Goal: Task Accomplishment & Management: Manage account settings

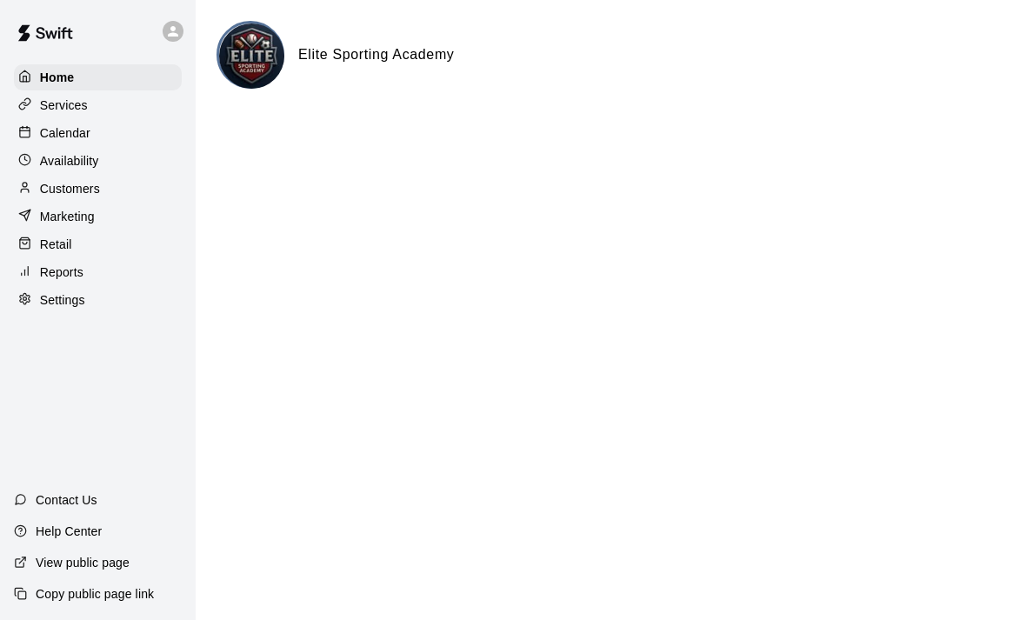
click at [269, 63] on img at bounding box center [251, 55] width 65 height 65
click at [46, 135] on p "Calendar" at bounding box center [65, 132] width 50 height 17
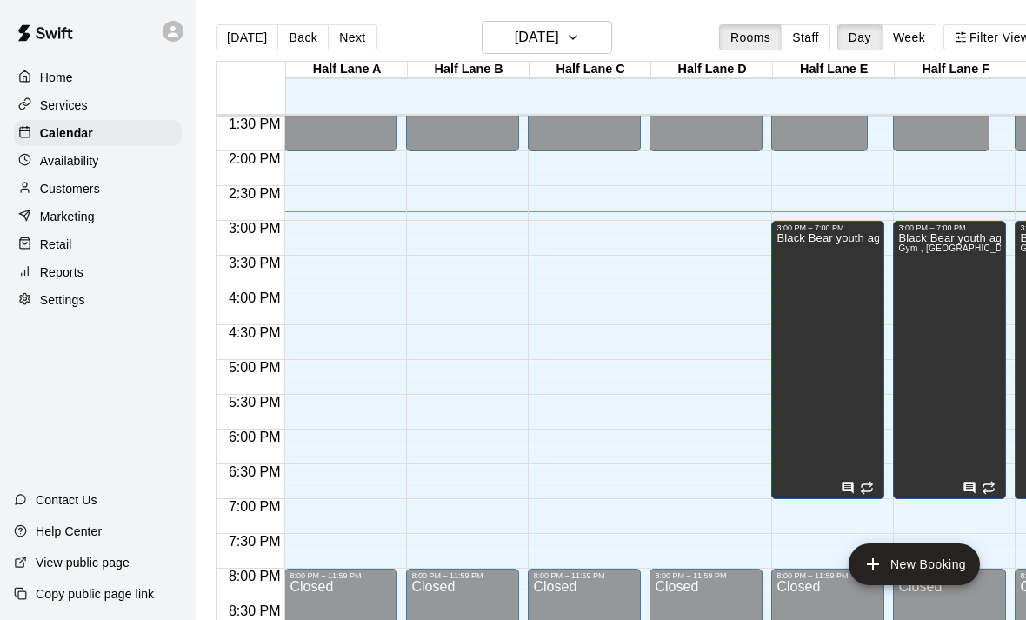
scroll to position [938, 0]
click at [610, 27] on button "[DATE]" at bounding box center [547, 37] width 130 height 33
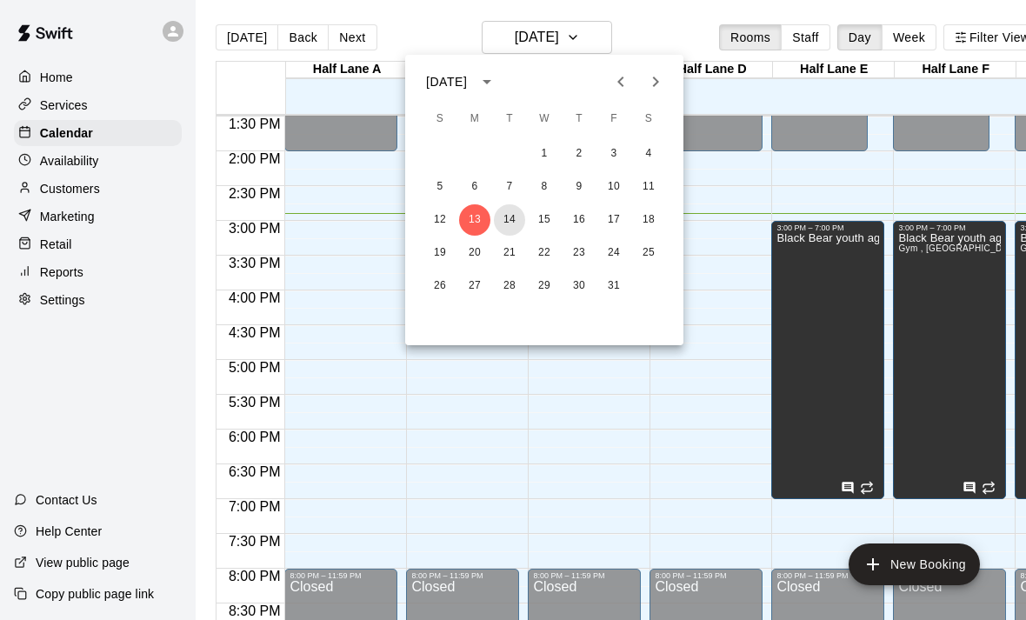
click at [519, 222] on button "14" at bounding box center [509, 219] width 31 height 31
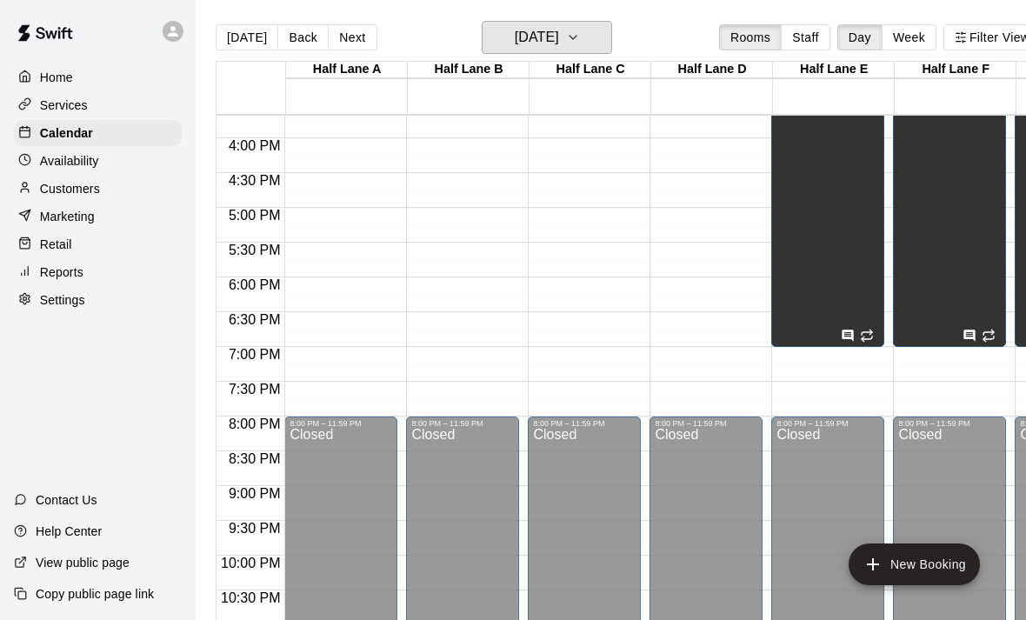
scroll to position [0, 0]
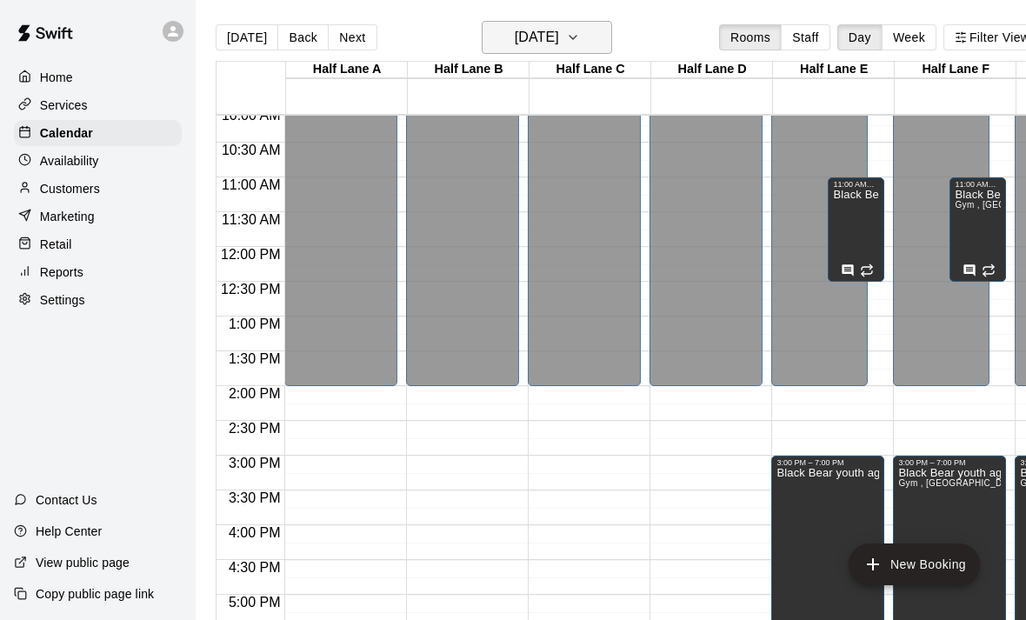
click at [606, 30] on button "[DATE]" at bounding box center [547, 37] width 130 height 33
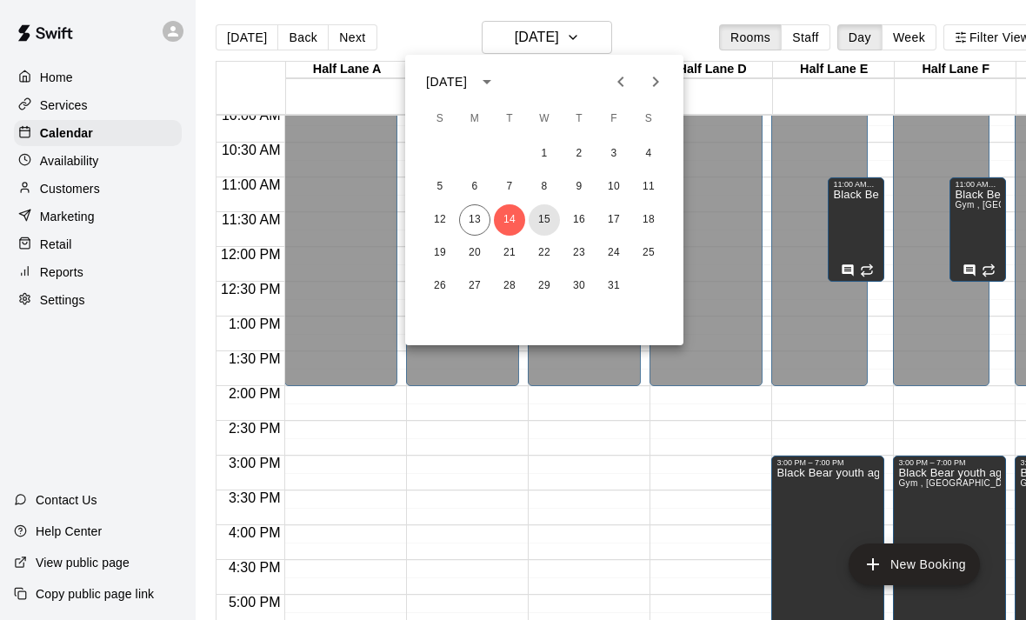
click at [545, 224] on button "15" at bounding box center [543, 219] width 31 height 31
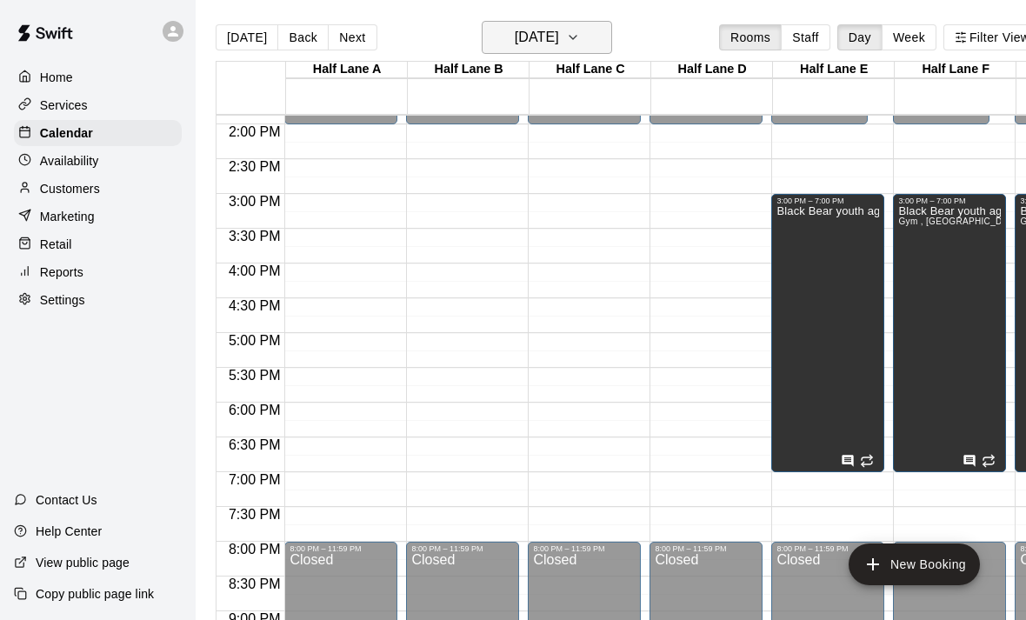
click at [559, 44] on h6 "[DATE]" at bounding box center [537, 37] width 44 height 24
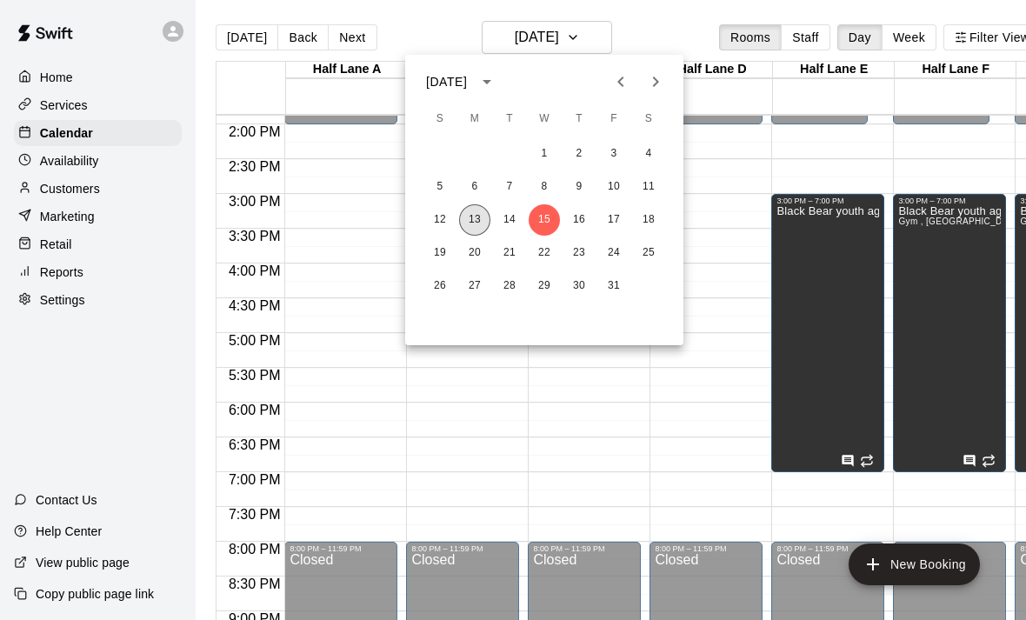
click at [466, 224] on button "13" at bounding box center [474, 219] width 31 height 31
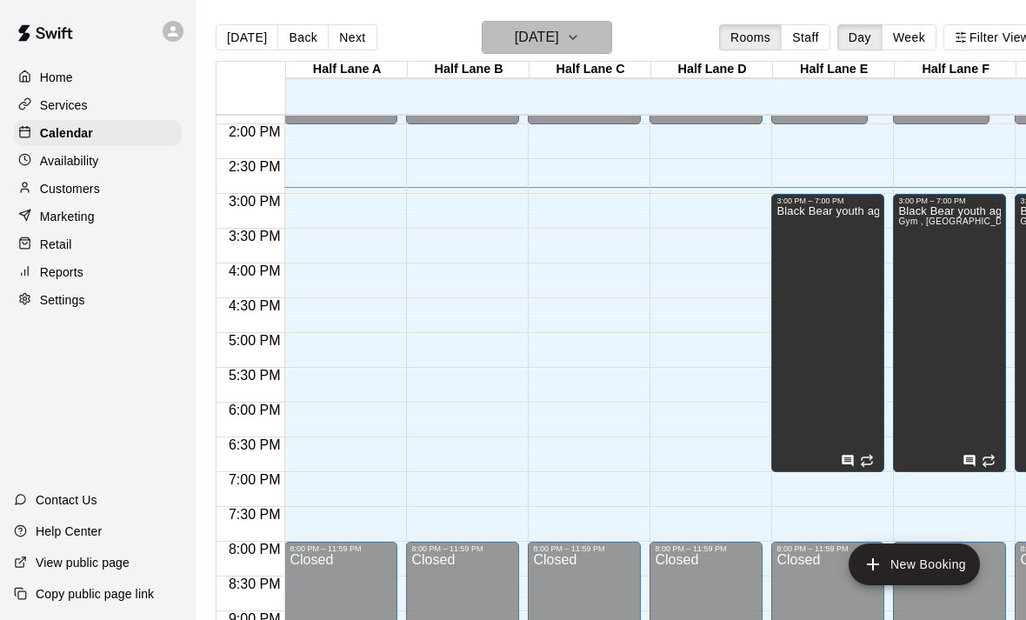
click at [580, 37] on icon "button" at bounding box center [573, 37] width 14 height 21
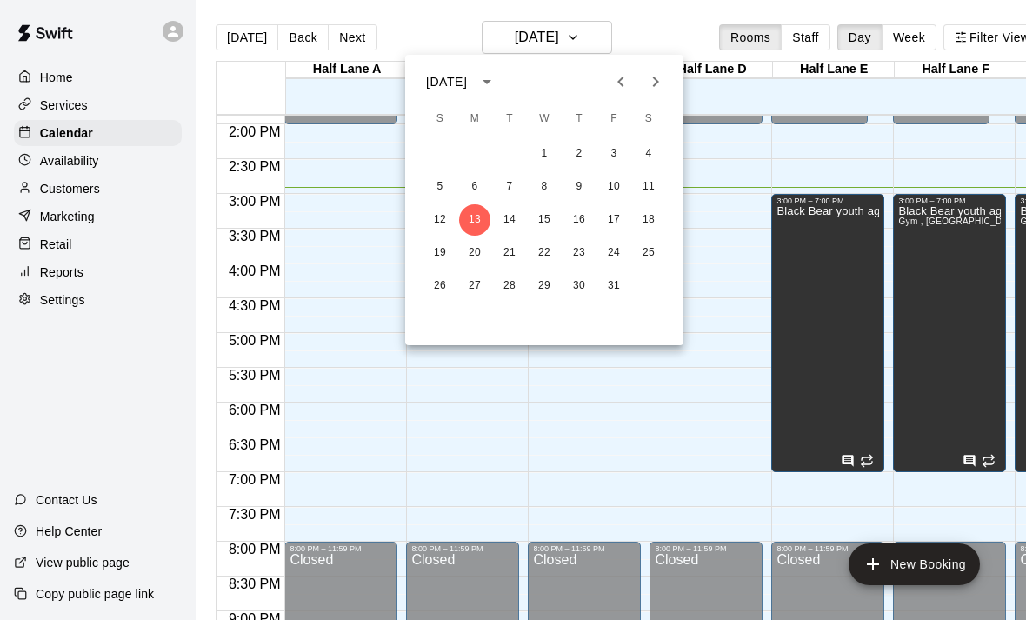
click at [595, 38] on div at bounding box center [513, 310] width 1026 height 620
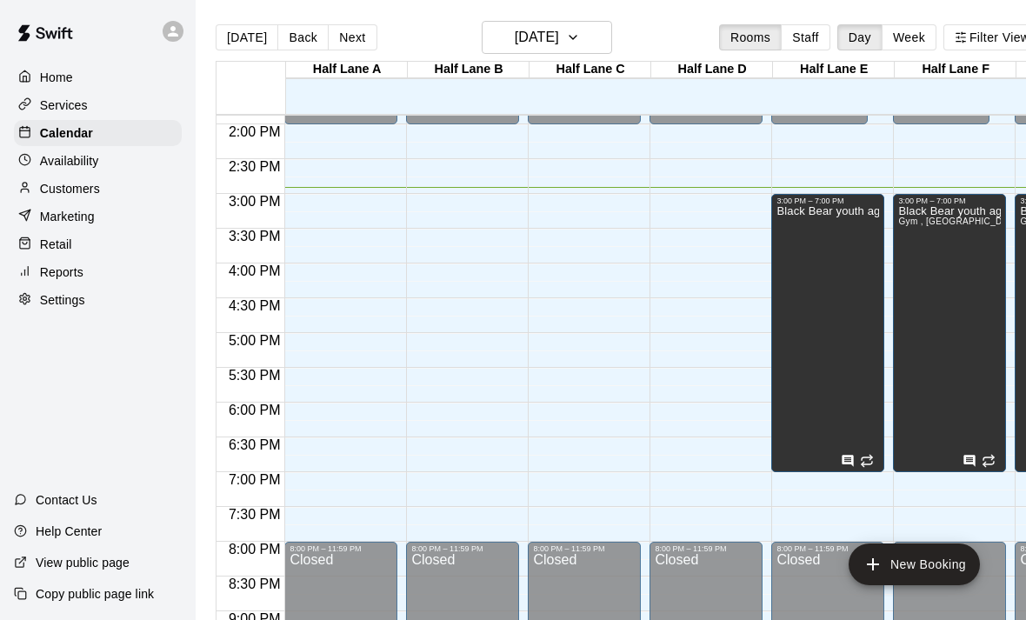
click at [56, 309] on p "Settings" at bounding box center [62, 299] width 45 height 17
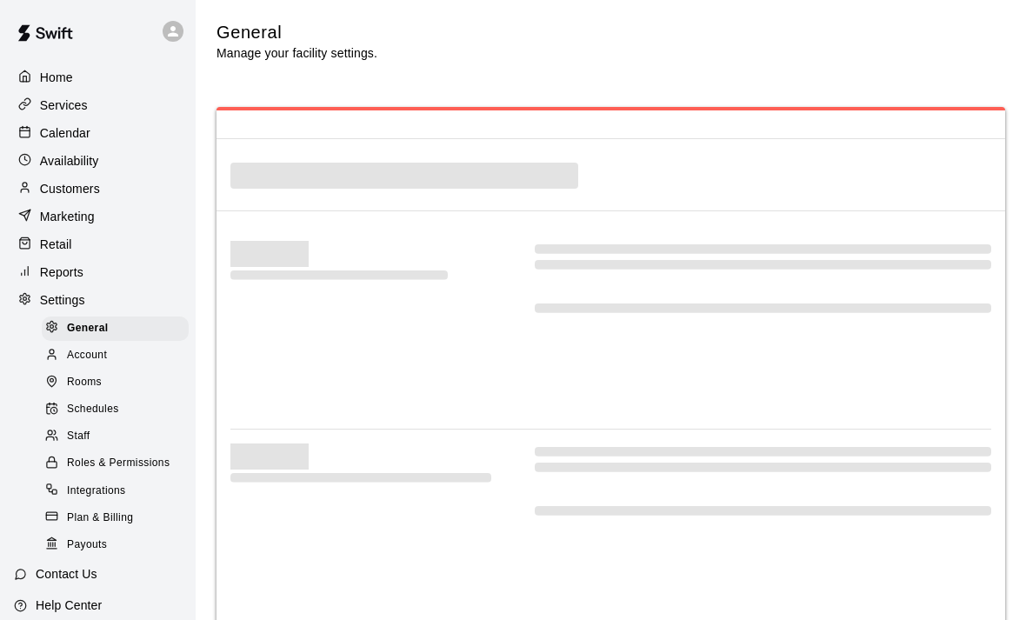
select select "**"
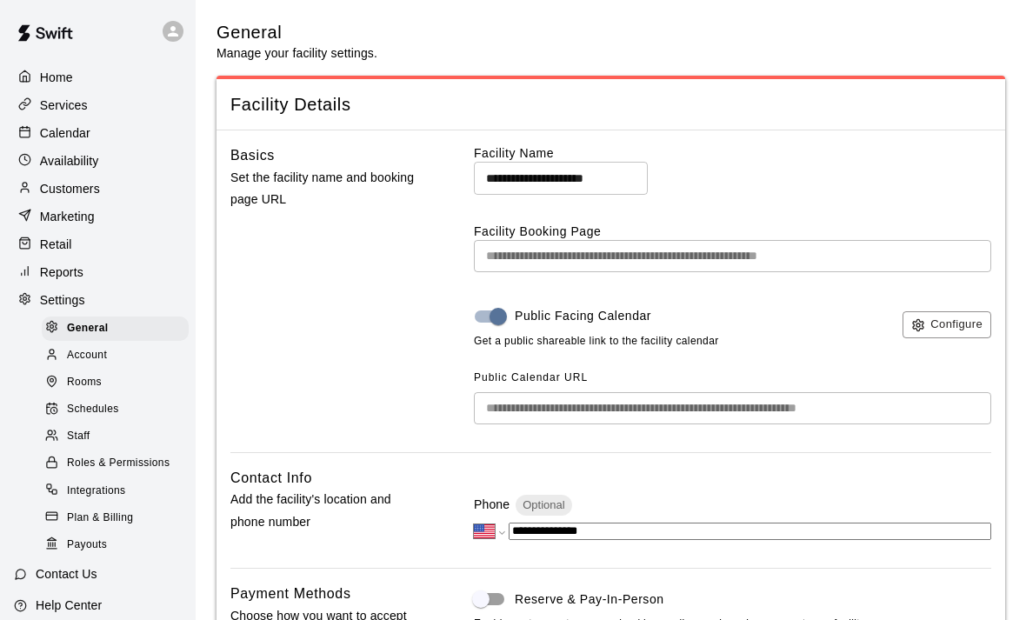
scroll to position [4009, 0]
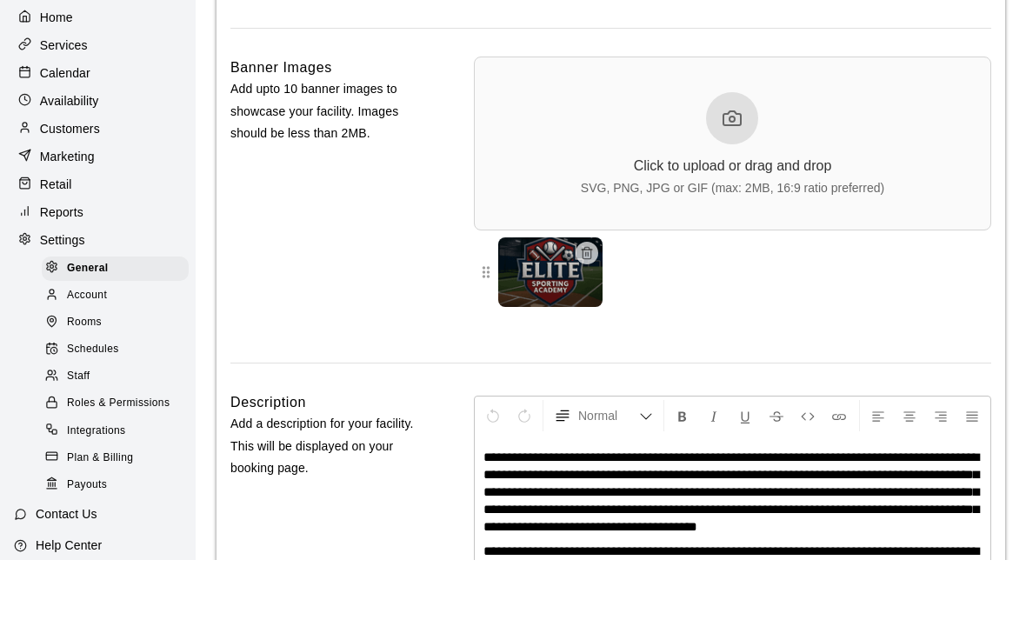
click at [63, 348] on div at bounding box center [56, 356] width 22 height 17
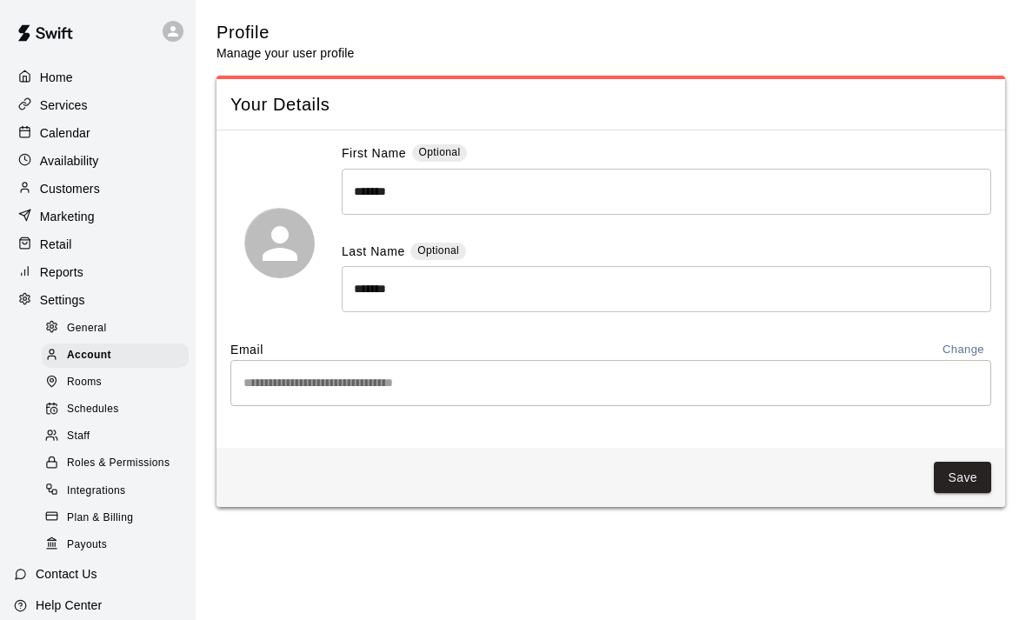
click at [62, 379] on div at bounding box center [56, 383] width 22 height 17
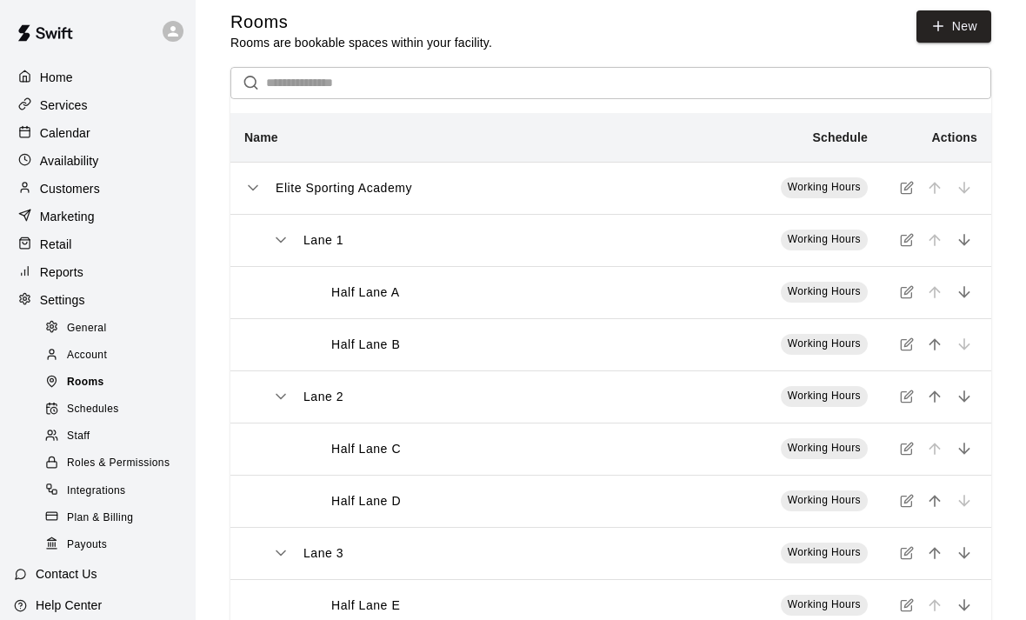
scroll to position [10, 0]
click at [56, 408] on icon at bounding box center [51, 408] width 13 height 13
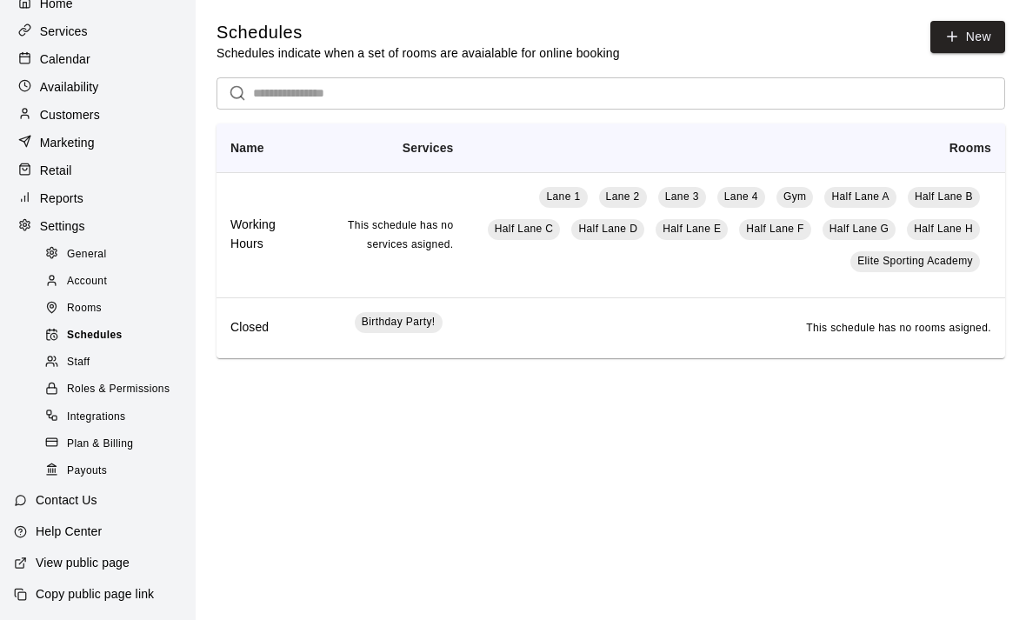
scroll to position [75, 0]
click at [56, 306] on icon at bounding box center [52, 307] width 9 height 11
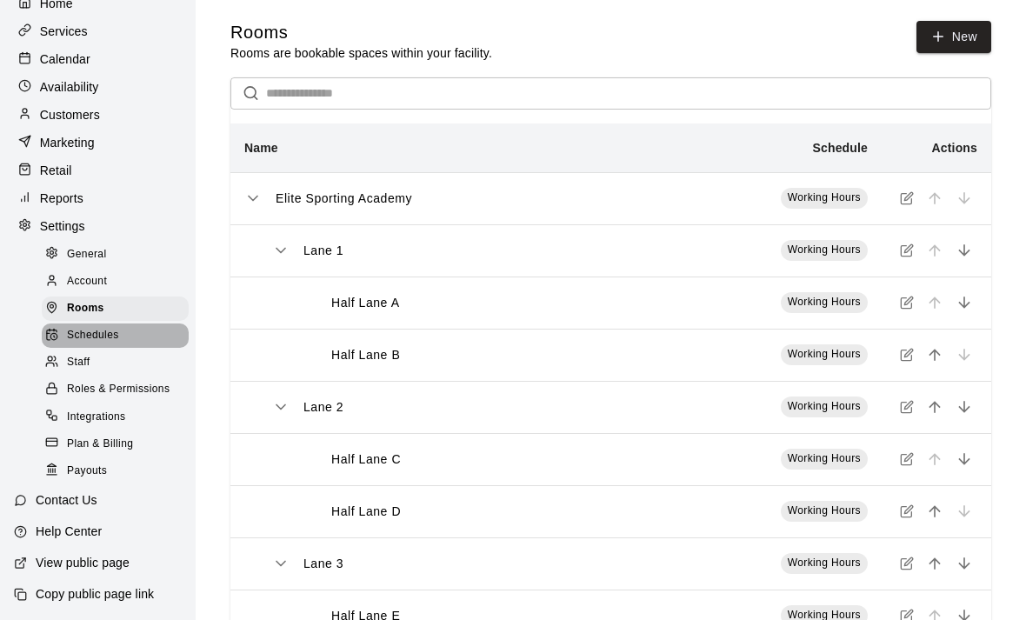
click at [49, 330] on icon at bounding box center [51, 334] width 13 height 13
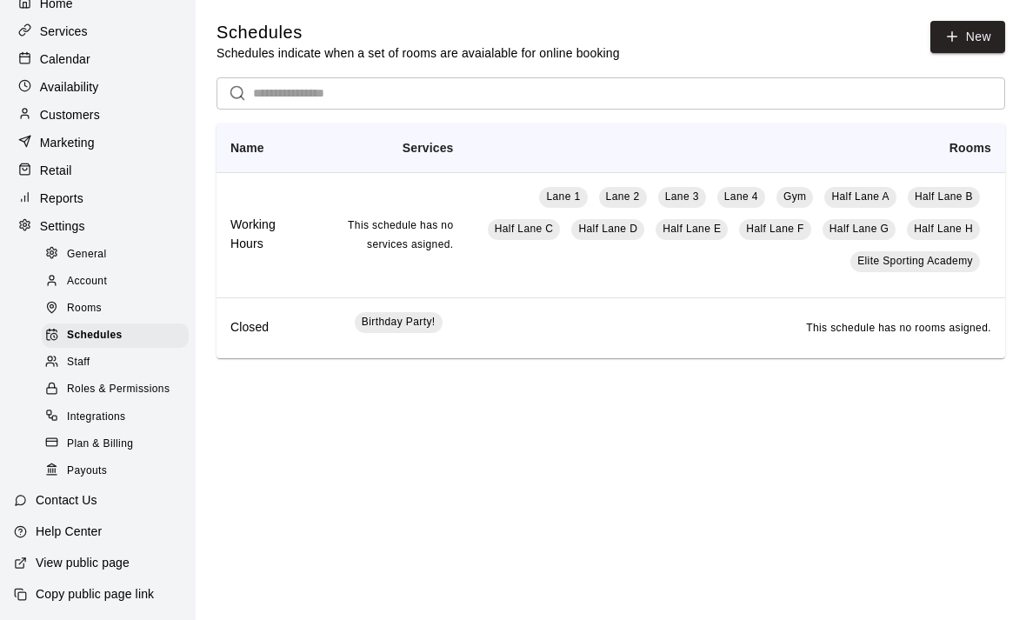
click at [52, 301] on icon at bounding box center [51, 307] width 13 height 13
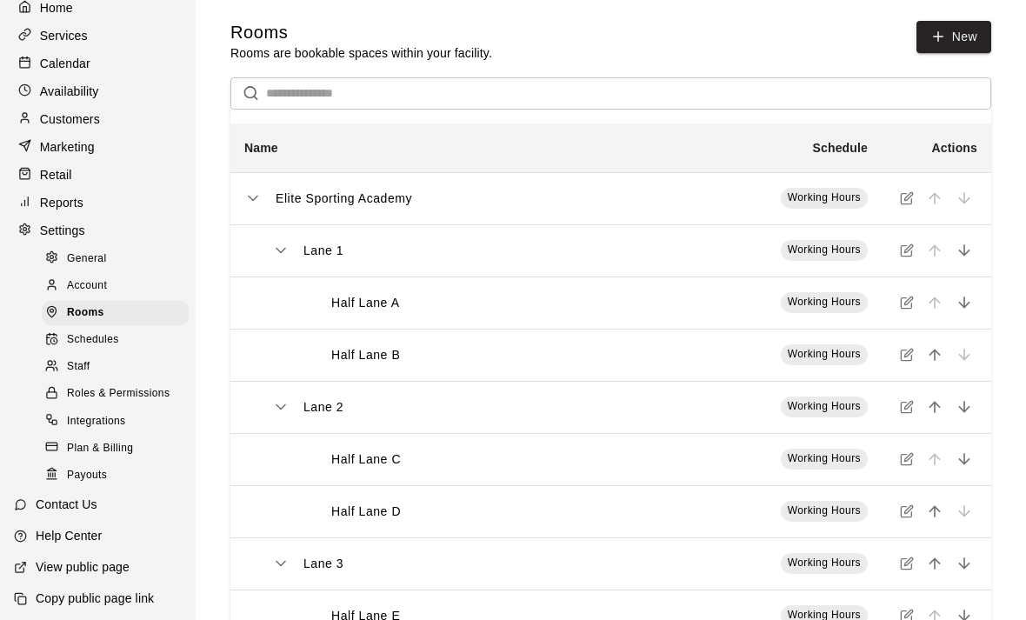
scroll to position [69, 0]
click at [75, 256] on span "General" at bounding box center [87, 259] width 40 height 17
select select "**"
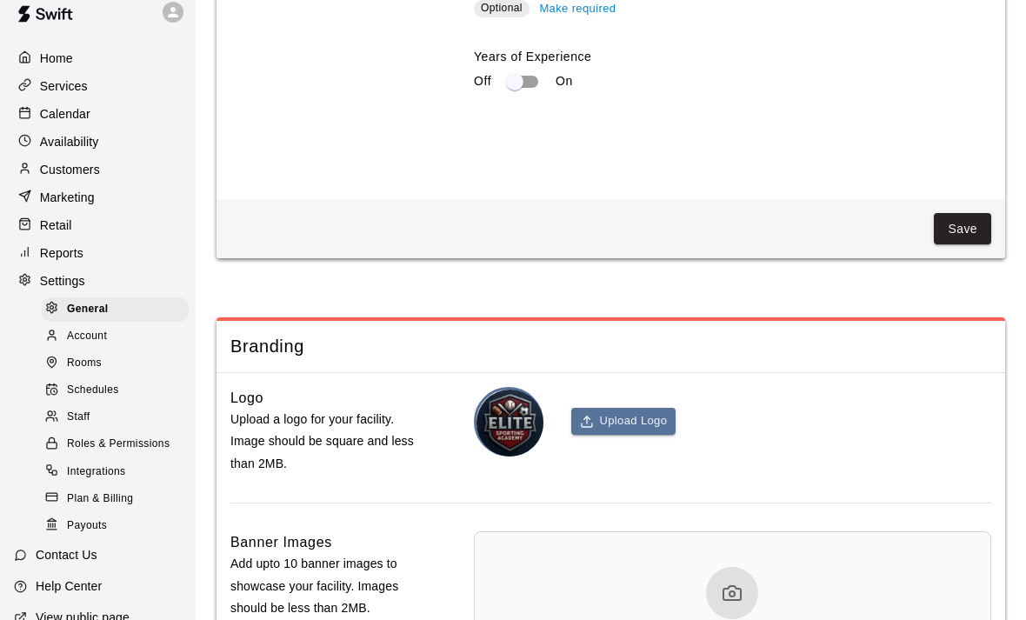
scroll to position [3185, 0]
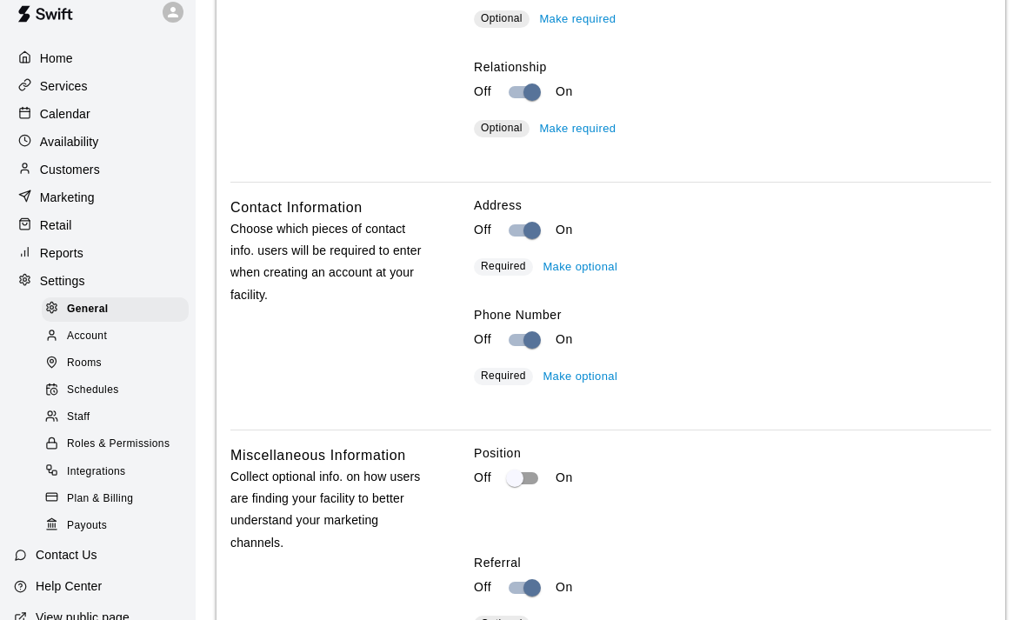
click at [71, 337] on span "Account" at bounding box center [87, 336] width 40 height 17
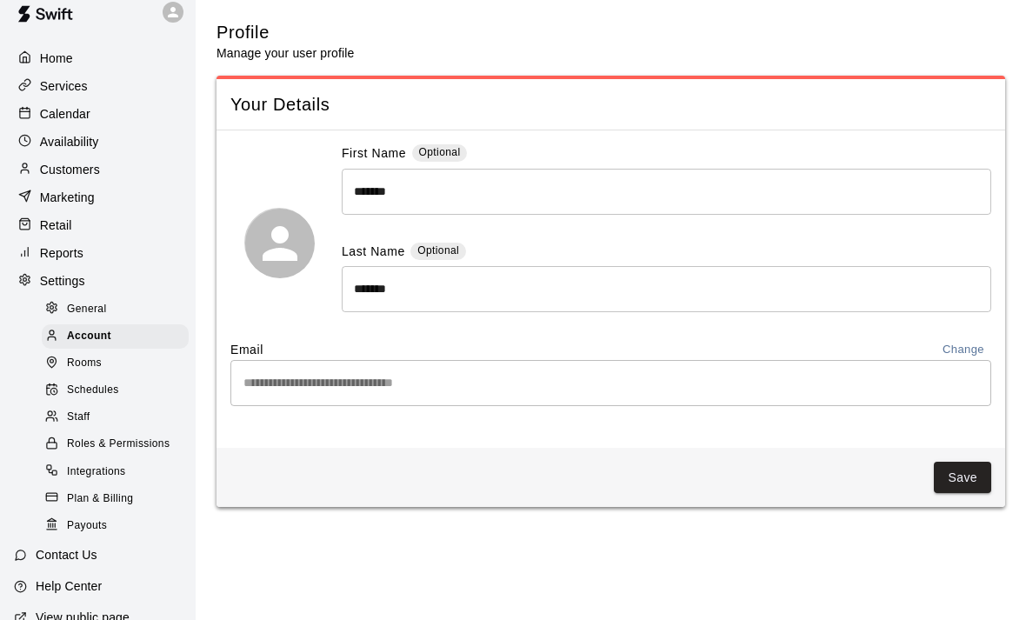
click at [76, 373] on div "Rooms" at bounding box center [115, 363] width 147 height 24
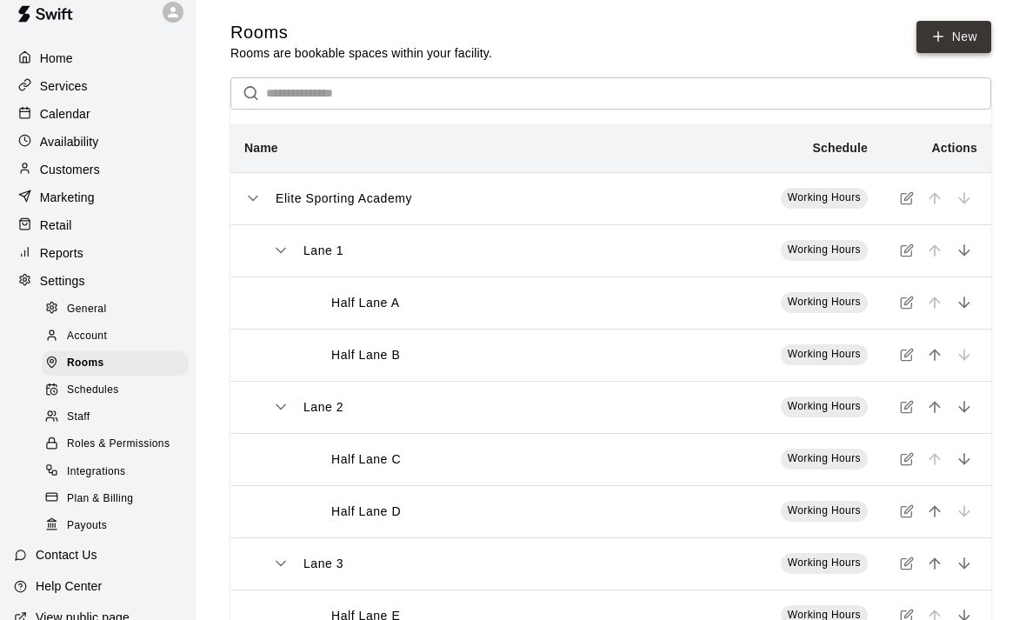
click at [949, 36] on link "New" at bounding box center [953, 37] width 75 height 32
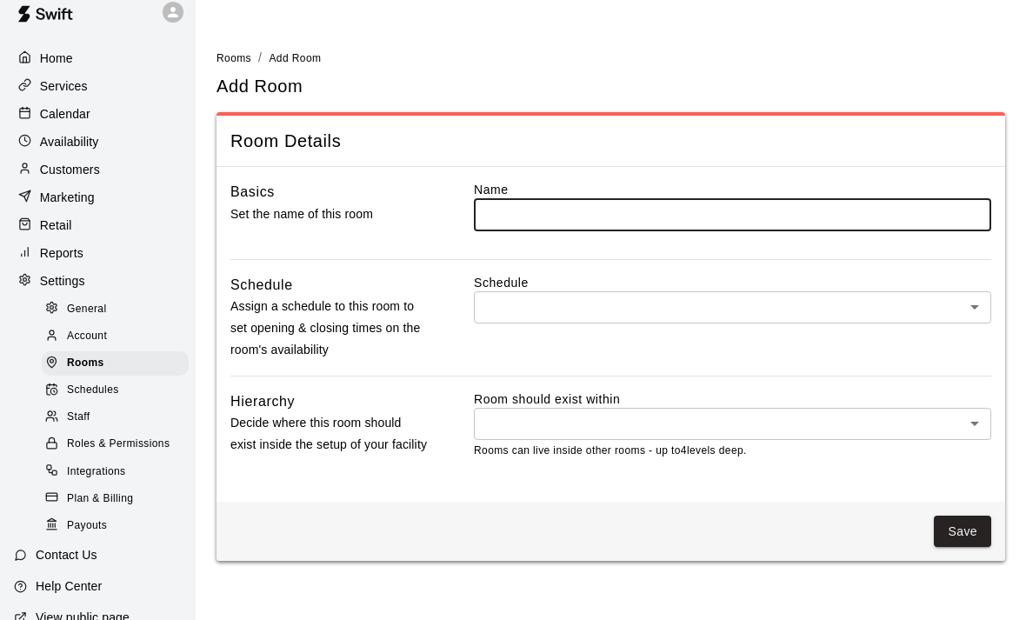
click at [971, 311] on body "Home Services Calendar Availability Customers Marketing Retail Reports Settings…" at bounding box center [513, 290] width 1026 height 581
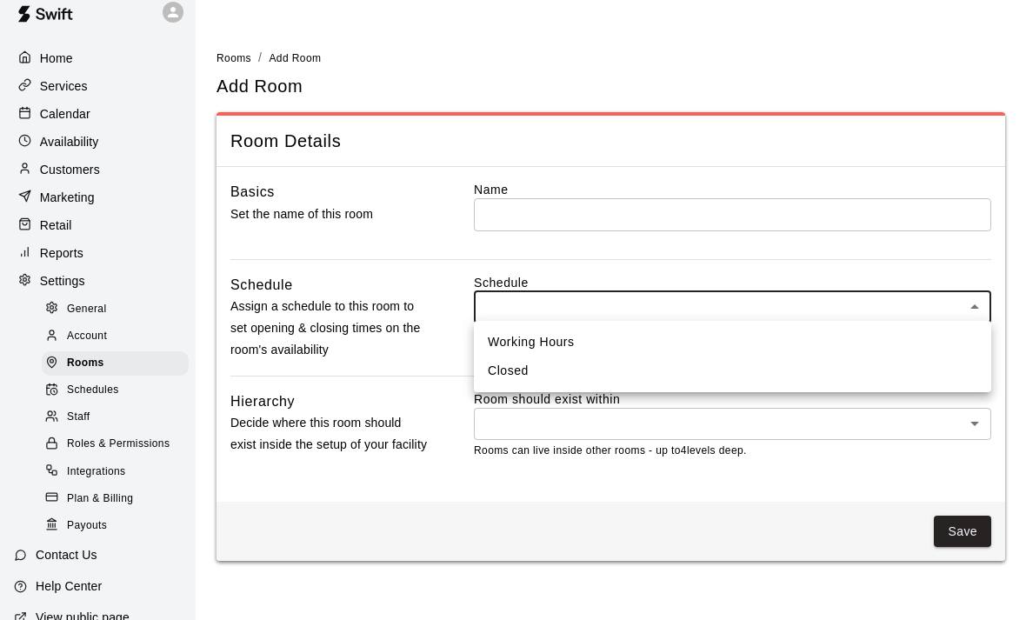
click at [907, 422] on div at bounding box center [513, 310] width 1026 height 620
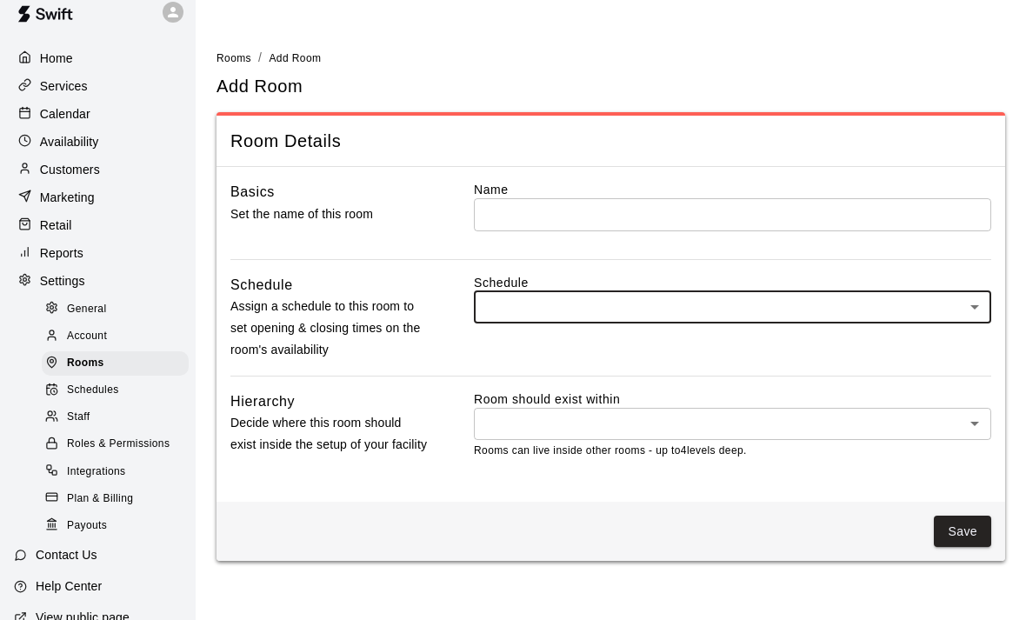
click at [37, 49] on div "Home" at bounding box center [98, 58] width 168 height 26
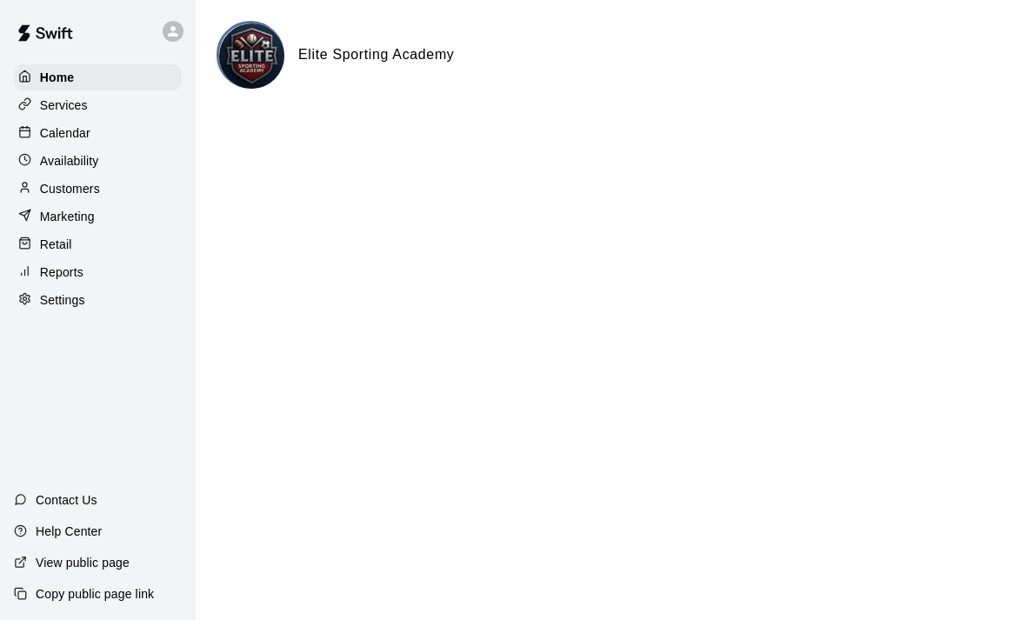
click at [73, 508] on p "Contact Us" at bounding box center [67, 499] width 62 height 17
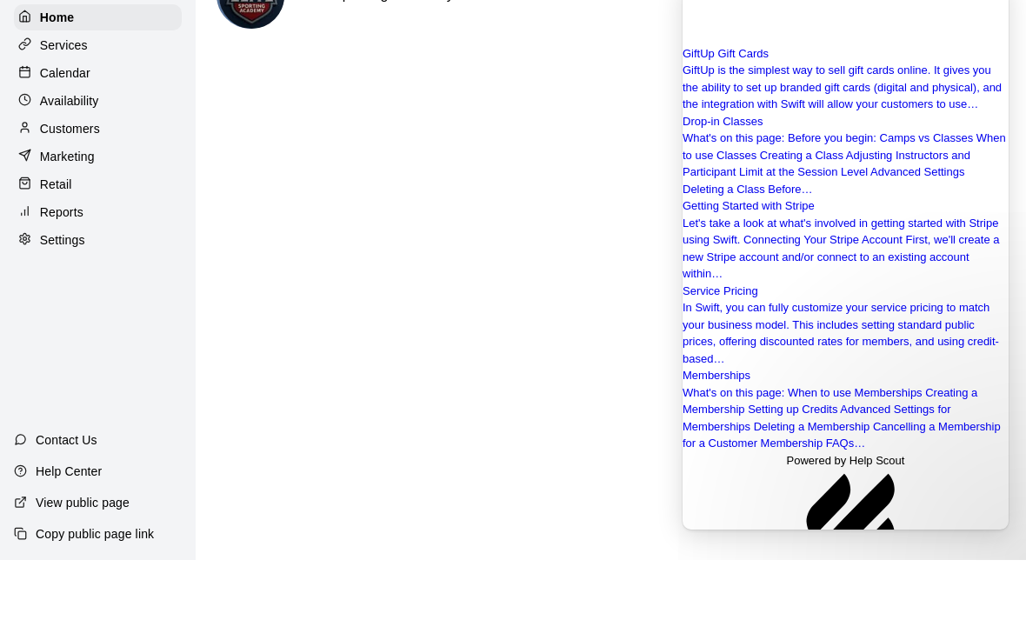
scroll to position [334, 0]
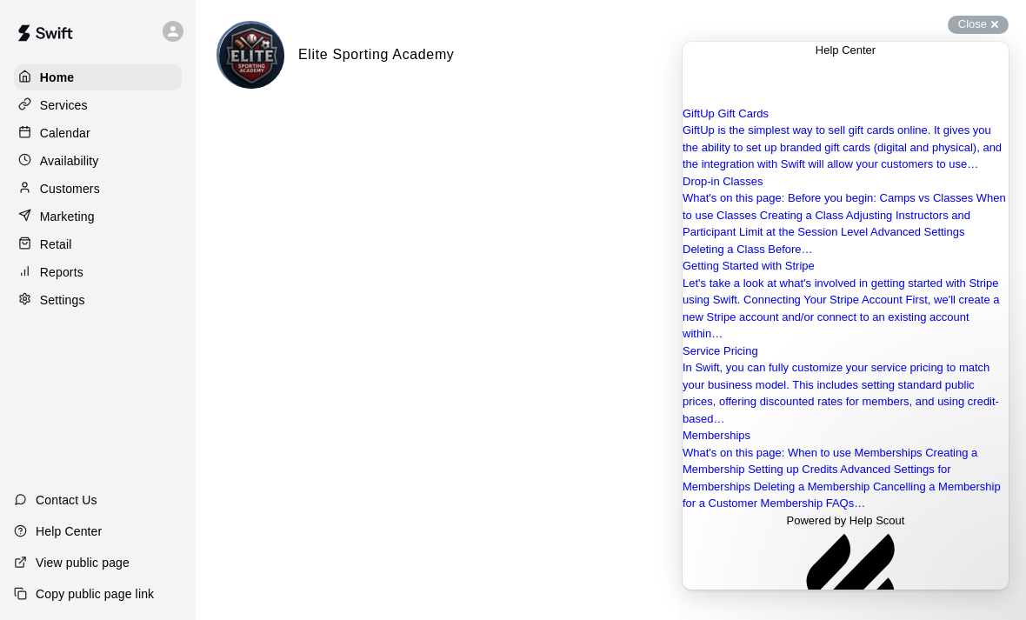
click at [48, 508] on p "Contact Us" at bounding box center [67, 499] width 62 height 17
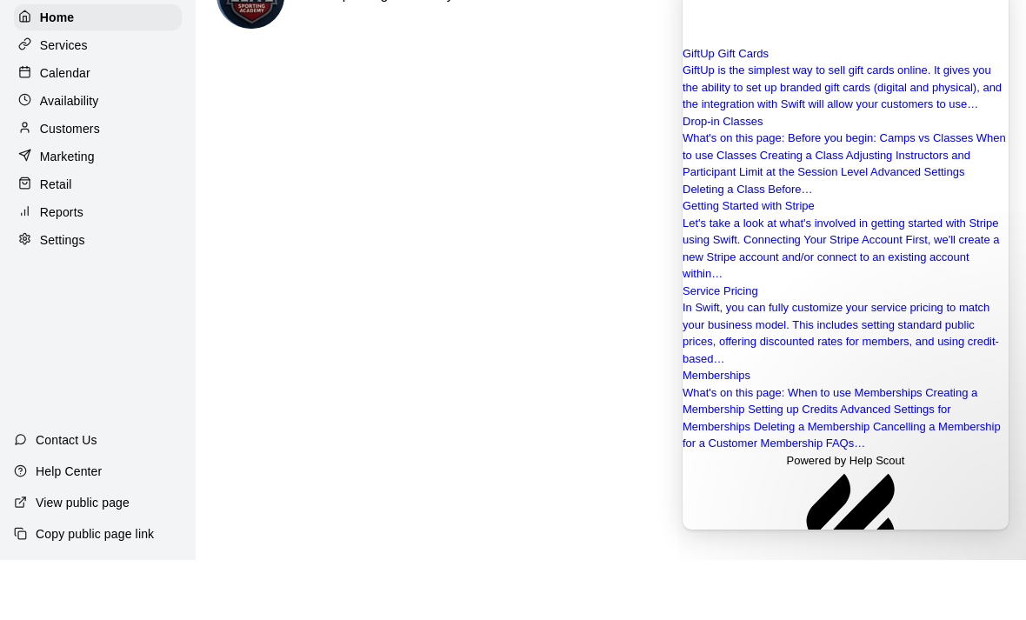
type input "**********"
click at [696, 597] on button "search" at bounding box center [689, 608] width 14 height 23
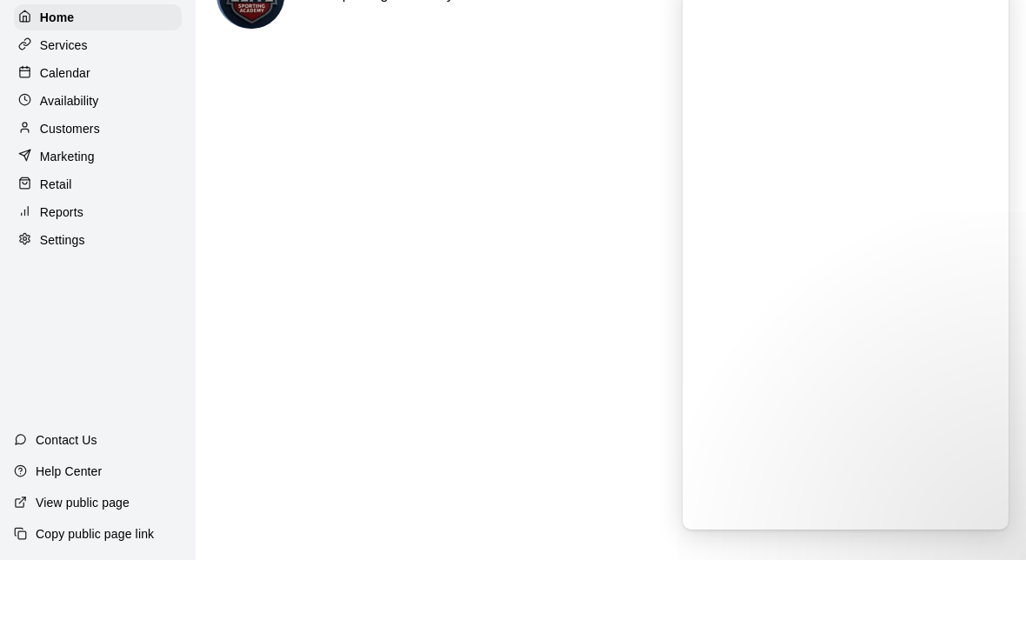
scroll to position [0, 0]
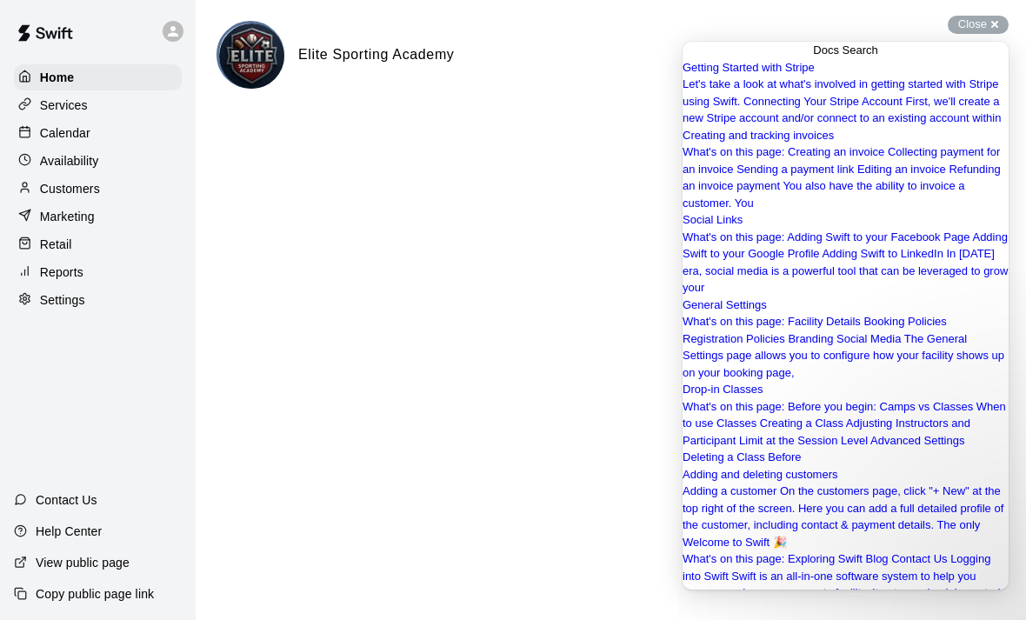
drag, startPoint x: 873, startPoint y: 575, endPoint x: 873, endPoint y: 634, distance: 60.0
click at [873, 619] on html "Go back Docs Search Getting Started with Stripe Let's take a look at what's inv…" at bounding box center [845, 359] width 326 height 634
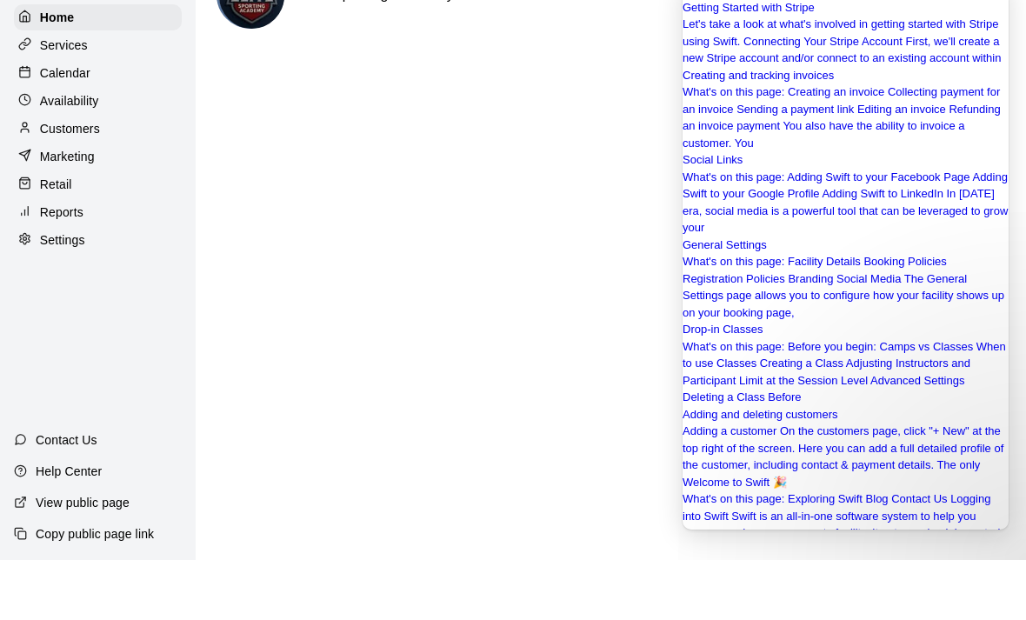
click at [802, 564] on input "**********" at bounding box center [742, 575] width 120 height 23
type input "*"
type input "**********"
click at [696, 593] on button "search" at bounding box center [689, 604] width 14 height 23
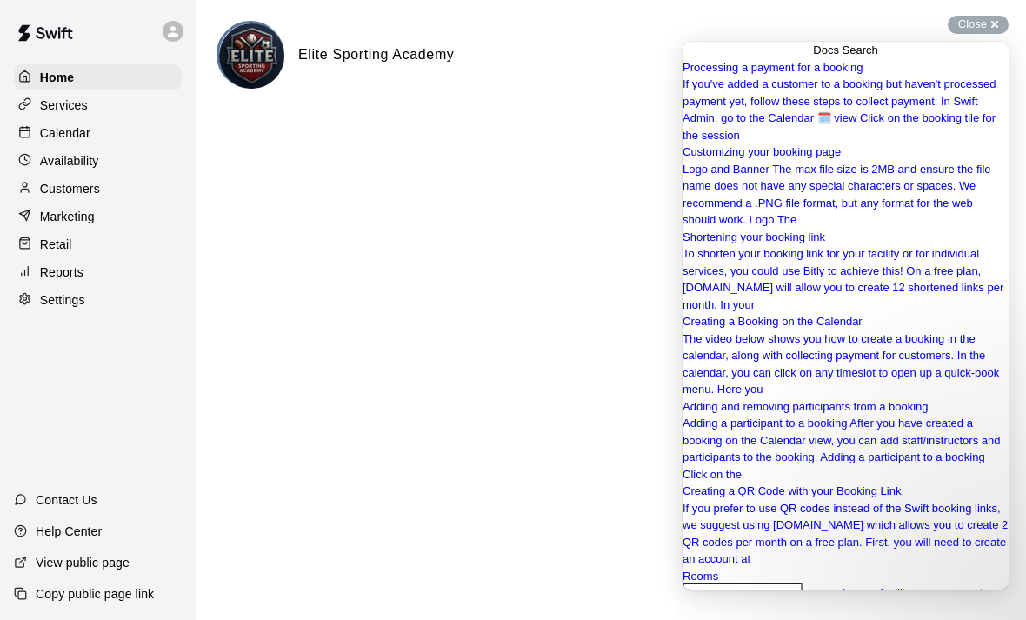
scroll to position [597, 0]
click at [50, 291] on p "Settings" at bounding box center [62, 299] width 45 height 17
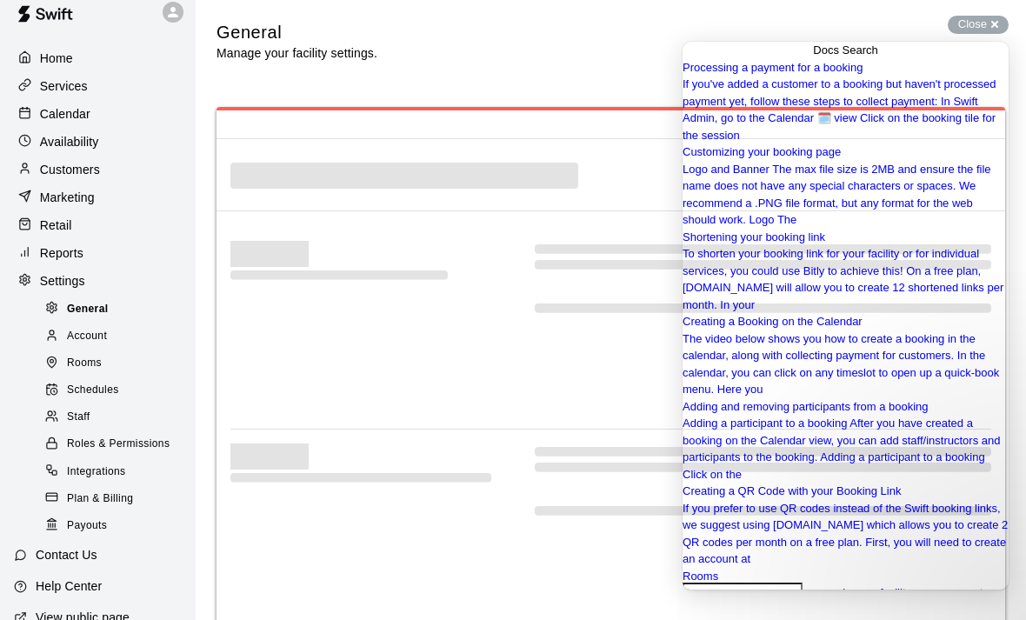
select select "**"
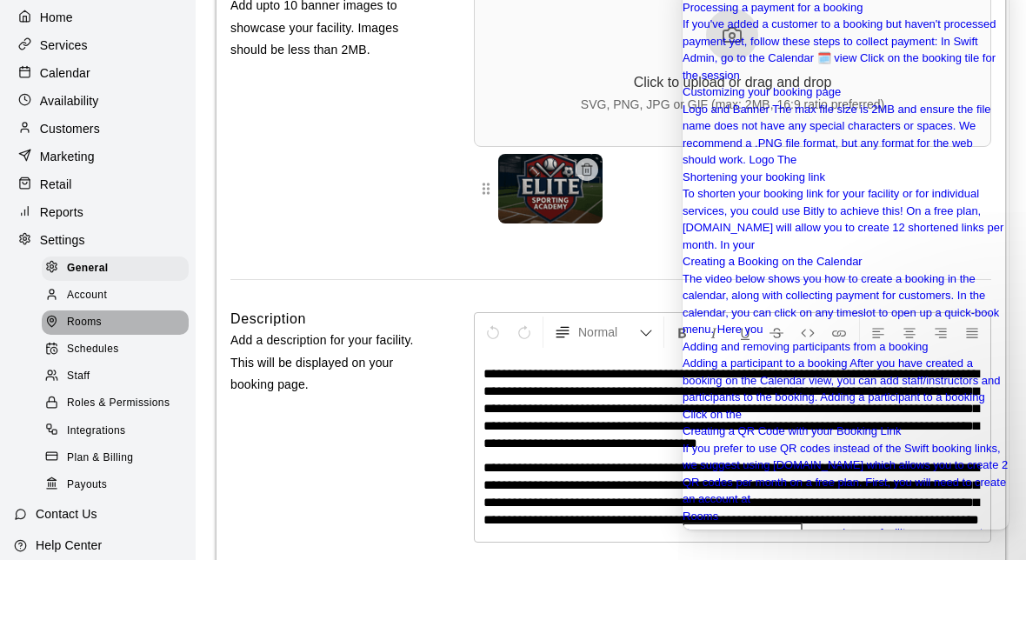
click at [84, 374] on span "Rooms" at bounding box center [84, 382] width 35 height 17
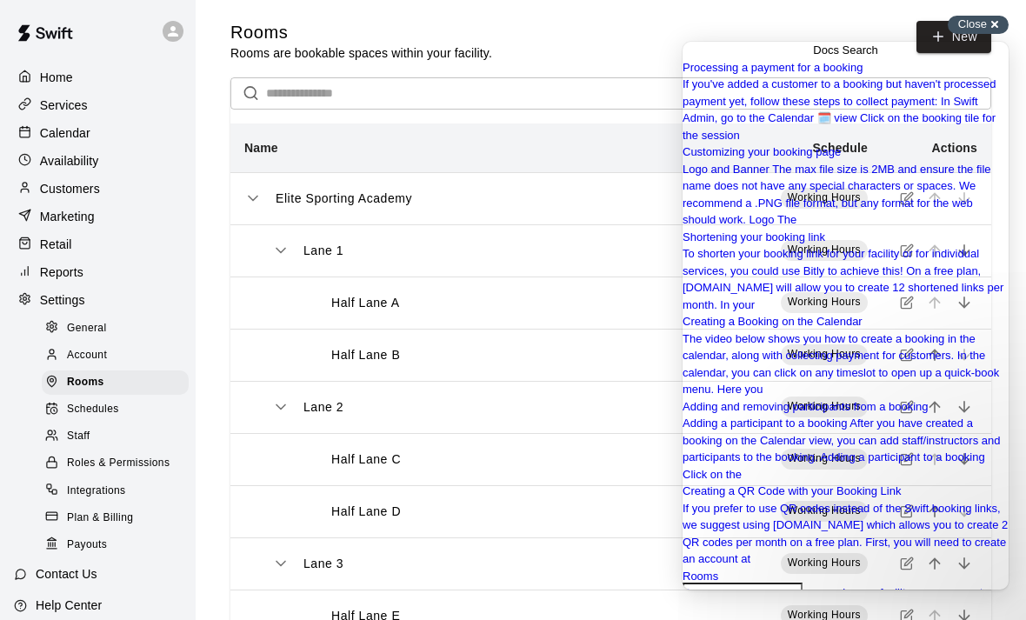
click at [999, 16] on div "Close cross-small" at bounding box center [977, 25] width 61 height 18
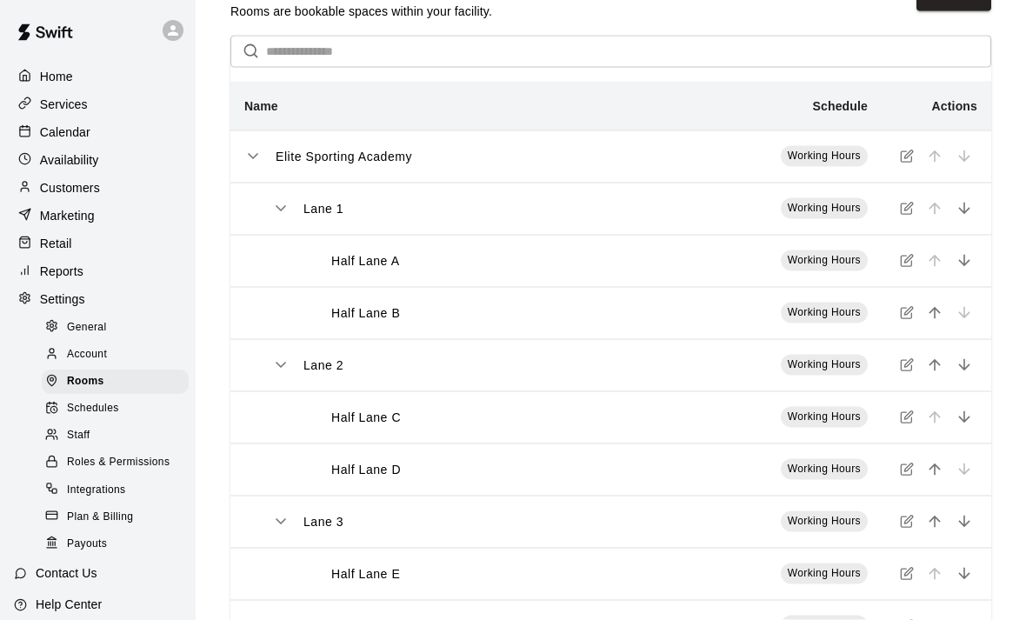
scroll to position [37, 0]
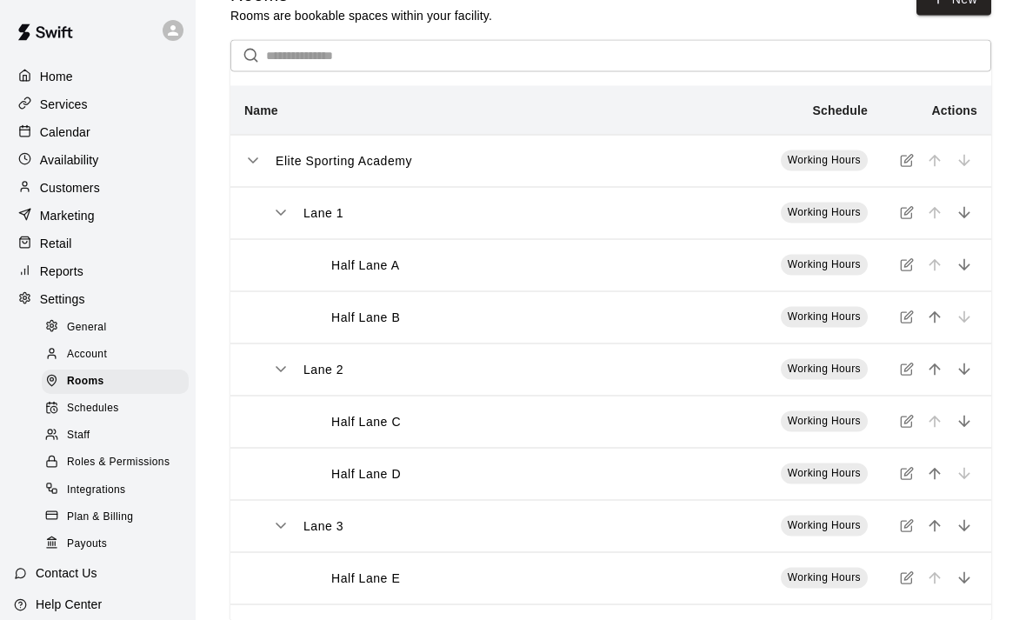
click at [903, 215] on icon "simple table" at bounding box center [907, 213] width 14 height 14
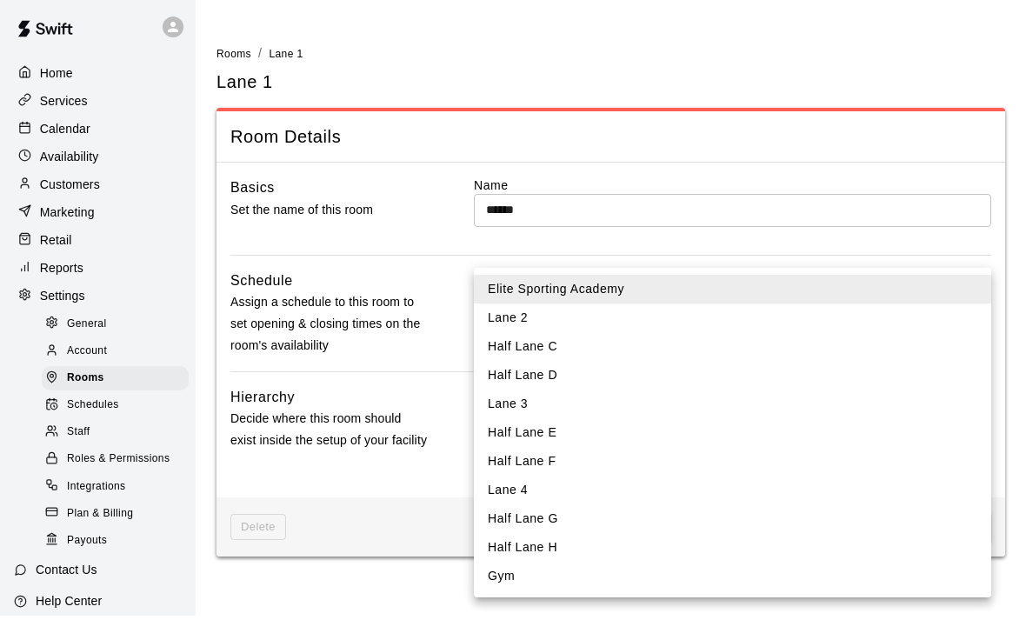
click at [585, 420] on body "Home Services Calendar Availability Customers Marketing Retail Reports Settings…" at bounding box center [513, 290] width 1026 height 581
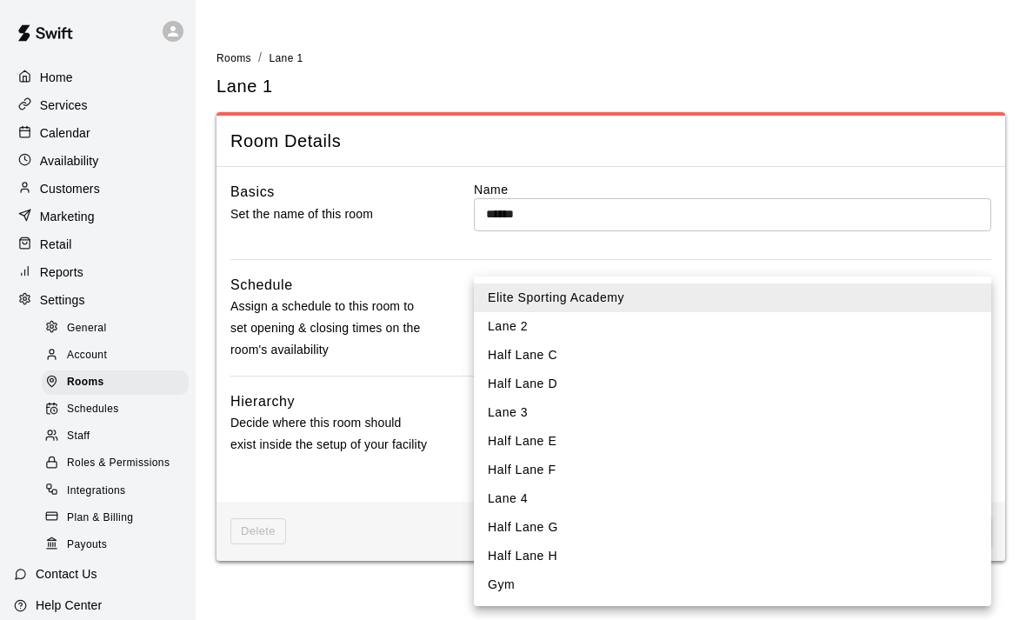
click at [289, 461] on div at bounding box center [513, 310] width 1026 height 620
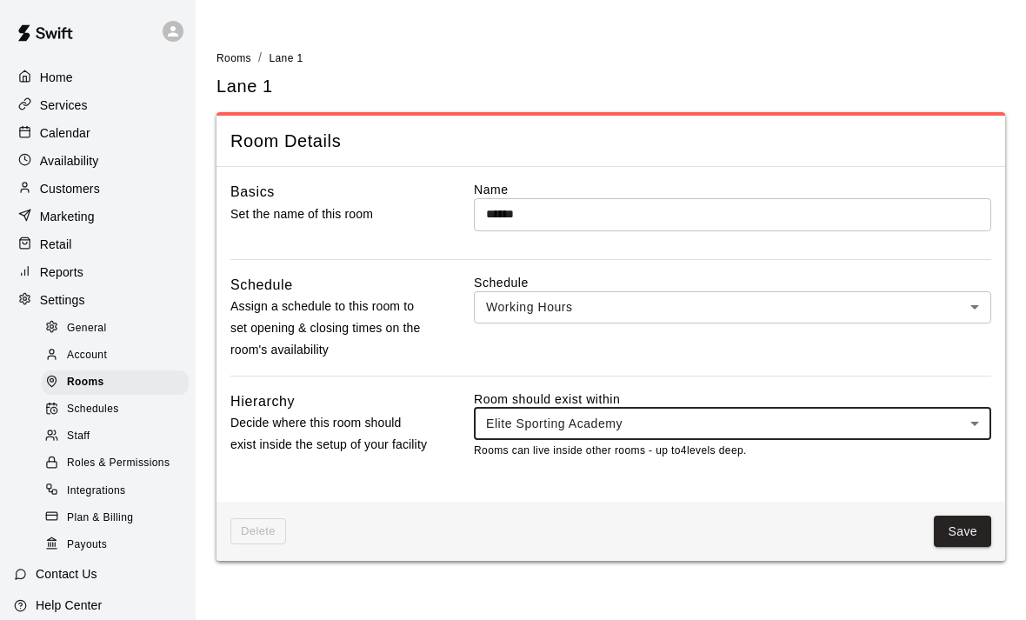
click at [57, 296] on p "Settings" at bounding box center [62, 299] width 45 height 17
select select "**"
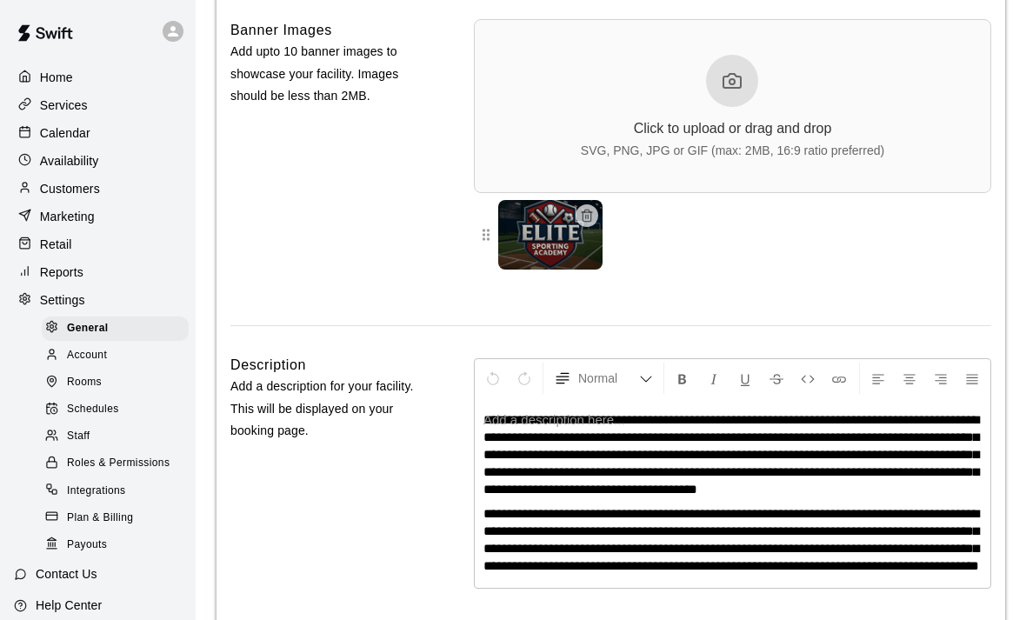
scroll to position [4092, 0]
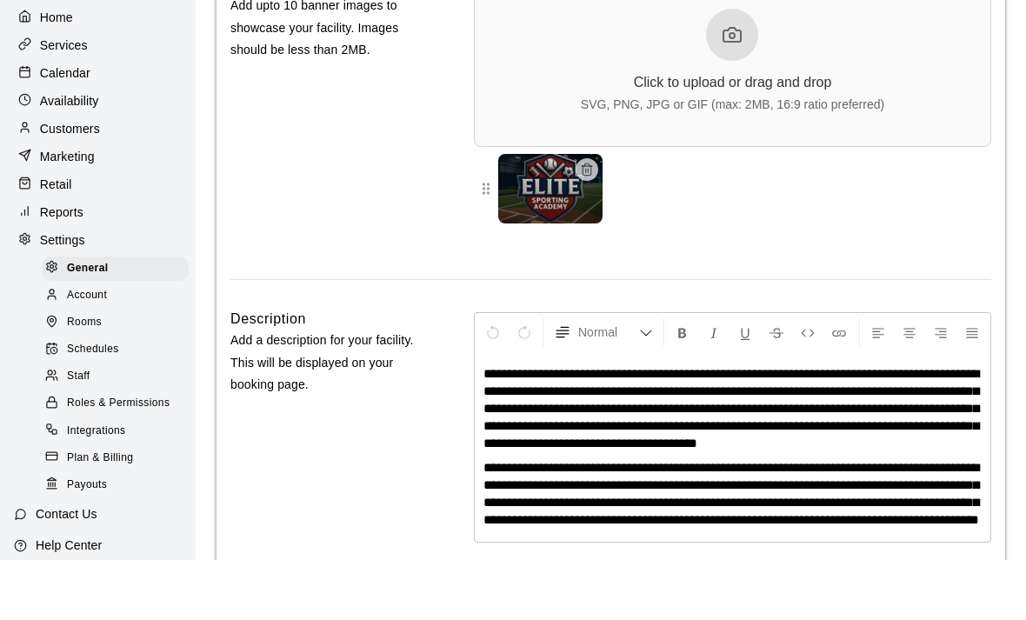
click at [86, 374] on span "Rooms" at bounding box center [84, 382] width 35 height 17
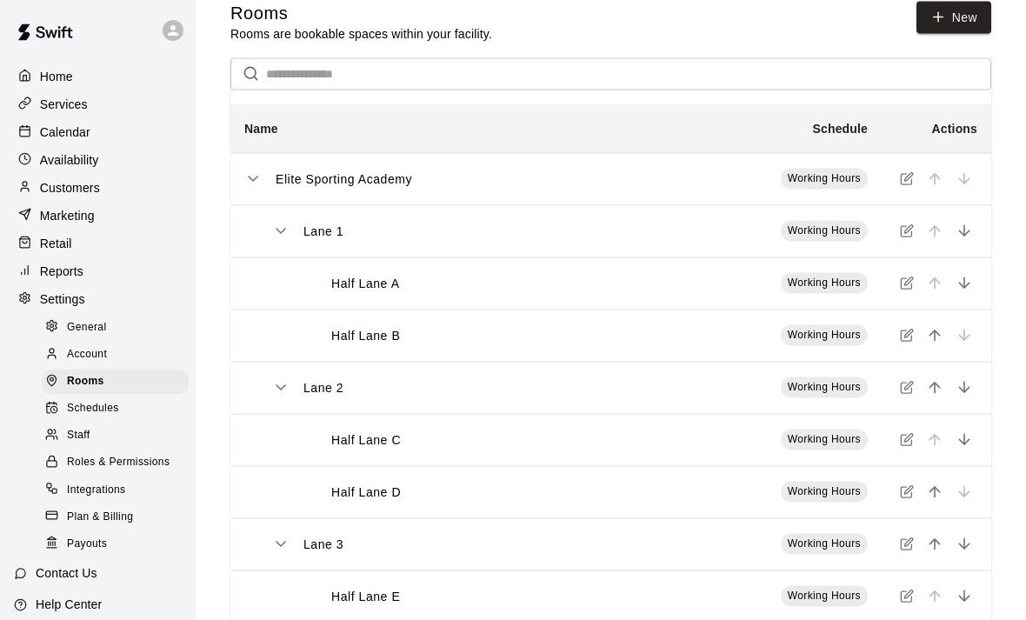
scroll to position [20, 0]
drag, startPoint x: 97, startPoint y: 415, endPoint x: 97, endPoint y: 435, distance: 20.0
click at [97, 415] on span "Schedules" at bounding box center [93, 409] width 52 height 17
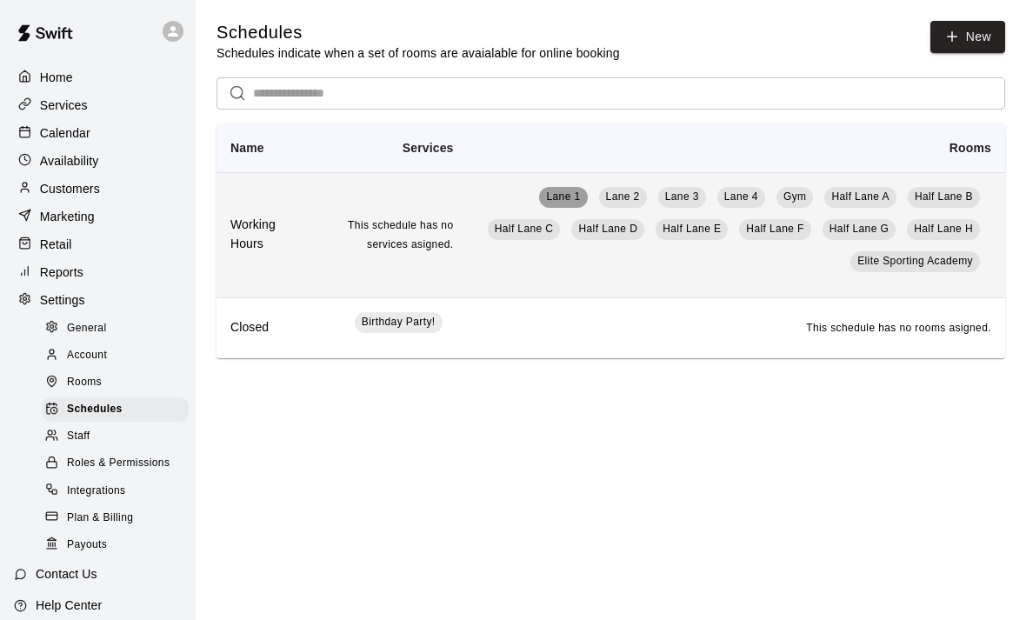
click at [546, 199] on span "Lane 1" at bounding box center [563, 196] width 34 height 12
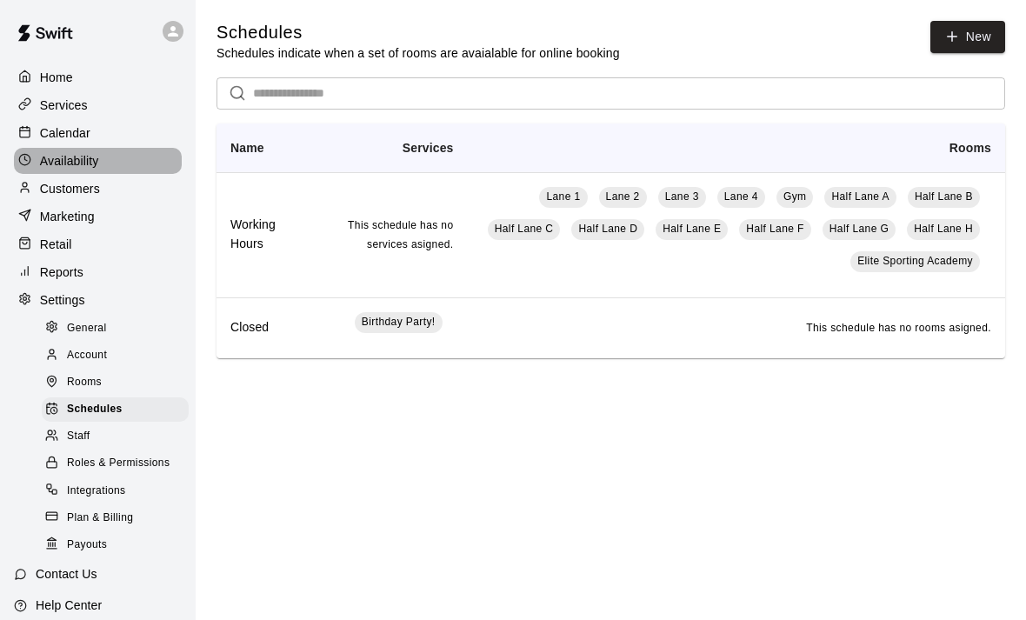
click at [68, 165] on p "Availability" at bounding box center [69, 160] width 59 height 17
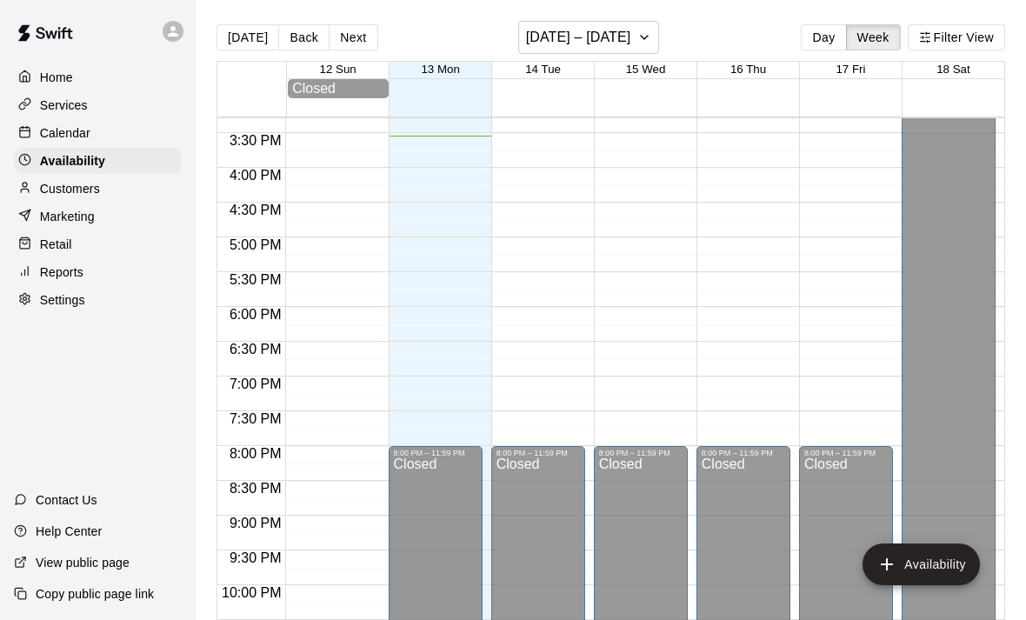
scroll to position [1062, 0]
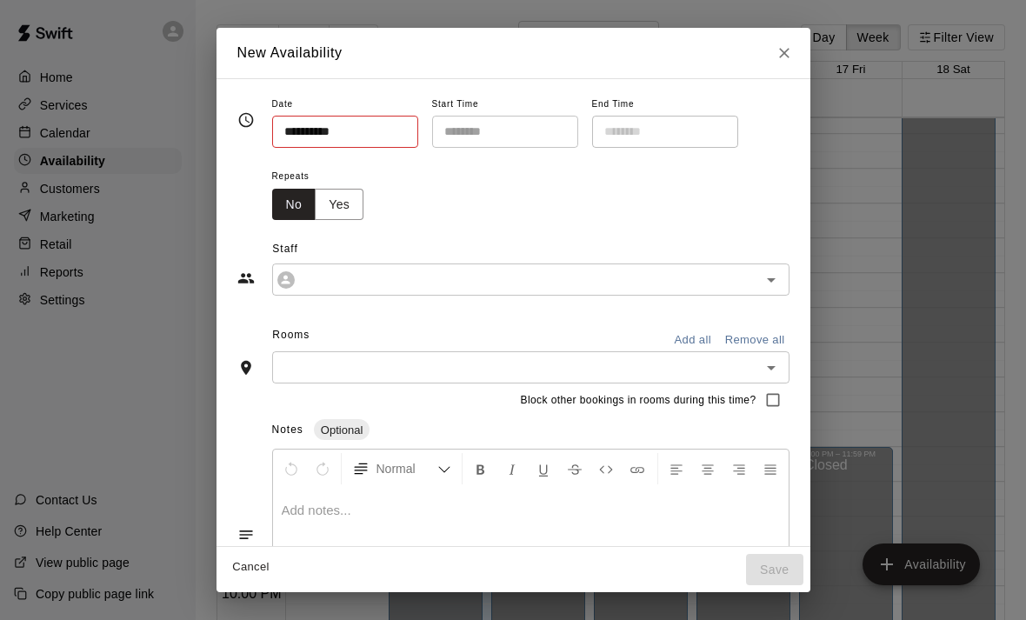
type input "**********"
type input "********"
type input "**********"
click at [782, 59] on icon "Close" at bounding box center [783, 52] width 17 height 17
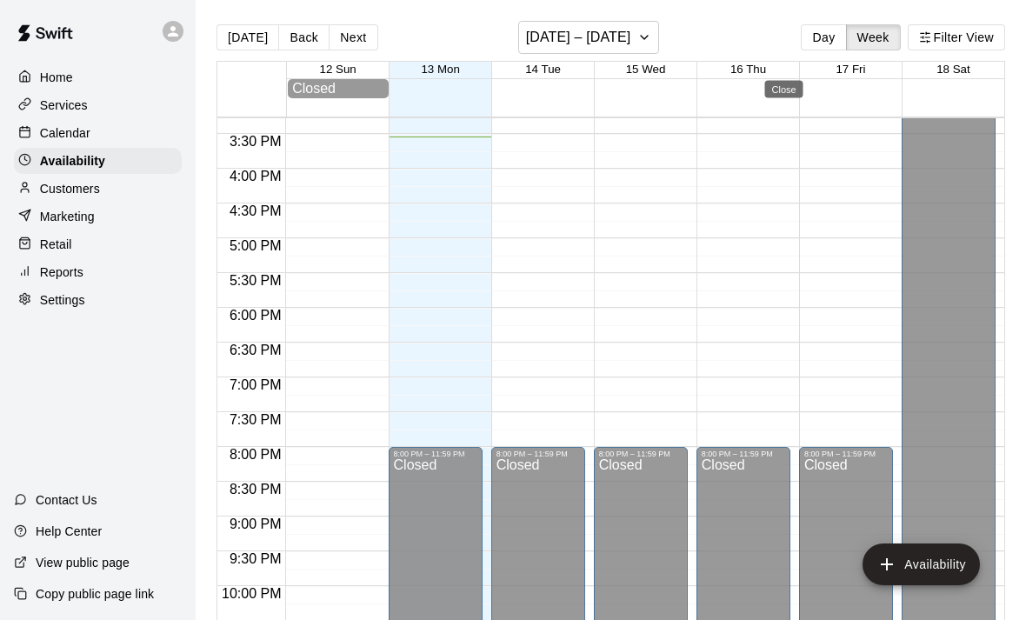
type input "**********"
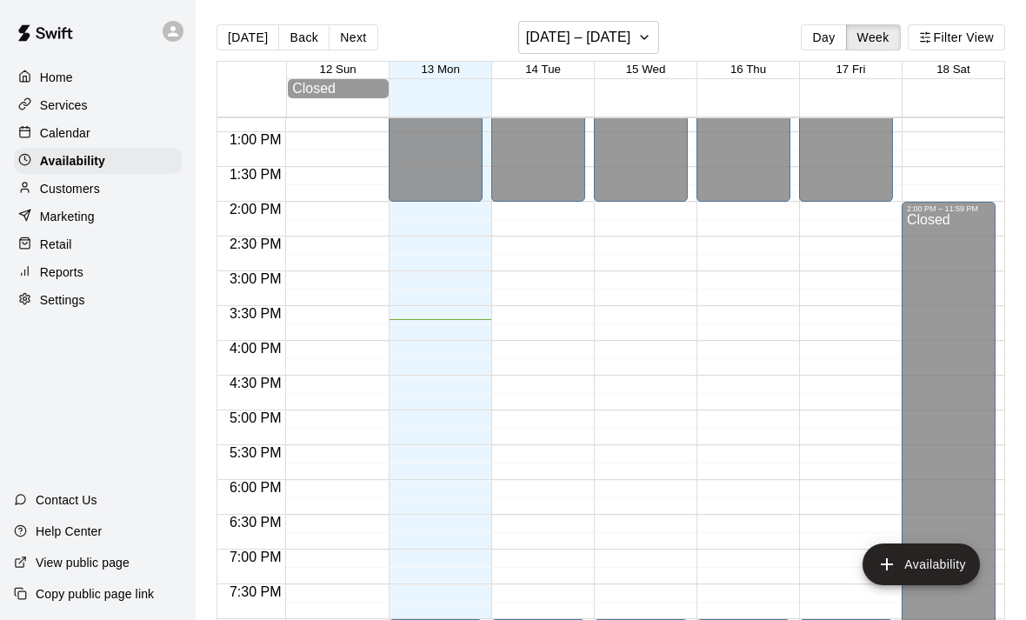
scroll to position [893, 0]
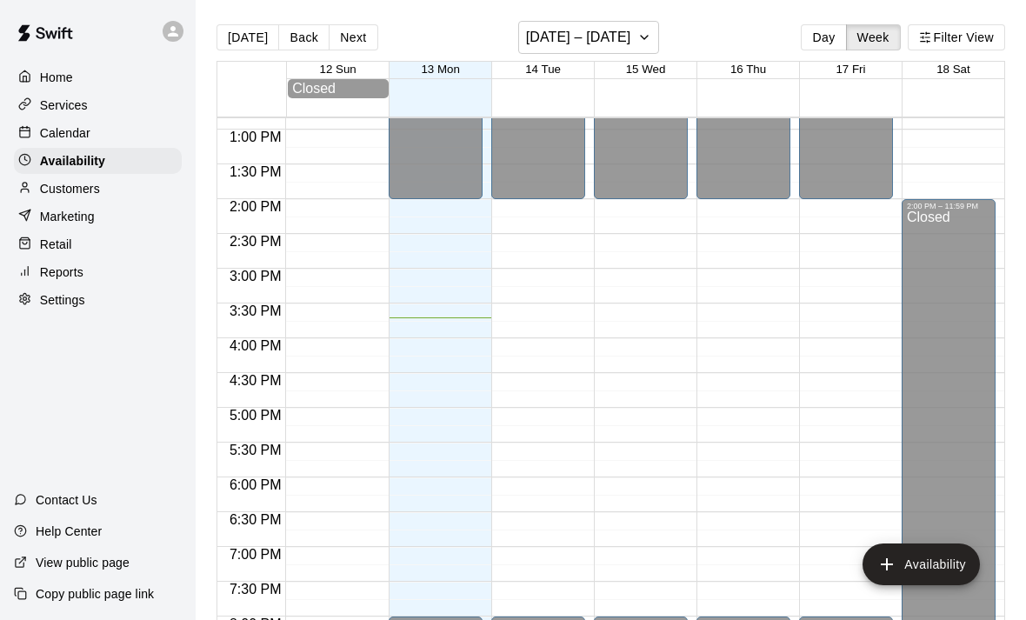
click at [70, 308] on p "Settings" at bounding box center [62, 299] width 45 height 17
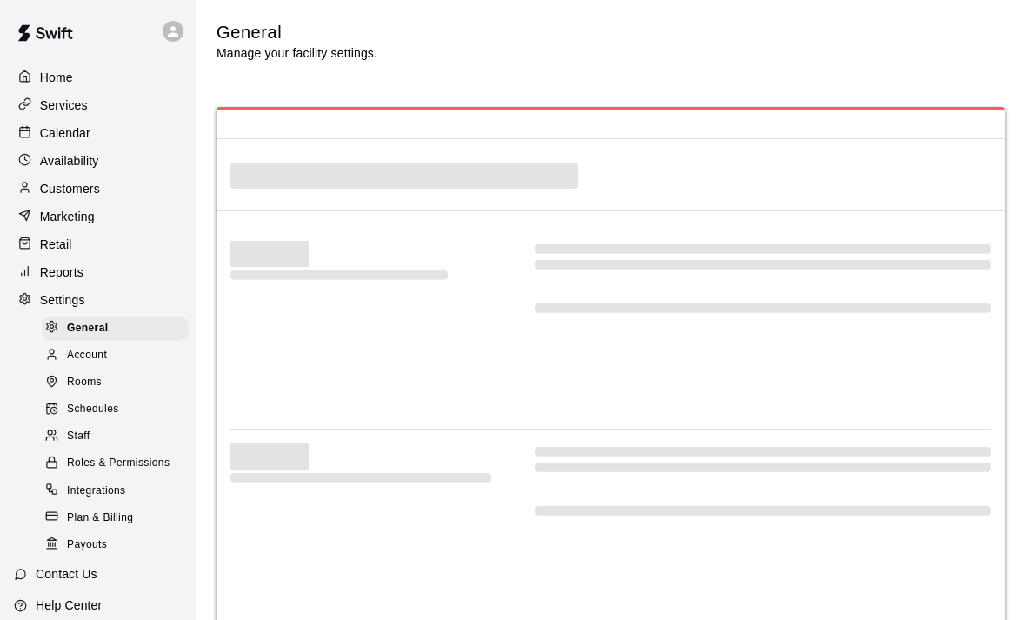
select select "**"
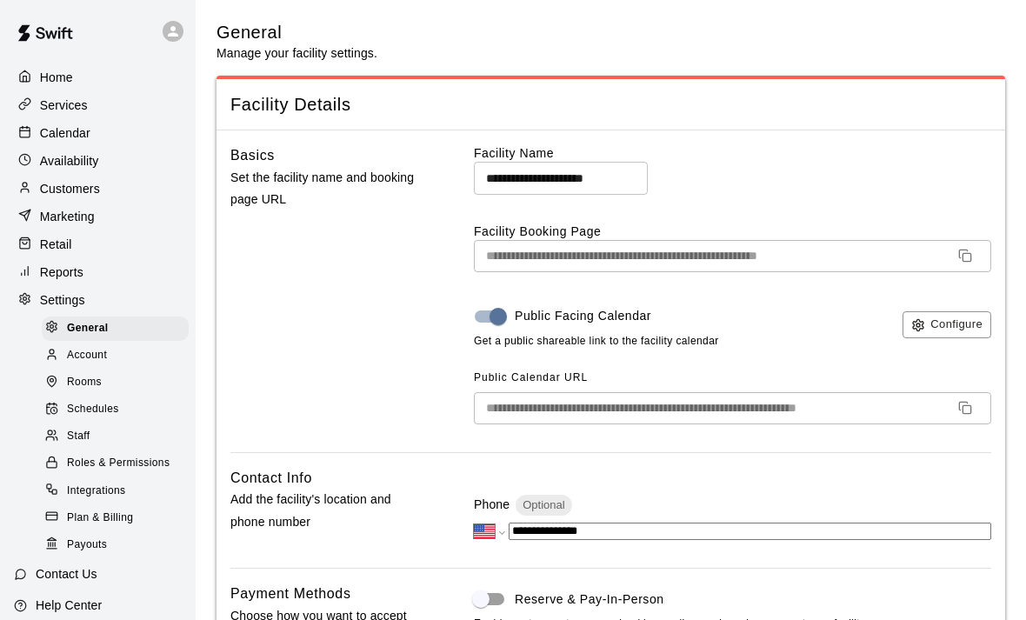
scroll to position [4092, 0]
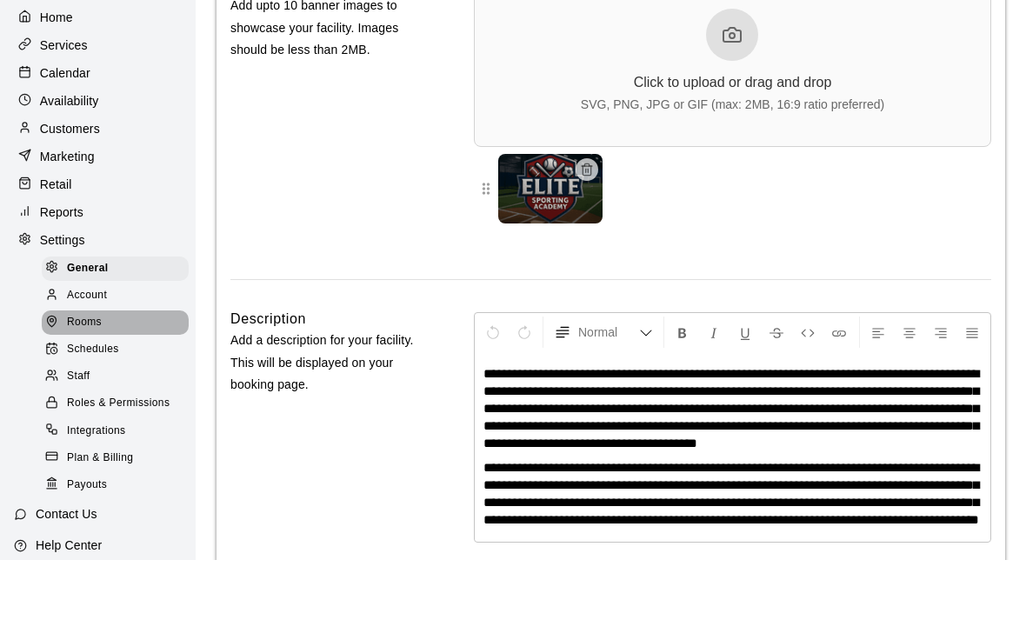
click at [112, 370] on div "Rooms" at bounding box center [115, 382] width 147 height 24
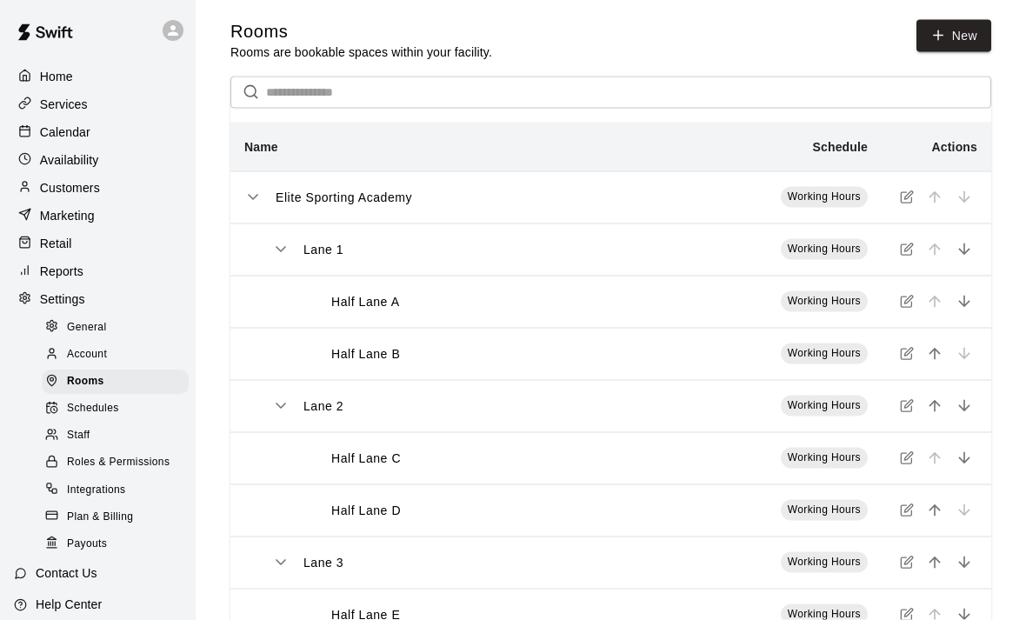
scroll to position [2, 0]
click at [905, 303] on icon "simple table" at bounding box center [908, 300] width 8 height 8
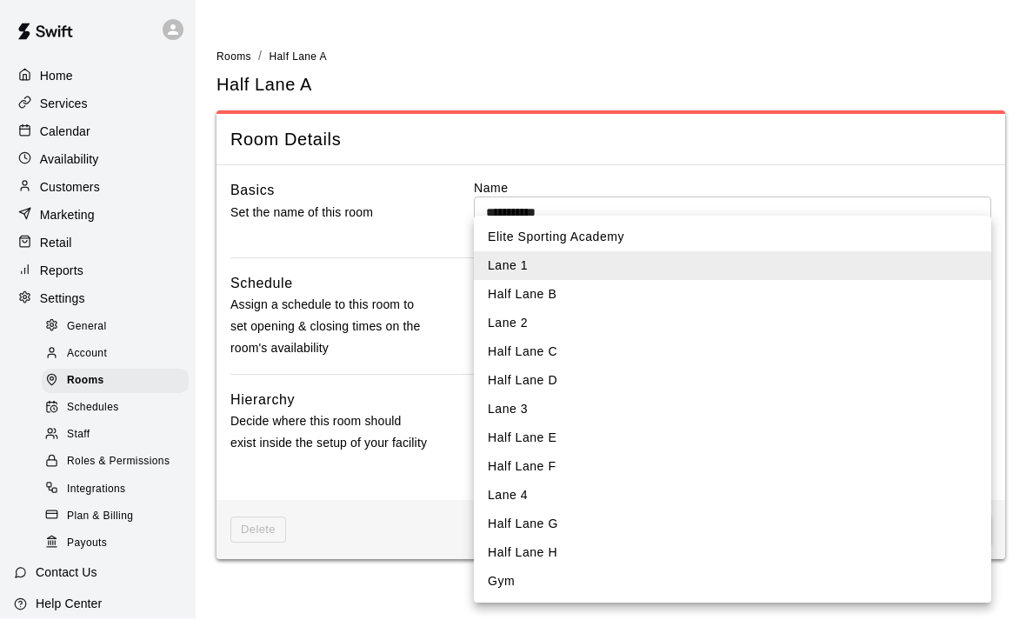
click at [509, 412] on body "**********" at bounding box center [513, 290] width 1026 height 581
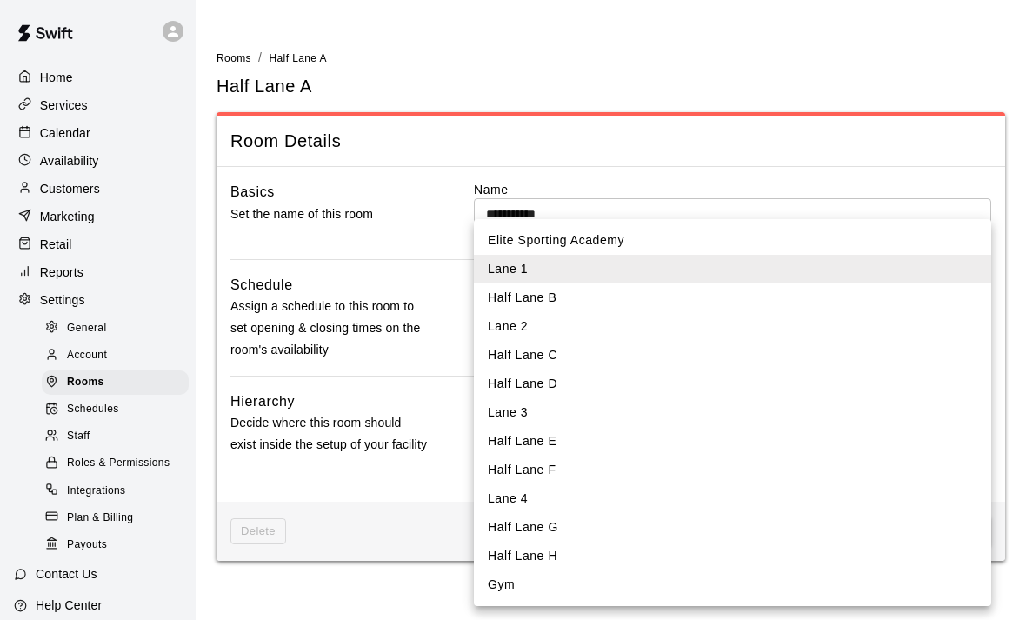
click at [409, 357] on div at bounding box center [513, 310] width 1026 height 620
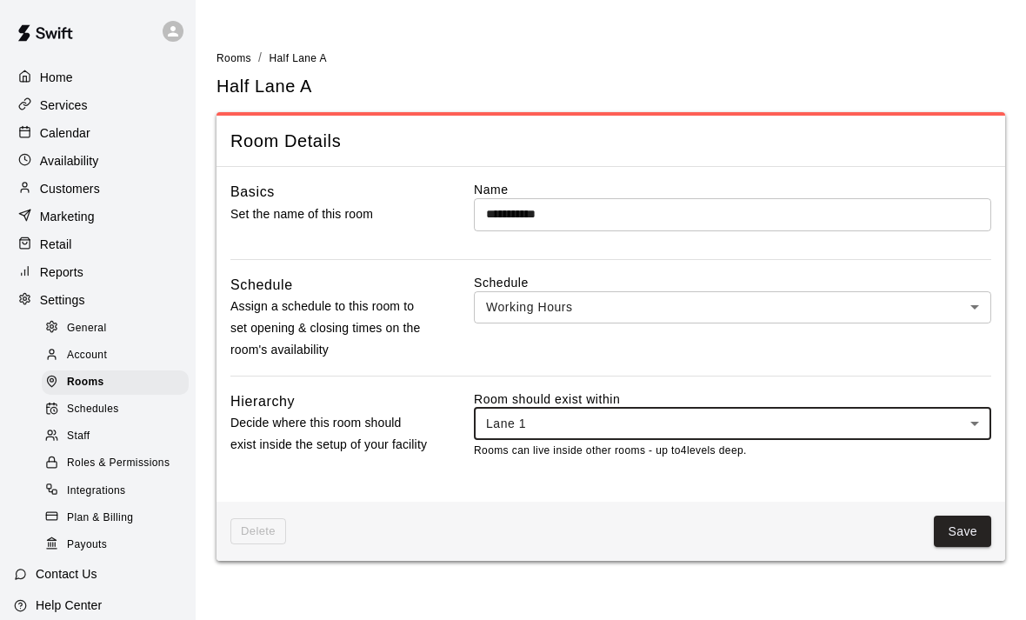
click at [61, 78] on p "Home" at bounding box center [56, 77] width 33 height 17
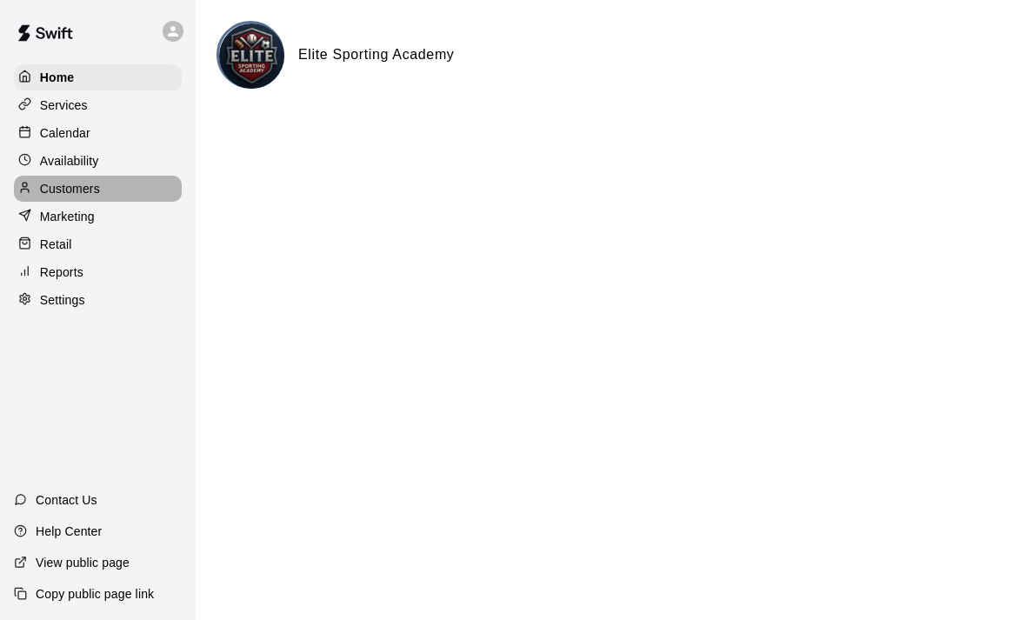
click at [92, 199] on div "Customers" at bounding box center [98, 189] width 168 height 26
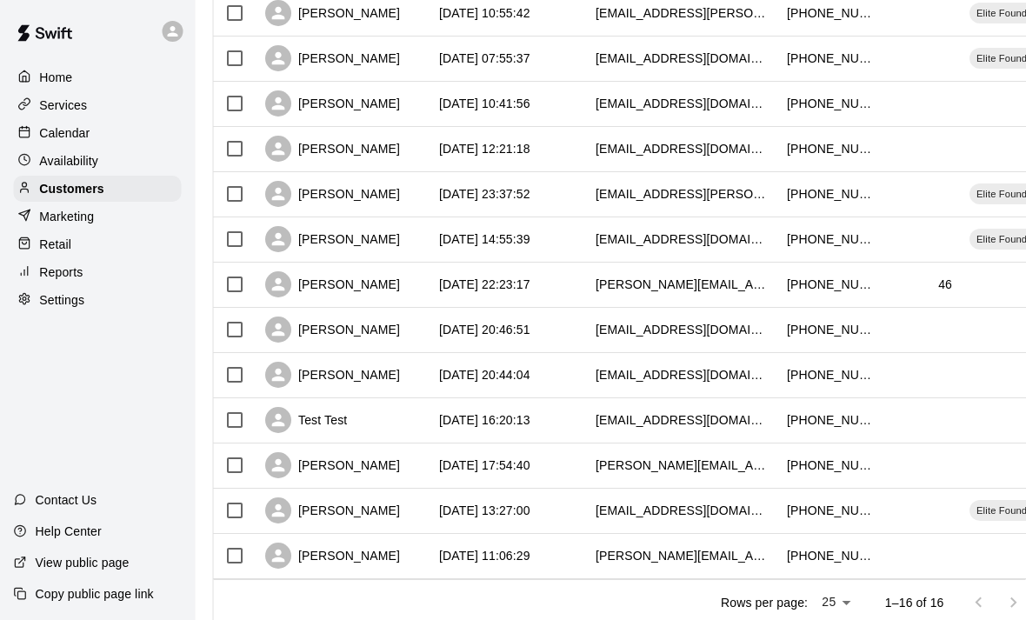
scroll to position [419, 4]
click at [62, 302] on p "Settings" at bounding box center [62, 299] width 45 height 17
select select "**"
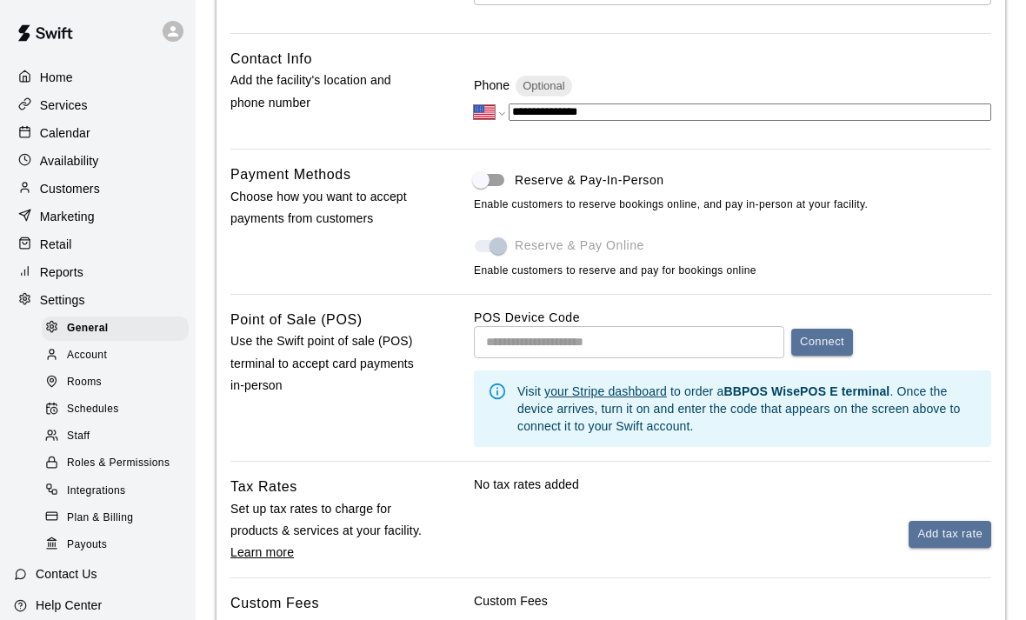
scroll to position [4064, 0]
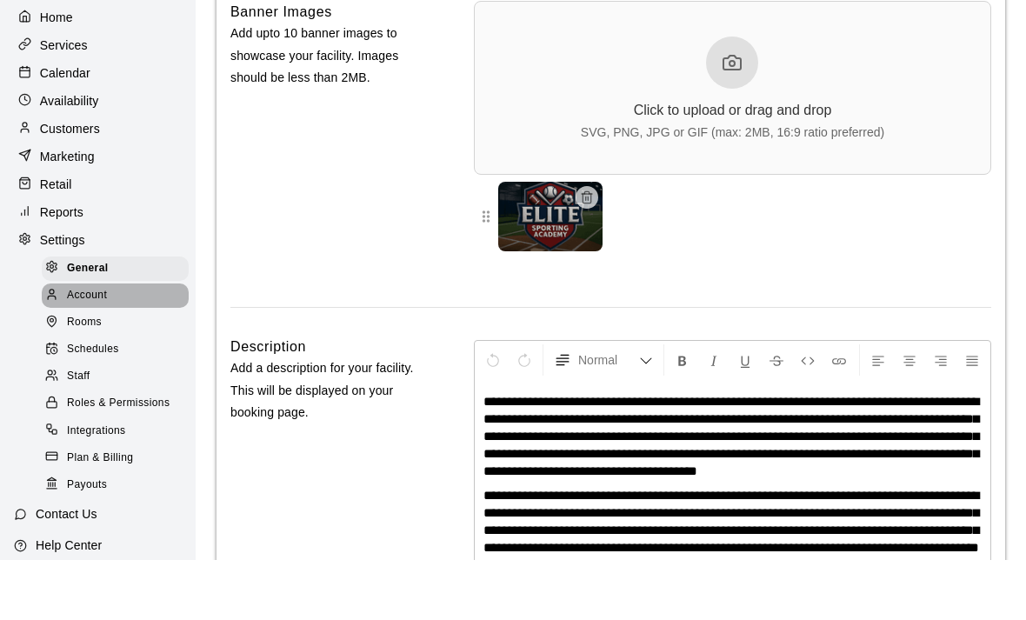
click at [84, 347] on span "Account" at bounding box center [87, 355] width 40 height 17
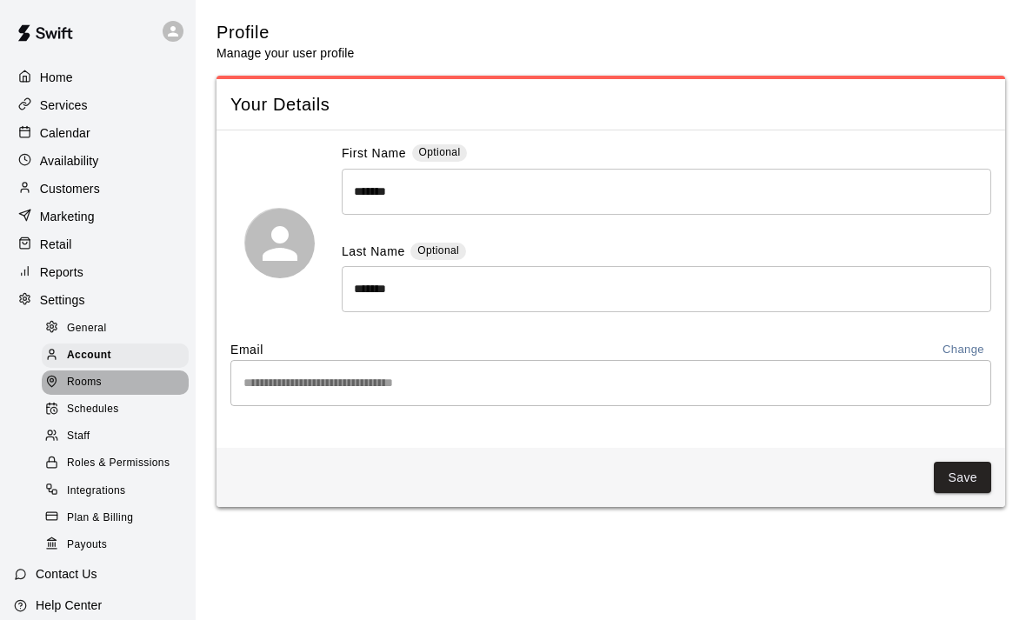
click at [117, 375] on div "Rooms" at bounding box center [115, 382] width 147 height 24
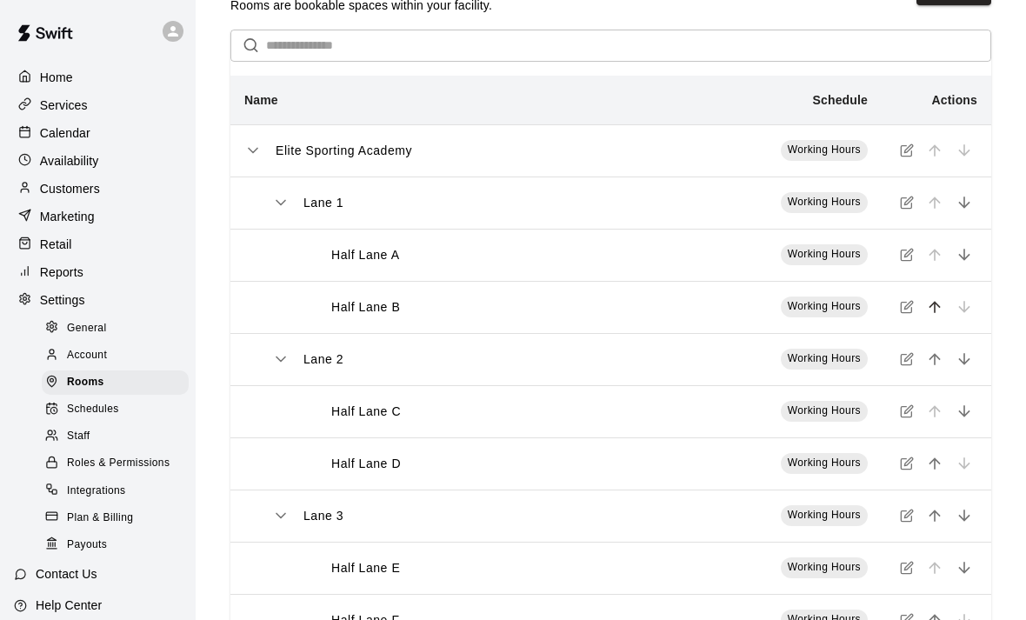
scroll to position [49, 0]
click at [909, 261] on icon "simple table" at bounding box center [907, 254] width 14 height 14
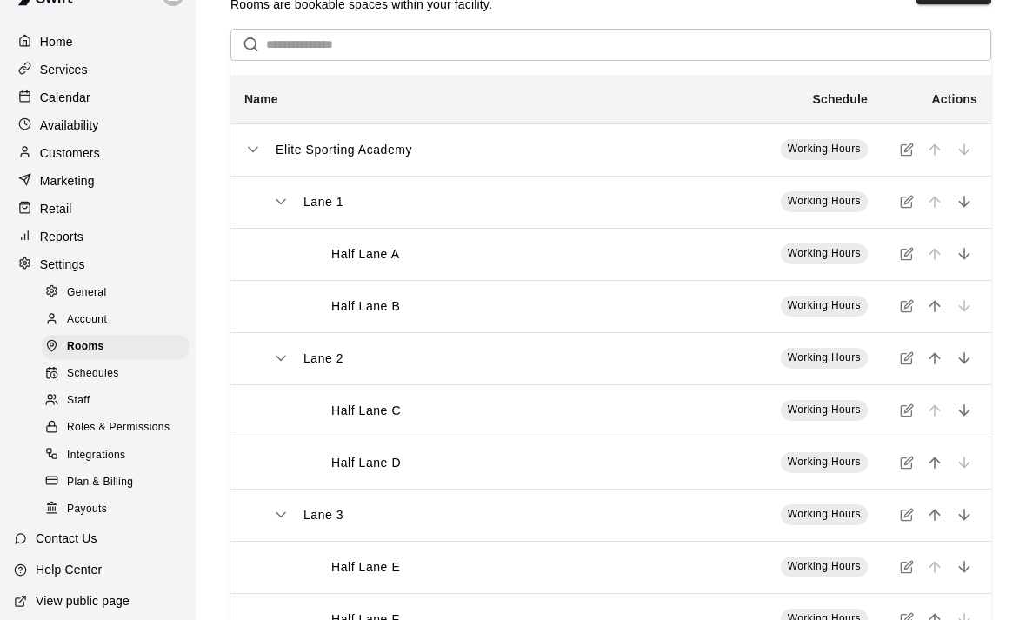
scroll to position [45, 0]
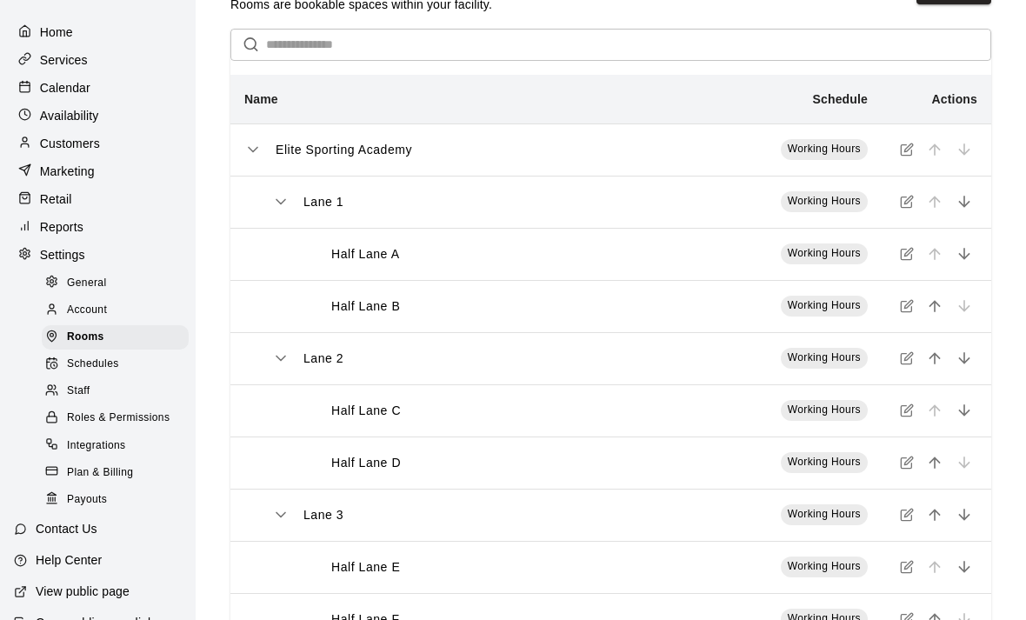
click at [43, 143] on p "Customers" at bounding box center [70, 143] width 60 height 17
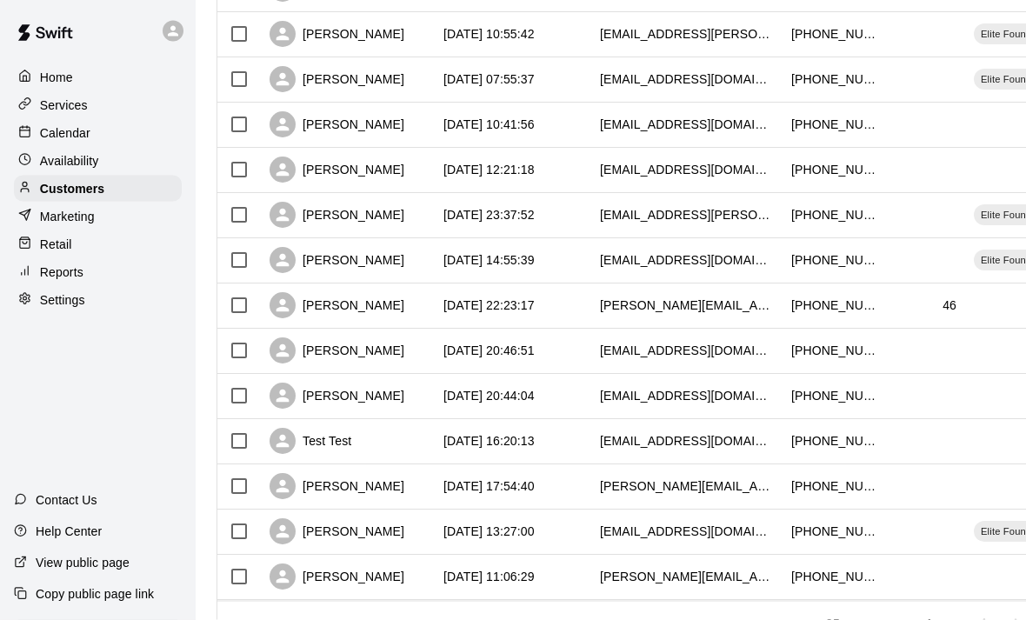
scroll to position [419, 0]
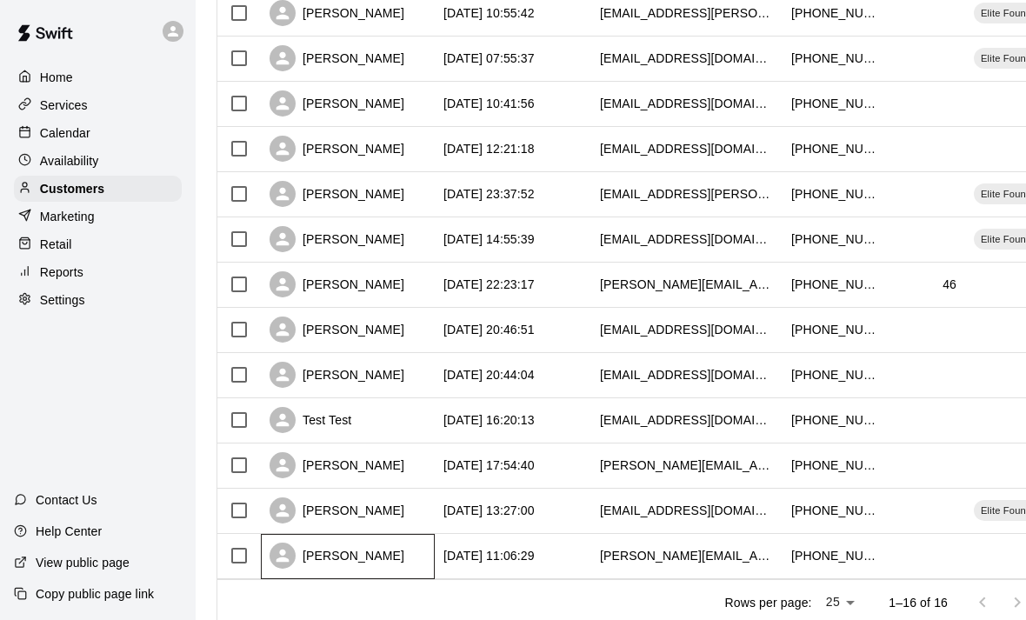
click at [370, 564] on div "[PERSON_NAME]" at bounding box center [336, 555] width 135 height 26
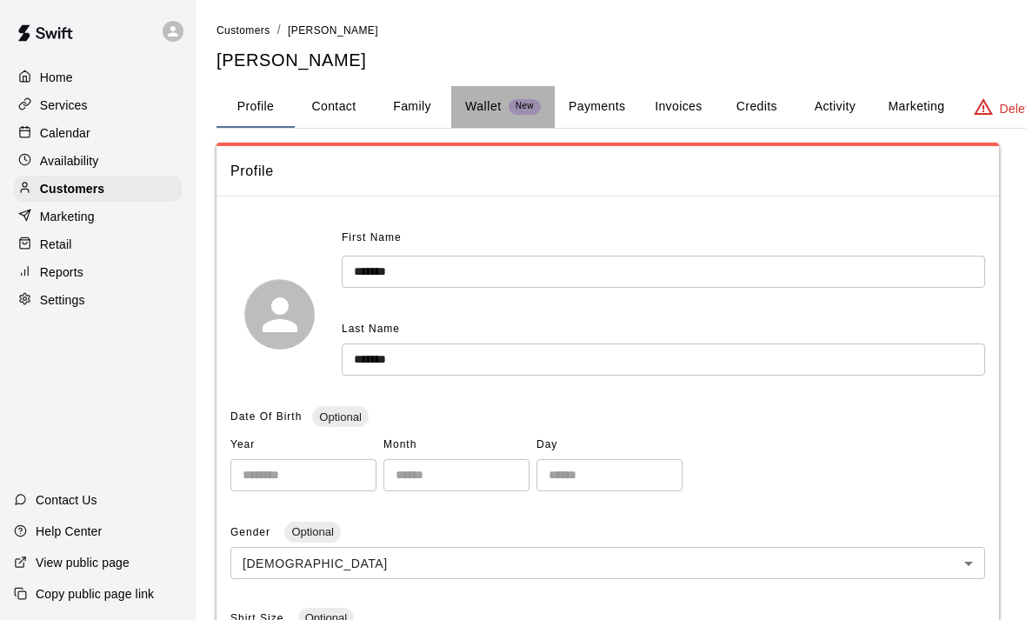
click at [491, 107] on p "Wallet" at bounding box center [483, 106] width 37 height 18
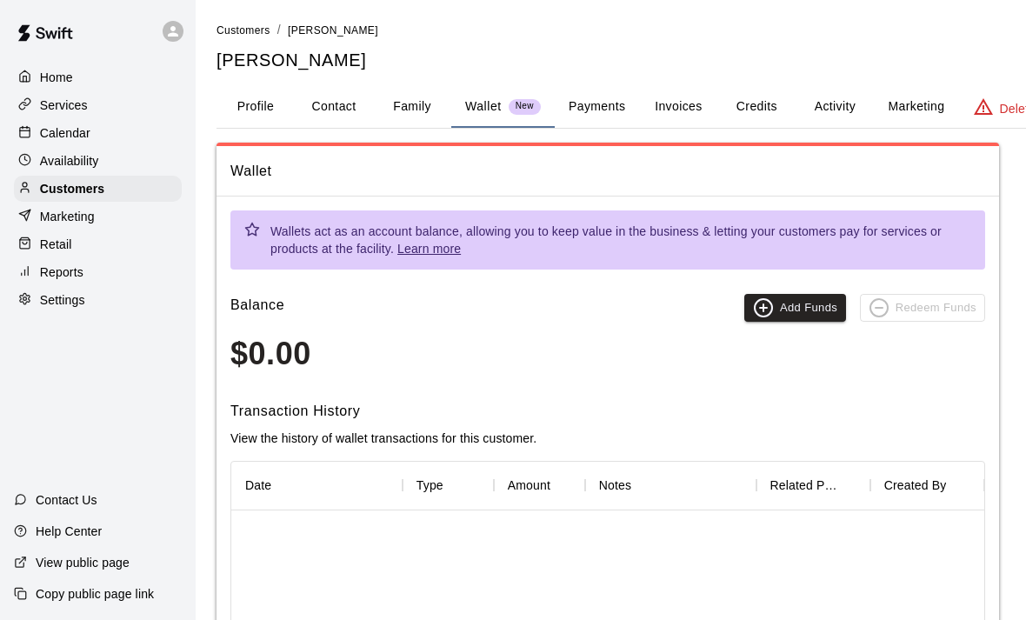
click at [626, 102] on button "Payments" at bounding box center [597, 107] width 84 height 42
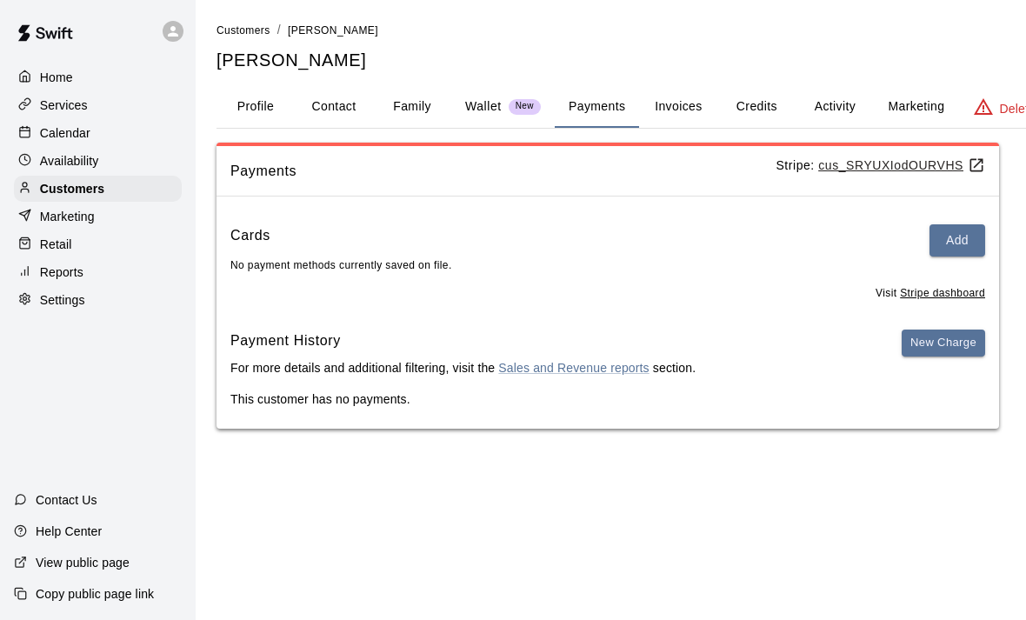
click at [240, 111] on button "Profile" at bounding box center [255, 107] width 78 height 42
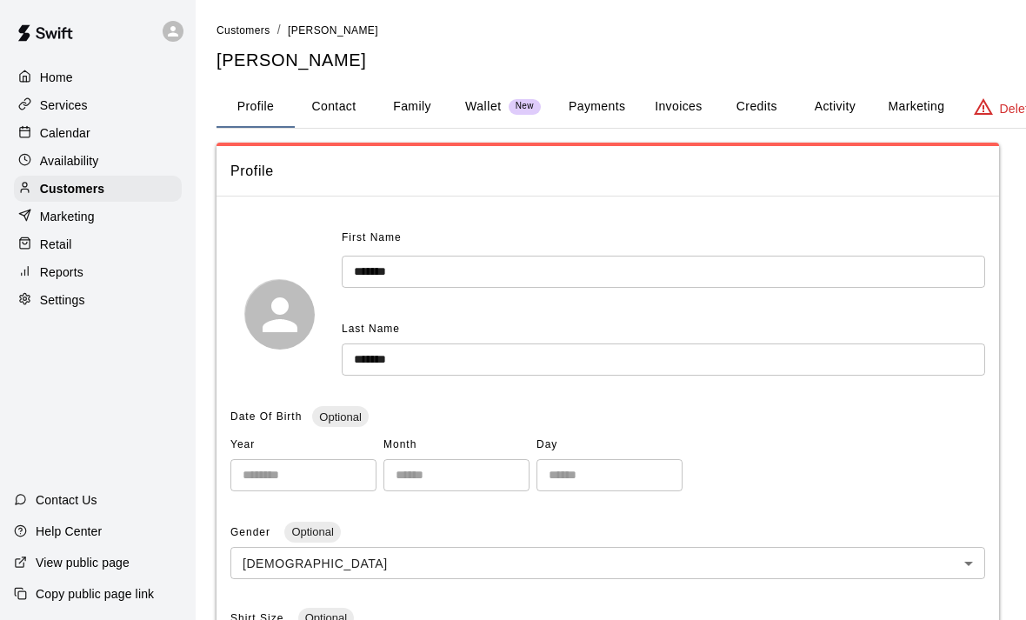
click at [402, 103] on button "Family" at bounding box center [412, 107] width 78 height 42
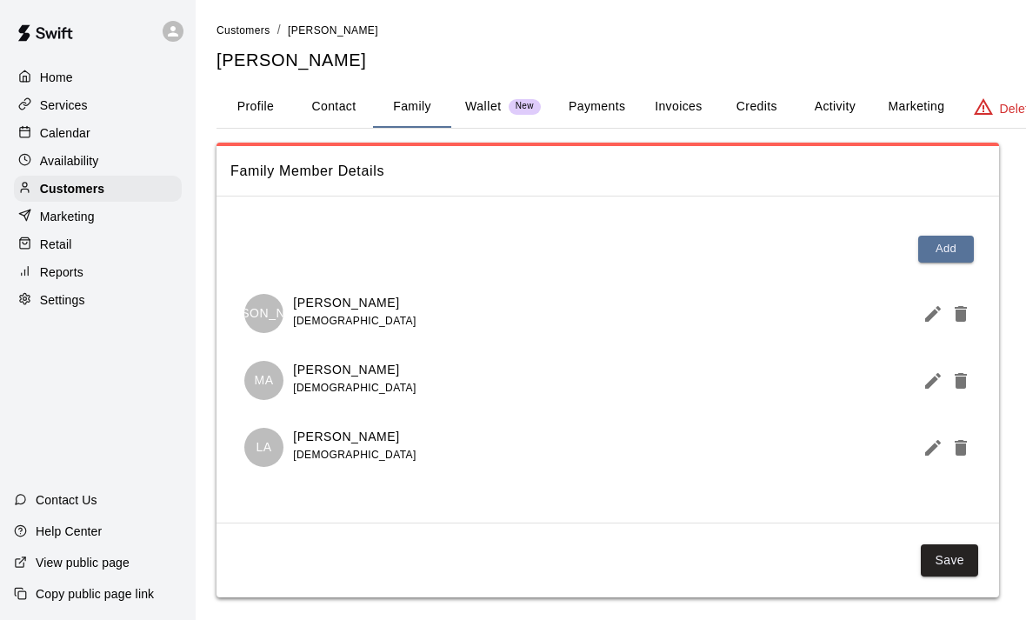
click at [488, 104] on p "Wallet" at bounding box center [483, 106] width 37 height 18
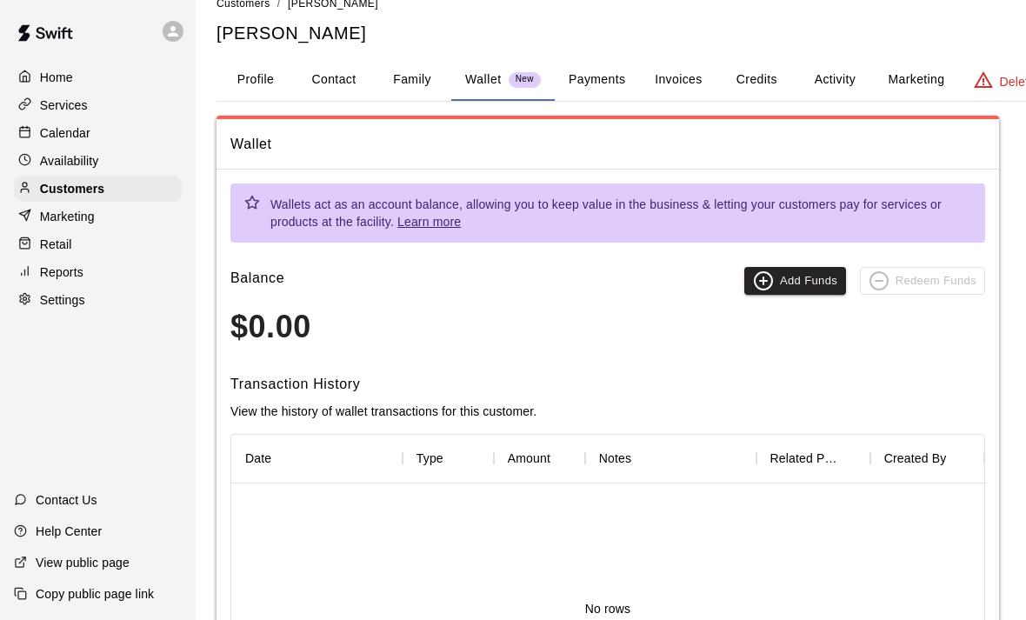
scroll to position [29, 0]
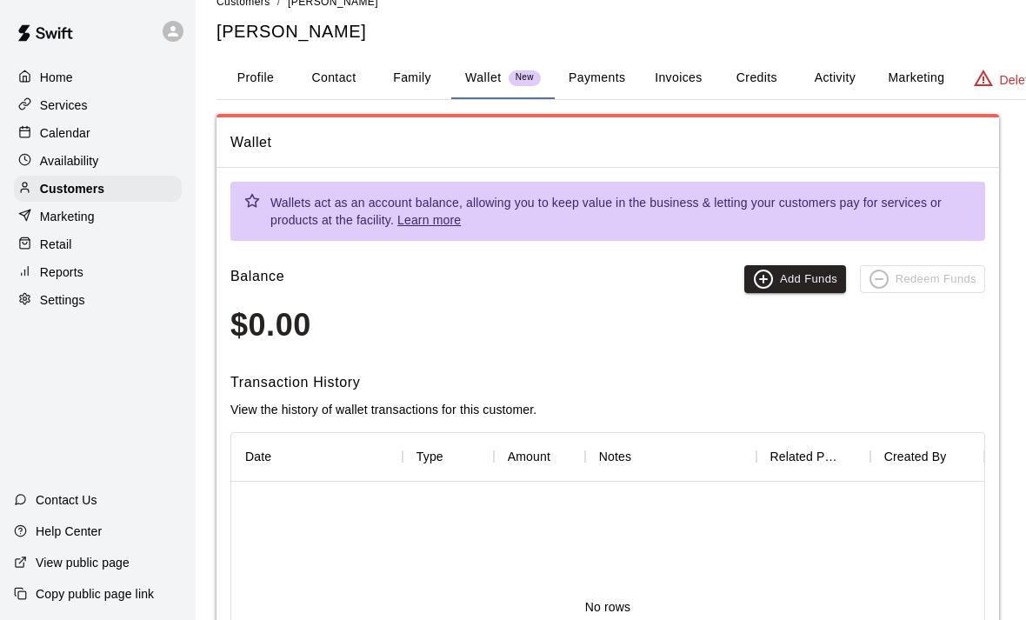
drag, startPoint x: 933, startPoint y: 84, endPoint x: 933, endPoint y: 113, distance: 28.7
click at [933, 84] on button "Marketing" at bounding box center [916, 78] width 84 height 42
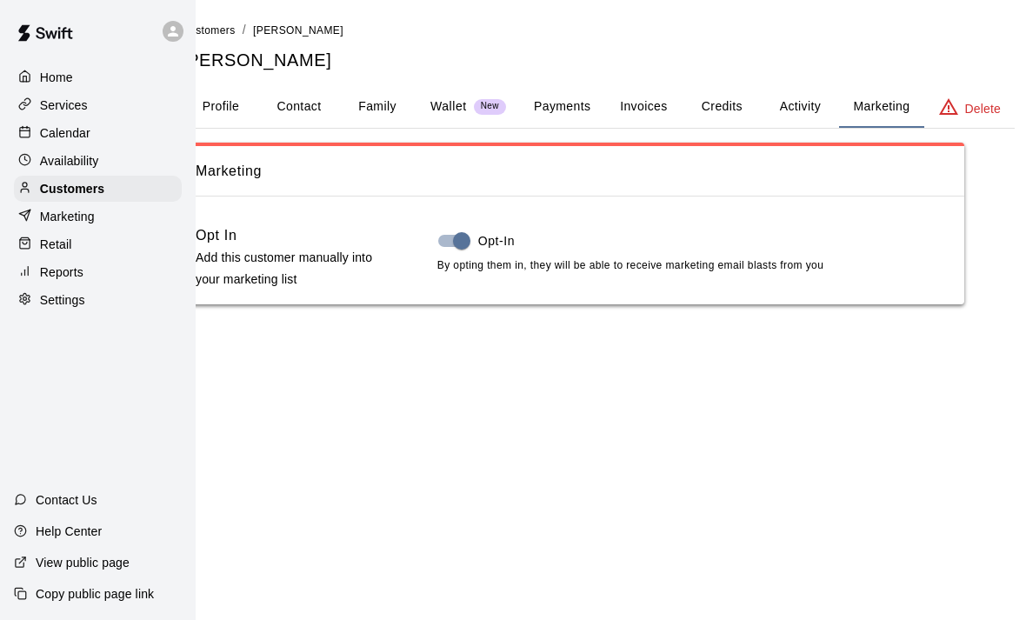
scroll to position [0, 0]
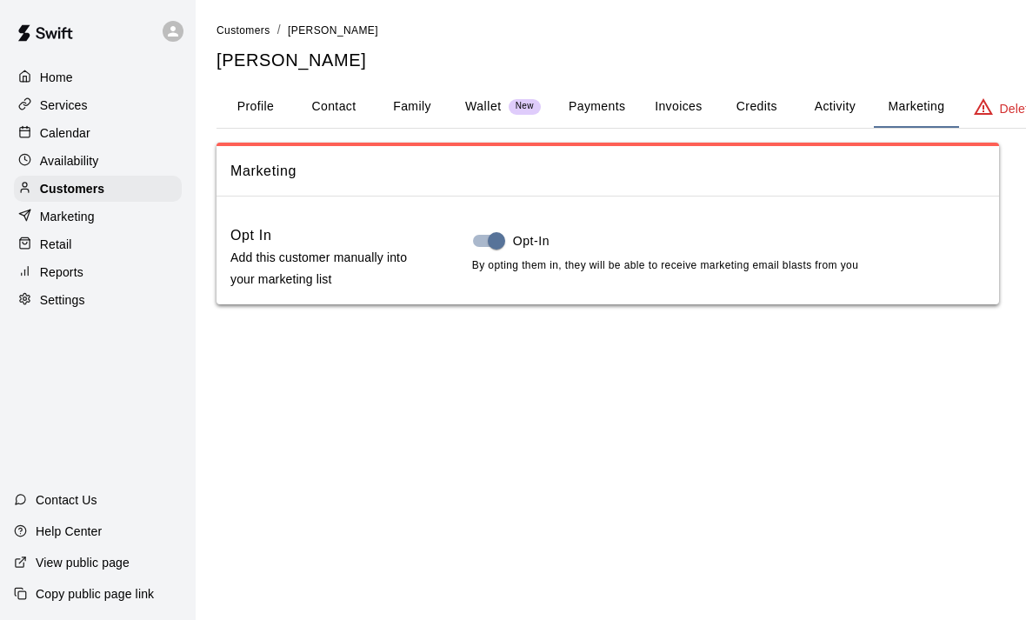
click at [830, 105] on button "Activity" at bounding box center [834, 107] width 78 height 42
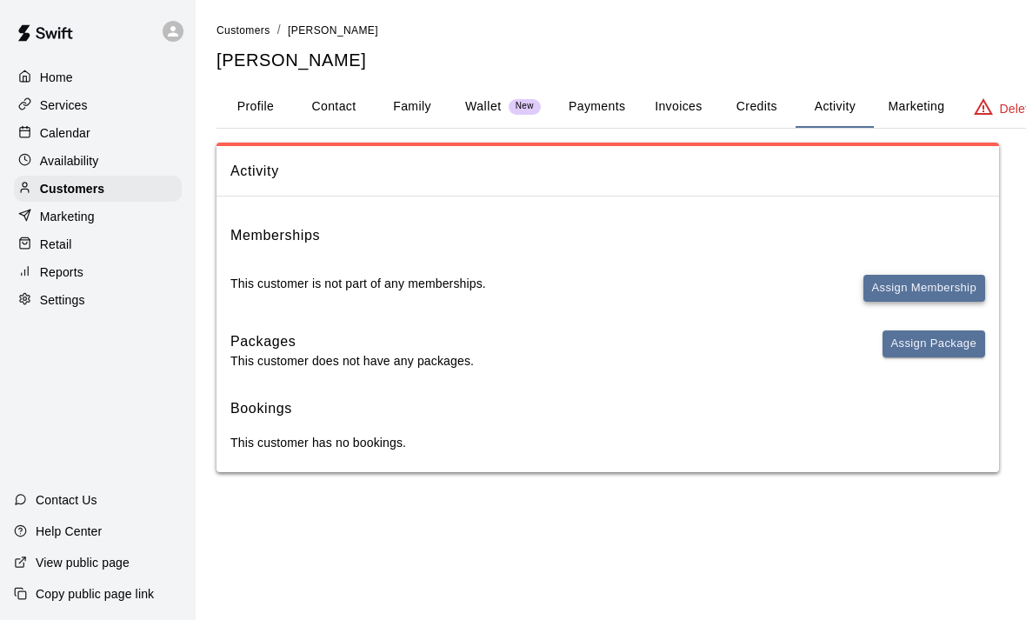
click at [890, 289] on button "Assign Membership" at bounding box center [924, 288] width 122 height 27
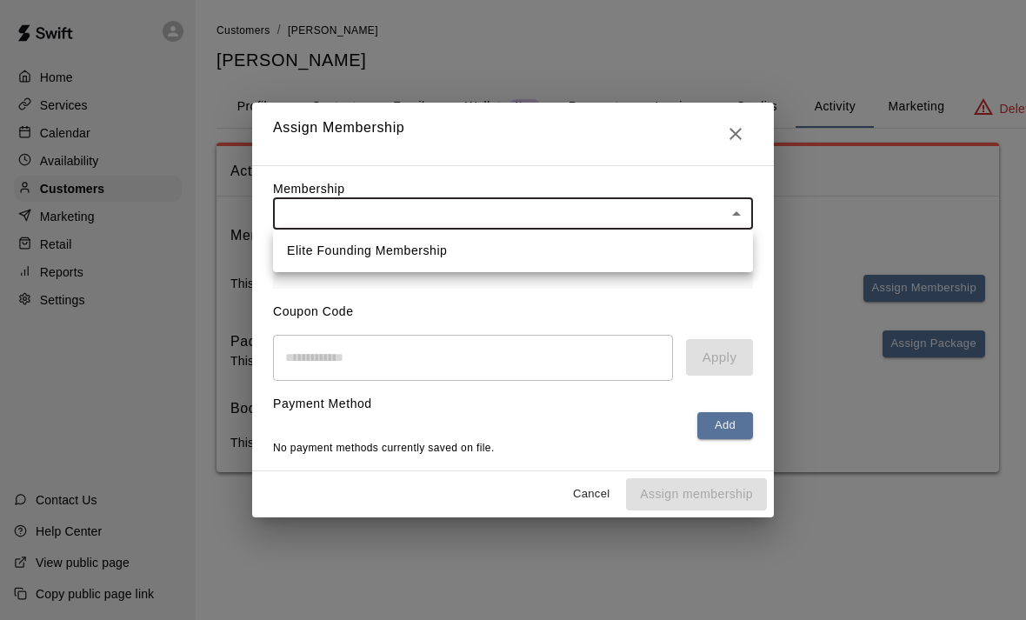
click at [315, 209] on body "Home Services Calendar Availability Customers Marketing Retail Reports Settings…" at bounding box center [513, 253] width 1026 height 507
click at [314, 249] on li "Elite Founding Membership" at bounding box center [513, 250] width 480 height 29
type input "**********"
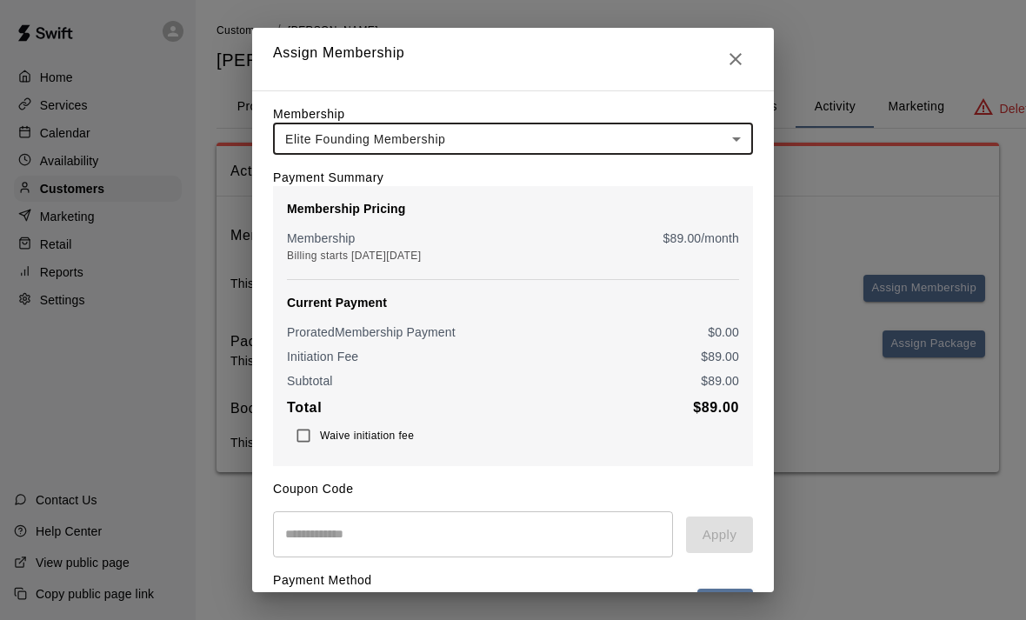
scroll to position [77, 0]
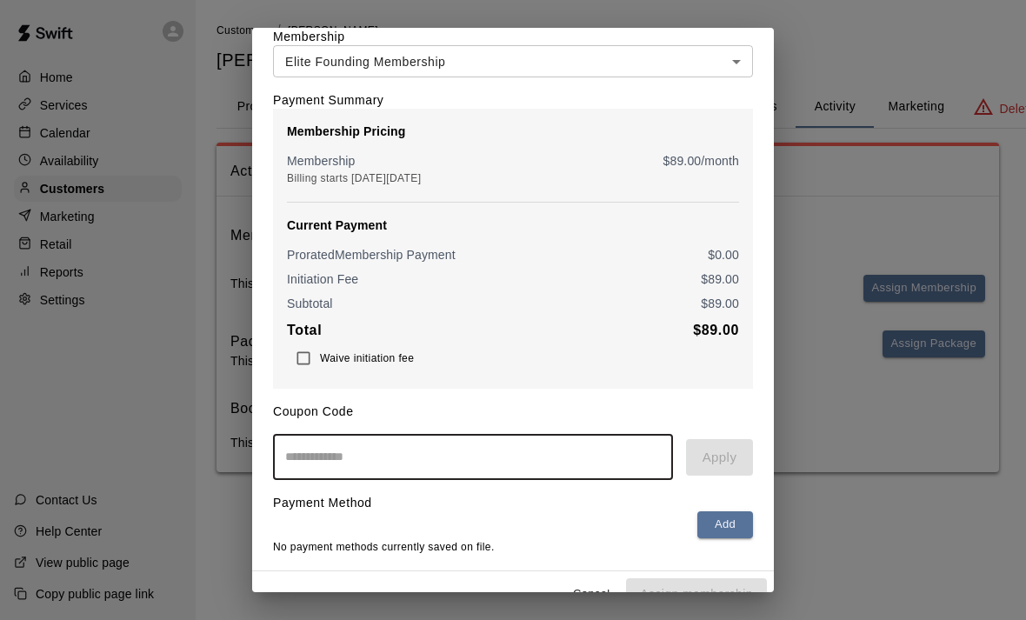
click at [517, 466] on input "text" at bounding box center [473, 457] width 400 height 46
type input "*******"
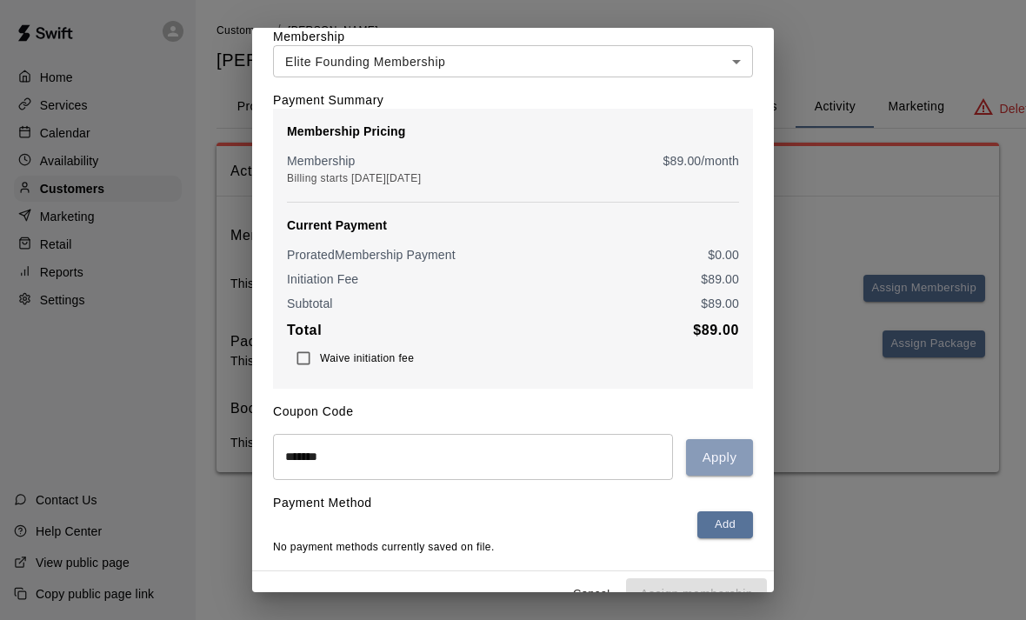
click at [727, 455] on button "Apply" at bounding box center [719, 457] width 67 height 37
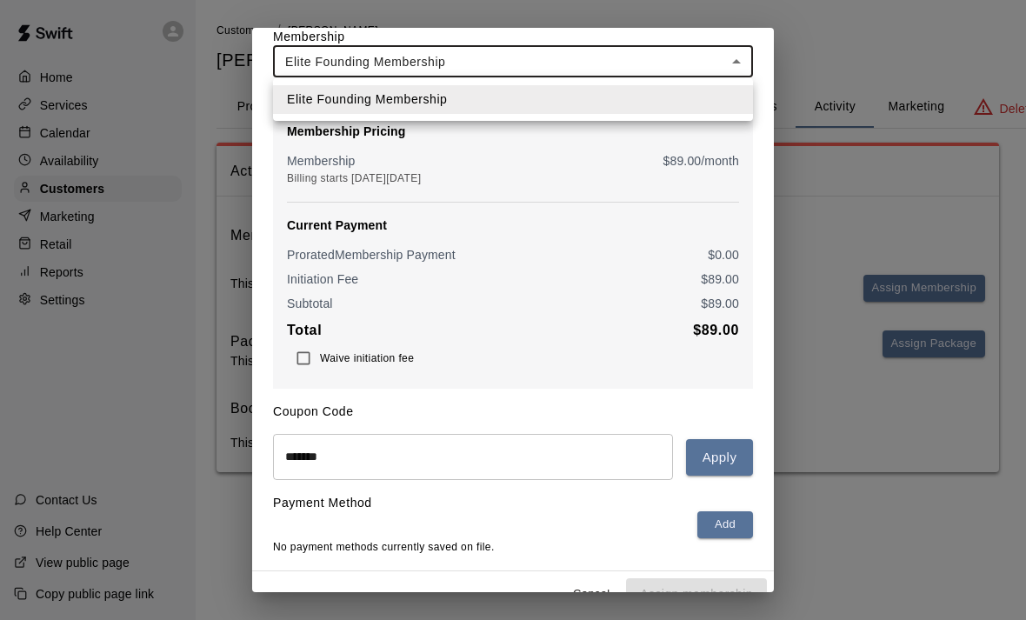
click at [728, 68] on body "**********" at bounding box center [513, 253] width 1026 height 507
click at [728, 68] on div at bounding box center [513, 310] width 1026 height 620
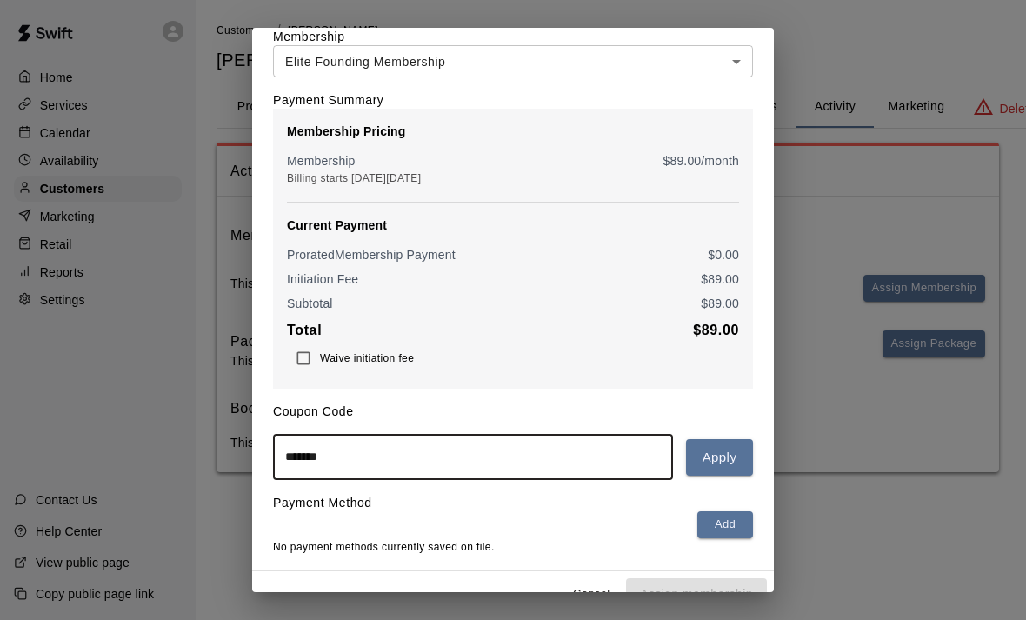
click at [370, 463] on input "*******" at bounding box center [473, 457] width 400 height 46
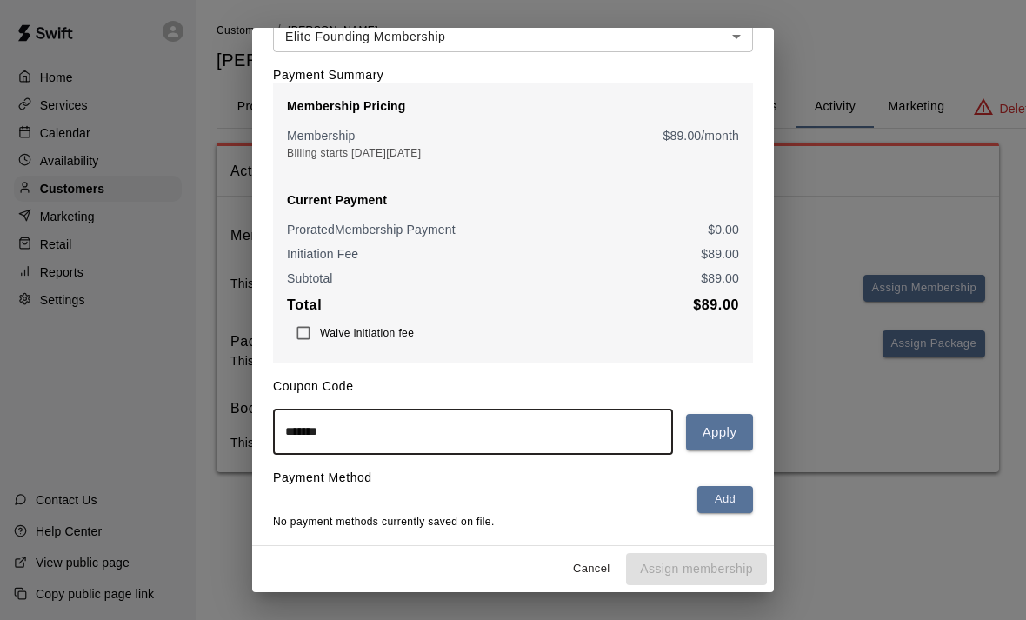
scroll to position [103, 0]
click at [872, 493] on div "**********" at bounding box center [513, 310] width 1026 height 620
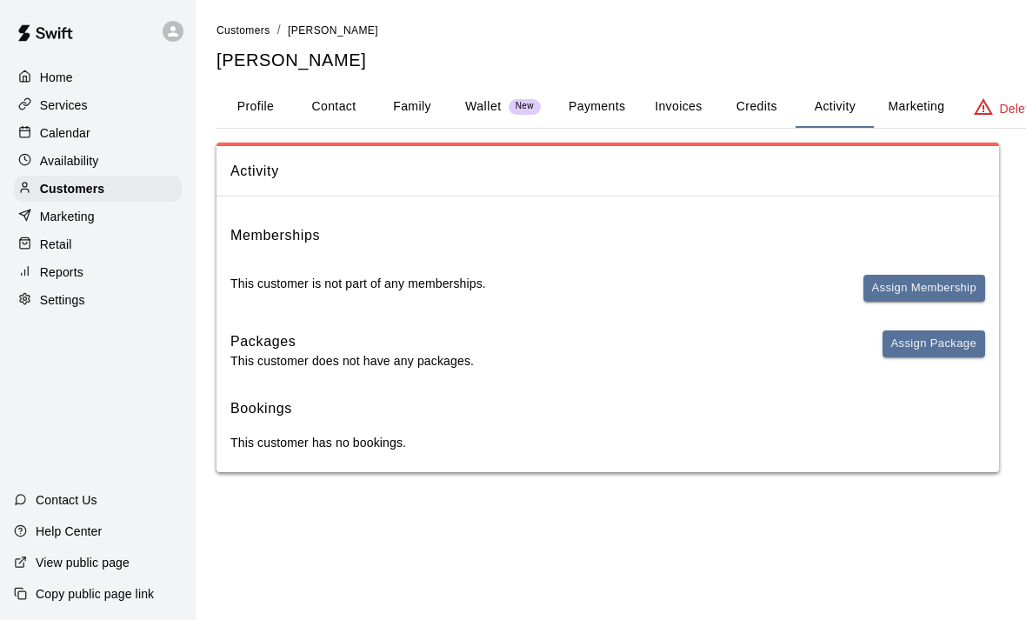
click at [46, 303] on p "Settings" at bounding box center [62, 299] width 45 height 17
select select "**"
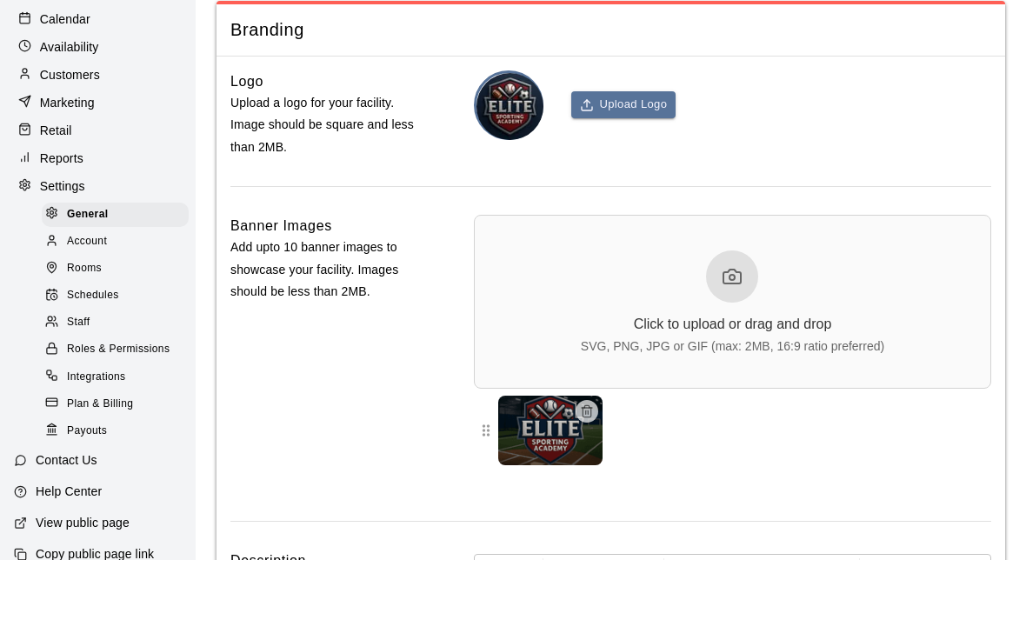
scroll to position [58, 0]
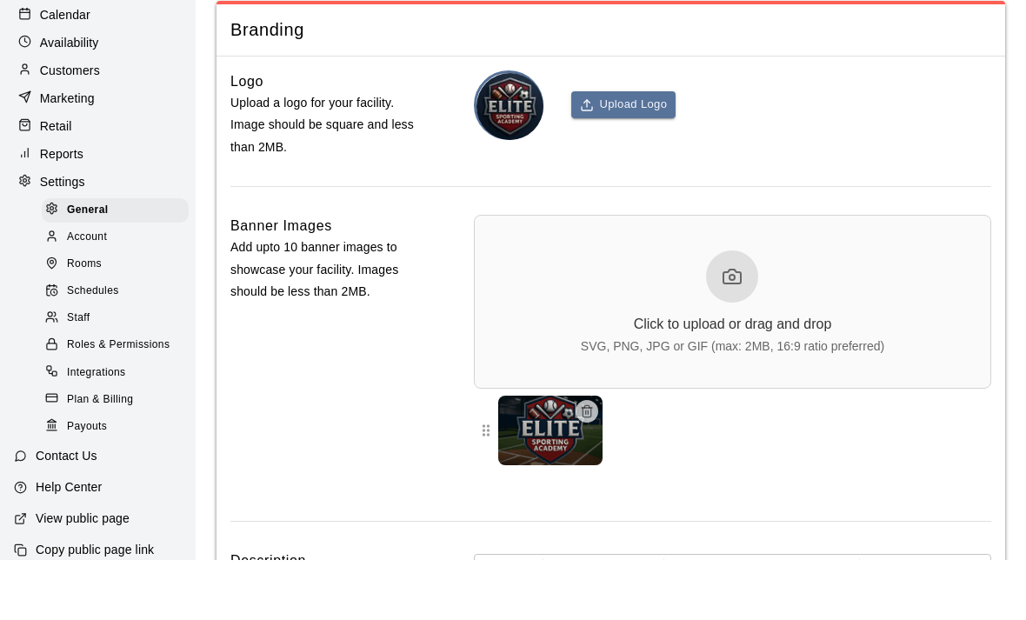
click at [85, 451] on span "Plan & Billing" at bounding box center [100, 459] width 66 height 17
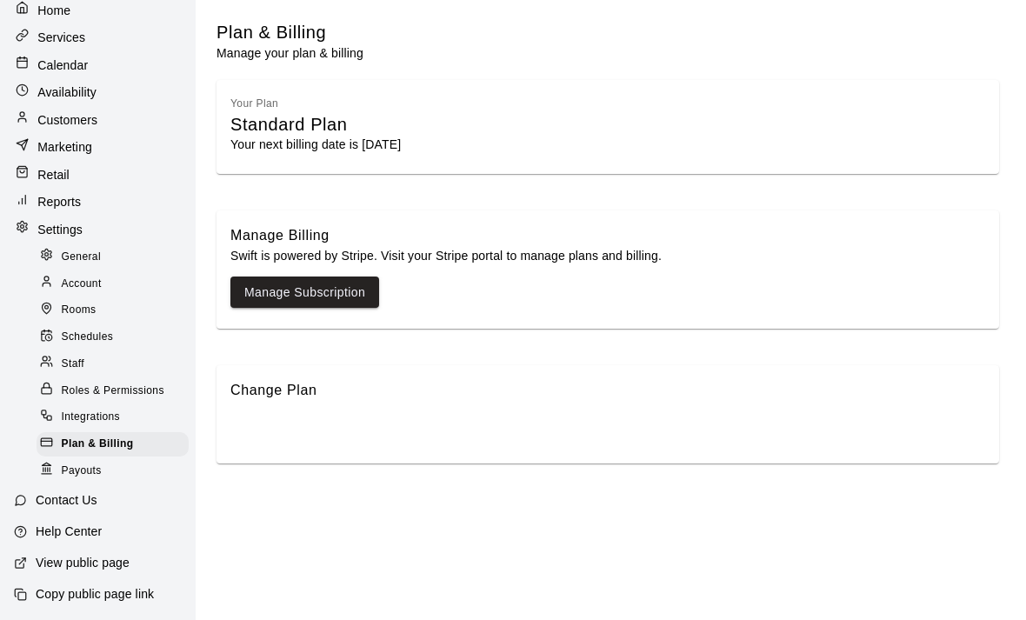
click at [64, 176] on p "Retail" at bounding box center [53, 174] width 32 height 17
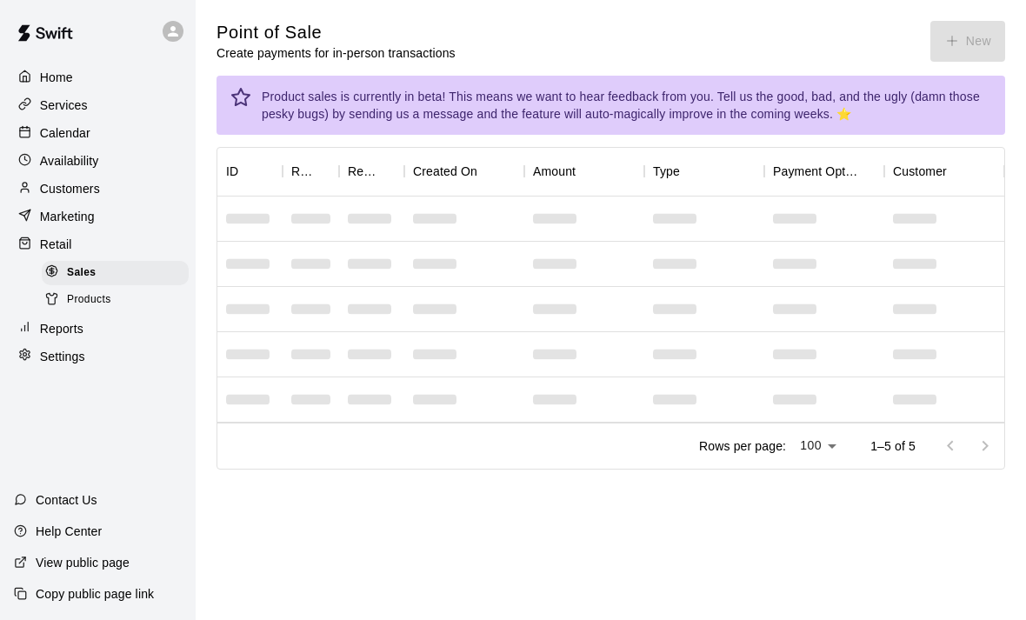
scroll to position [56, 0]
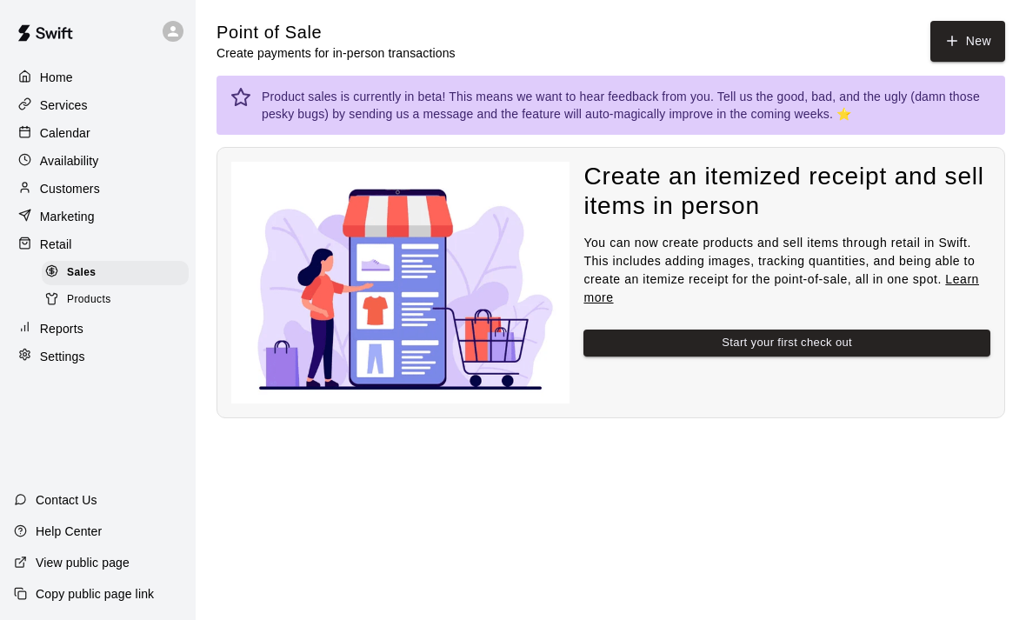
click at [65, 208] on p "Marketing" at bounding box center [67, 216] width 55 height 17
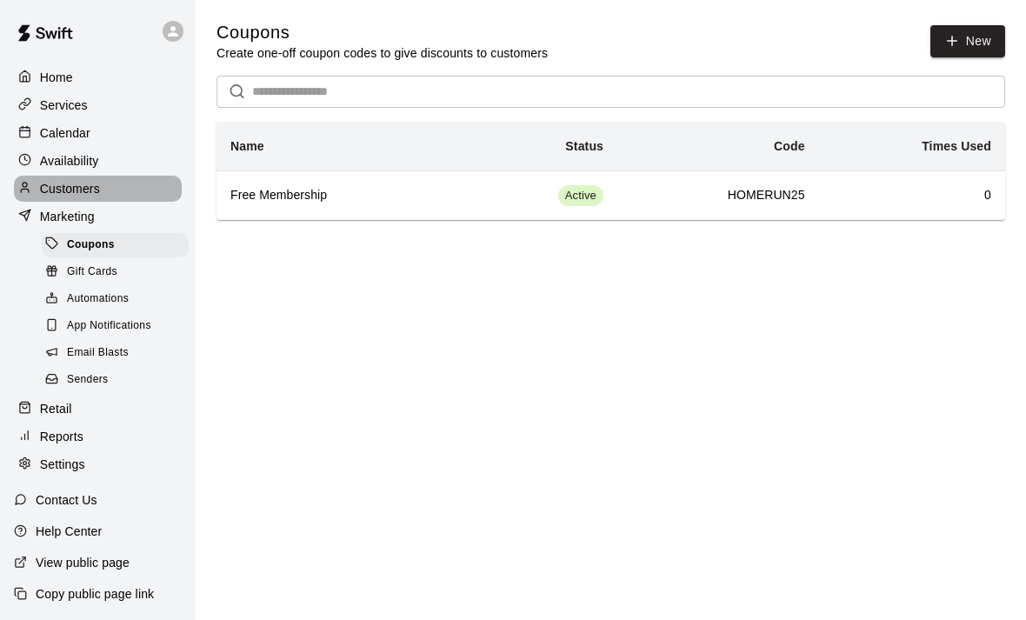
click at [86, 180] on p "Customers" at bounding box center [70, 188] width 60 height 17
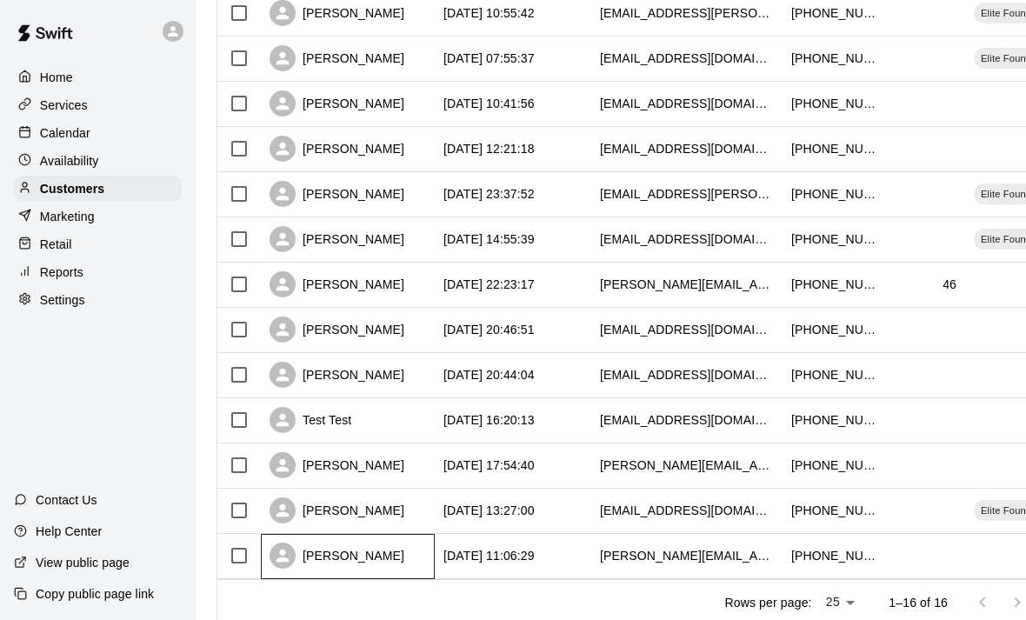
click at [341, 571] on div "[PERSON_NAME]" at bounding box center [348, 556] width 174 height 45
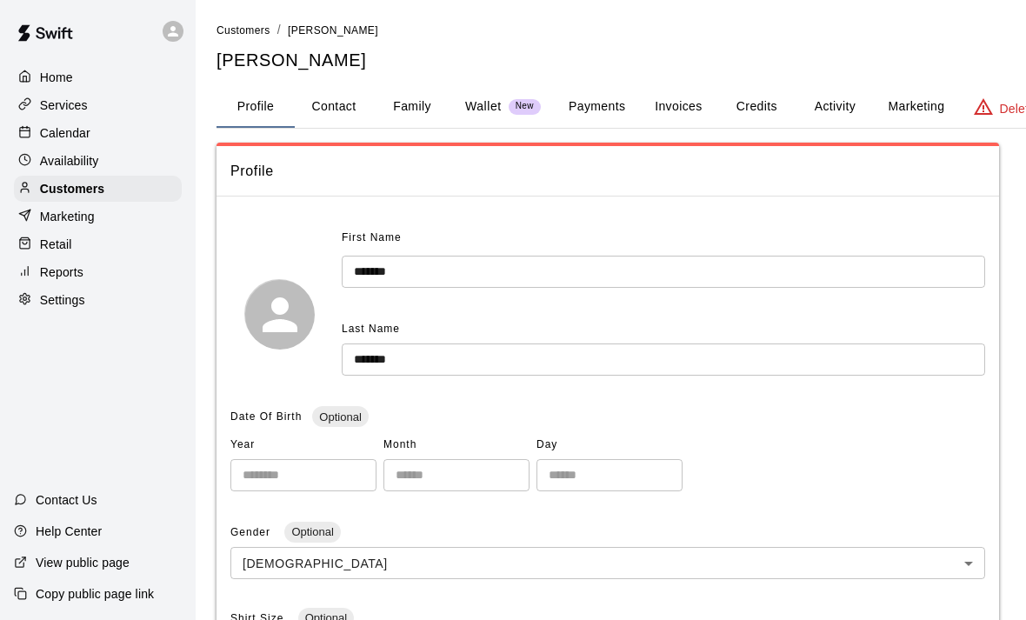
click at [822, 99] on button "Activity" at bounding box center [834, 107] width 78 height 42
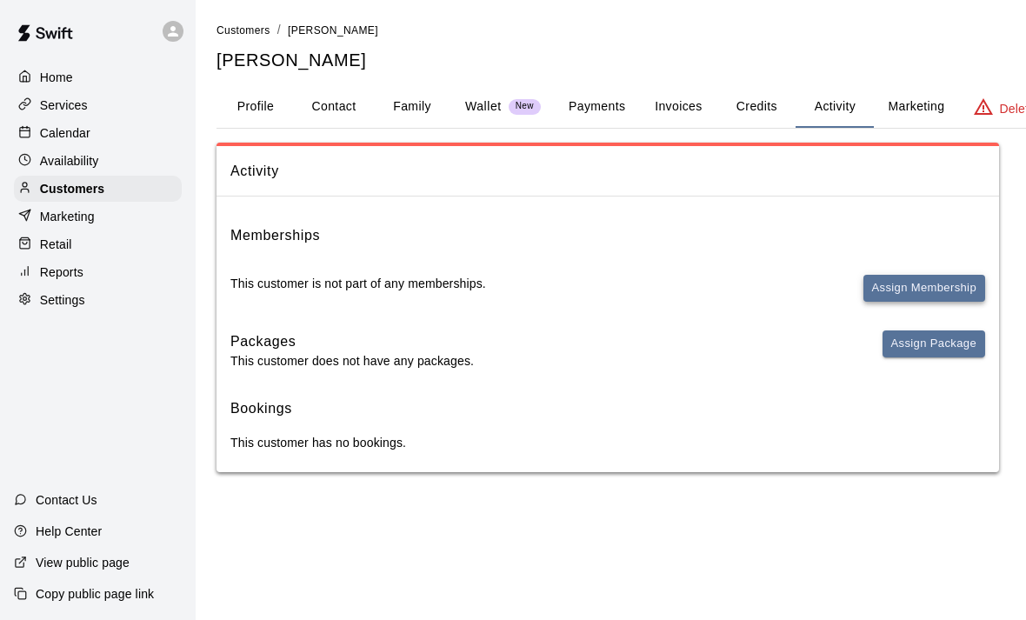
click at [891, 277] on button "Assign Membership" at bounding box center [924, 288] width 122 height 27
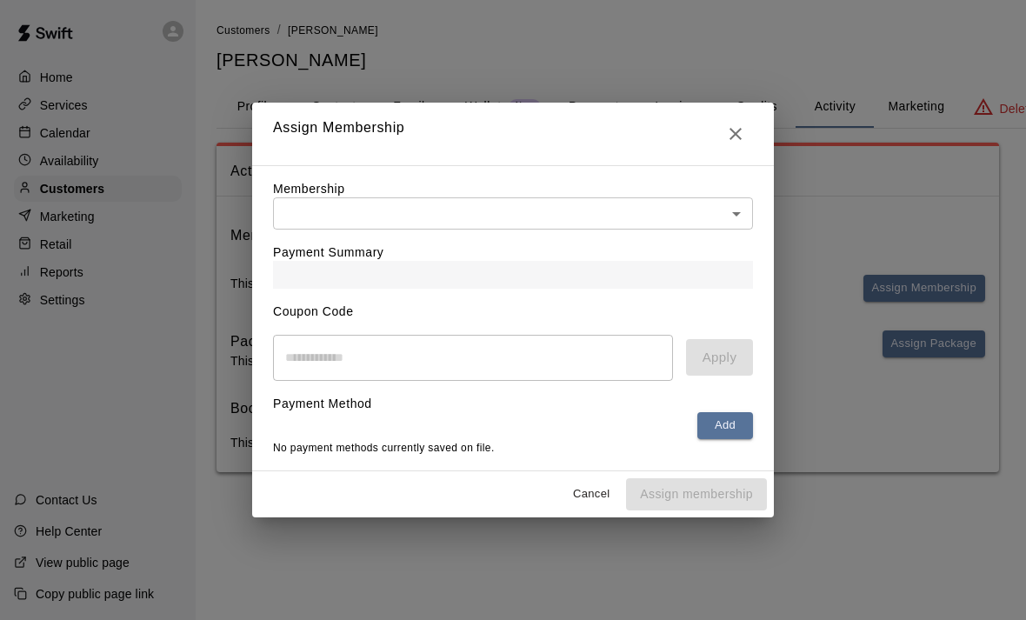
click at [290, 216] on body "Home Services Calendar Availability Customers Marketing Retail Reports Settings…" at bounding box center [513, 253] width 1026 height 507
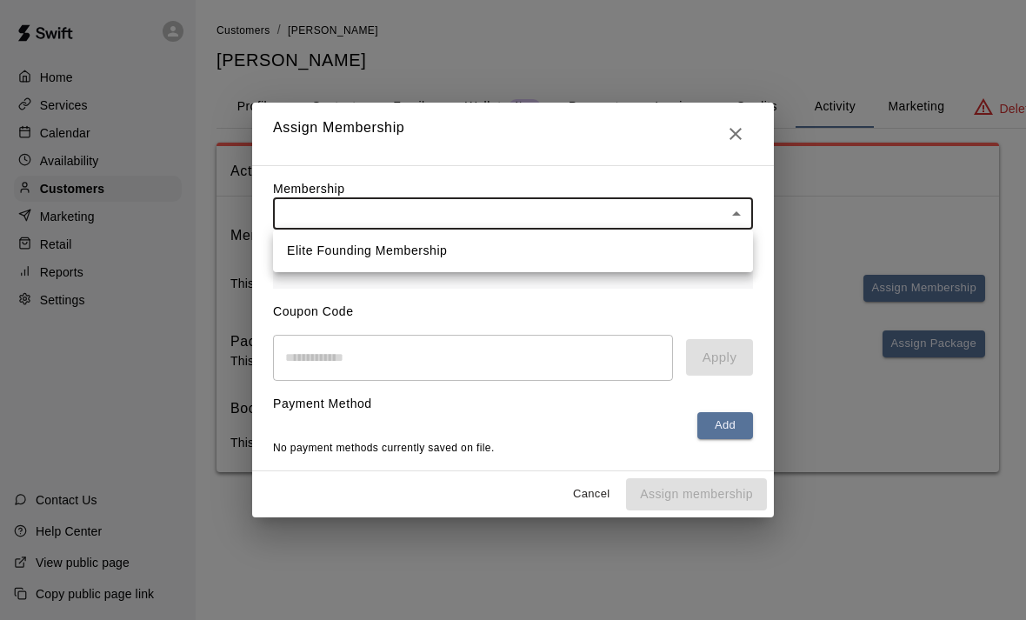
click at [295, 247] on li "Elite Founding Membership" at bounding box center [513, 250] width 480 height 29
type input "**********"
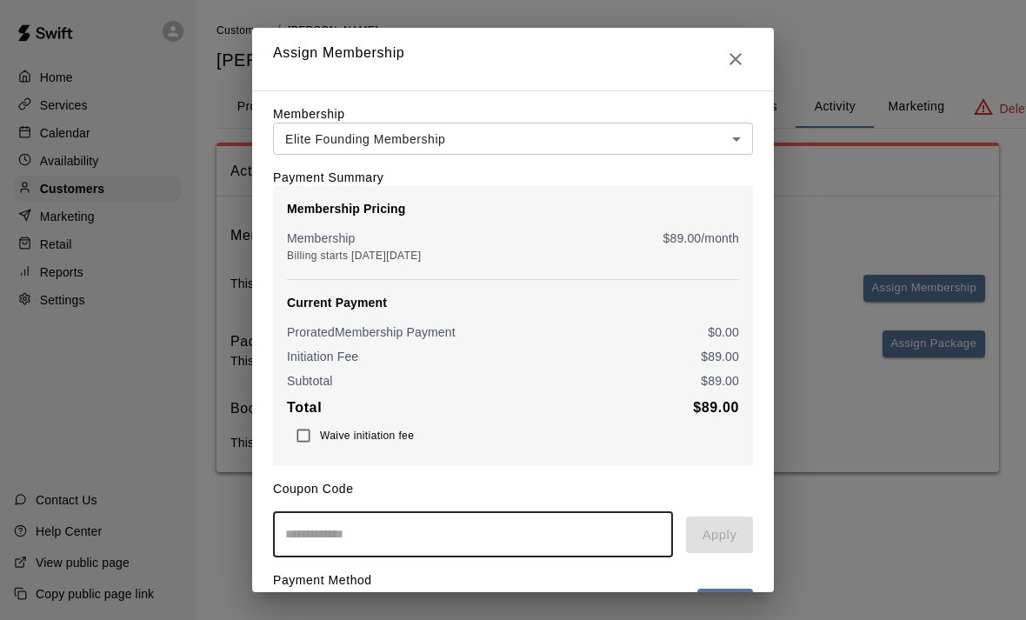
click at [328, 543] on div "**********" at bounding box center [513, 310] width 1026 height 620
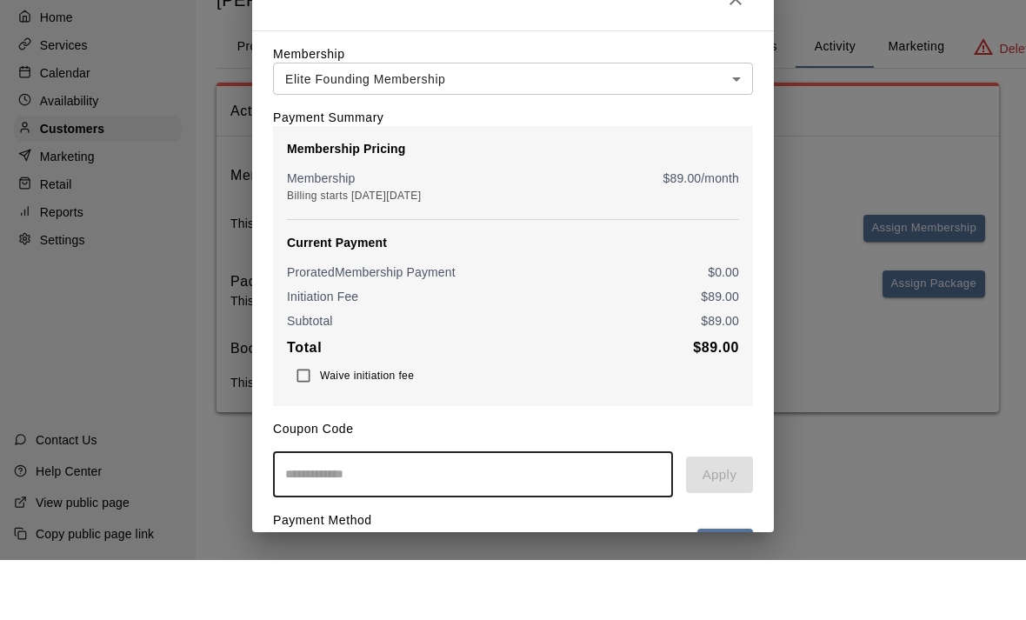
type input "*"
click at [727, 516] on button "Apply" at bounding box center [719, 534] width 67 height 37
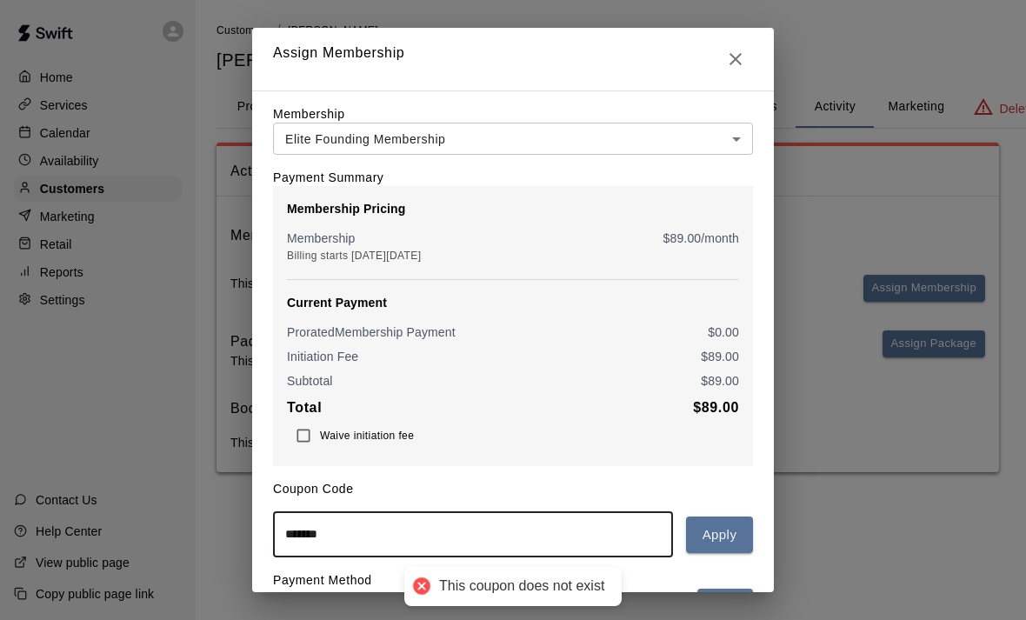
click at [433, 507] on body "**********" at bounding box center [513, 253] width 1026 height 507
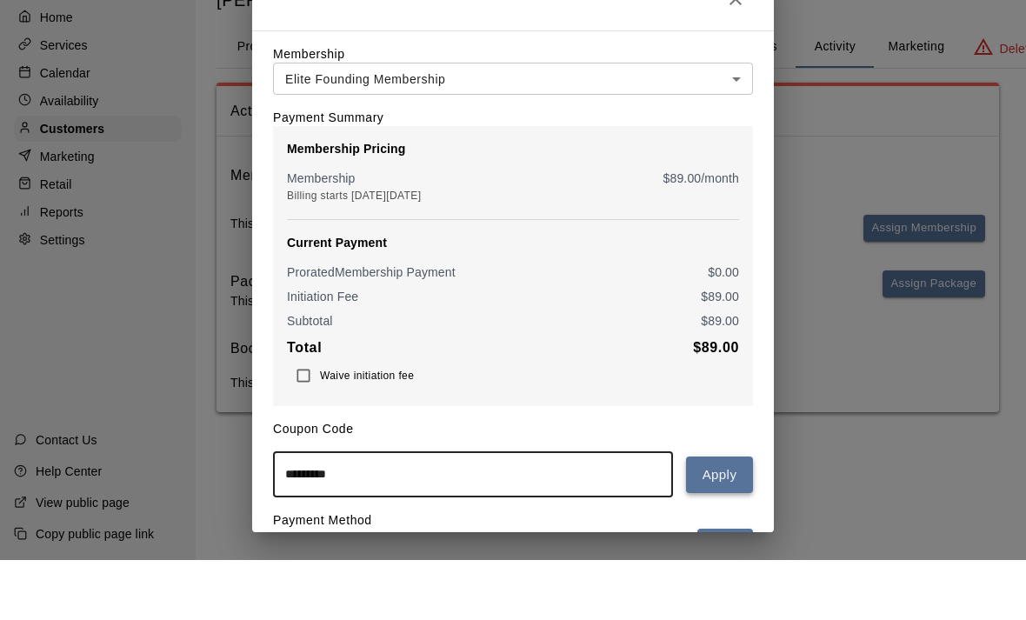
type input "*********"
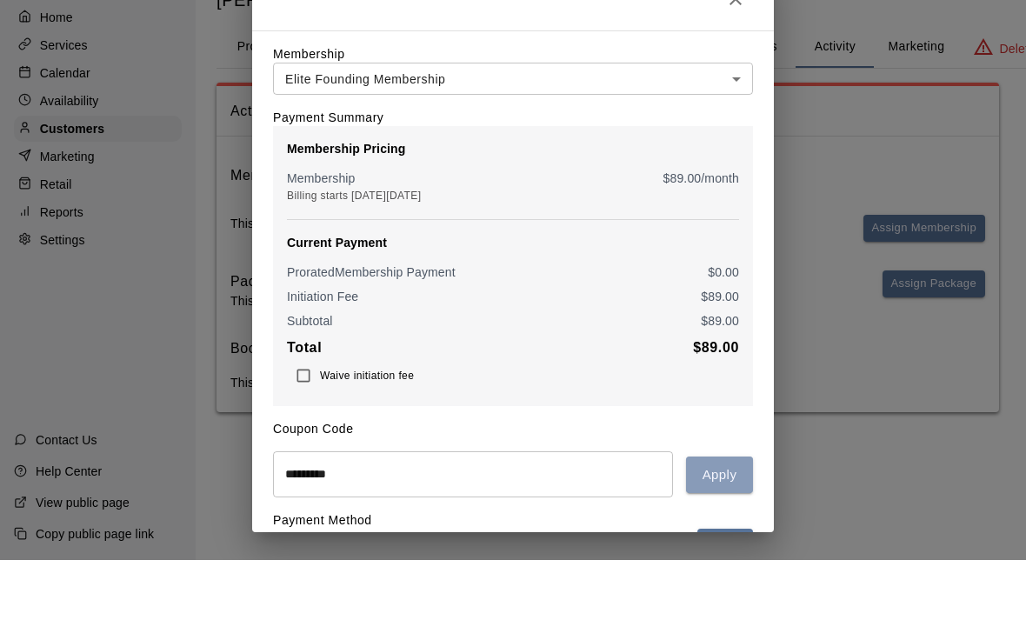
click at [721, 516] on button "Apply" at bounding box center [719, 534] width 67 height 37
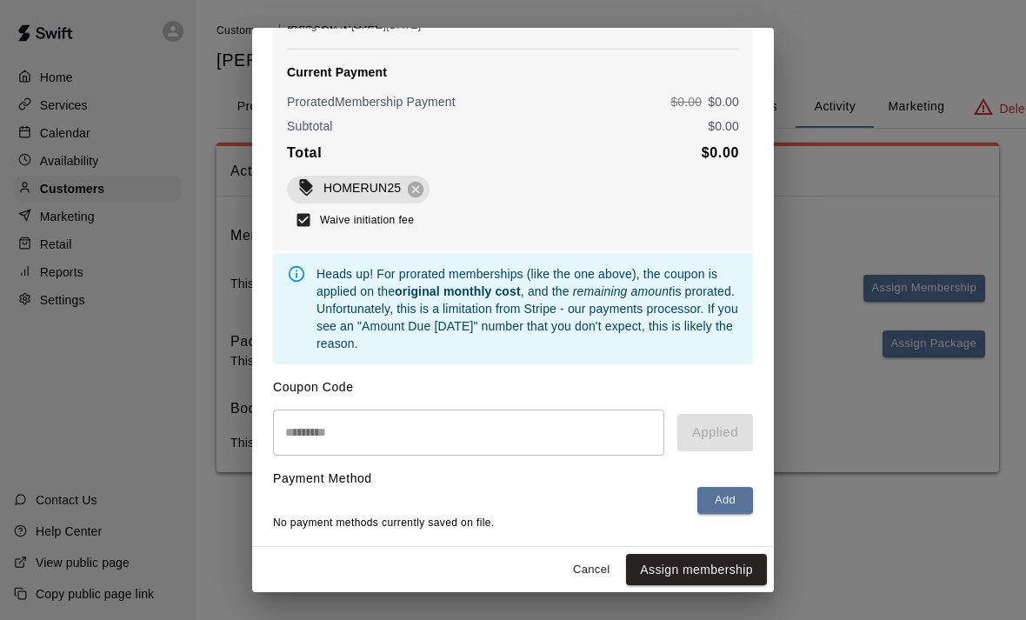
scroll to position [232, 0]
click at [674, 572] on button "Assign membership" at bounding box center [696, 570] width 141 height 32
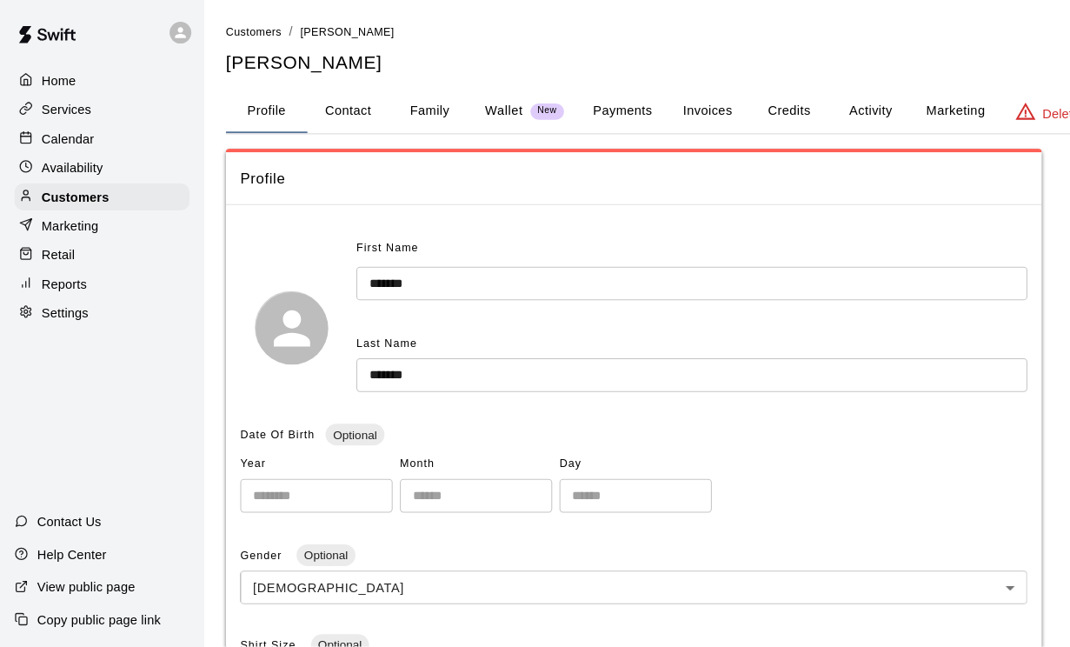
scroll to position [4, 0]
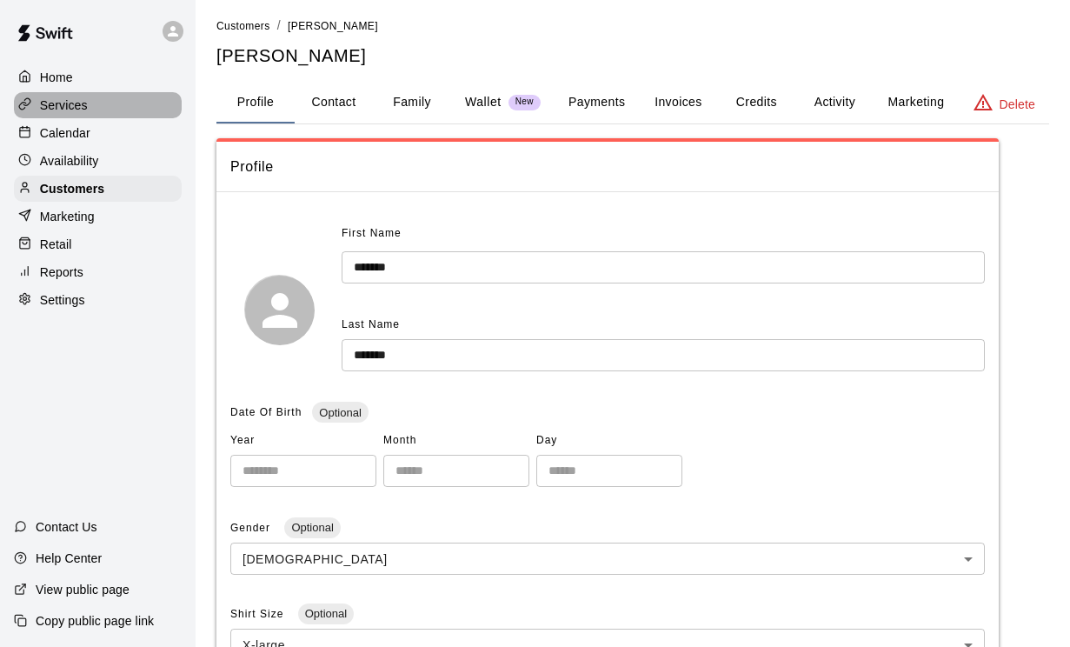
click at [82, 107] on p "Services" at bounding box center [64, 104] width 48 height 17
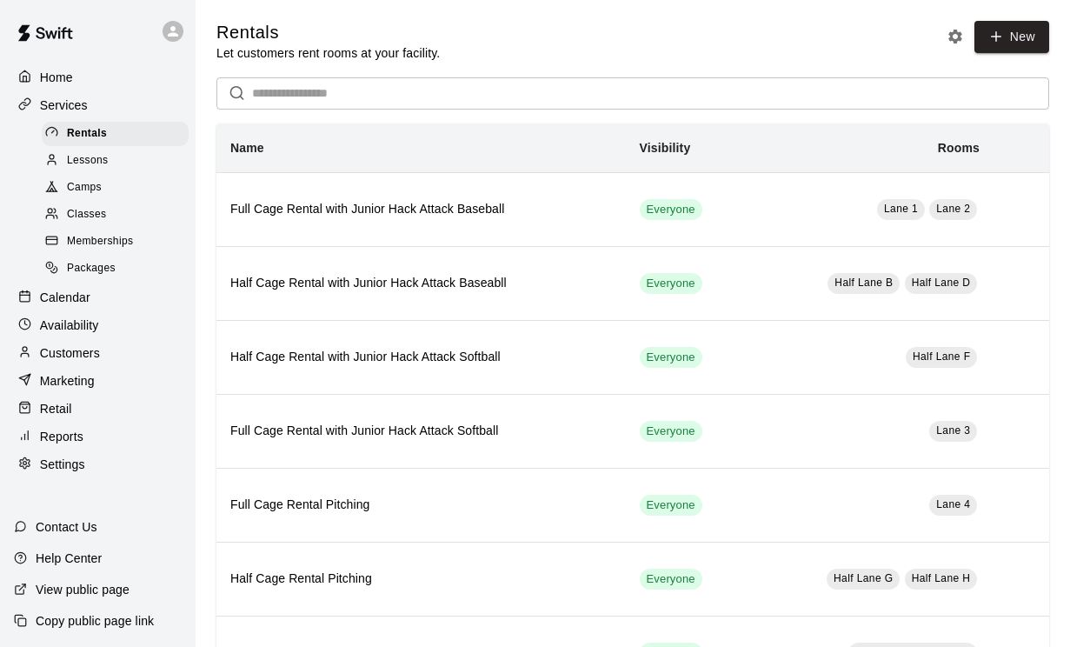
click at [98, 250] on span "Memberships" at bounding box center [100, 241] width 66 height 17
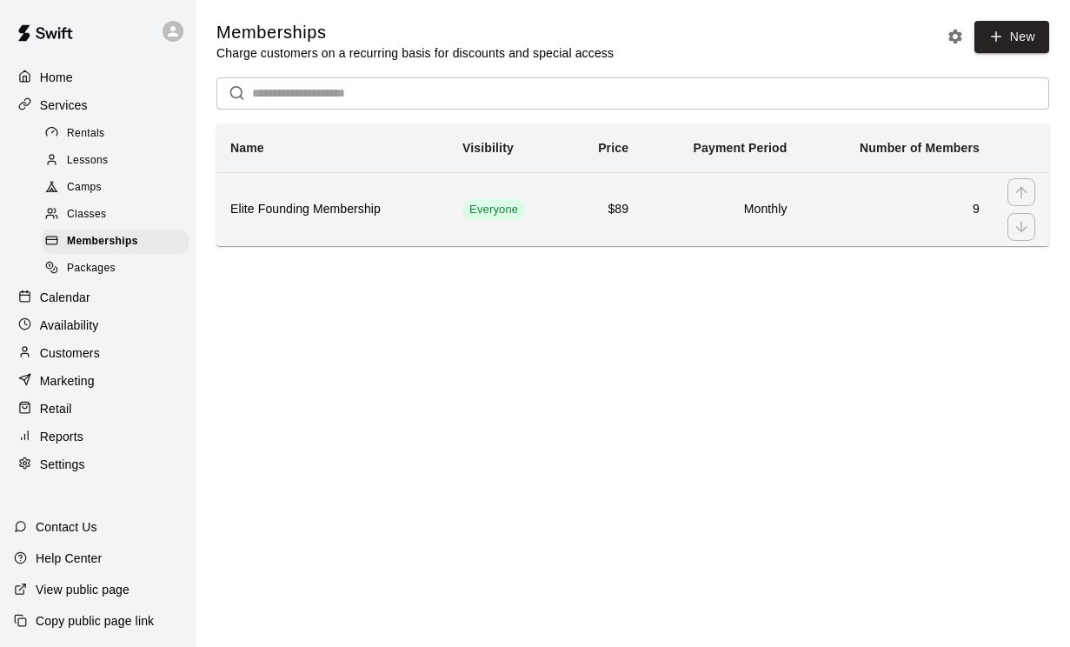
click at [868, 206] on h6 "9" at bounding box center [897, 209] width 165 height 19
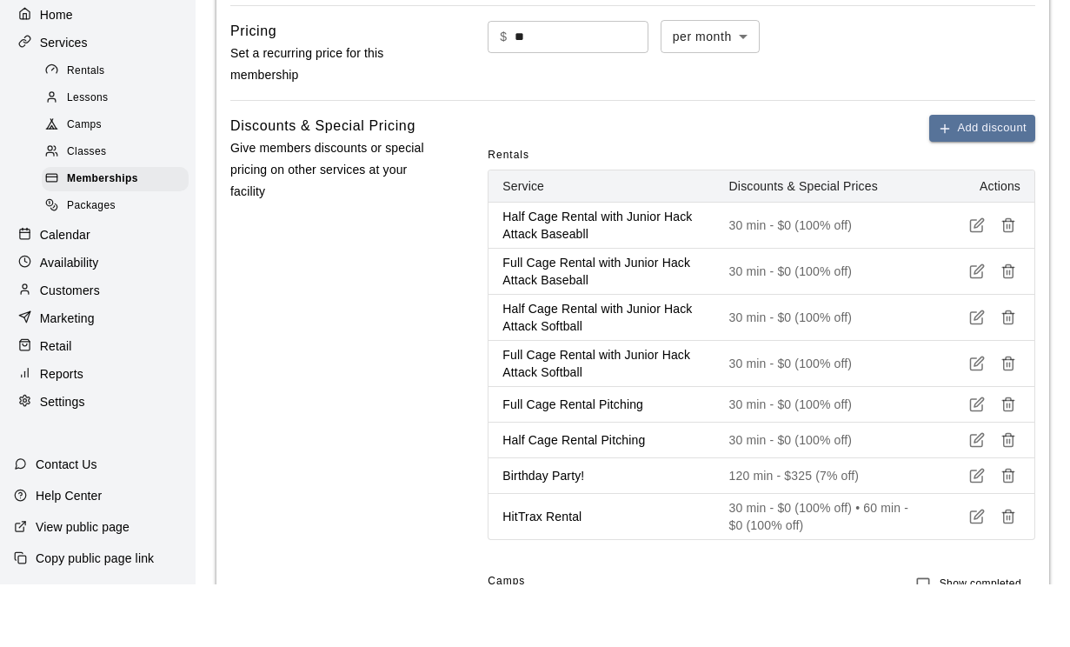
scroll to position [945, 0]
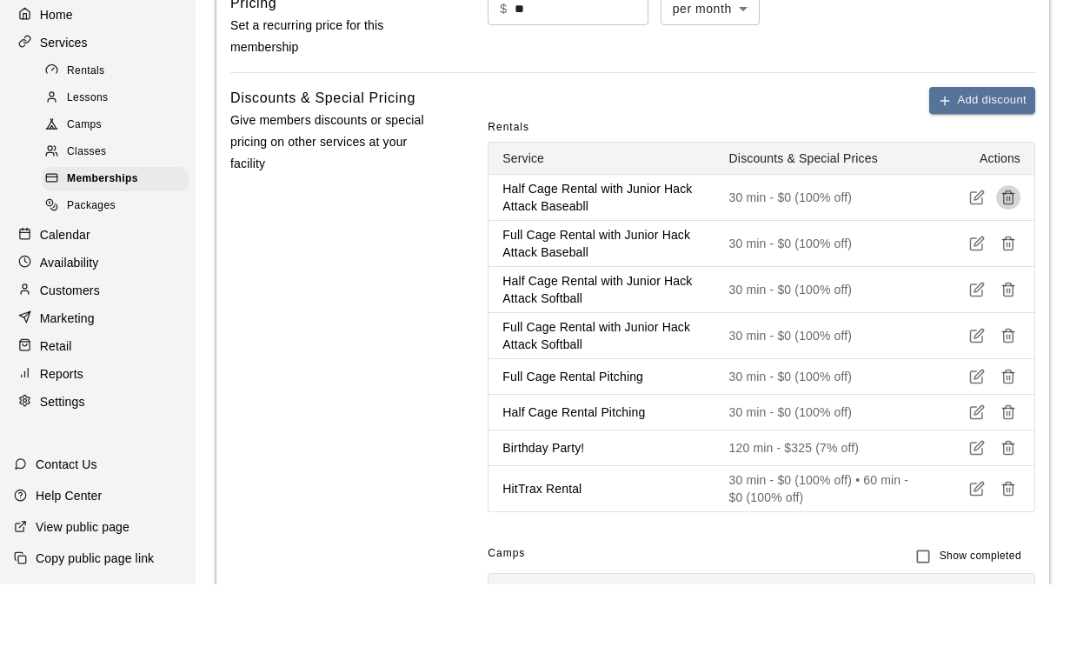
click at [1010, 259] on line "button" at bounding box center [1010, 261] width 0 height 4
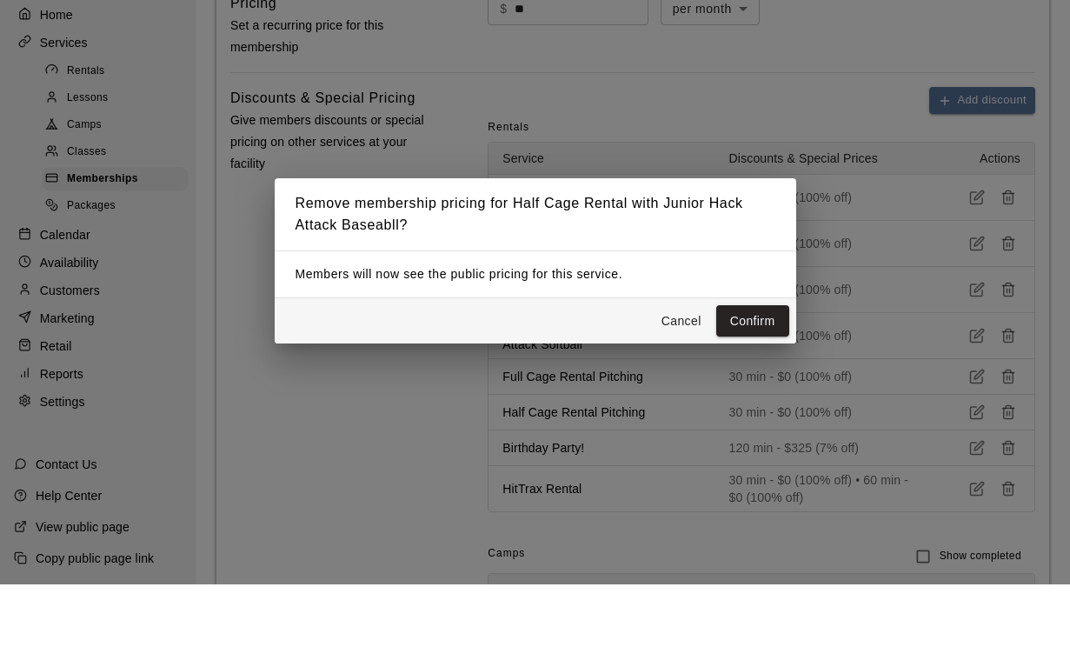
scroll to position [1008, 0]
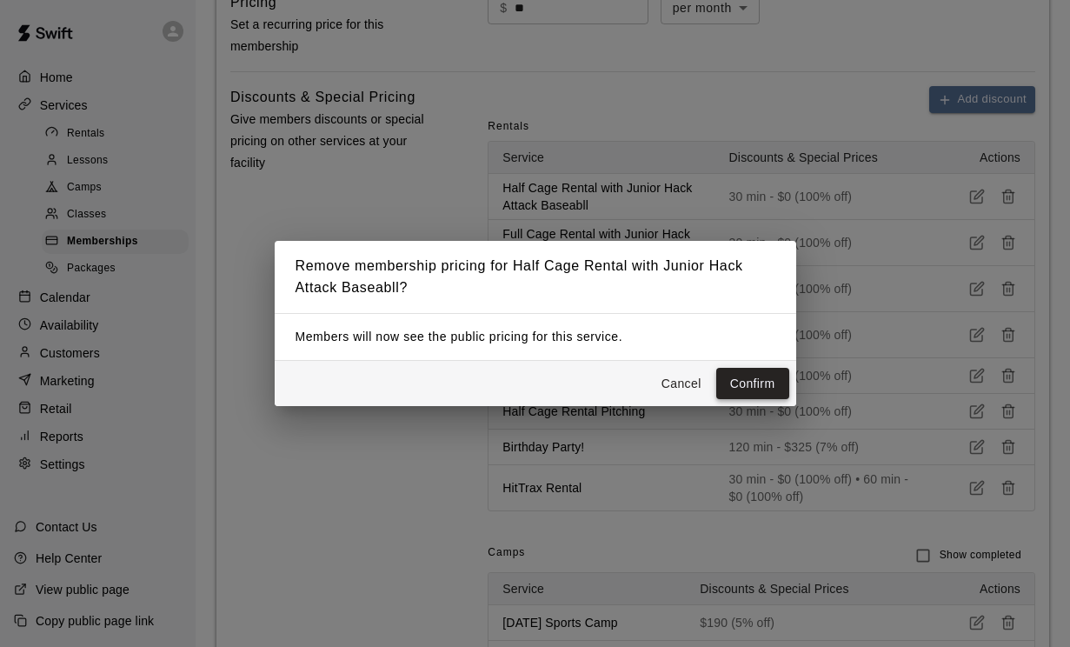
click at [746, 400] on button "Confirm" at bounding box center [752, 384] width 73 height 32
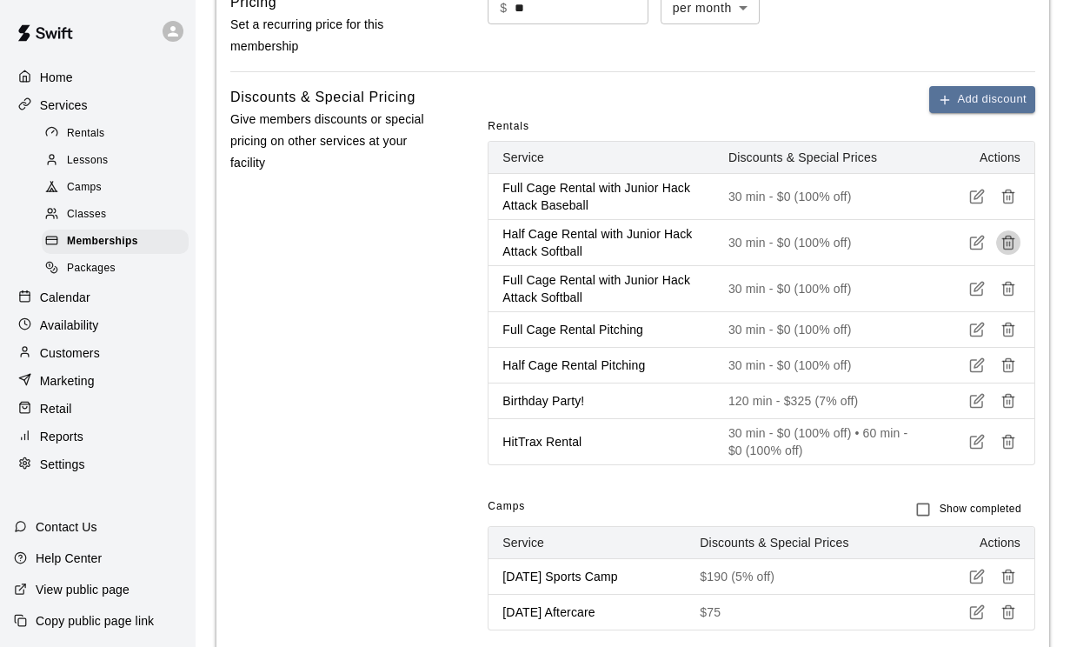
click at [1012, 250] on icon "button" at bounding box center [1008, 243] width 16 height 16
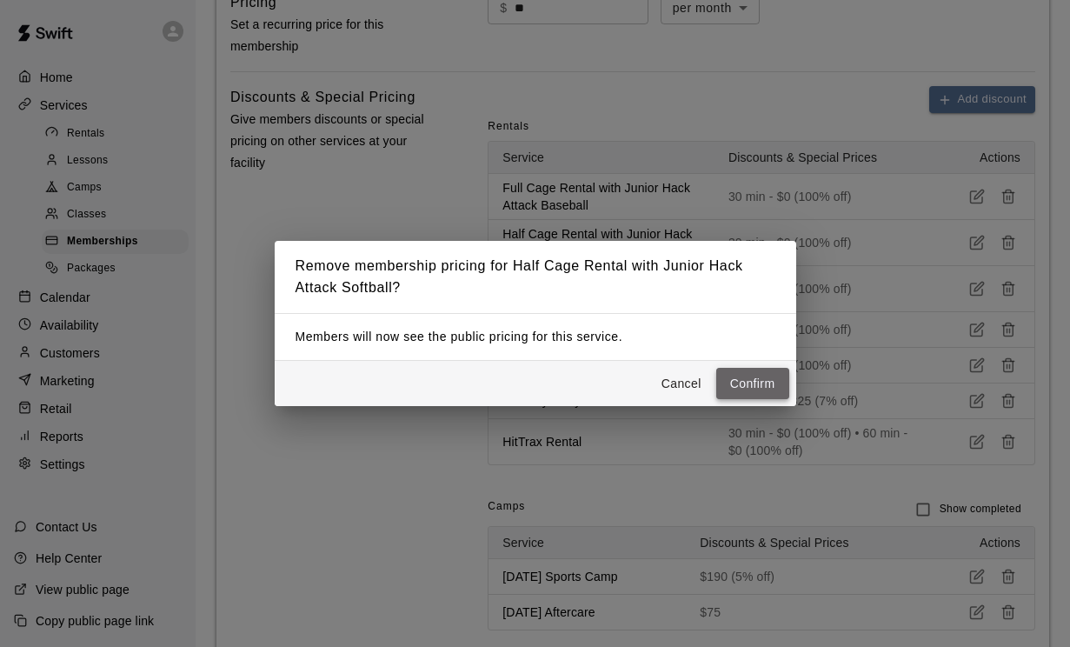
click at [740, 400] on button "Confirm" at bounding box center [752, 384] width 73 height 32
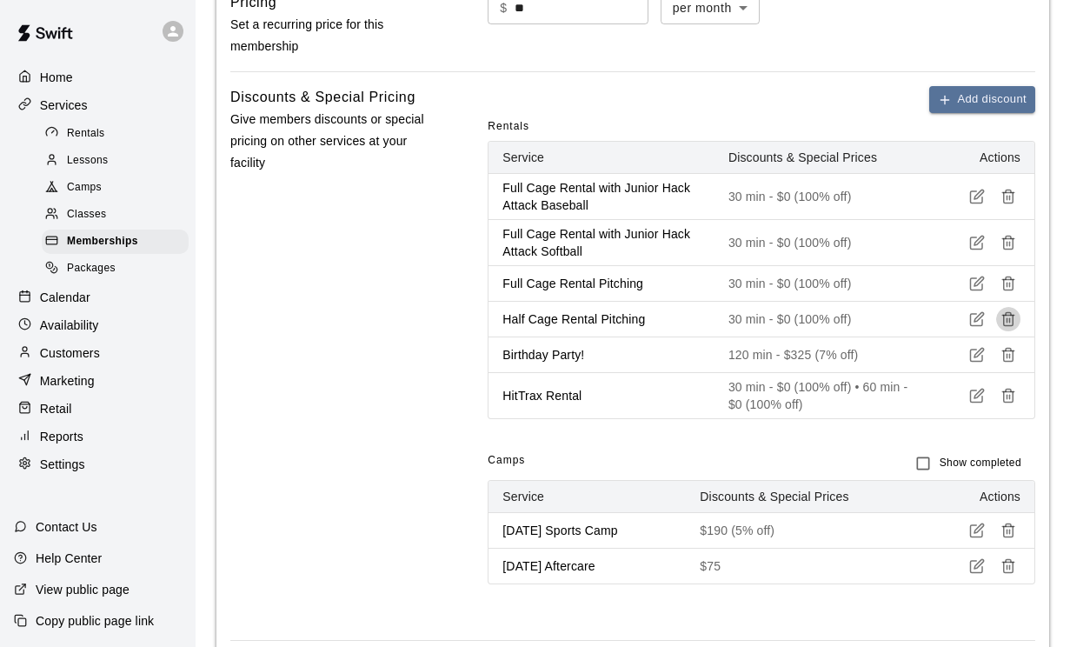
click at [1009, 327] on icon "button" at bounding box center [1008, 319] width 16 height 16
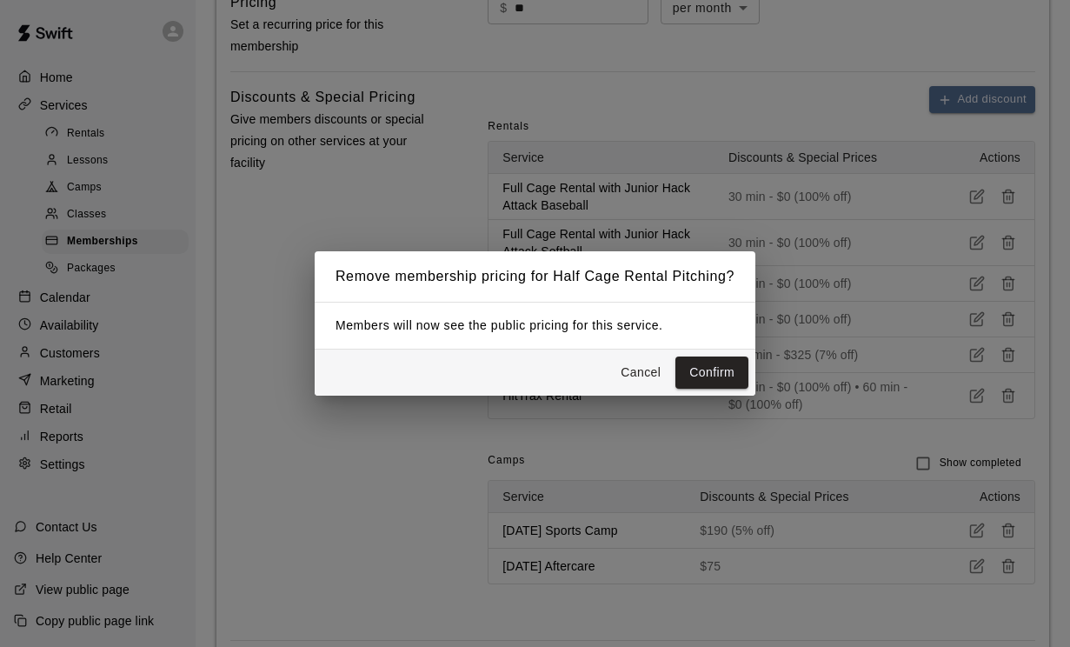
click at [650, 389] on button "Cancel" at bounding box center [641, 372] width 56 height 32
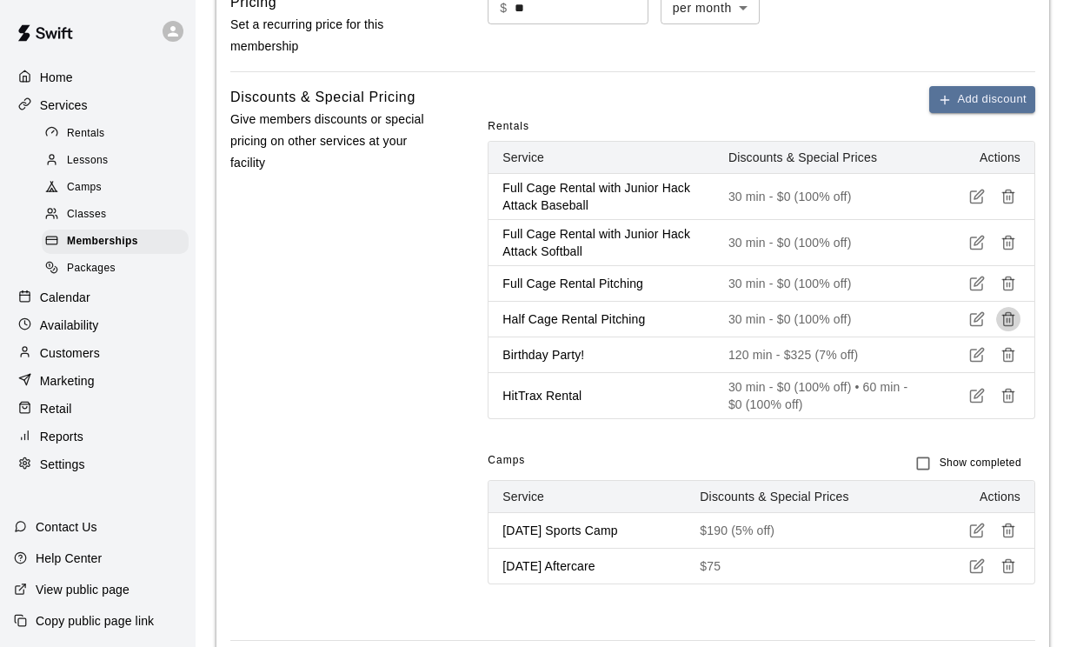
click at [1016, 327] on icon "button" at bounding box center [1008, 319] width 16 height 16
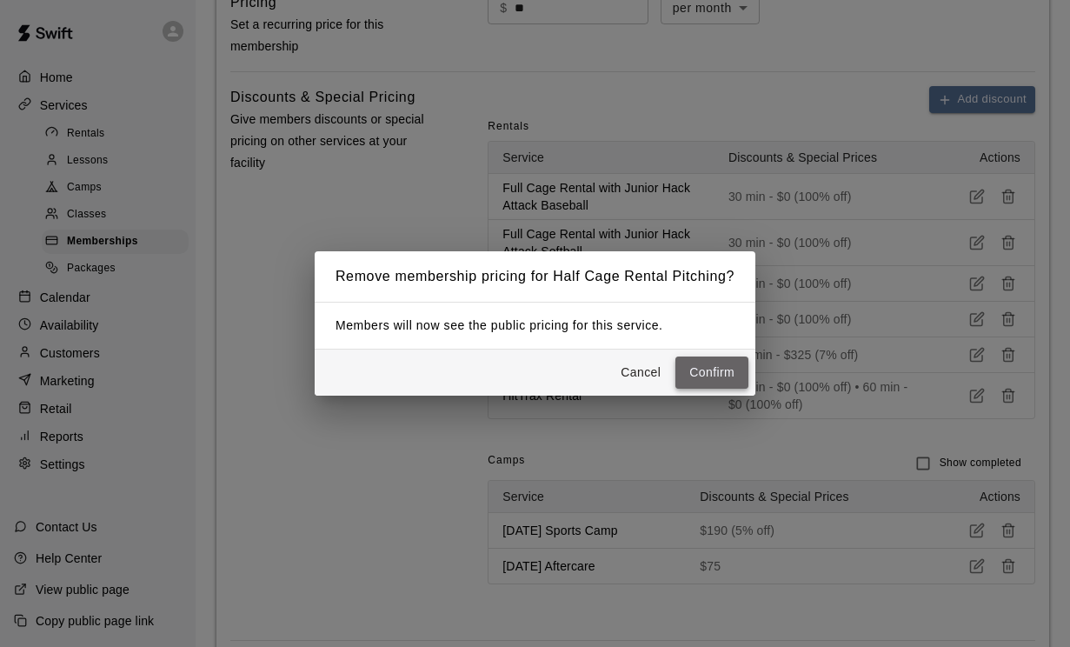
click at [716, 389] on button "Confirm" at bounding box center [711, 372] width 73 height 32
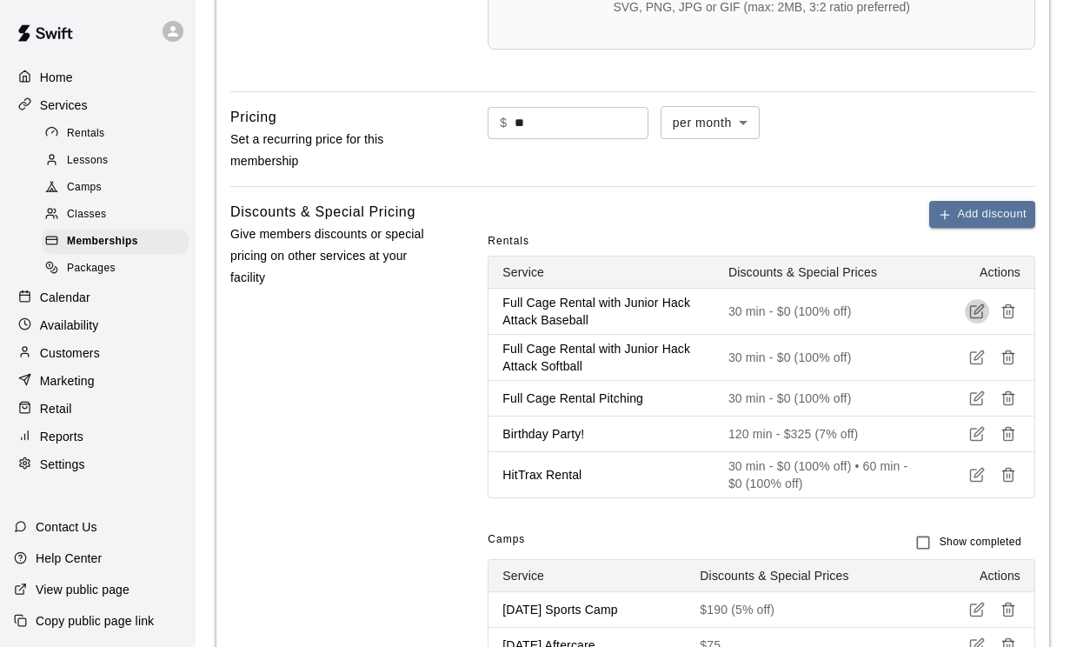
scroll to position [894, 0]
click at [977, 314] on icon "button" at bounding box center [979, 309] width 10 height 10
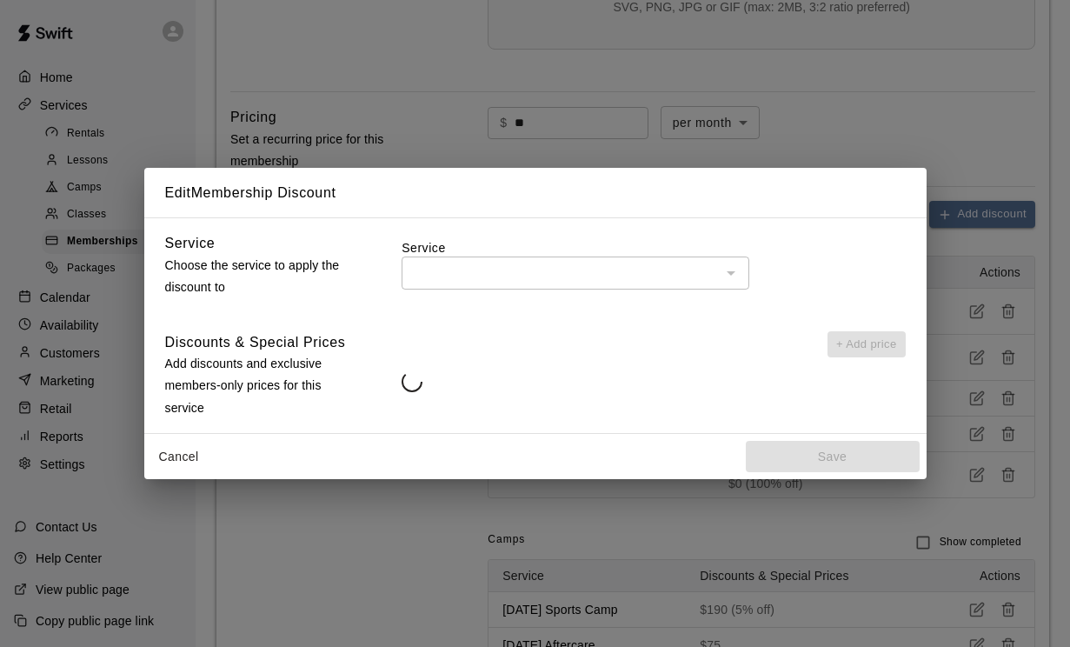
type input "**********"
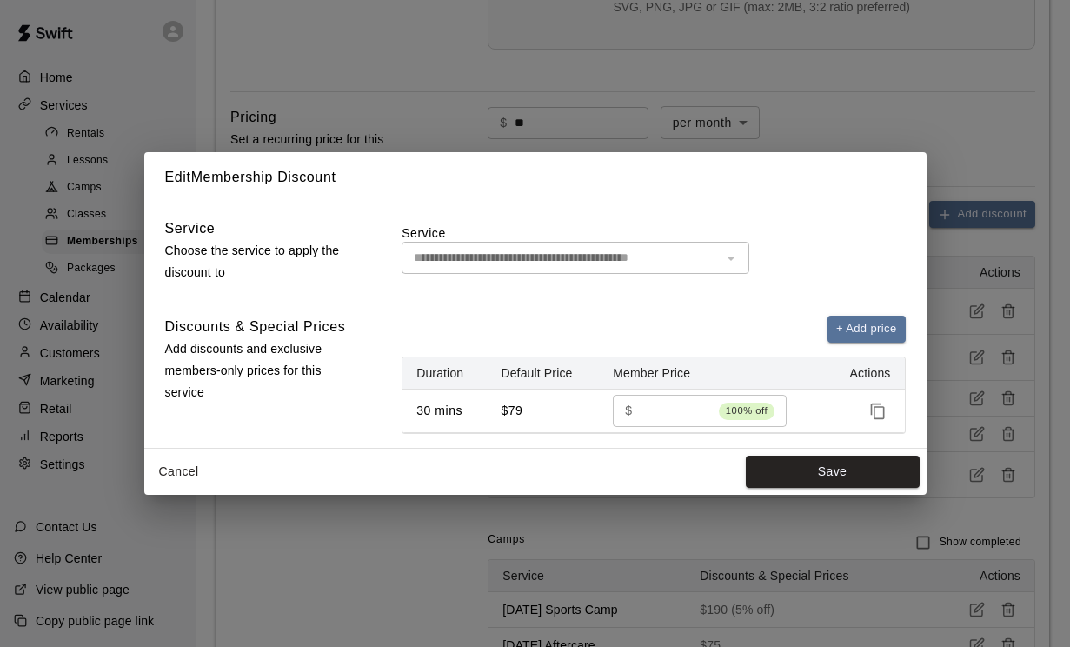
click at [721, 270] on div at bounding box center [730, 258] width 23 height 24
click at [162, 488] on button "Cancel" at bounding box center [179, 471] width 56 height 32
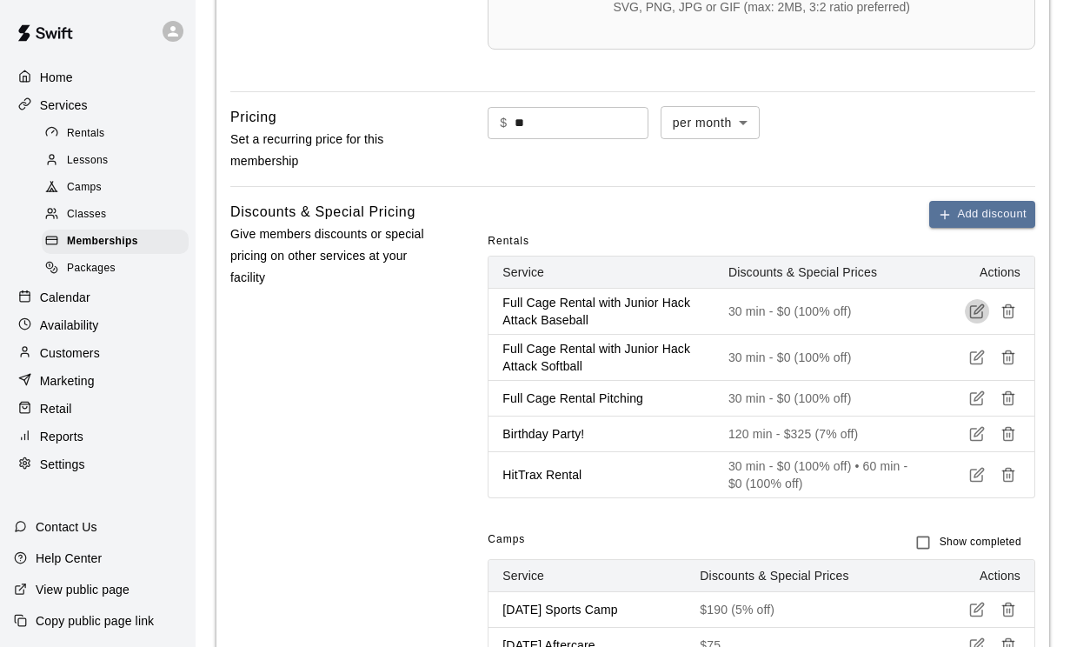
click at [976, 314] on icon "button" at bounding box center [979, 309] width 10 height 10
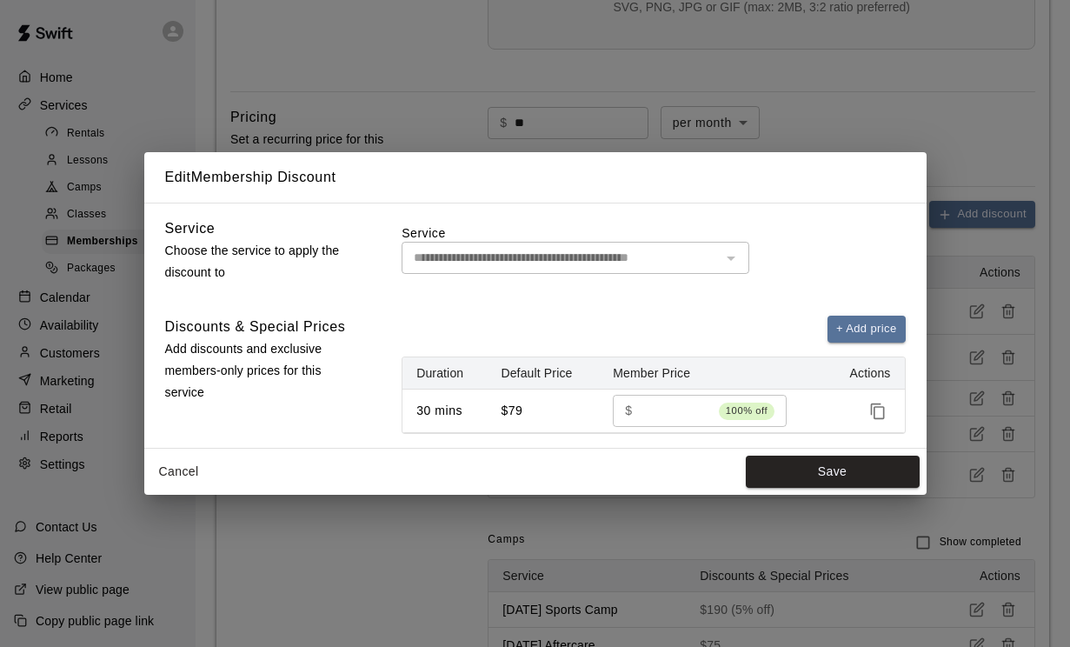
click at [173, 488] on button "Cancel" at bounding box center [179, 471] width 56 height 32
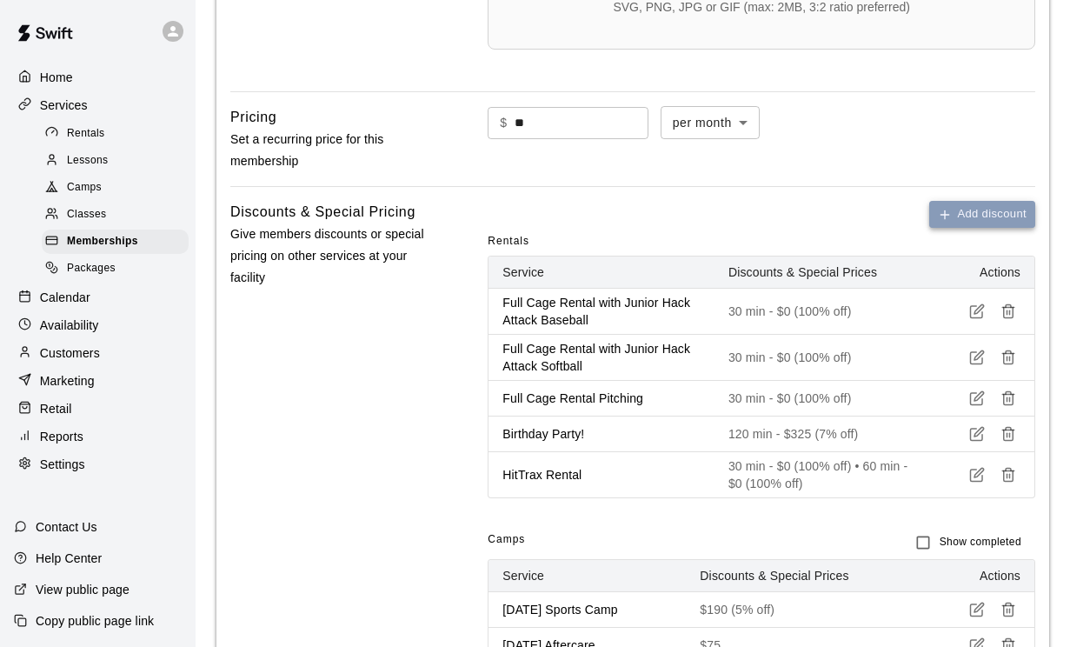
click at [967, 227] on button "Add discount" at bounding box center [982, 214] width 106 height 27
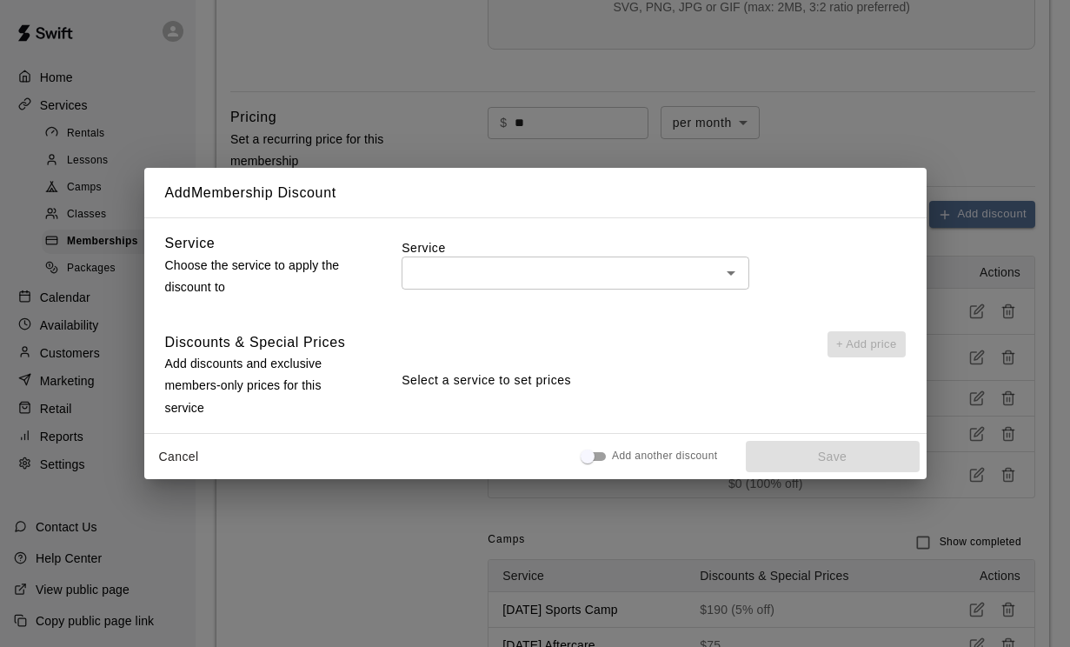
click at [522, 289] on div "​" at bounding box center [576, 272] width 348 height 32
click at [825, 156] on div "Add Membership Discount Service Choose the service to apply the discount to Ser…" at bounding box center [535, 323] width 1070 height 647
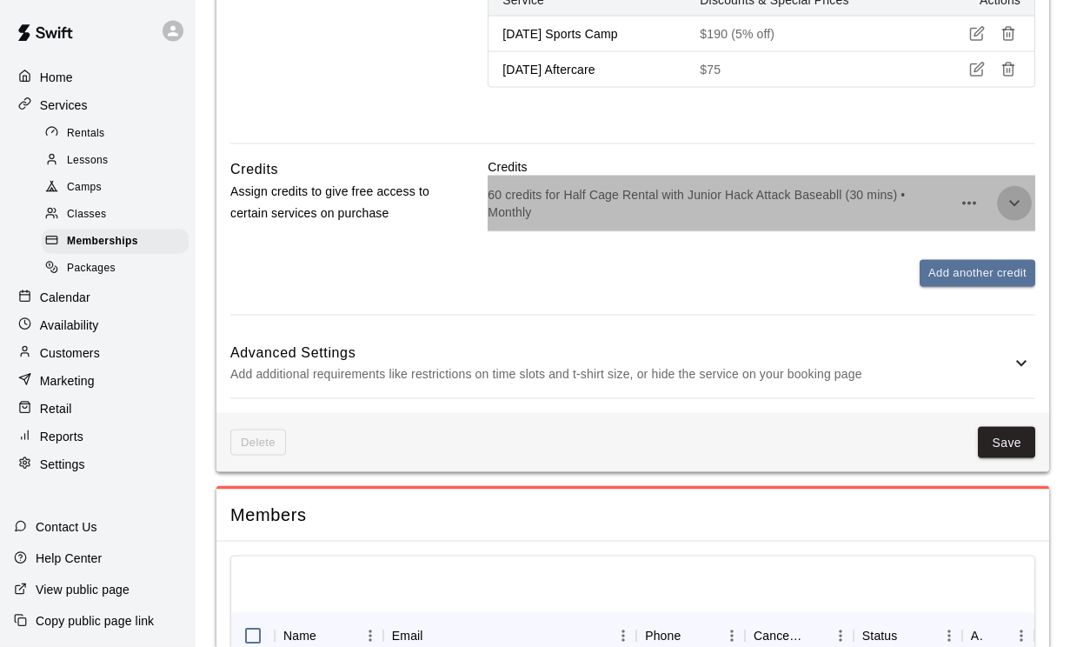
scroll to position [1470, 0]
click at [1008, 213] on icon "button" at bounding box center [1014, 202] width 21 height 21
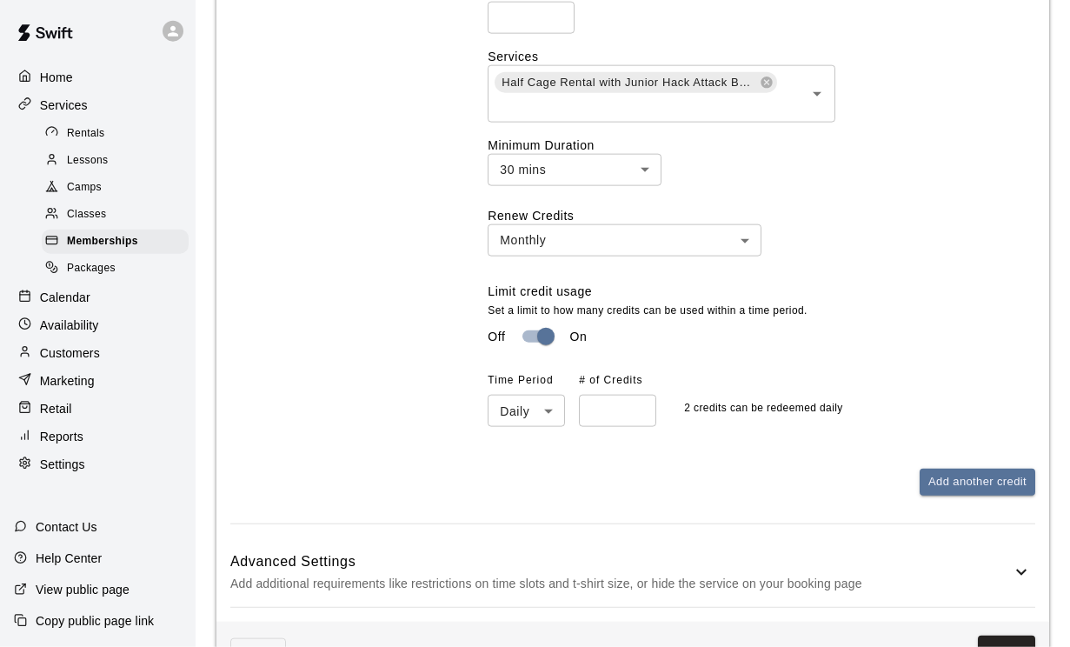
scroll to position [1726, 0]
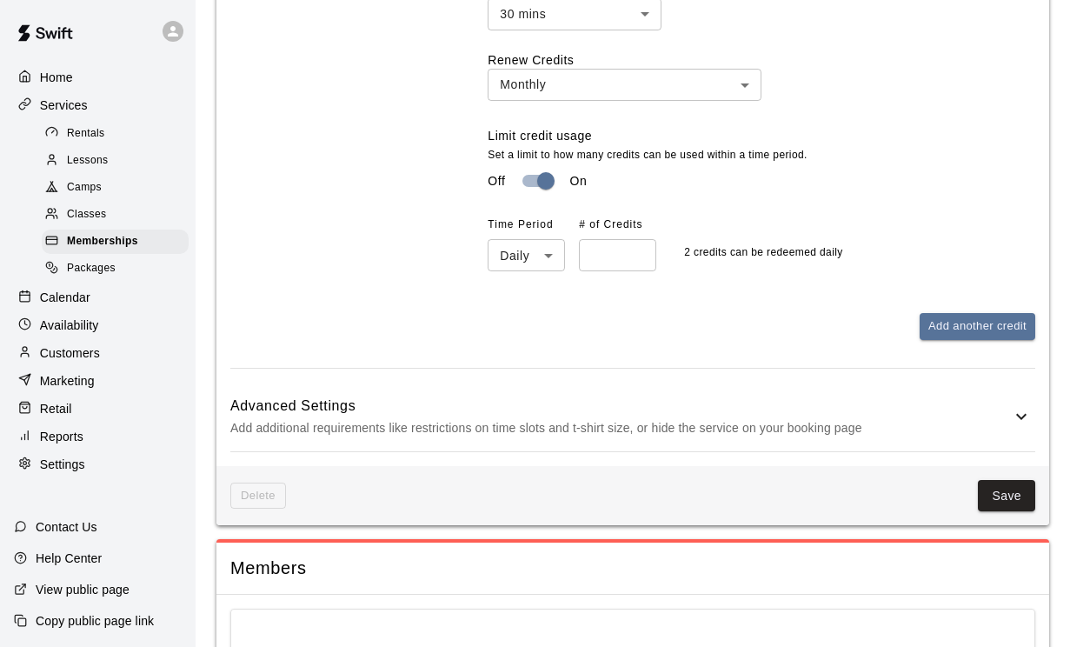
click at [321, 416] on h6 "Advanced Settings" at bounding box center [620, 406] width 781 height 23
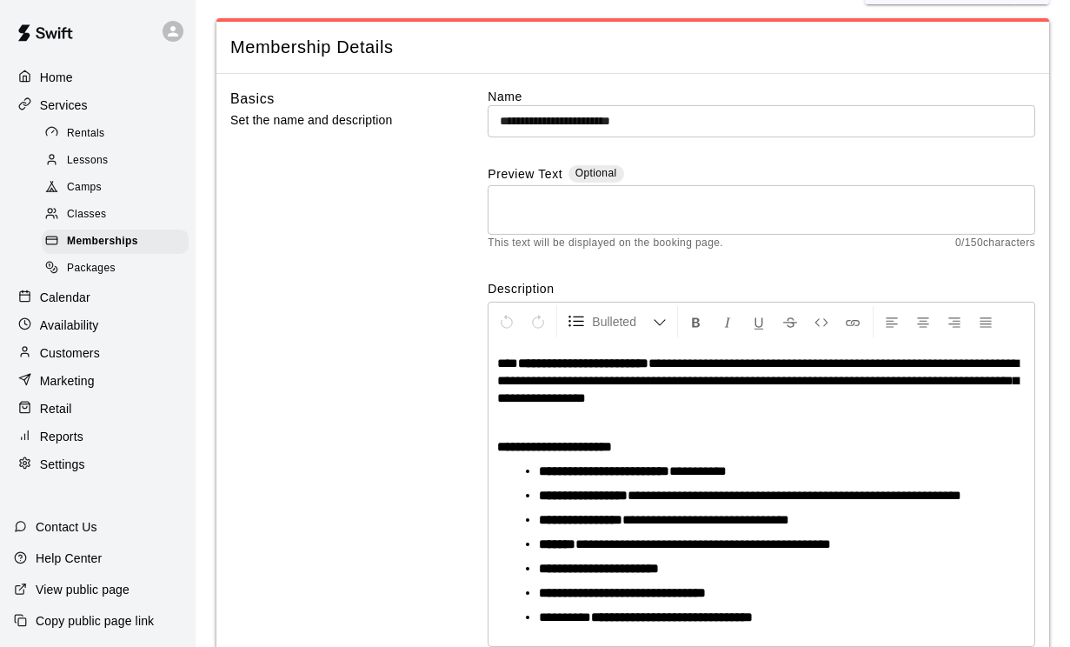
scroll to position [0, 0]
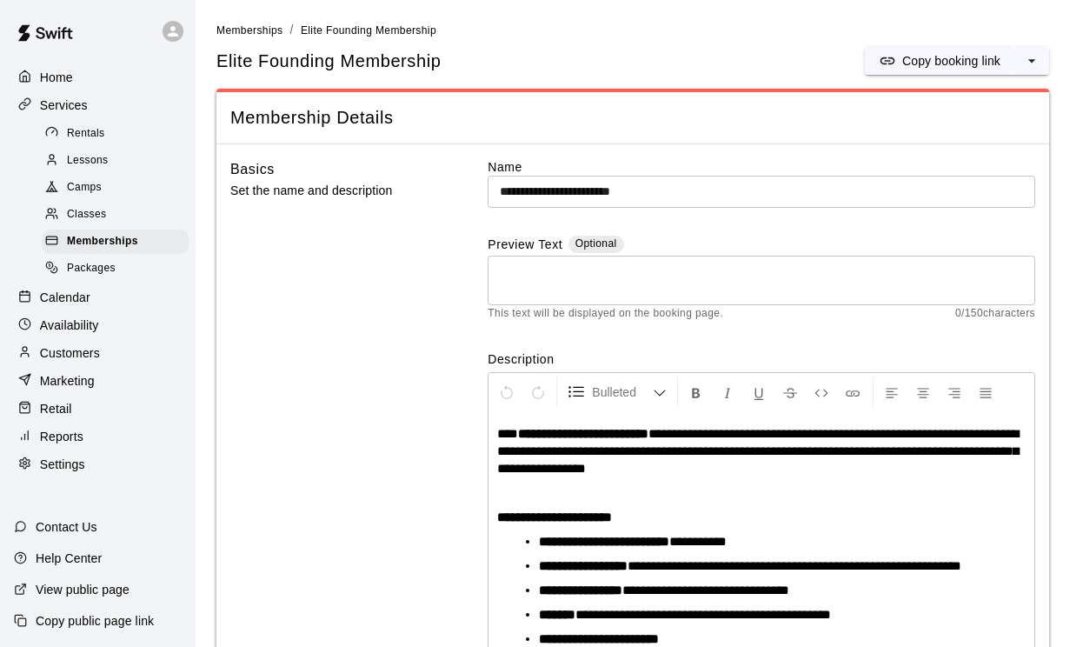
click at [74, 216] on span "Classes" at bounding box center [86, 214] width 39 height 17
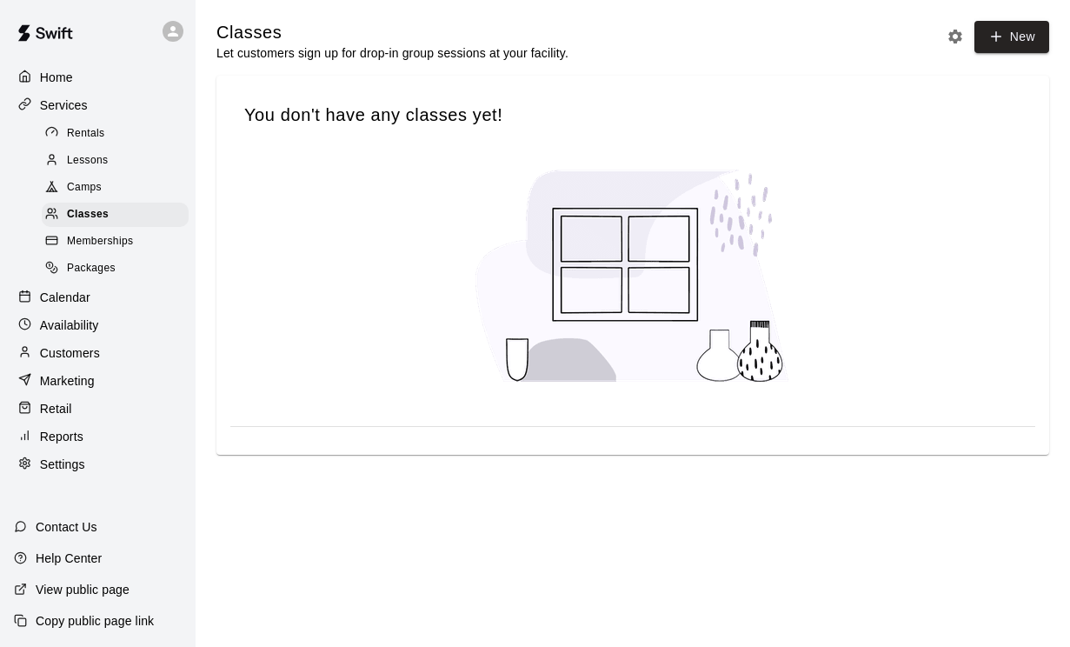
click at [90, 189] on span "Camps" at bounding box center [84, 187] width 35 height 17
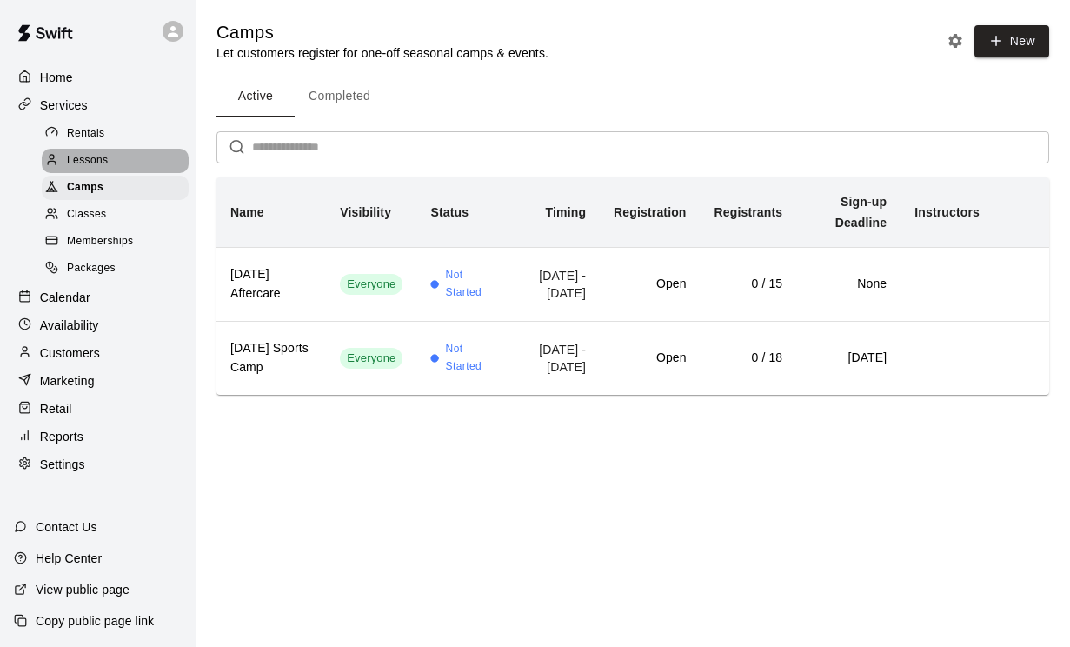
click at [84, 156] on span "Lessons" at bounding box center [88, 160] width 42 height 17
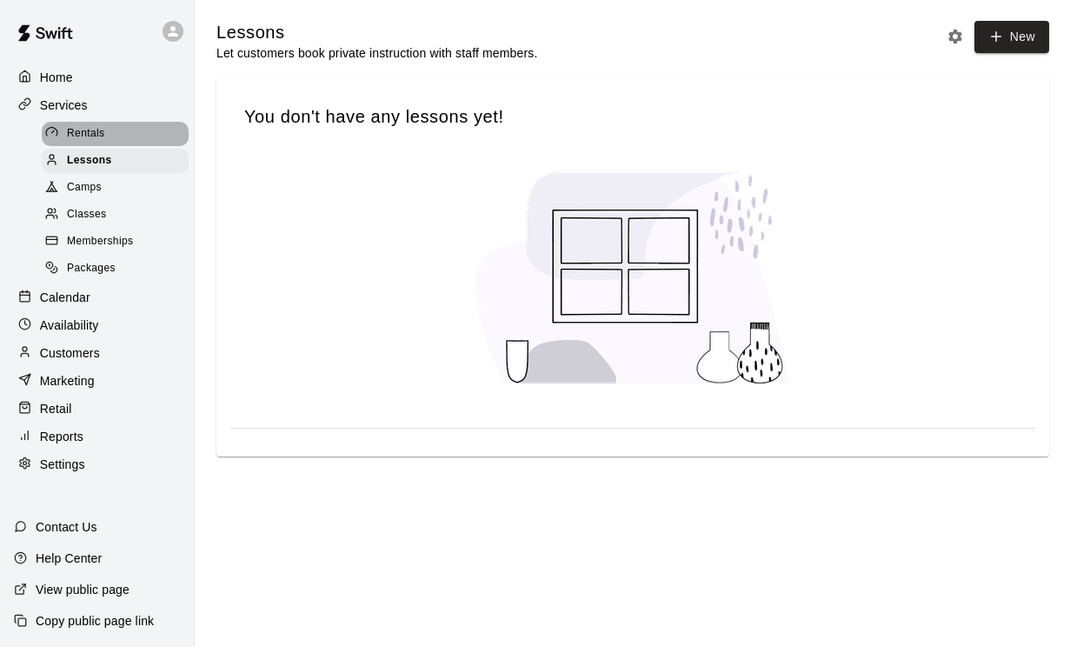
click at [82, 134] on span "Rentals" at bounding box center [86, 133] width 38 height 17
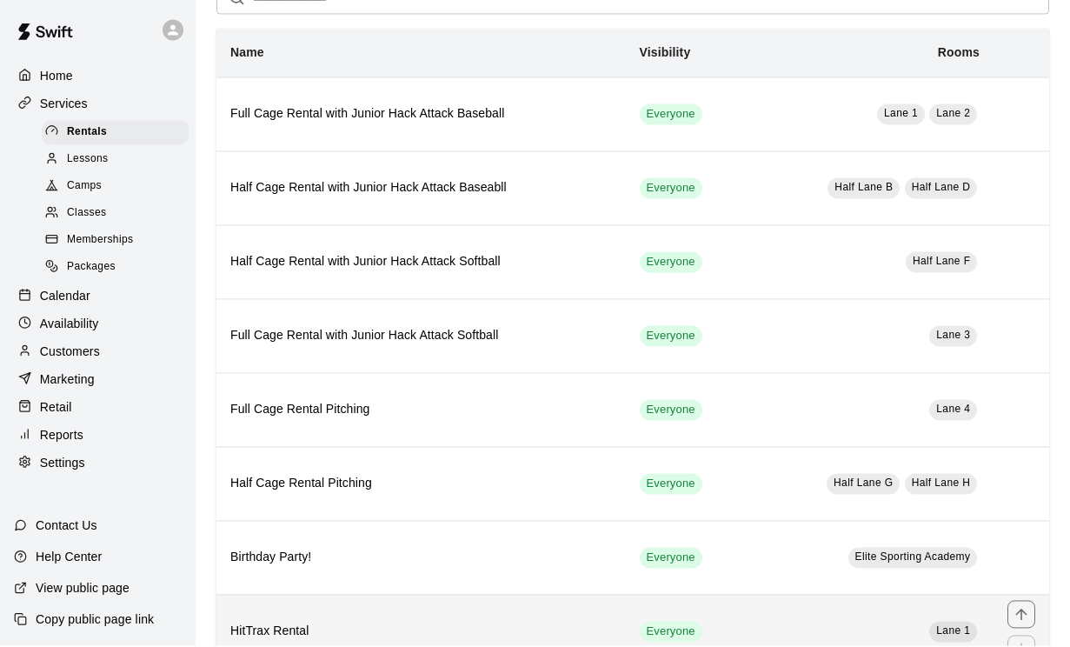
scroll to position [94, 0]
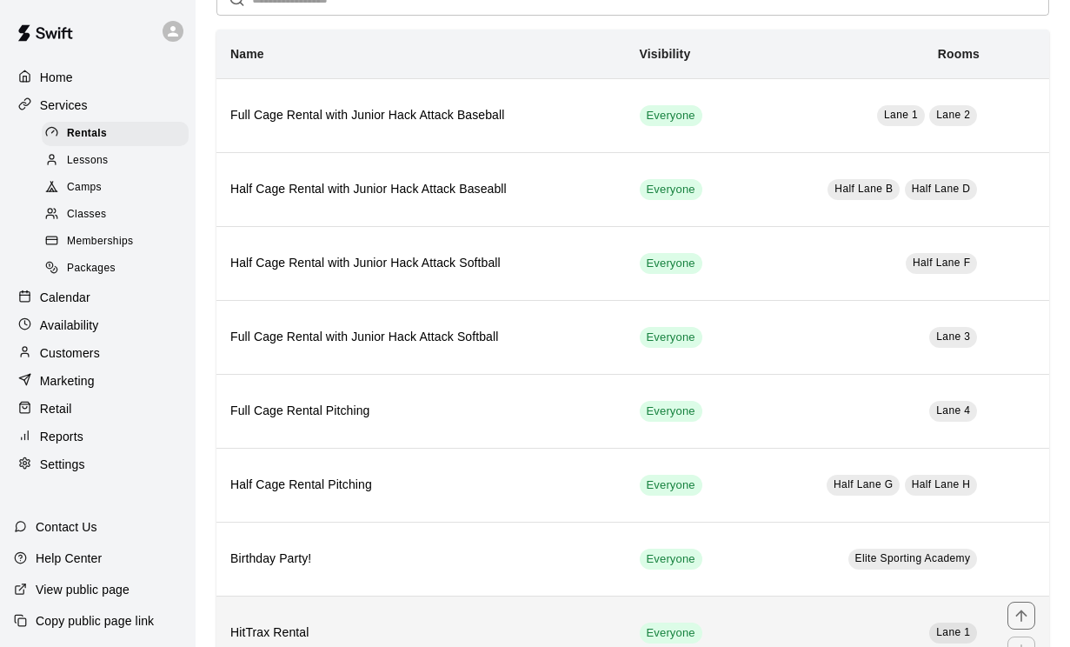
click at [775, 619] on td "Lane 1" at bounding box center [870, 632] width 246 height 74
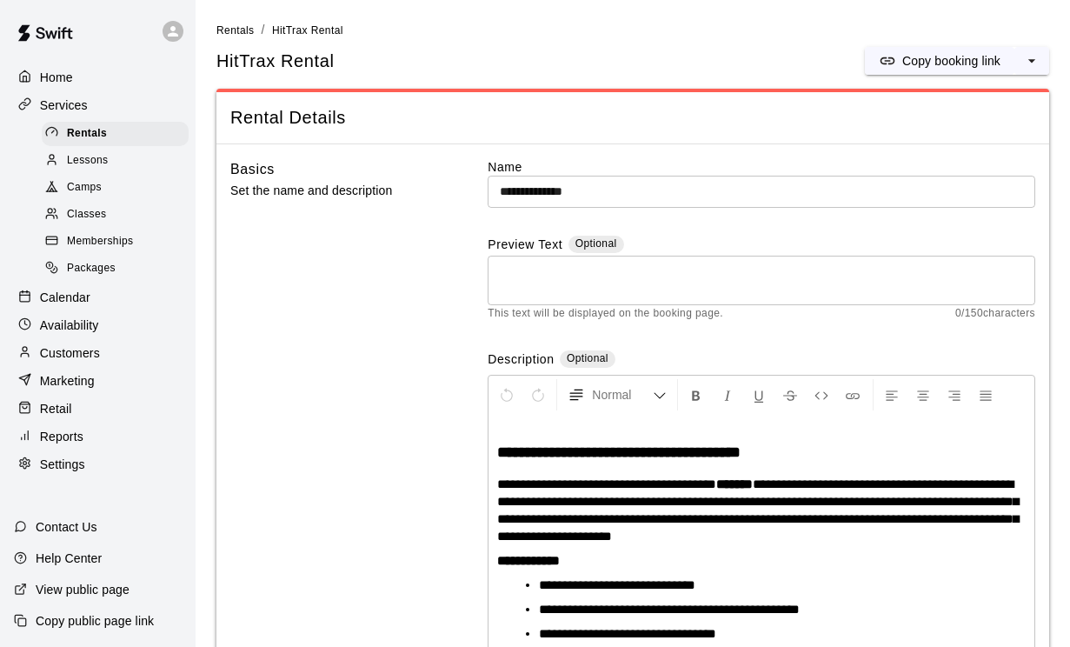
click at [58, 463] on p "Settings" at bounding box center [62, 463] width 45 height 17
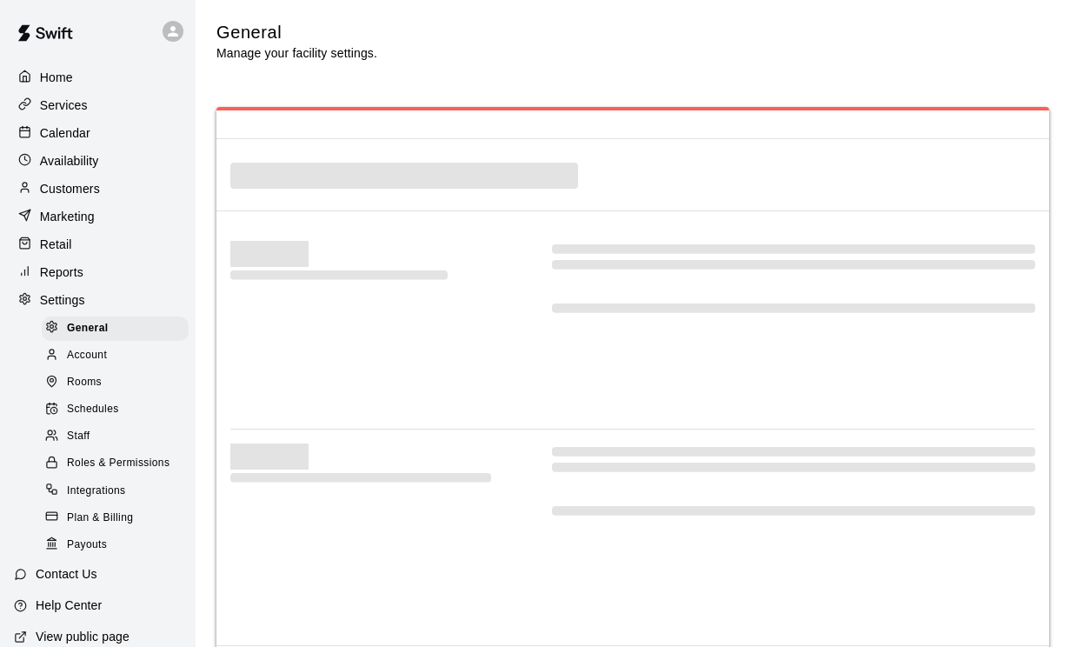
select select "**"
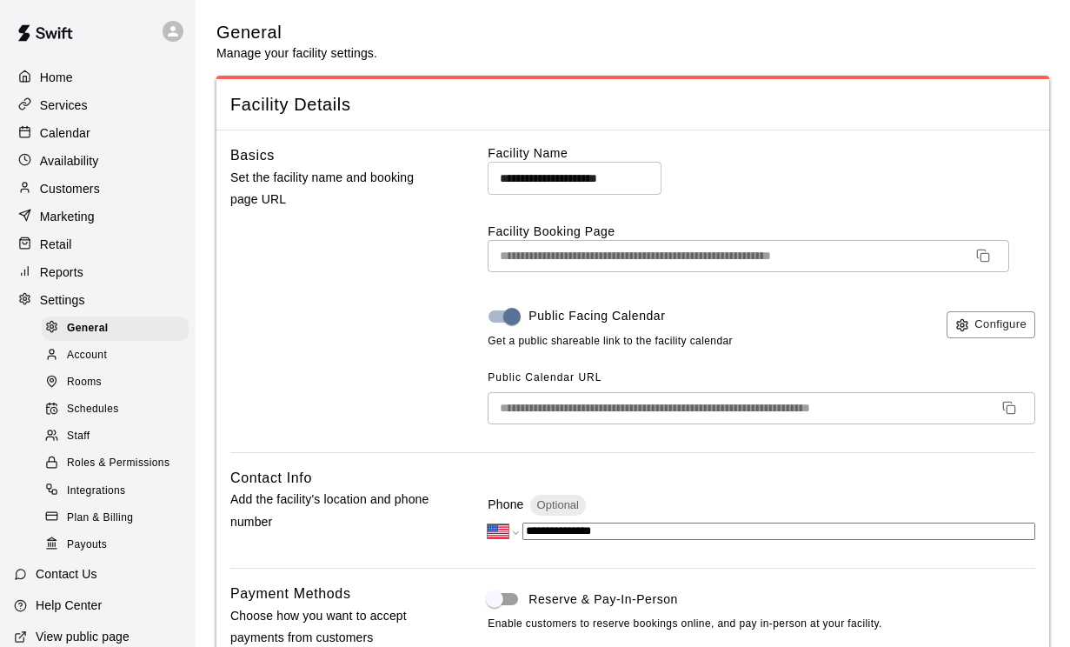
scroll to position [3968, 0]
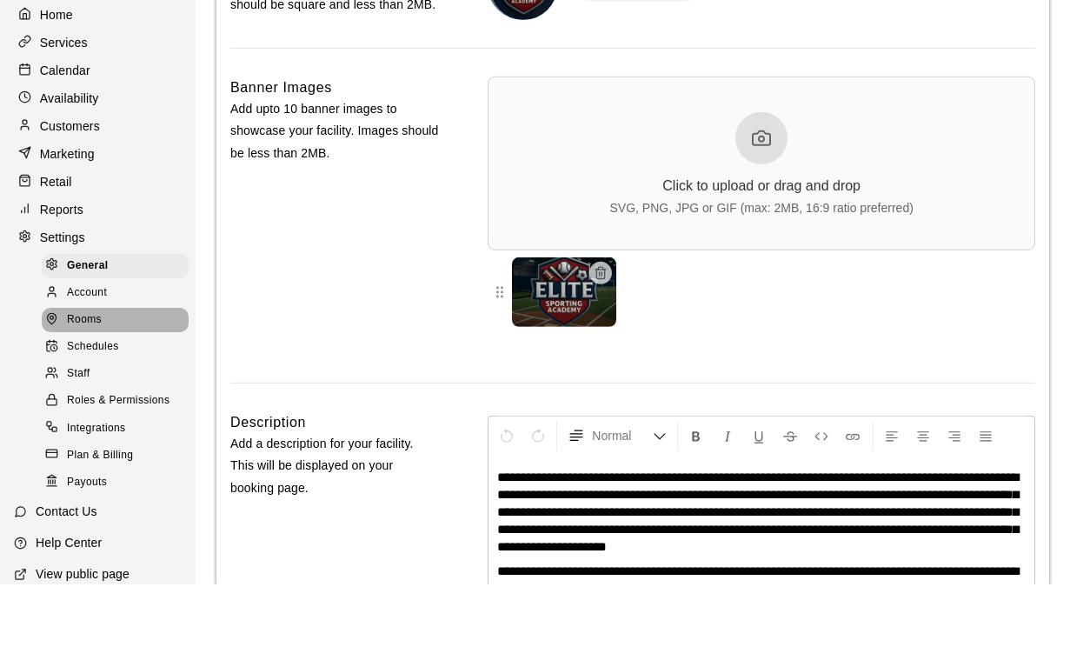
click at [105, 370] on div "Rooms" at bounding box center [115, 382] width 147 height 24
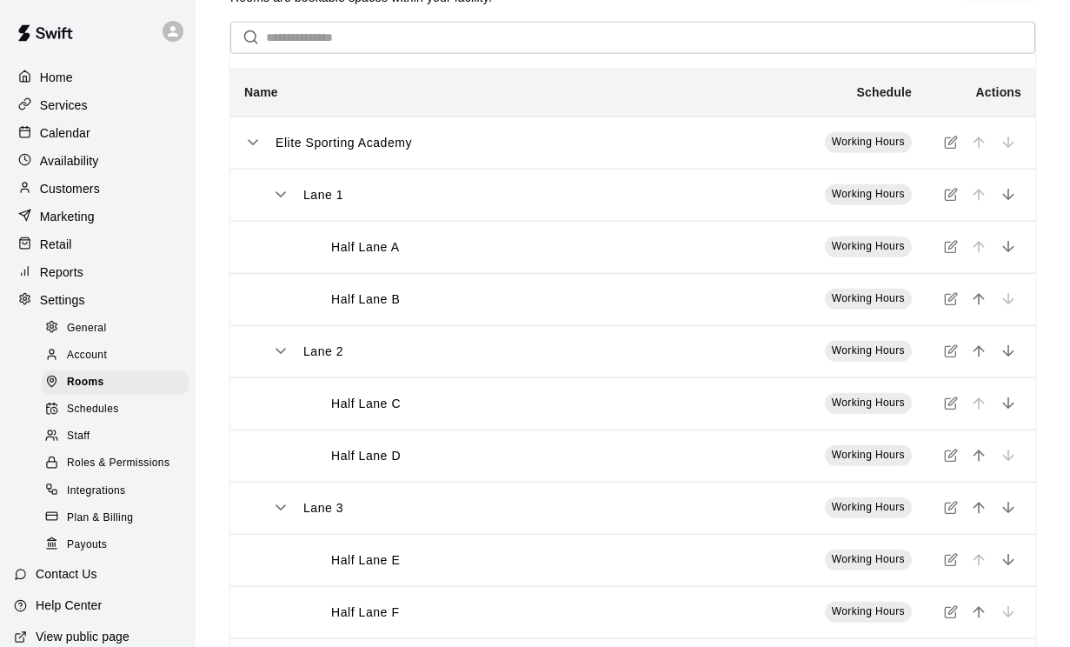
scroll to position [56, 0]
click at [952, 249] on icon "simple table" at bounding box center [952, 245] width 8 height 8
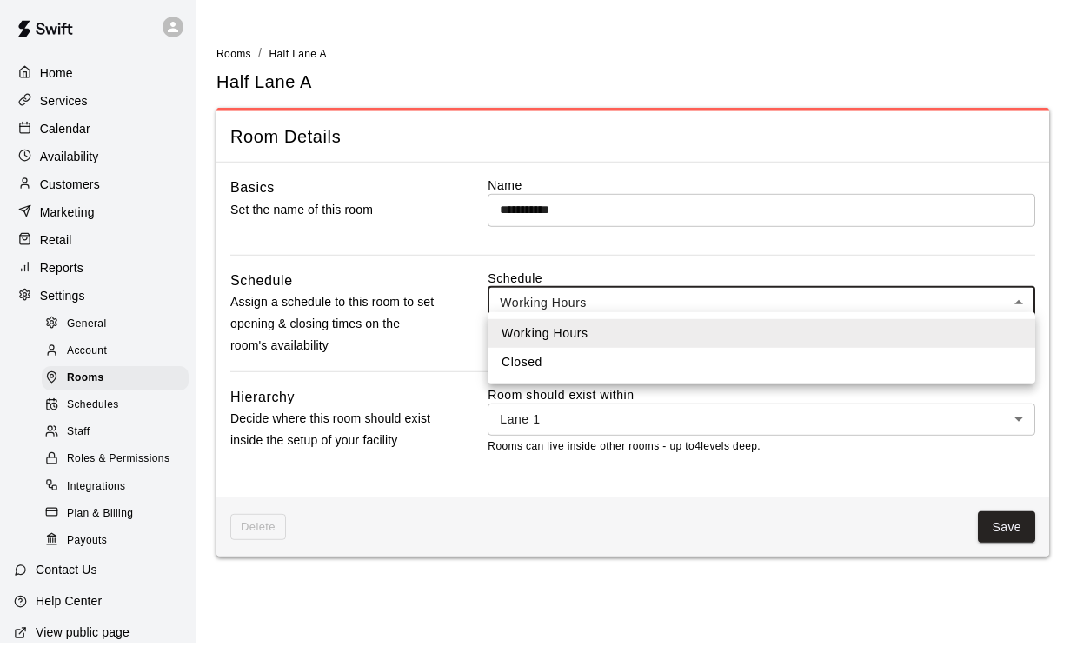
click at [590, 310] on body "**********" at bounding box center [535, 290] width 1070 height 581
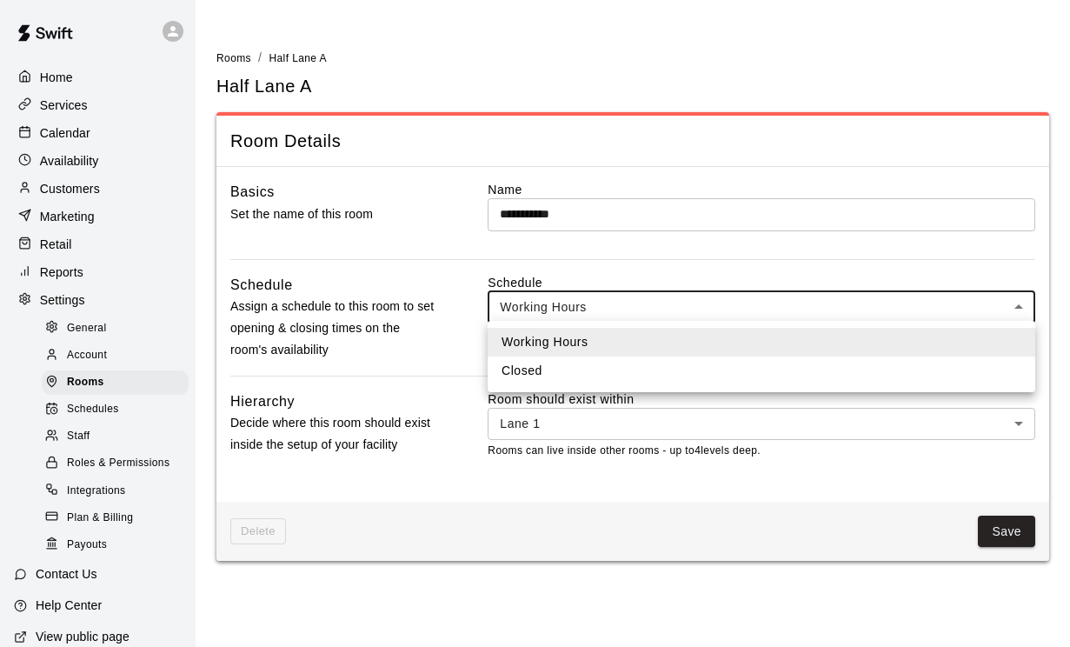
click at [375, 189] on div at bounding box center [535, 323] width 1070 height 647
click at [560, 304] on body "**********" at bounding box center [535, 290] width 1070 height 581
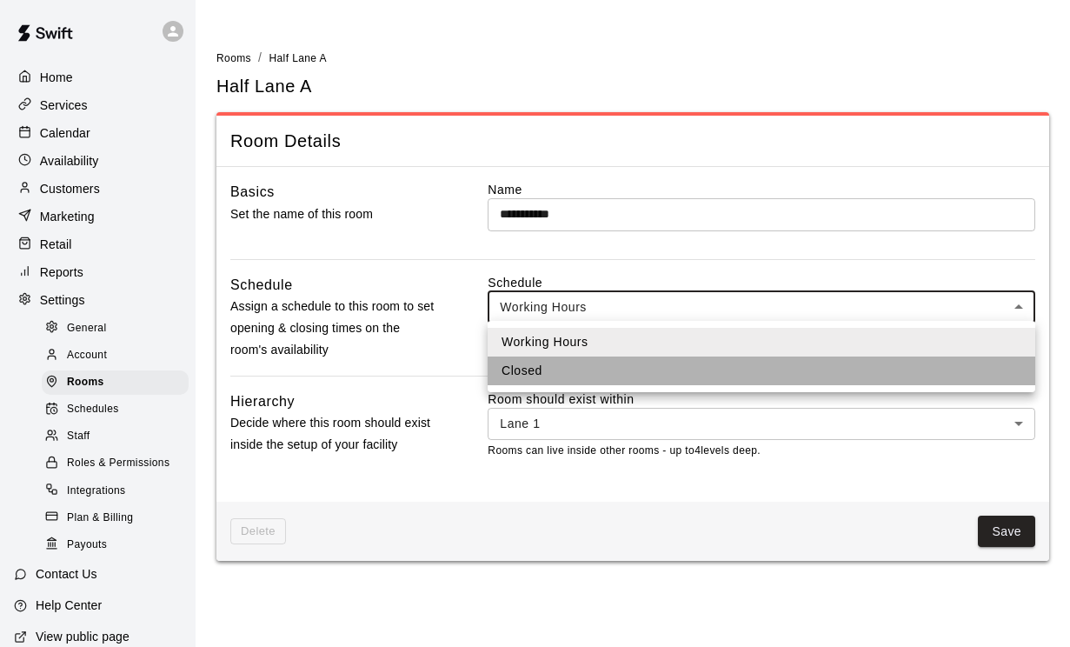
click at [547, 375] on li "Closed" at bounding box center [762, 370] width 548 height 29
type input "***"
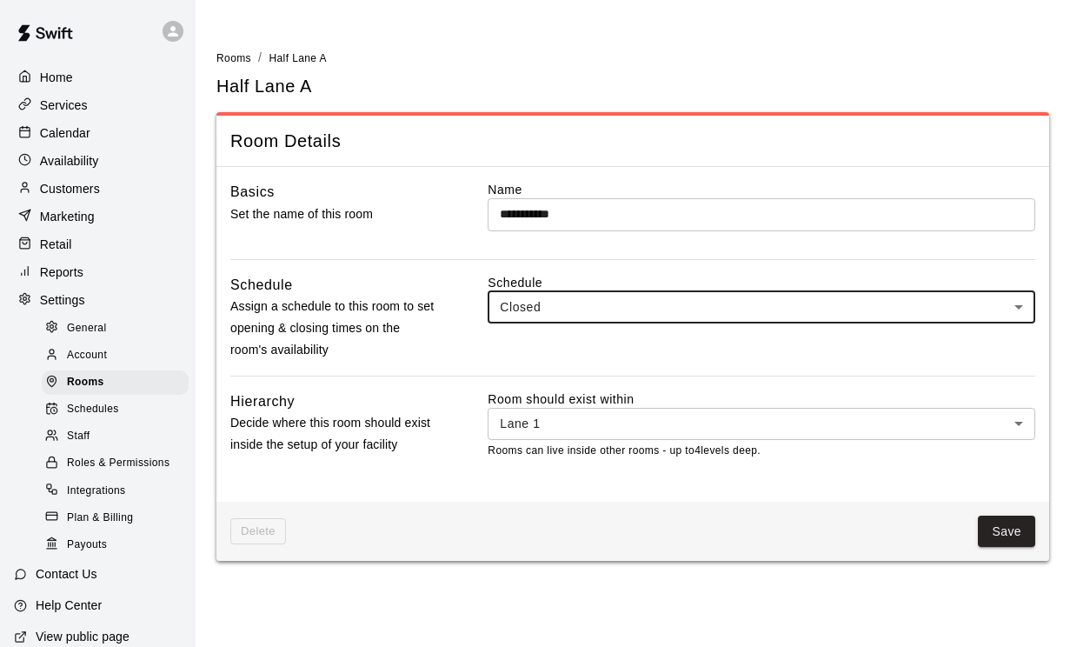
click at [549, 421] on body "**********" at bounding box center [535, 290] width 1070 height 581
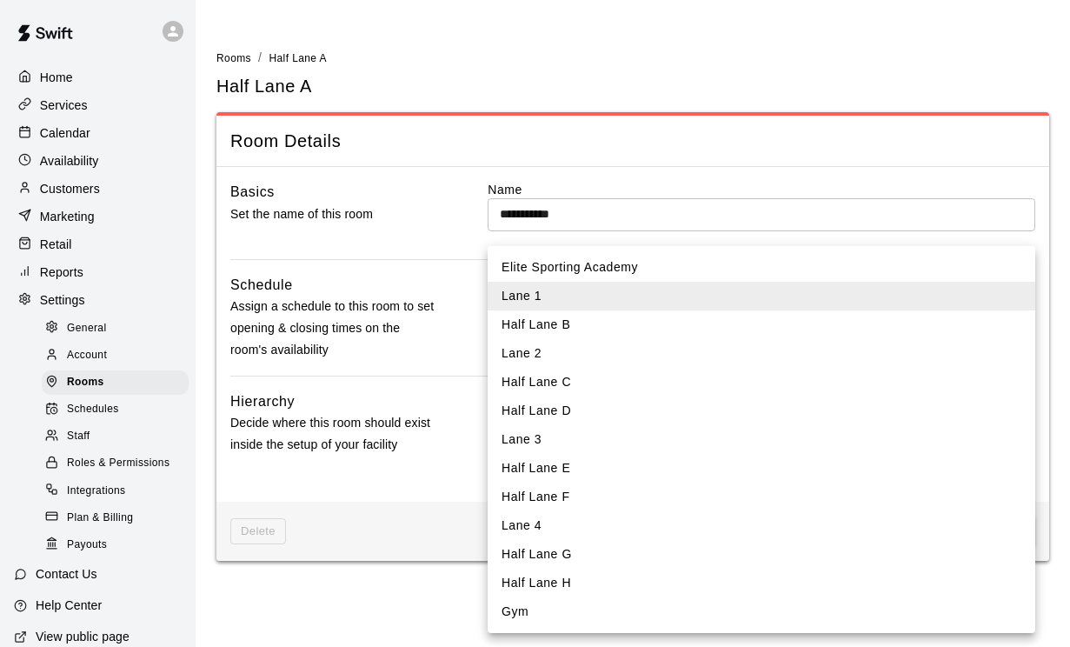
click at [372, 305] on div at bounding box center [535, 323] width 1070 height 647
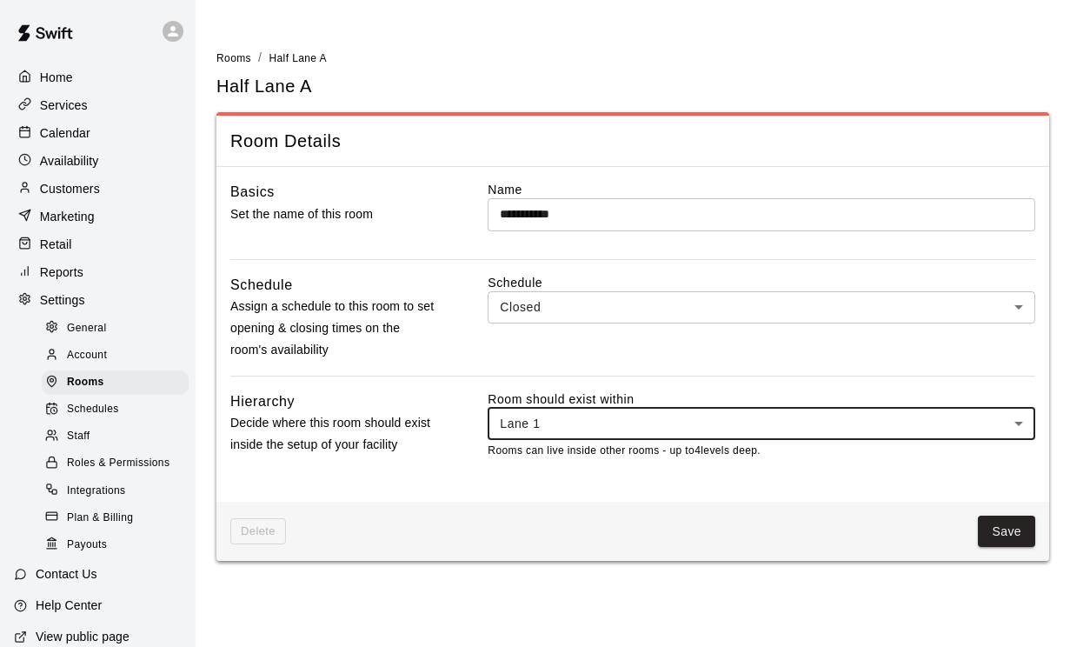
click at [999, 542] on button "Save" at bounding box center [1006, 531] width 57 height 32
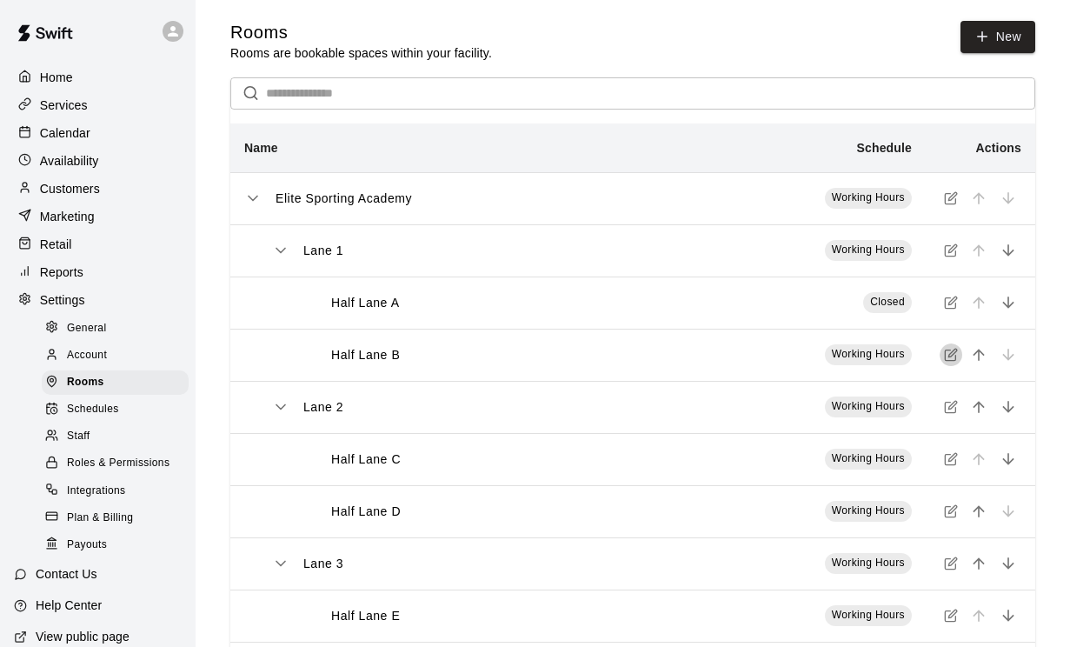
click at [951, 356] on icon "simple table" at bounding box center [951, 355] width 14 height 14
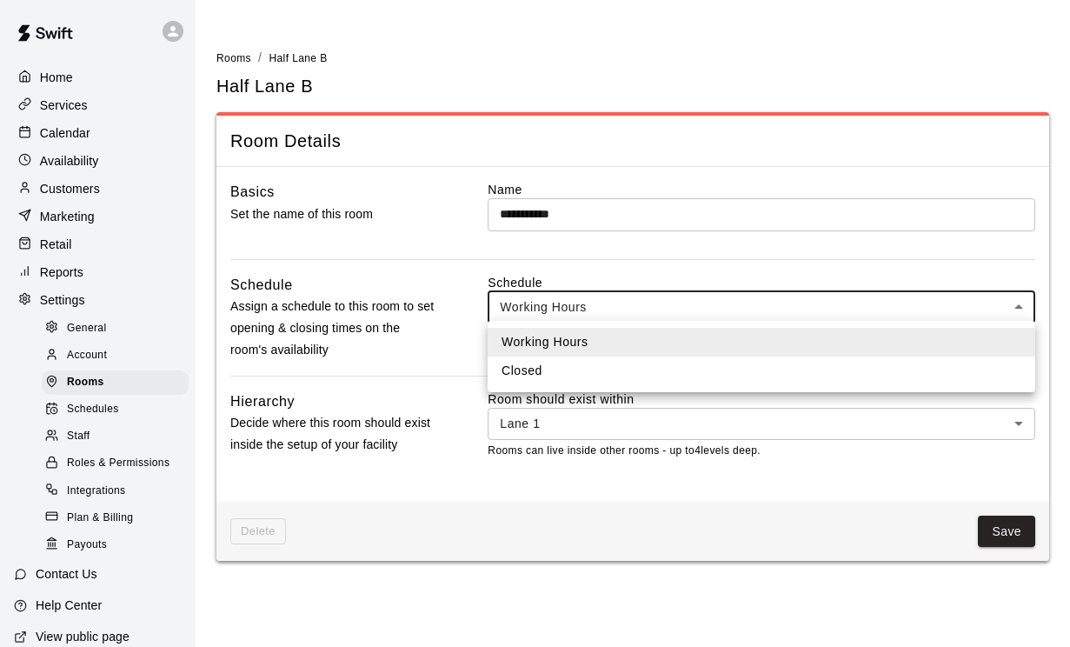
click at [672, 314] on body "**********" at bounding box center [535, 290] width 1070 height 581
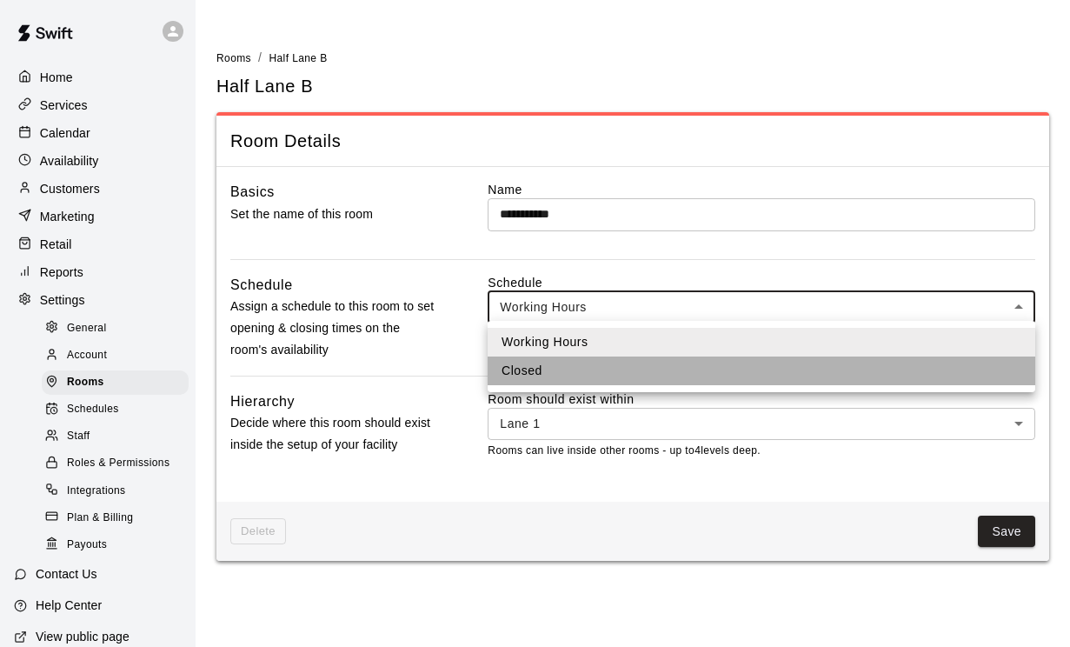
click at [633, 378] on li "Closed" at bounding box center [762, 370] width 548 height 29
type input "***"
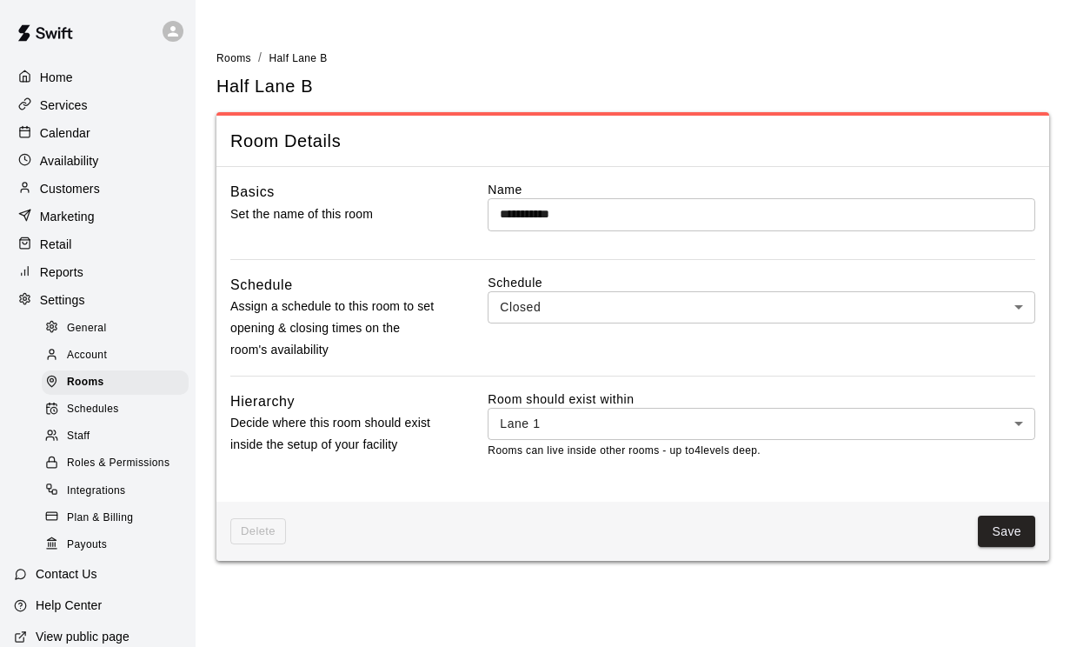
click at [1010, 548] on div "Delete Save" at bounding box center [632, 532] width 833 height 60
click at [1003, 536] on button "Save" at bounding box center [1006, 531] width 57 height 32
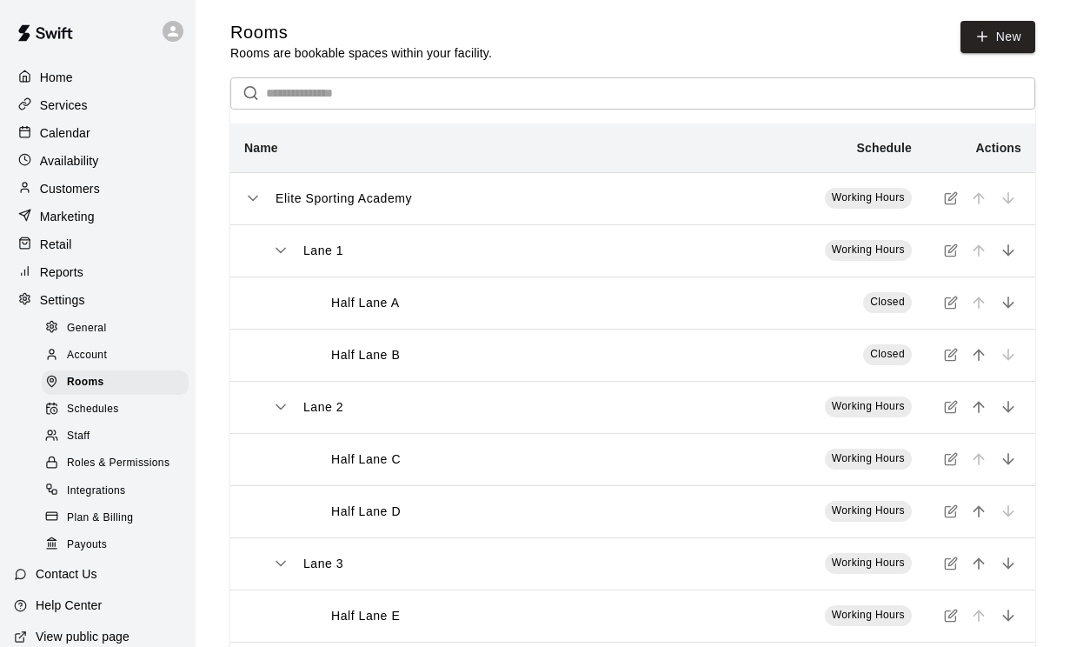
click at [943, 250] on button "simple table" at bounding box center [951, 250] width 23 height 23
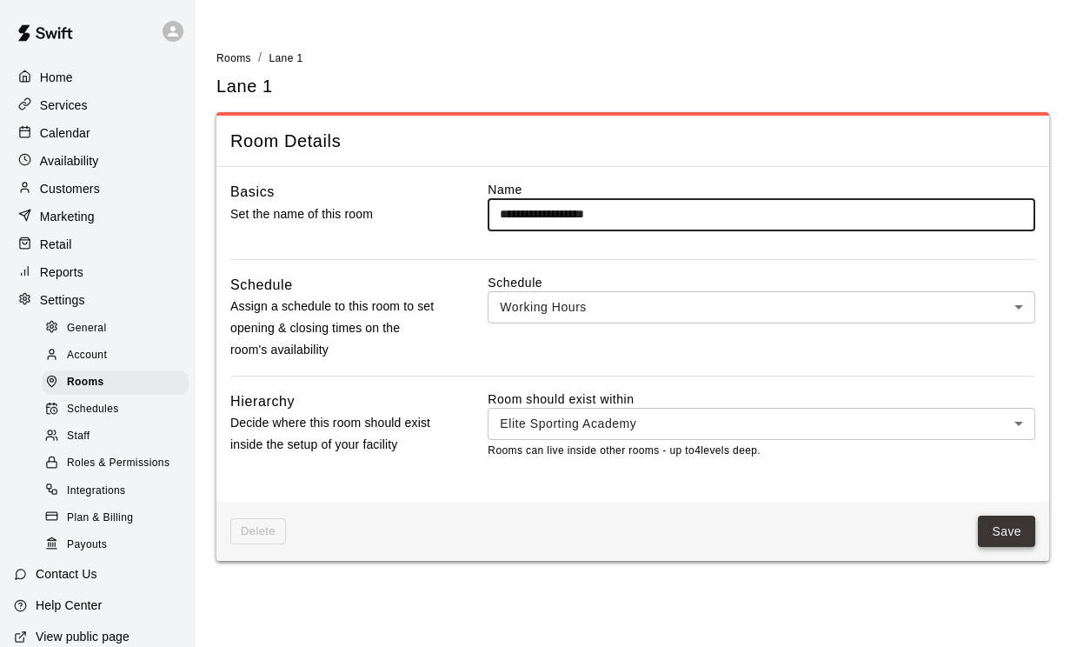
type input "**********"
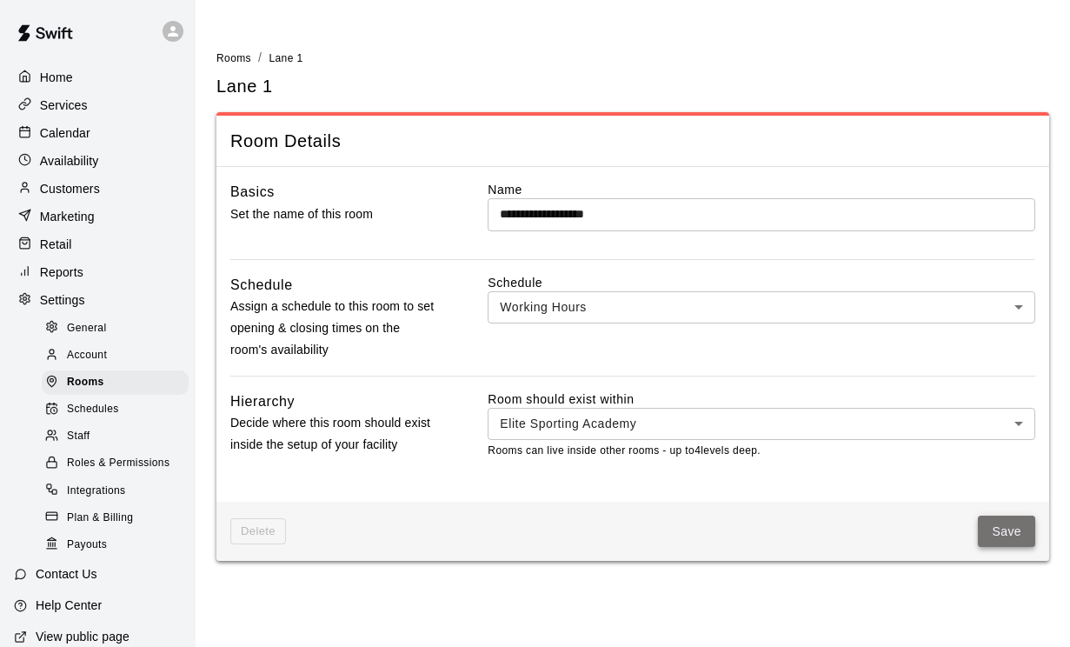
click at [991, 523] on button "Save" at bounding box center [1006, 531] width 57 height 32
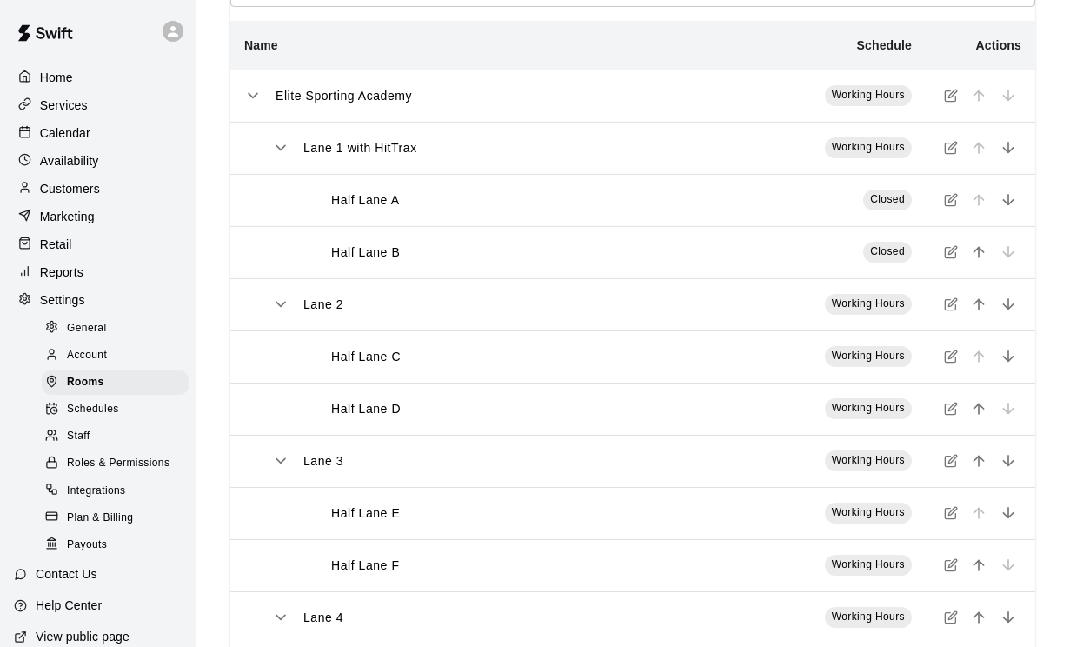
scroll to position [103, 0]
click at [948, 147] on icon "simple table" at bounding box center [951, 147] width 14 height 14
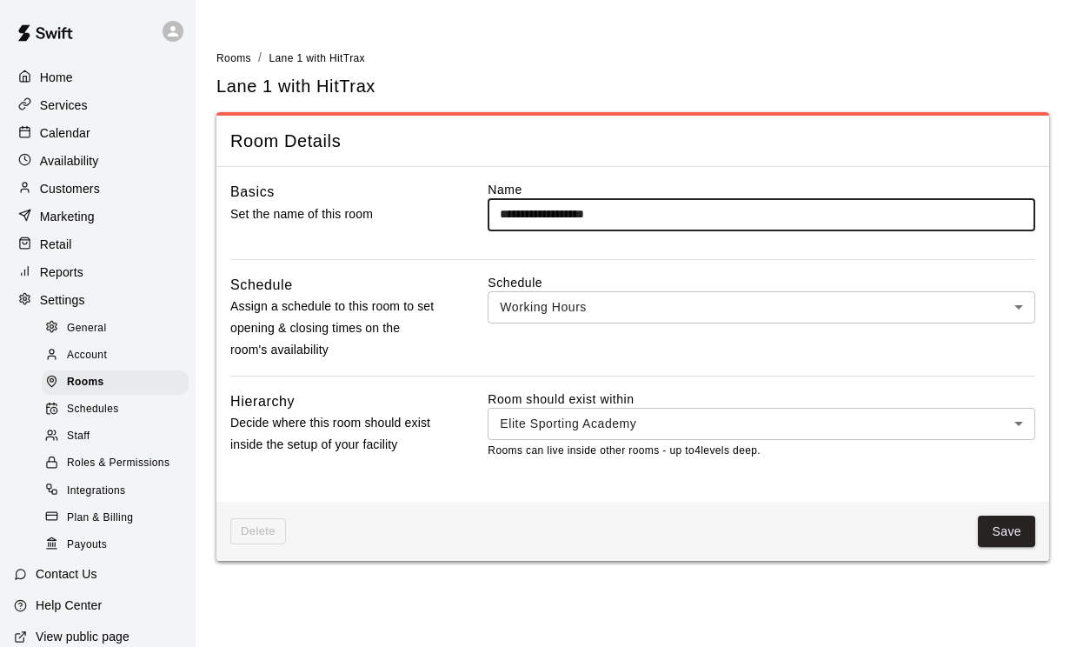
click at [541, 216] on input "**********" at bounding box center [762, 214] width 548 height 32
click at [627, 210] on input "**********" at bounding box center [762, 214] width 548 height 32
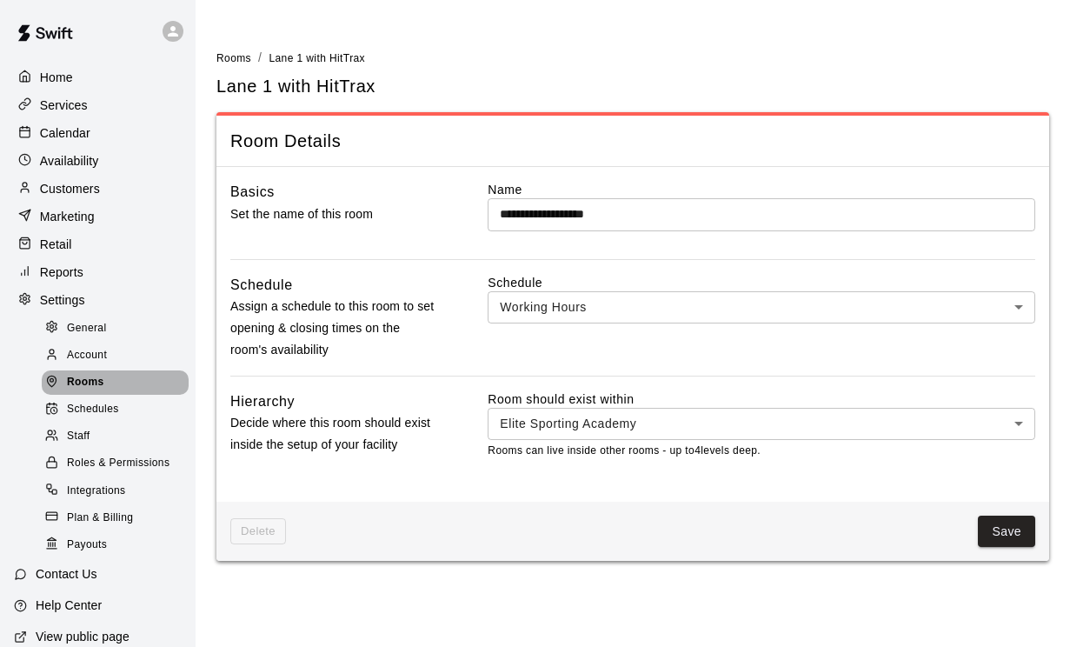
click at [82, 389] on span "Rooms" at bounding box center [85, 382] width 37 height 17
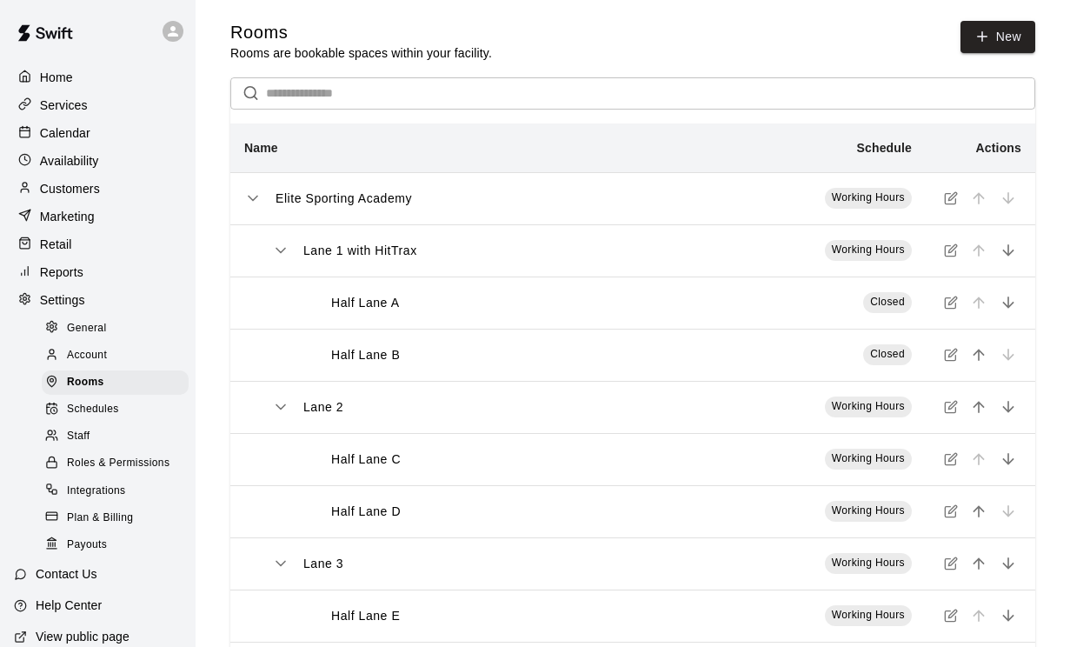
click at [72, 162] on p "Availability" at bounding box center [69, 160] width 59 height 17
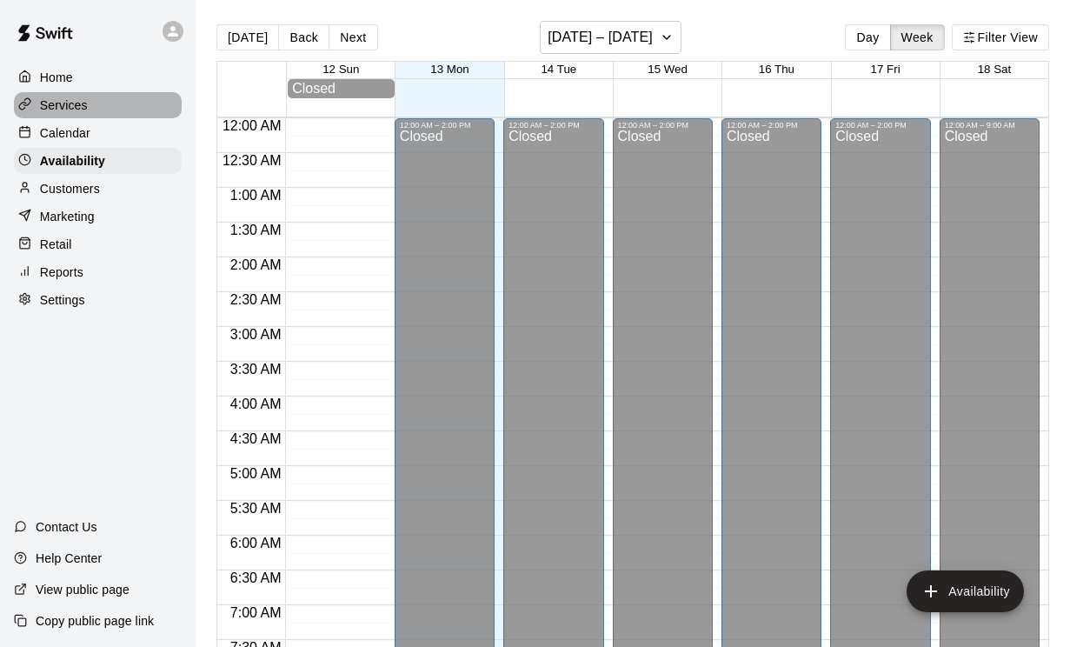
click at [60, 109] on p "Services" at bounding box center [64, 104] width 48 height 17
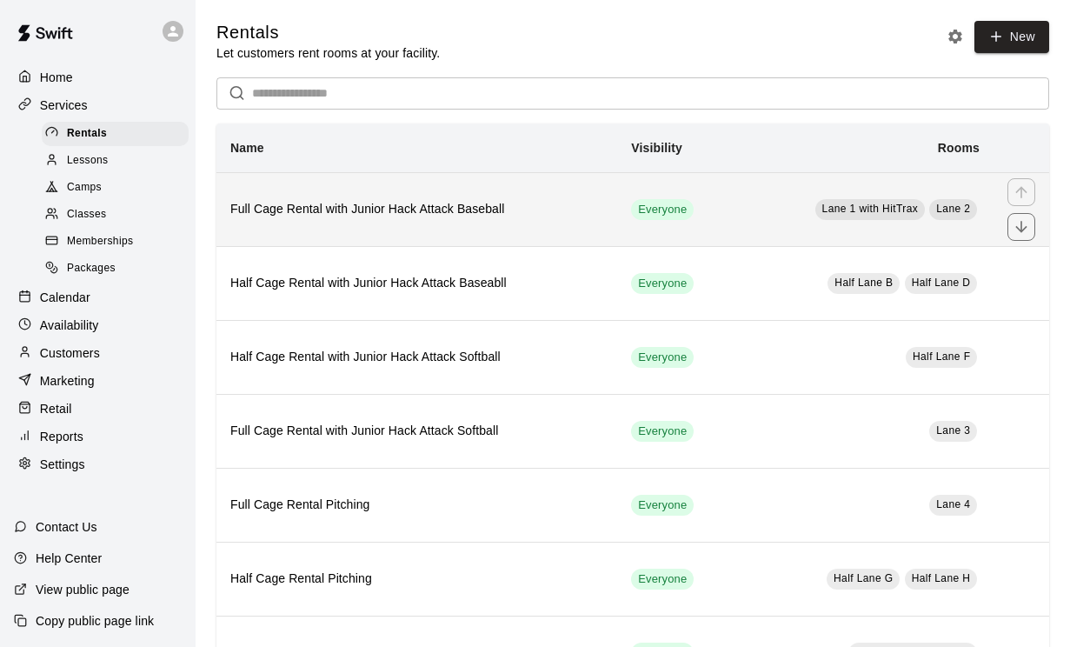
click at [329, 215] on h6 "Full Cage Rental with Junior Hack Attack Baseball" at bounding box center [416, 209] width 373 height 19
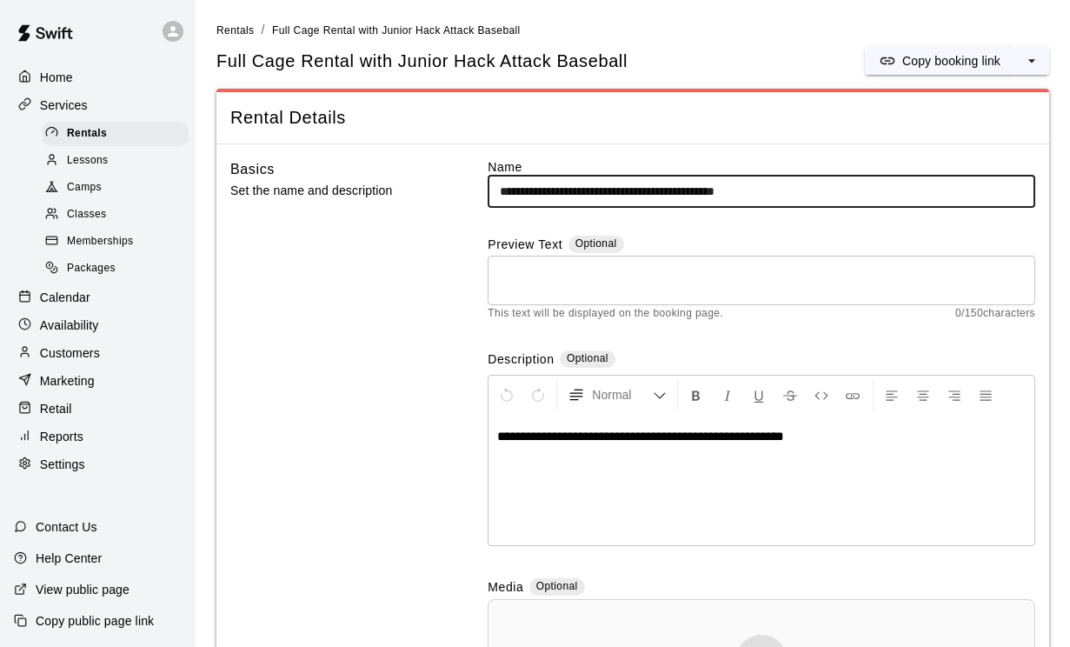
click at [879, 195] on input "**********" at bounding box center [762, 192] width 548 height 32
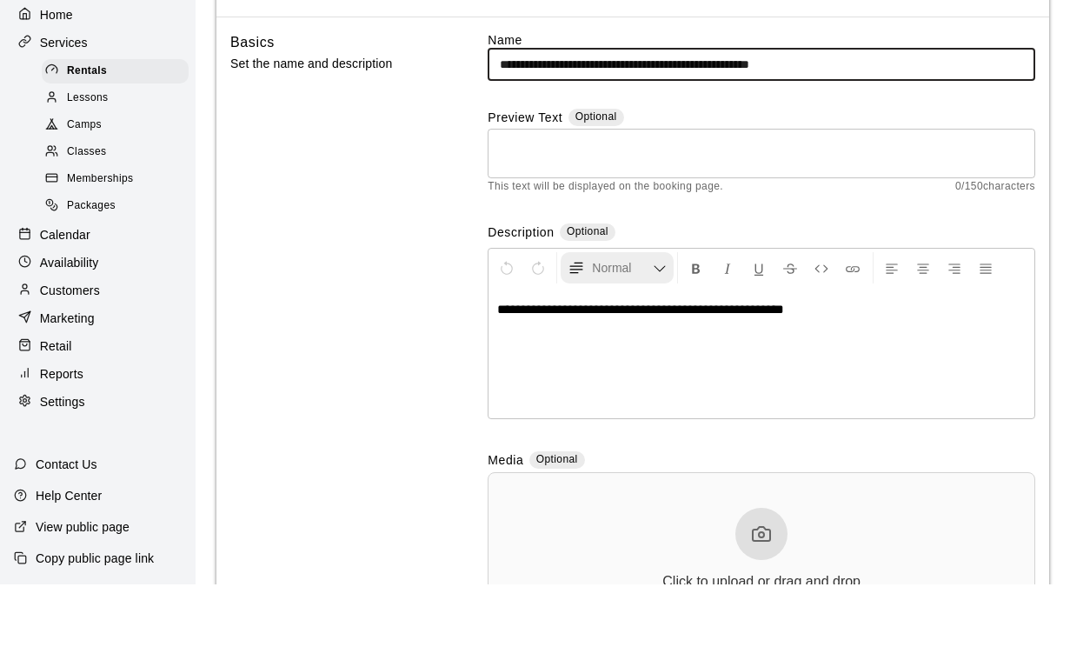
scroll to position [68, 0]
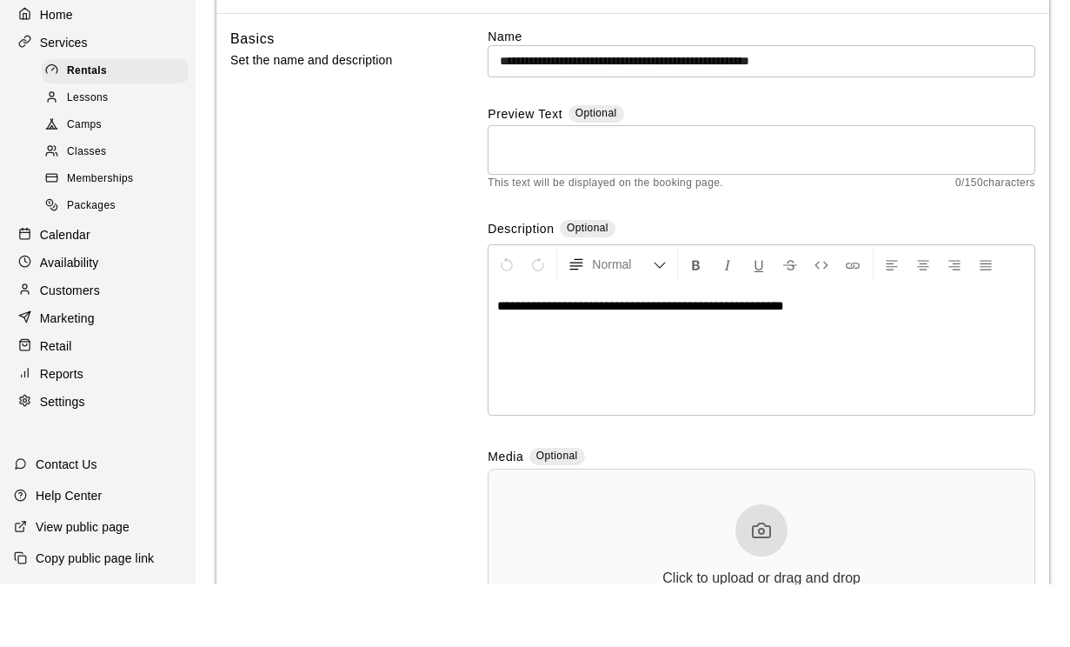
click at [845, 360] on p "**********" at bounding box center [761, 368] width 528 height 17
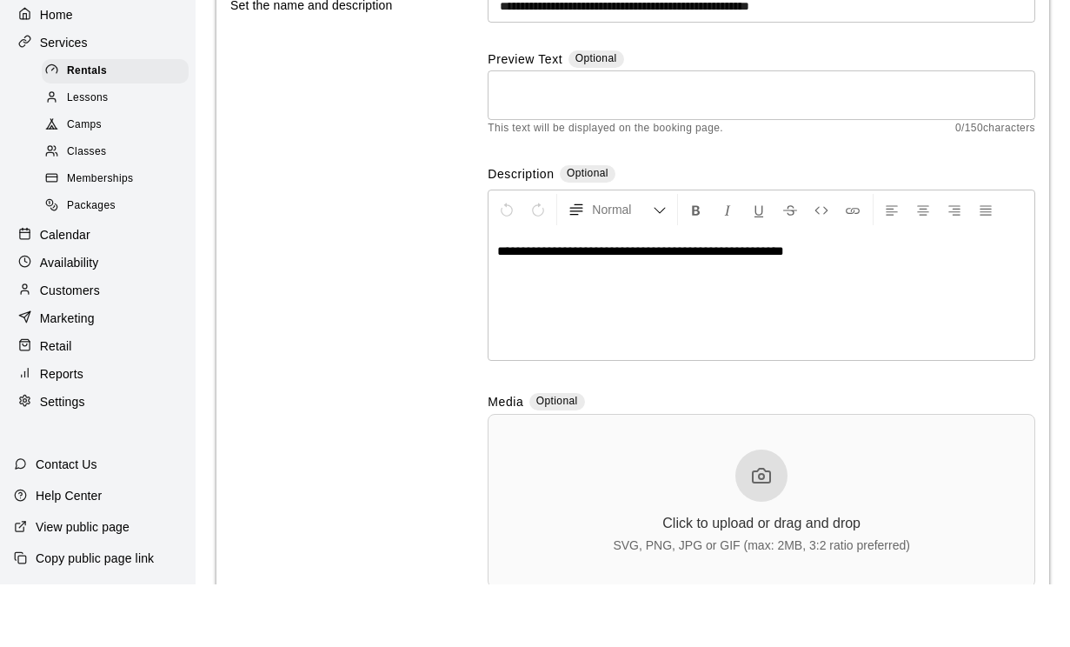
scroll to position [123, 0]
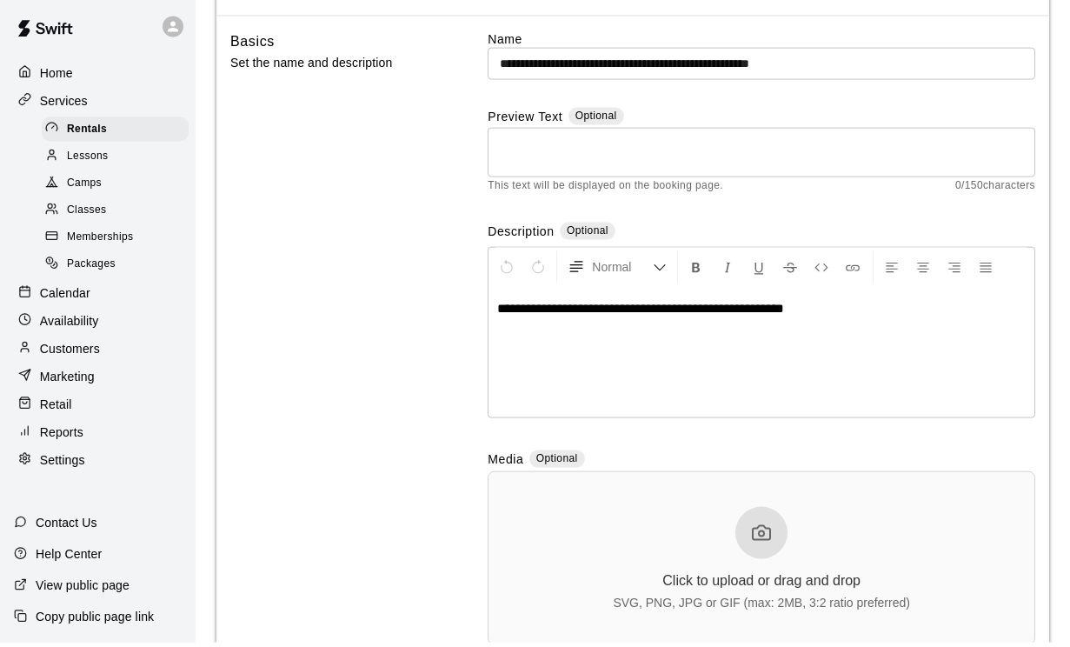
click at [856, 59] on input "**********" at bounding box center [762, 68] width 548 height 32
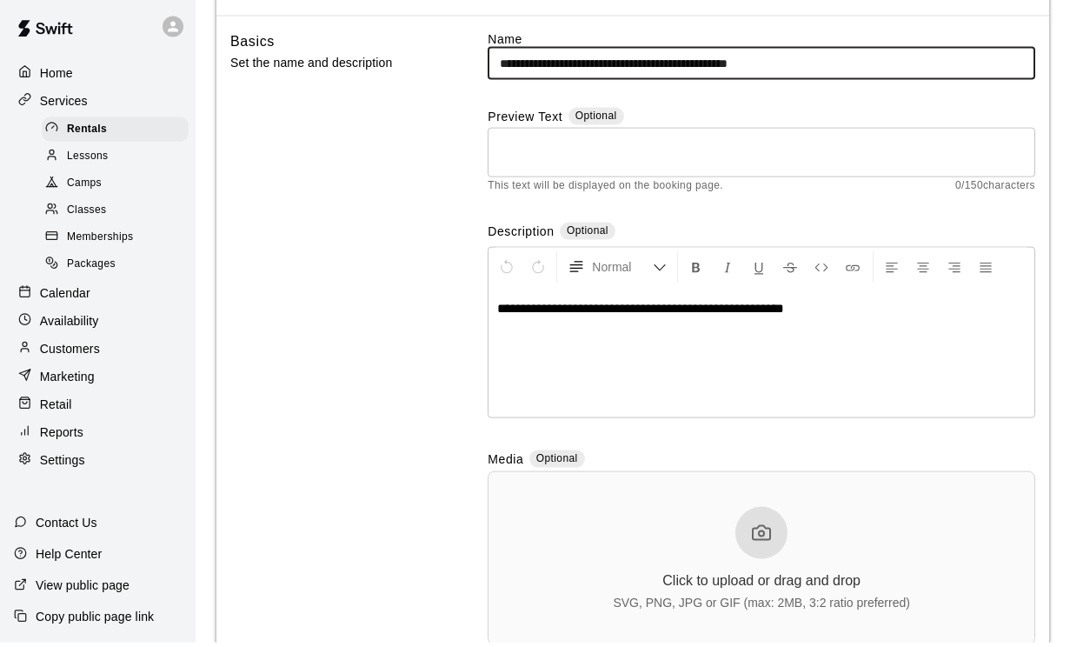
type input "**********"
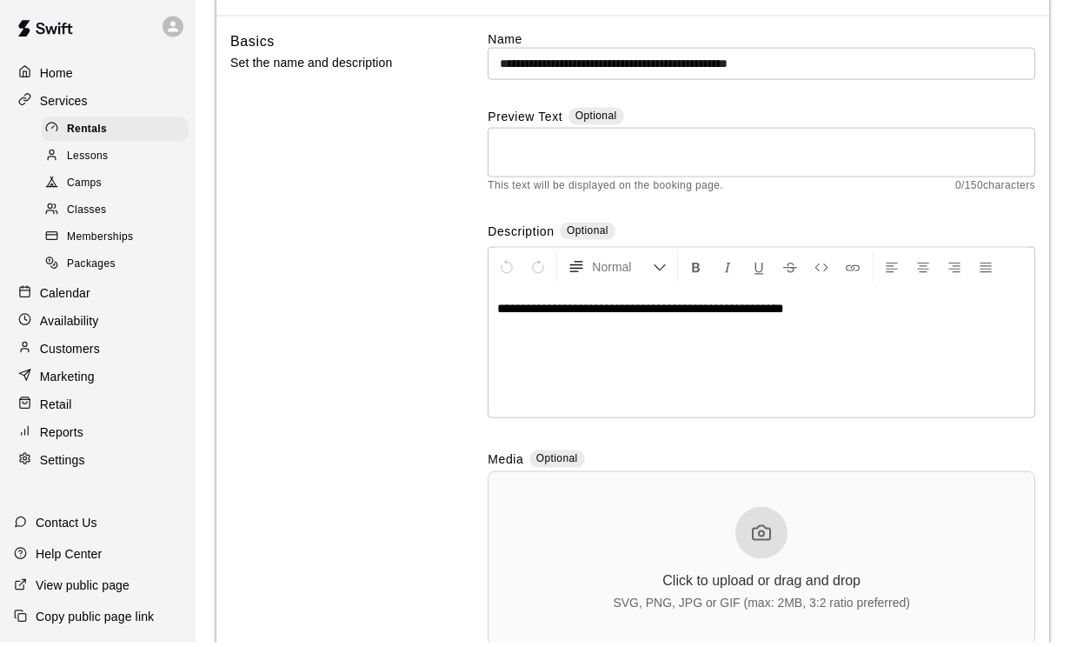
click at [870, 316] on div "**********" at bounding box center [761, 356] width 546 height 130
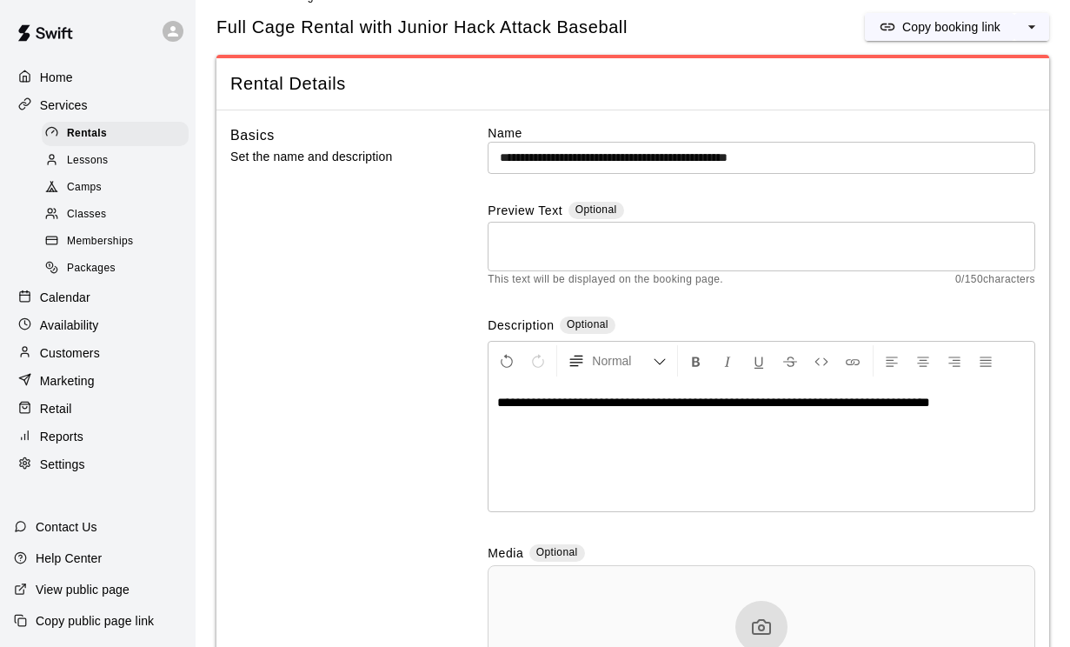
scroll to position [0, 0]
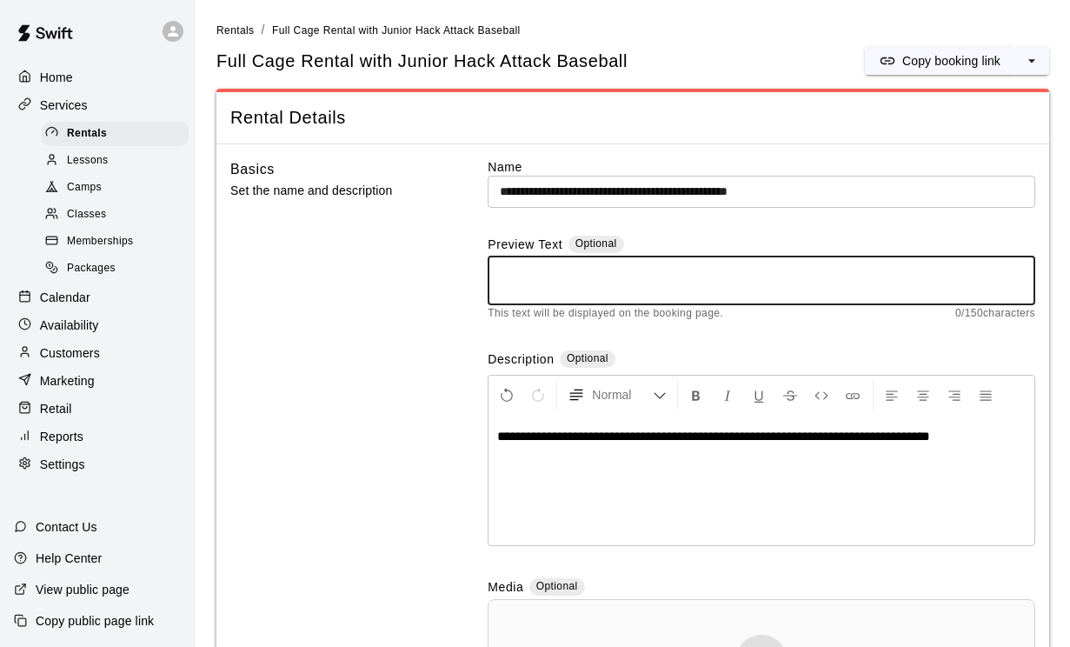
click at [522, 280] on textarea at bounding box center [761, 280] width 523 height 35
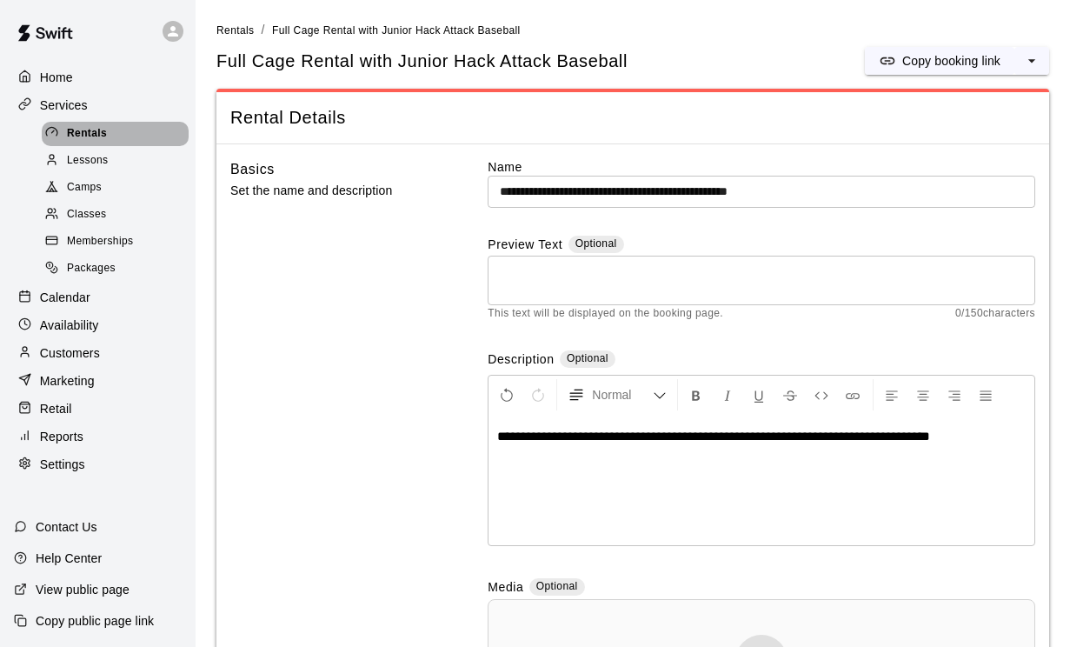
click at [103, 143] on div "Rentals" at bounding box center [115, 134] width 147 height 24
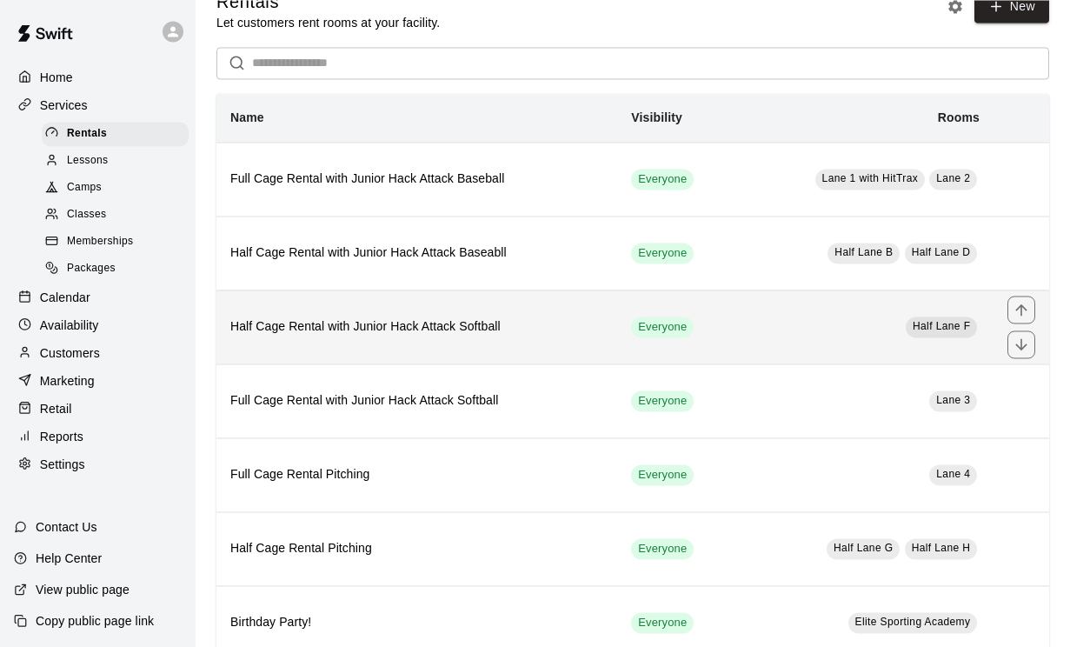
scroll to position [33, 0]
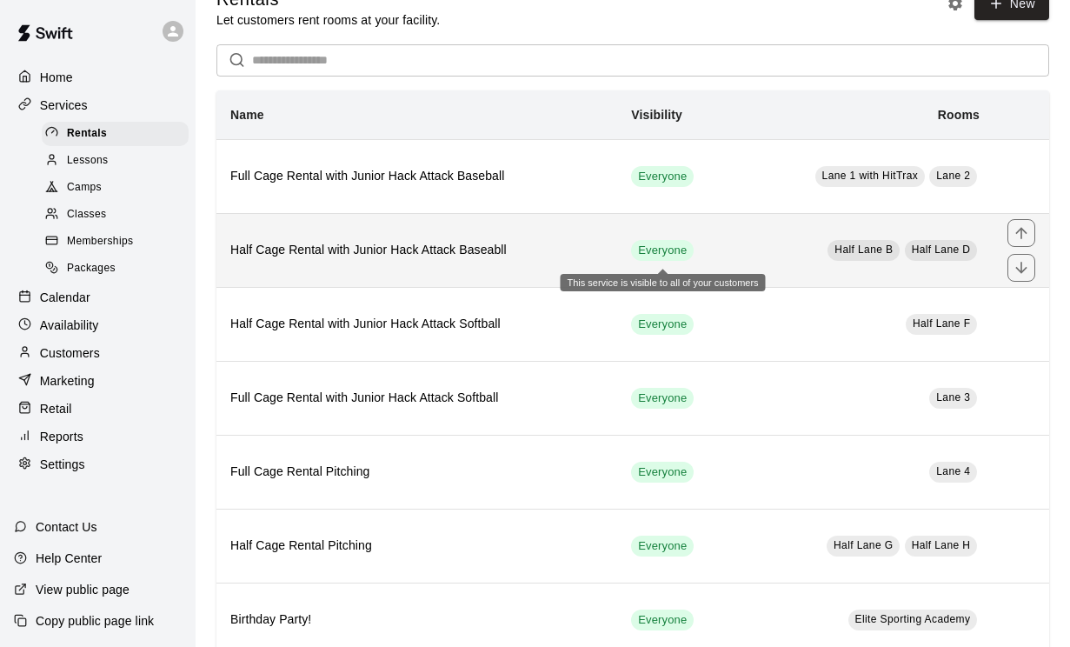
click at [641, 262] on body "Home Services Rentals Lessons Camps Classes Memberships Packages Calendar Avail…" at bounding box center [535, 366] width 1070 height 798
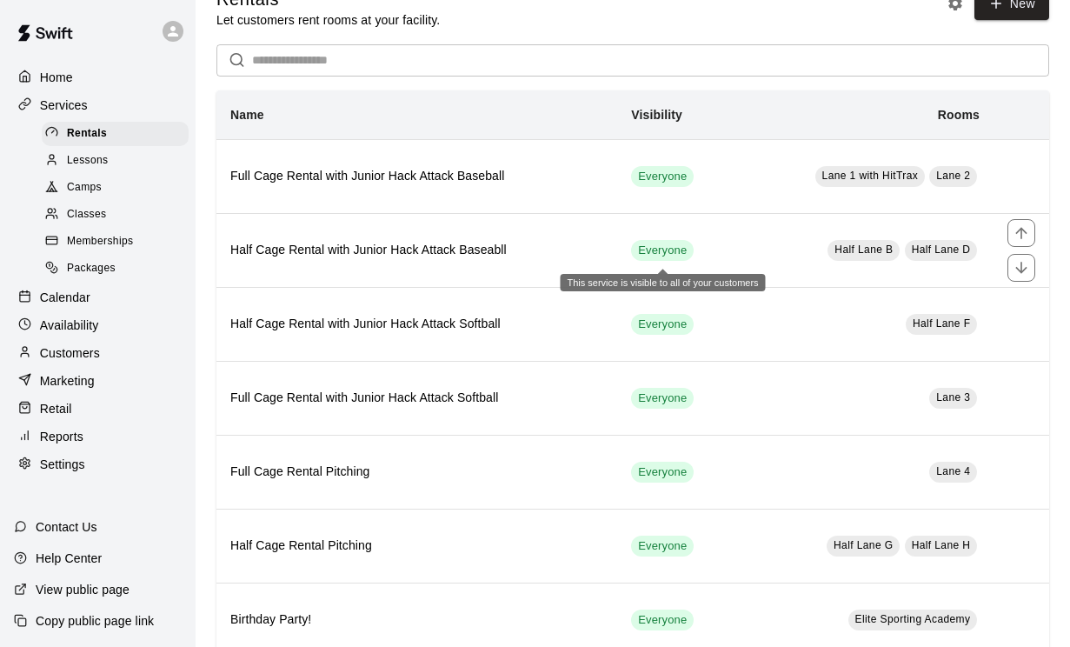
click at [603, 262] on div "This service is visible to all of your customers" at bounding box center [663, 277] width 205 height 30
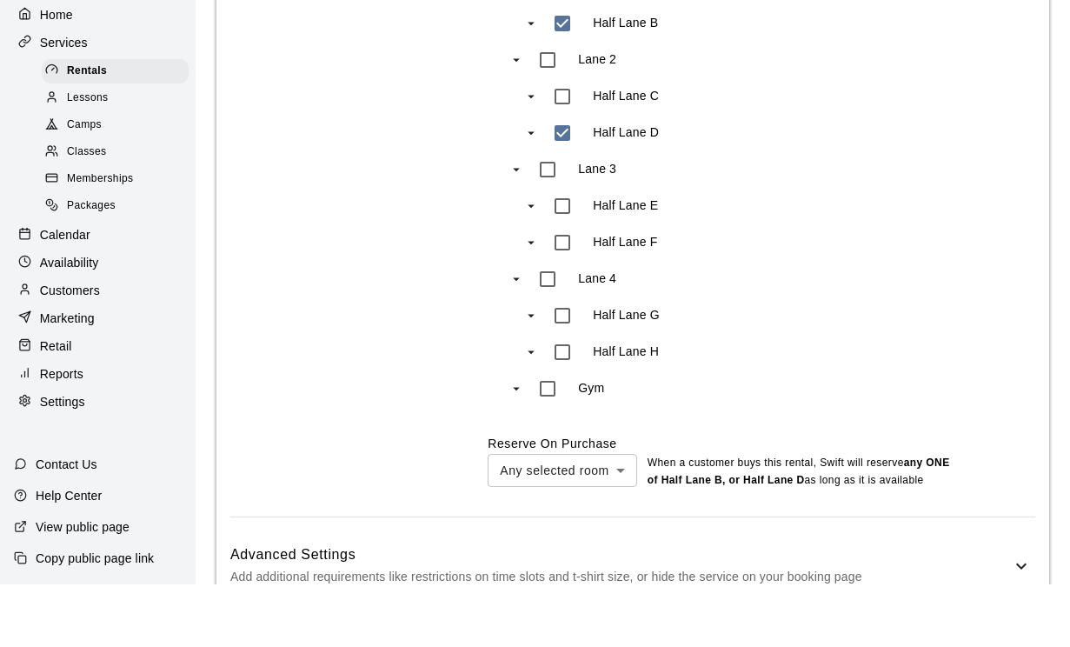
scroll to position [1199, 0]
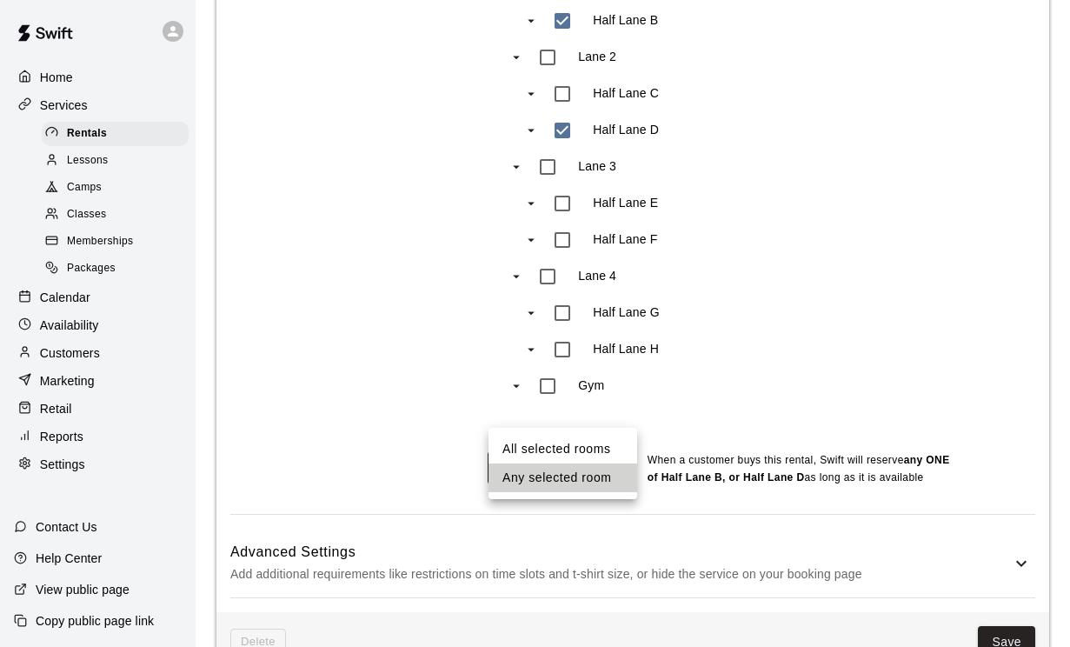
click at [343, 392] on div at bounding box center [535, 323] width 1070 height 647
drag, startPoint x: 343, startPoint y: 392, endPoint x: 333, endPoint y: 451, distance: 60.0
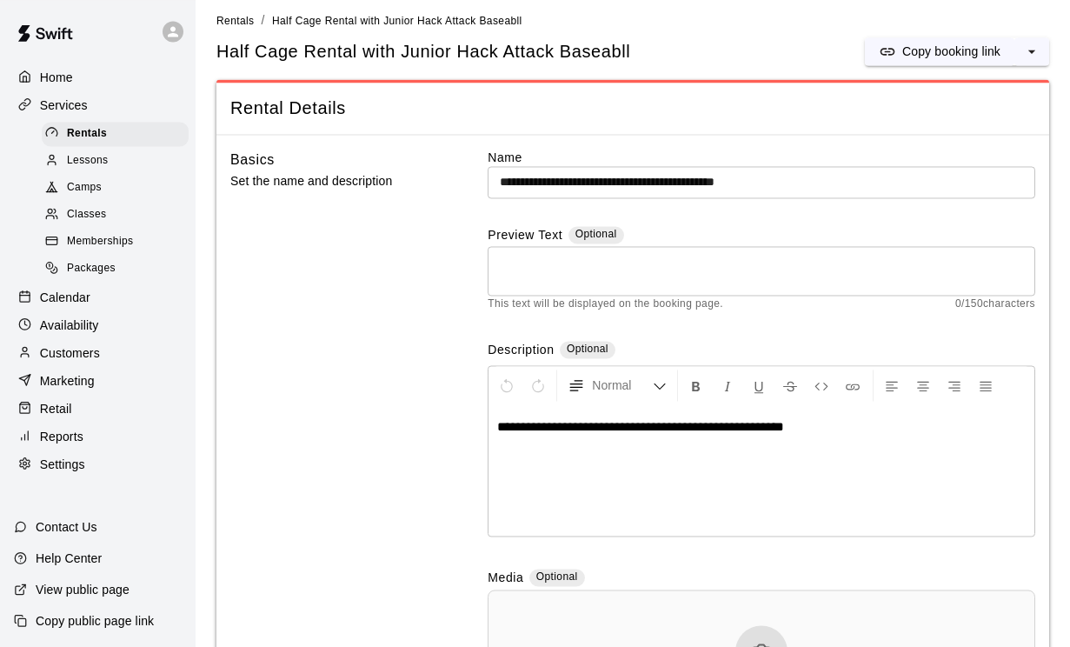
scroll to position [0, 0]
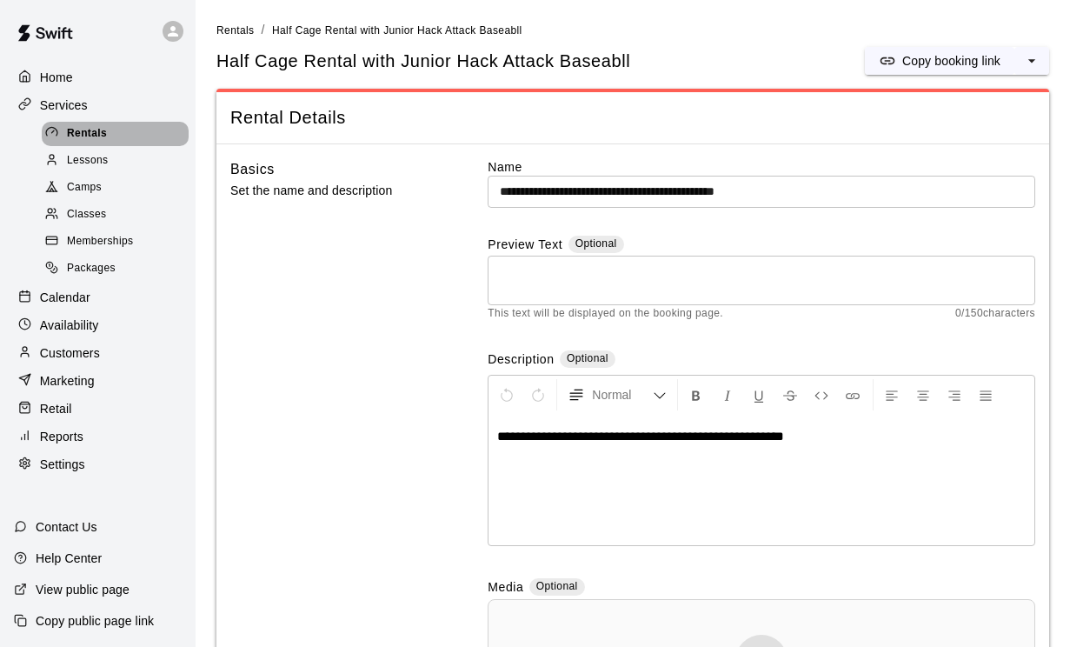
click at [103, 141] on span "Rentals" at bounding box center [87, 133] width 40 height 17
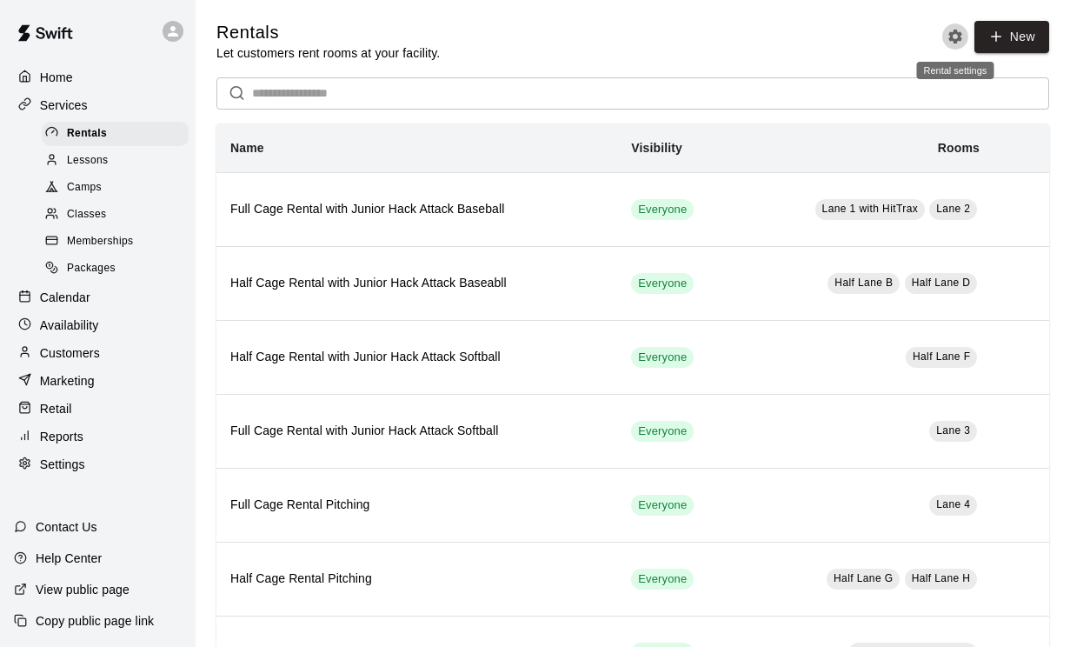
click at [953, 37] on icon "Rental settings" at bounding box center [955, 36] width 17 height 17
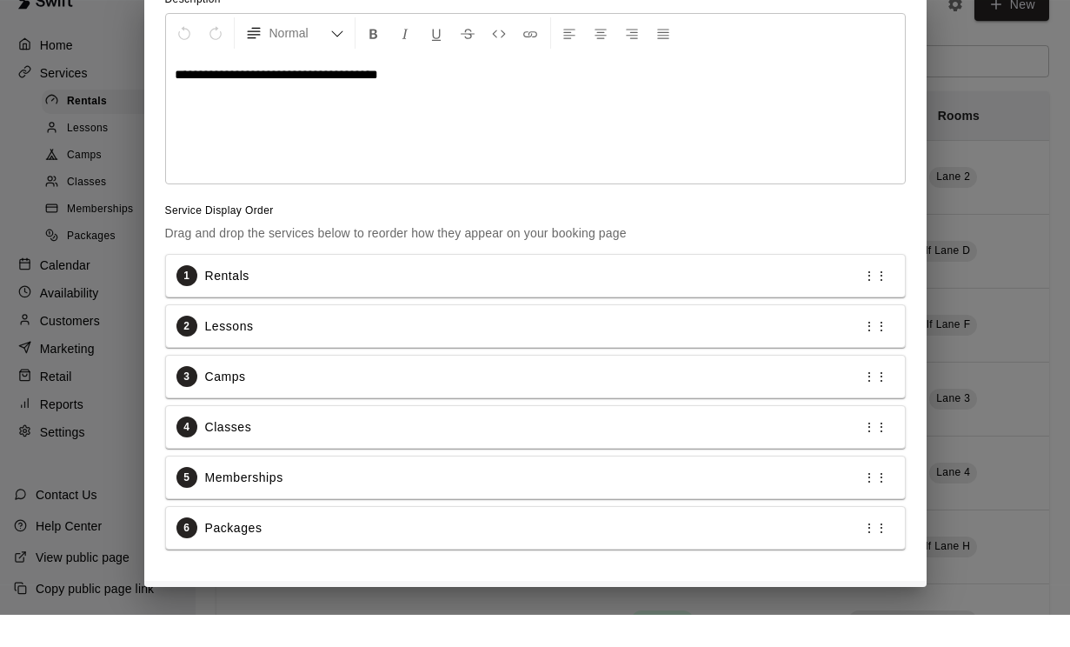
scroll to position [163, 0]
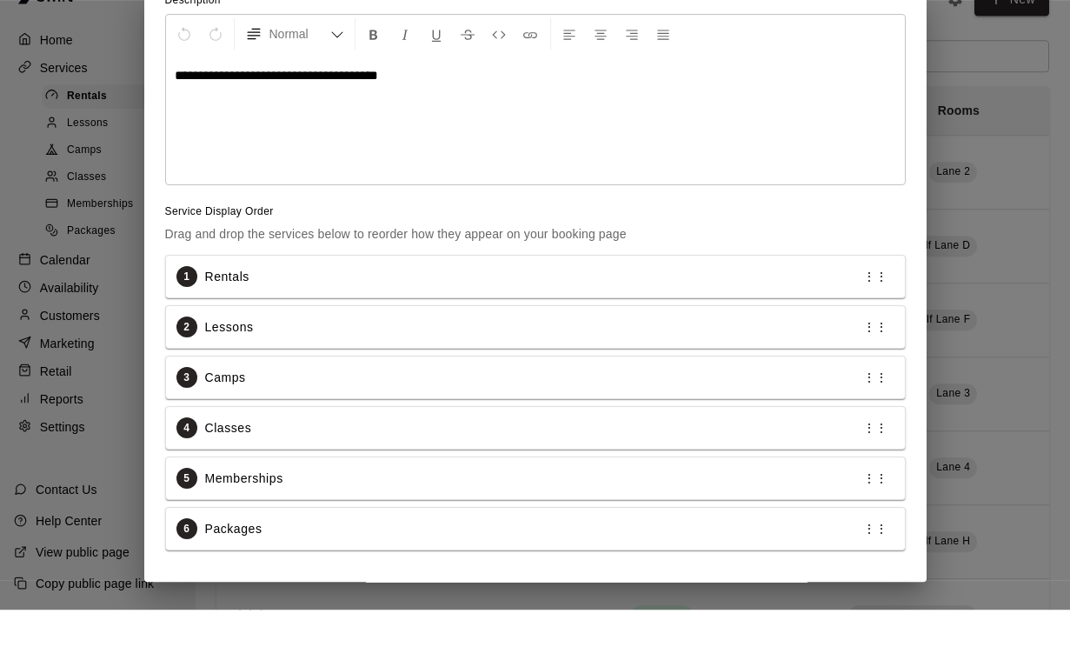
click at [828, 619] on button "Cancel" at bounding box center [828, 648] width 56 height 27
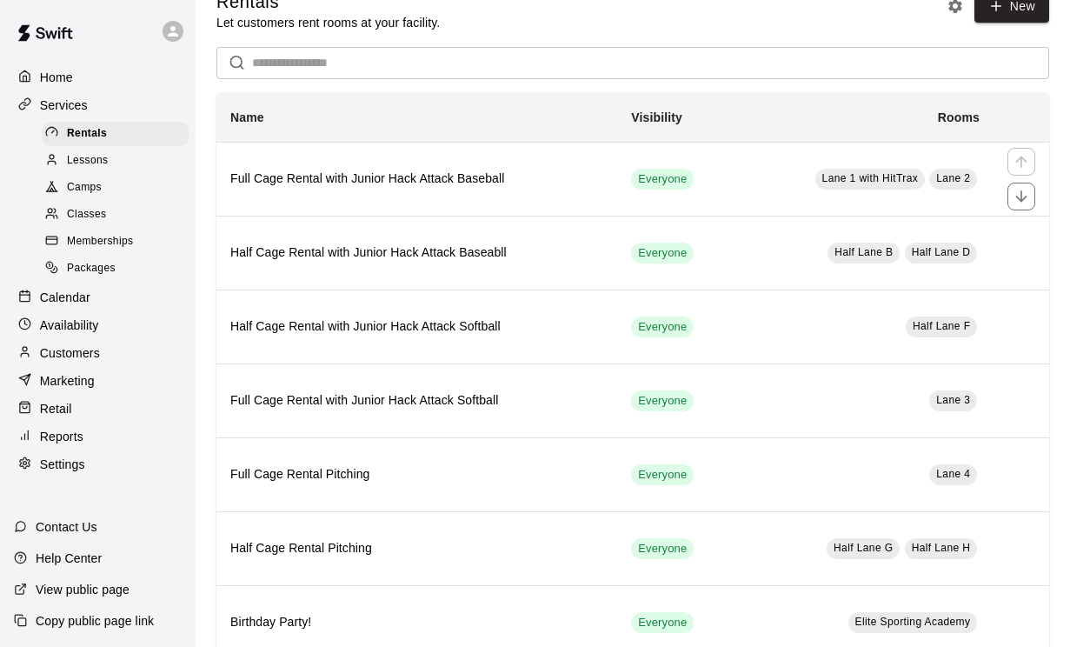
scroll to position [32, 0]
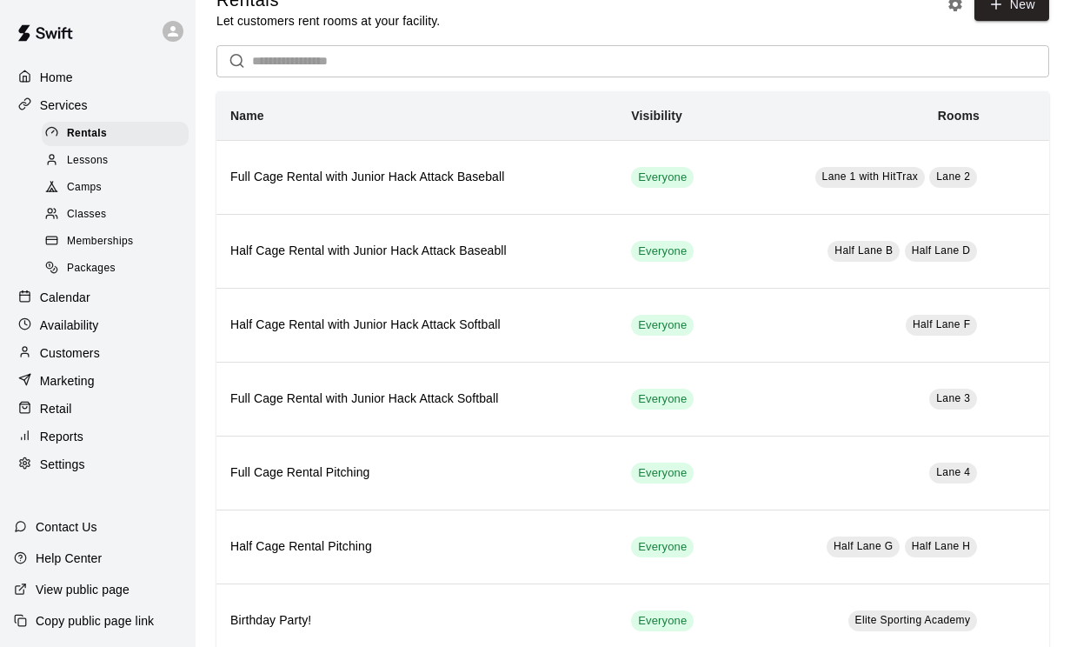
click at [76, 473] on p "Settings" at bounding box center [62, 463] width 45 height 17
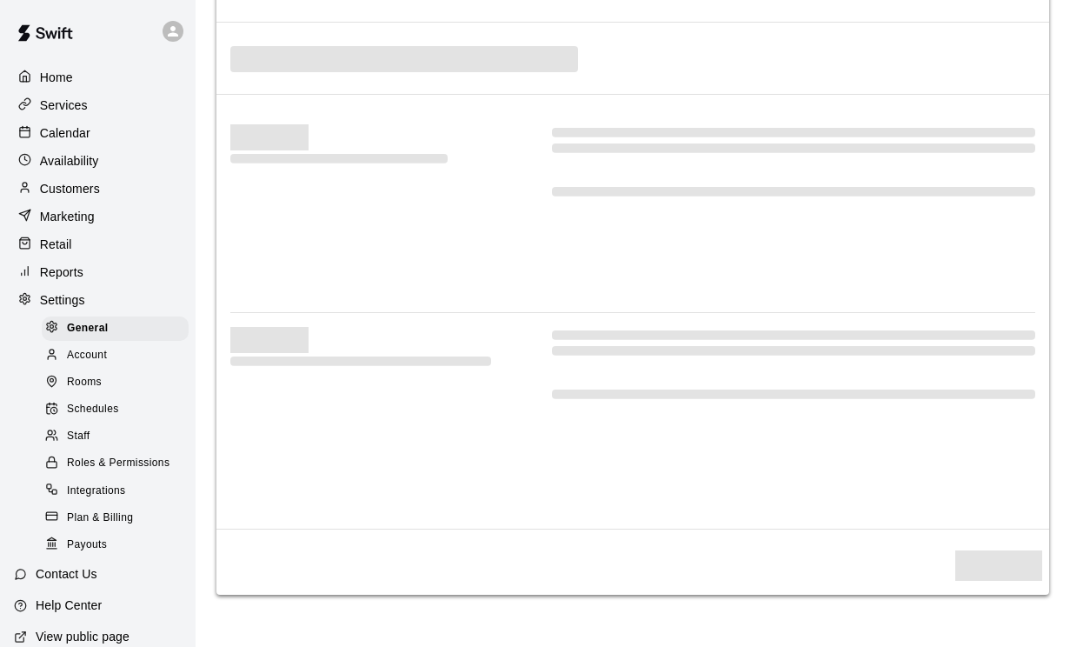
select select "**"
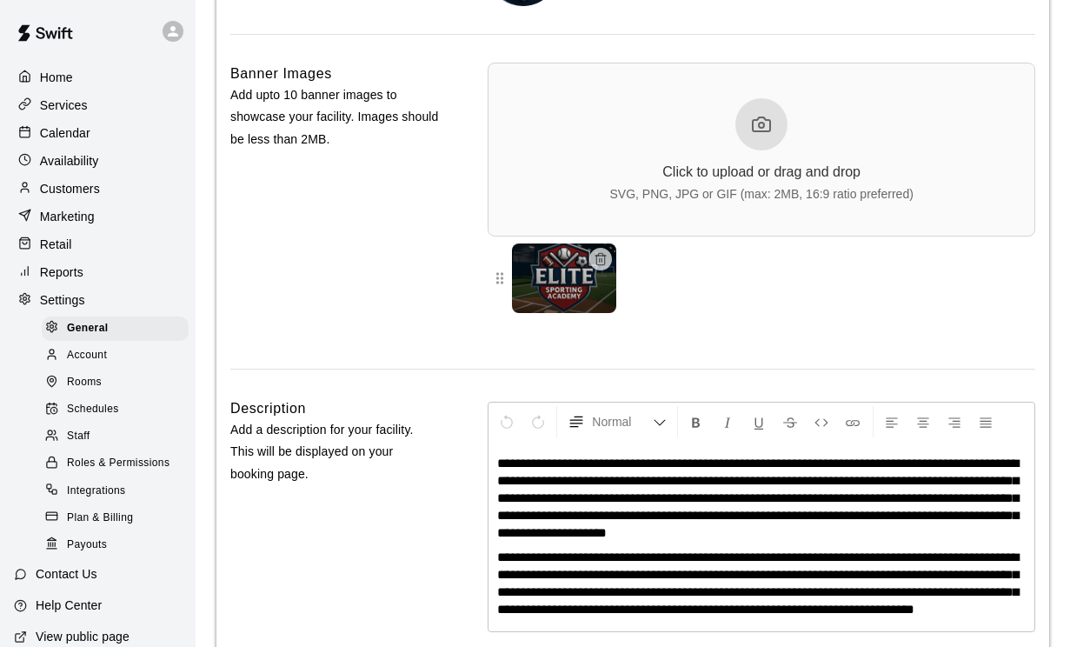
scroll to position [3817, 0]
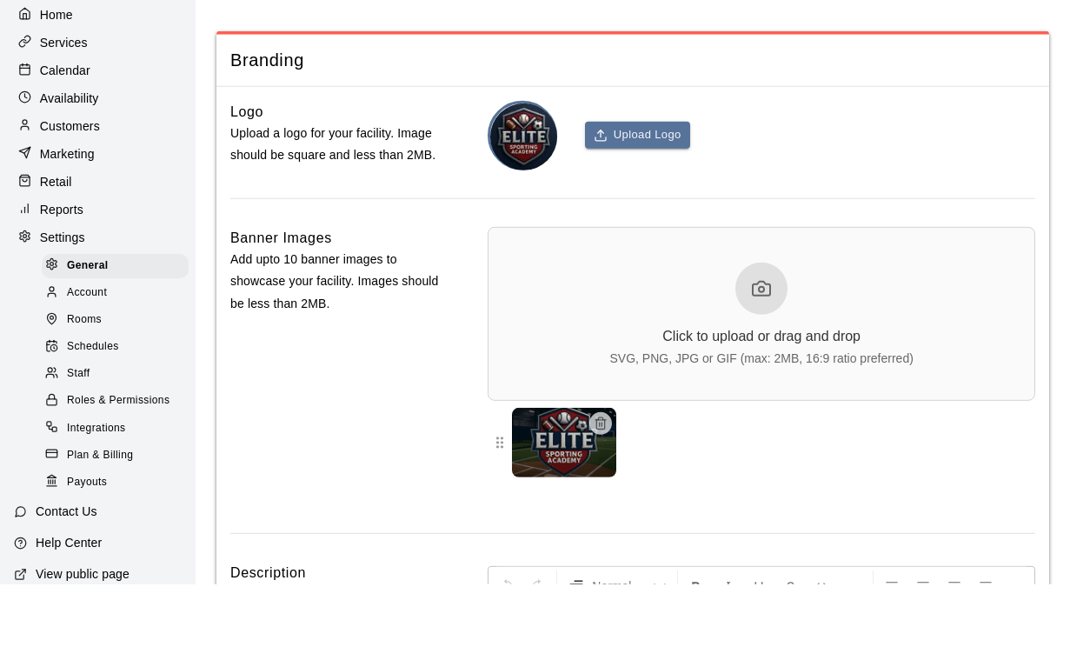
click at [100, 343] on div "Account" at bounding box center [115, 355] width 147 height 24
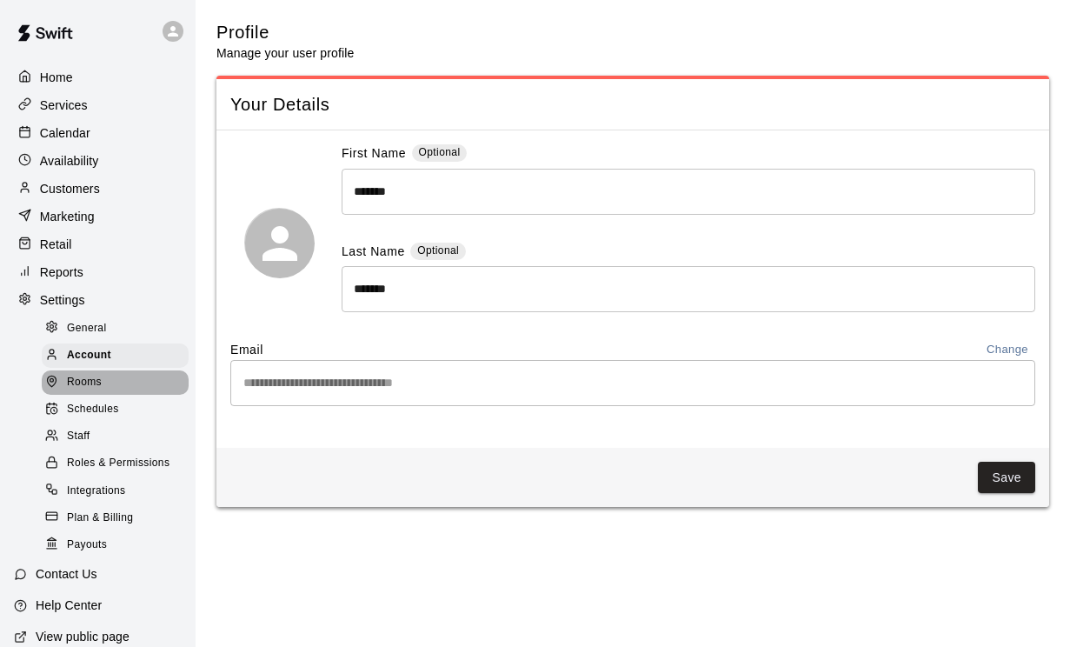
click at [97, 379] on span "Rooms" at bounding box center [84, 382] width 35 height 17
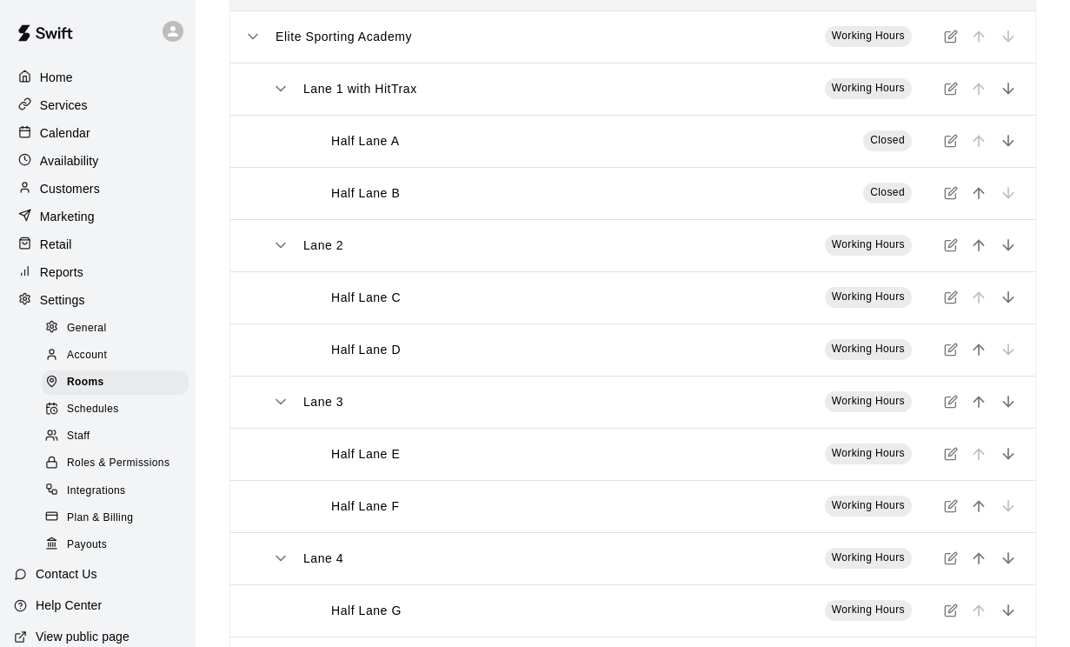
scroll to position [163, 0]
click at [60, 104] on p "Services" at bounding box center [64, 104] width 48 height 17
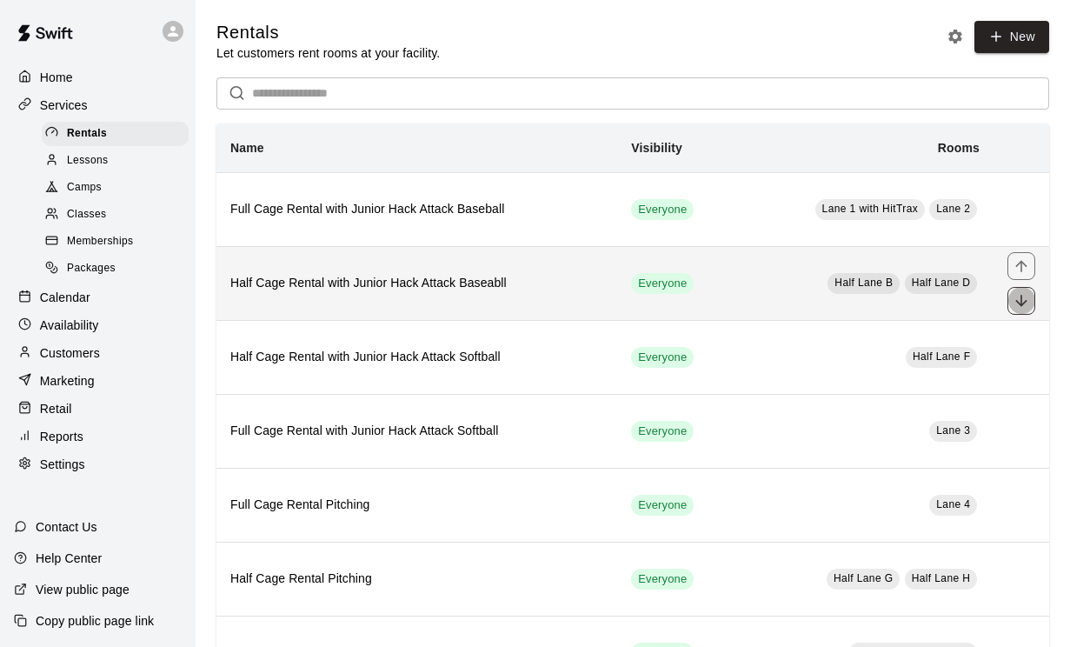
click at [1016, 297] on icon "move item down" at bounding box center [1021, 300] width 17 height 17
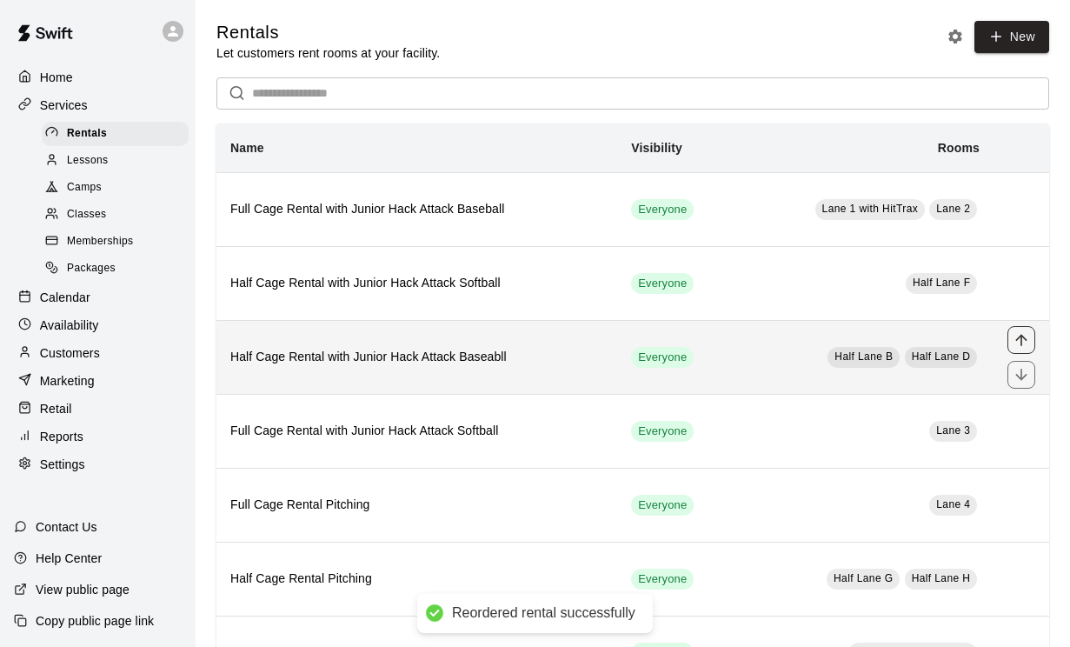
click at [1017, 336] on icon "move item up" at bounding box center [1021, 339] width 17 height 17
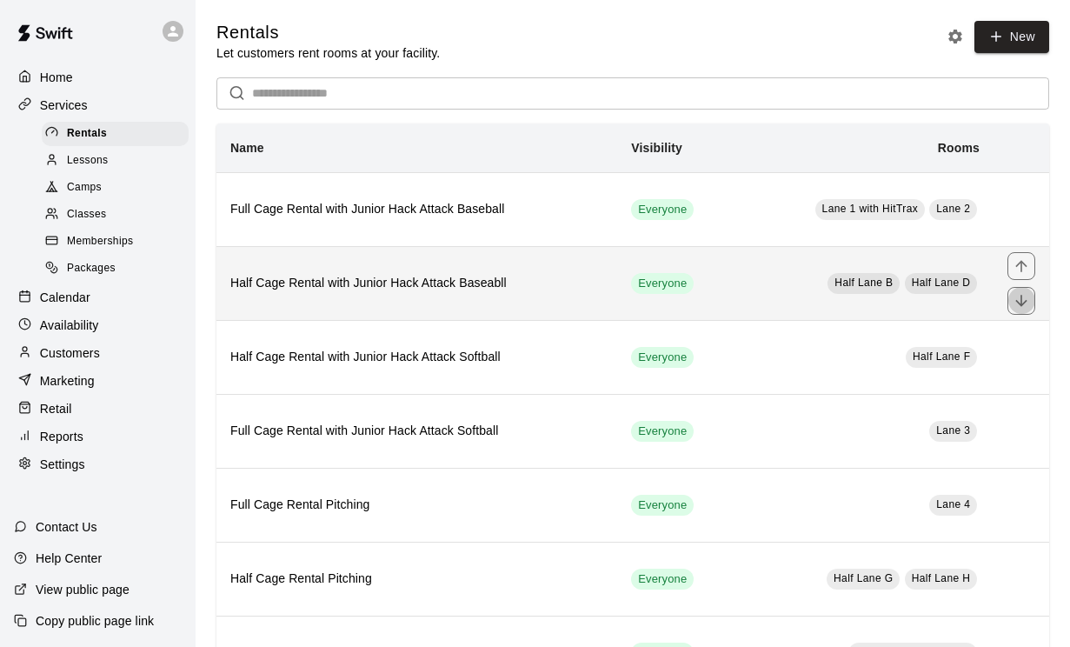
click at [1024, 306] on icon "move item down" at bounding box center [1021, 300] width 17 height 17
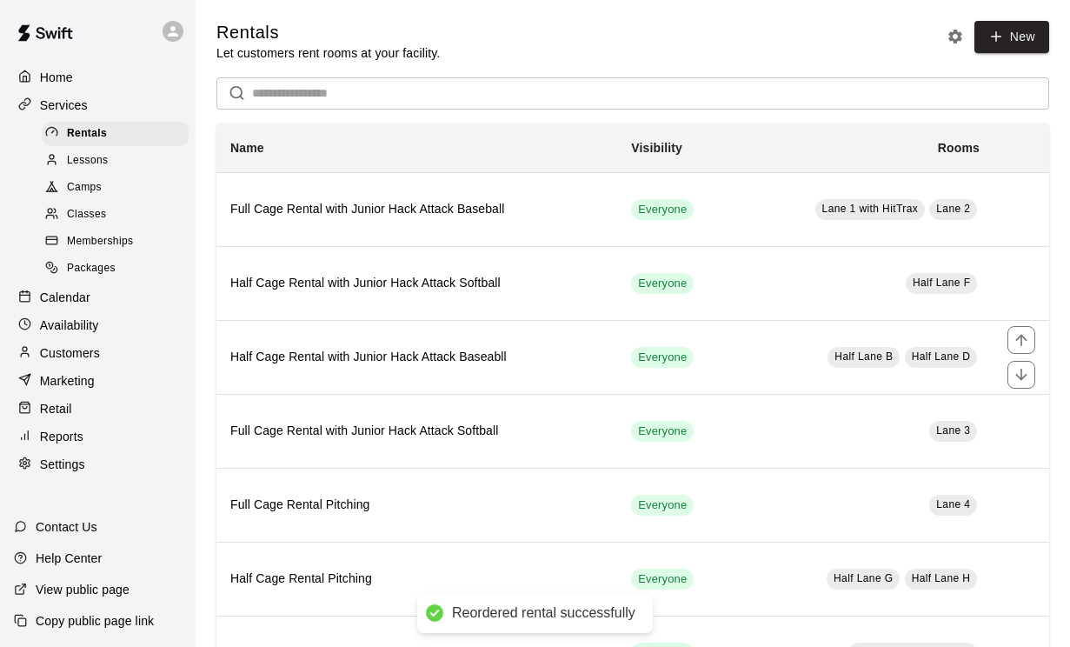
click at [1024, 306] on div "simple table" at bounding box center [1021, 283] width 28 height 63
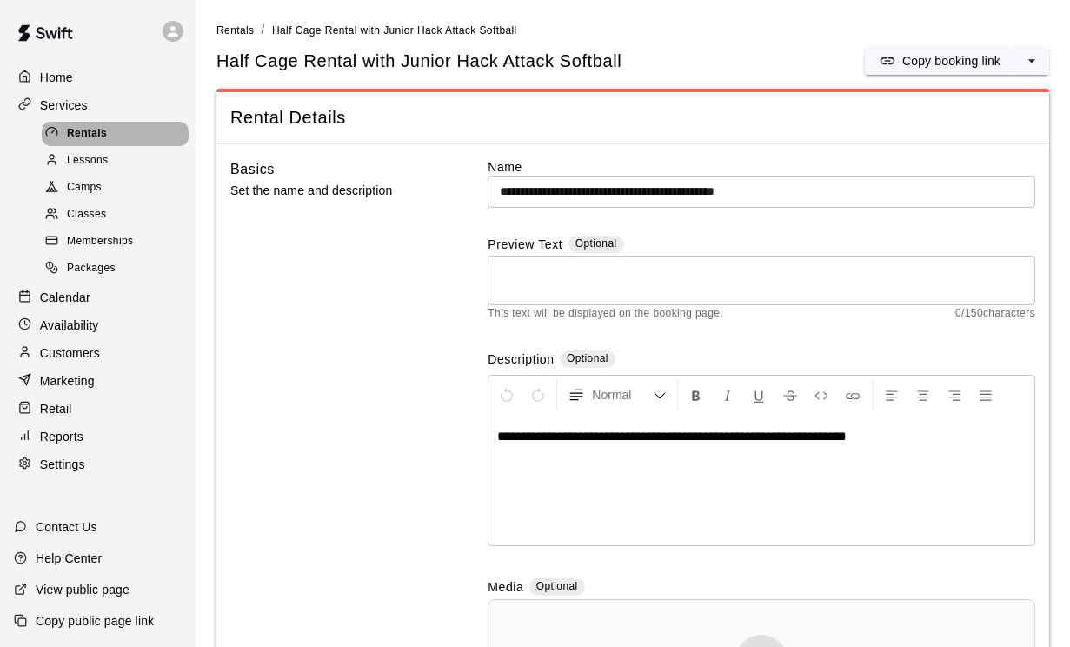
click at [92, 136] on span "Rentals" at bounding box center [87, 133] width 40 height 17
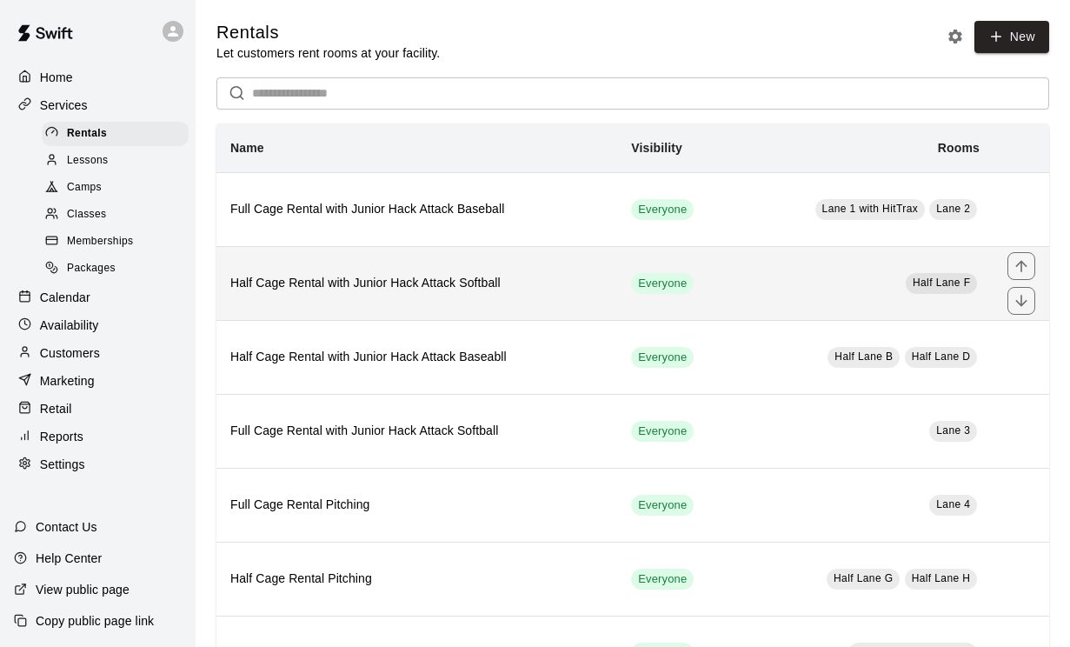
click at [522, 279] on h6 "Half Cage Rental with Junior Hack Attack Softball" at bounding box center [416, 283] width 373 height 19
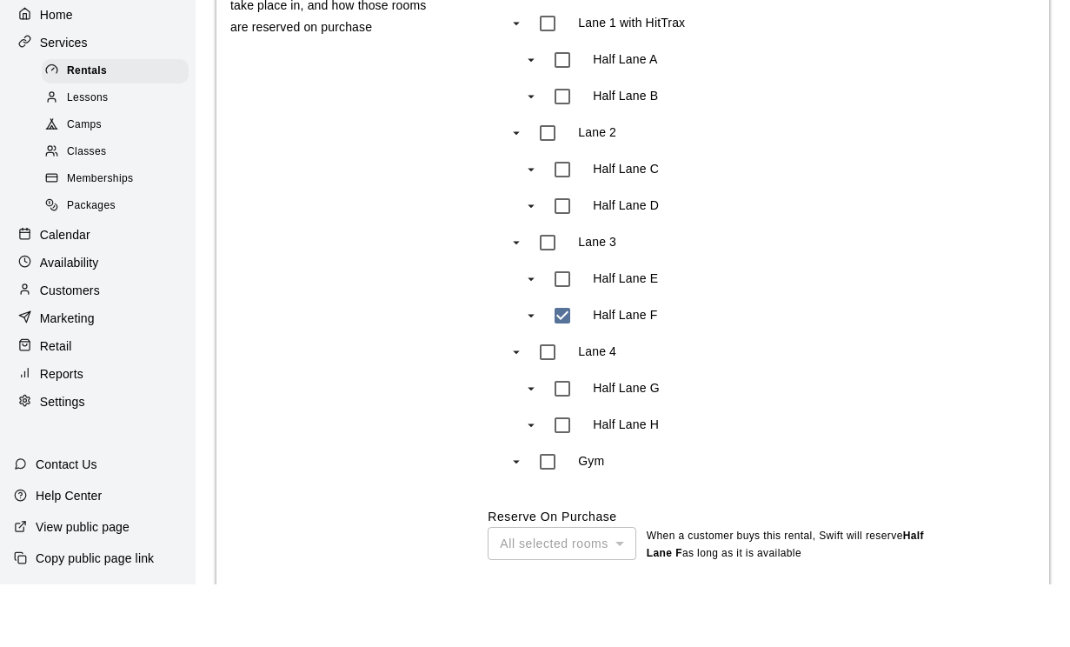
scroll to position [1182, 0]
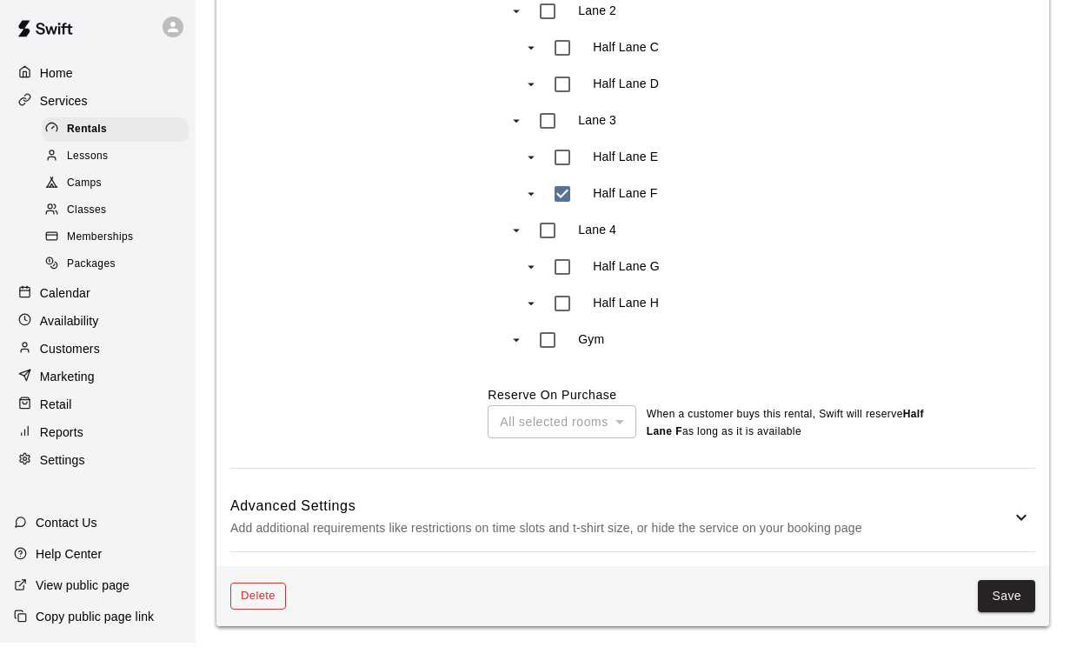
click at [256, 592] on button "Delete" at bounding box center [258, 600] width 56 height 27
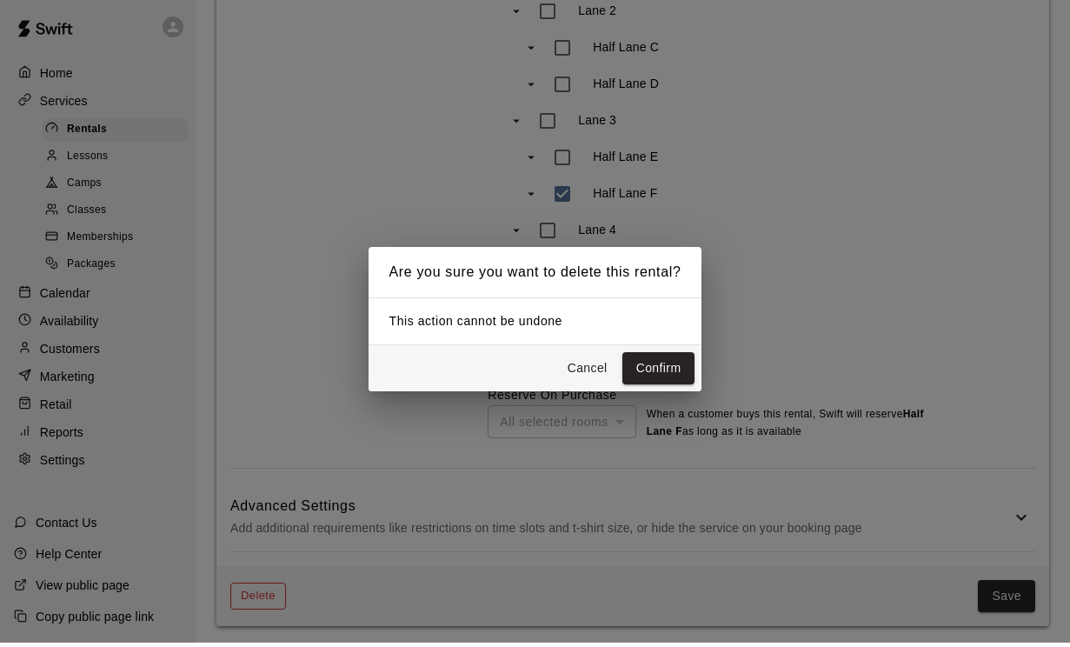
scroll to position [1124, 0]
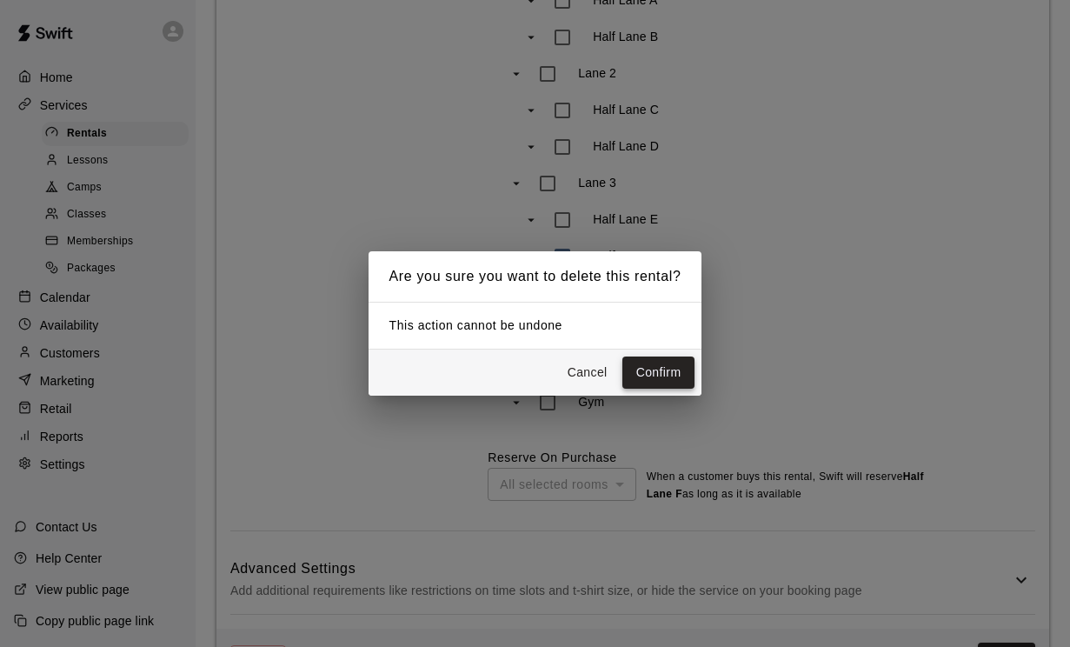
click at [658, 389] on button "Confirm" at bounding box center [658, 372] width 73 height 32
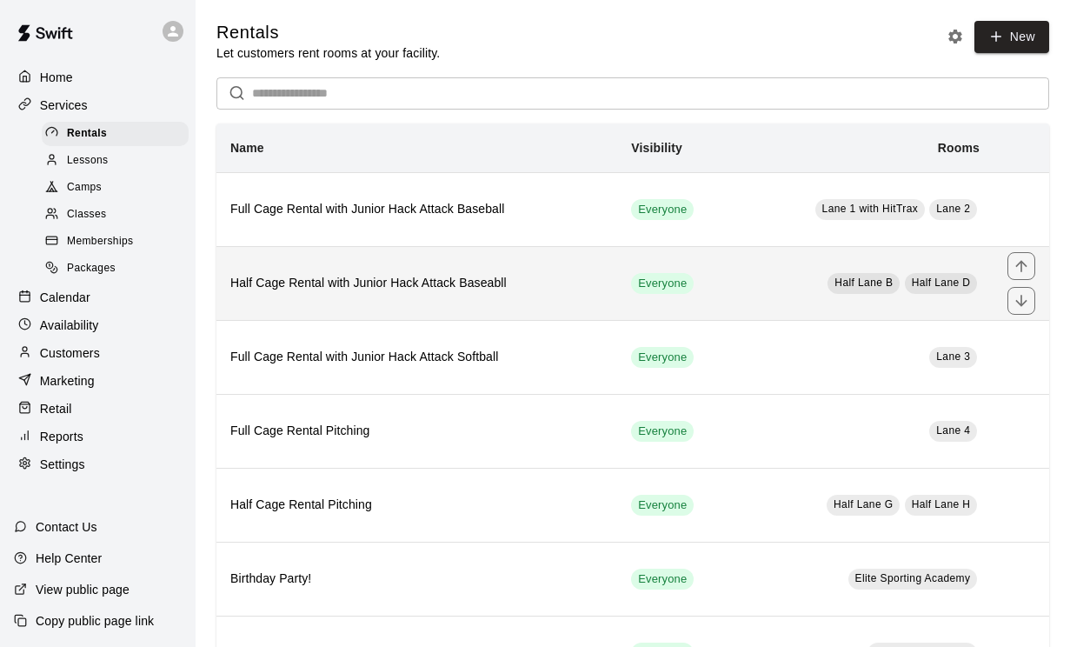
click at [333, 286] on h6 "Half Cage Rental with Junior Hack Attack Baseabll" at bounding box center [416, 283] width 373 height 19
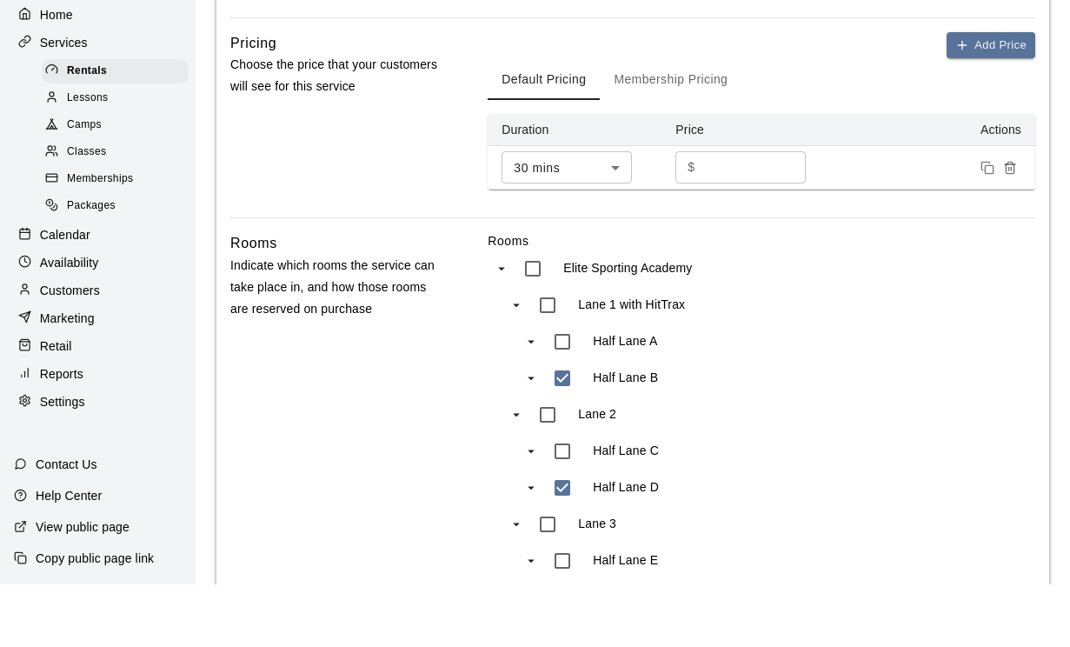
scroll to position [1199, 0]
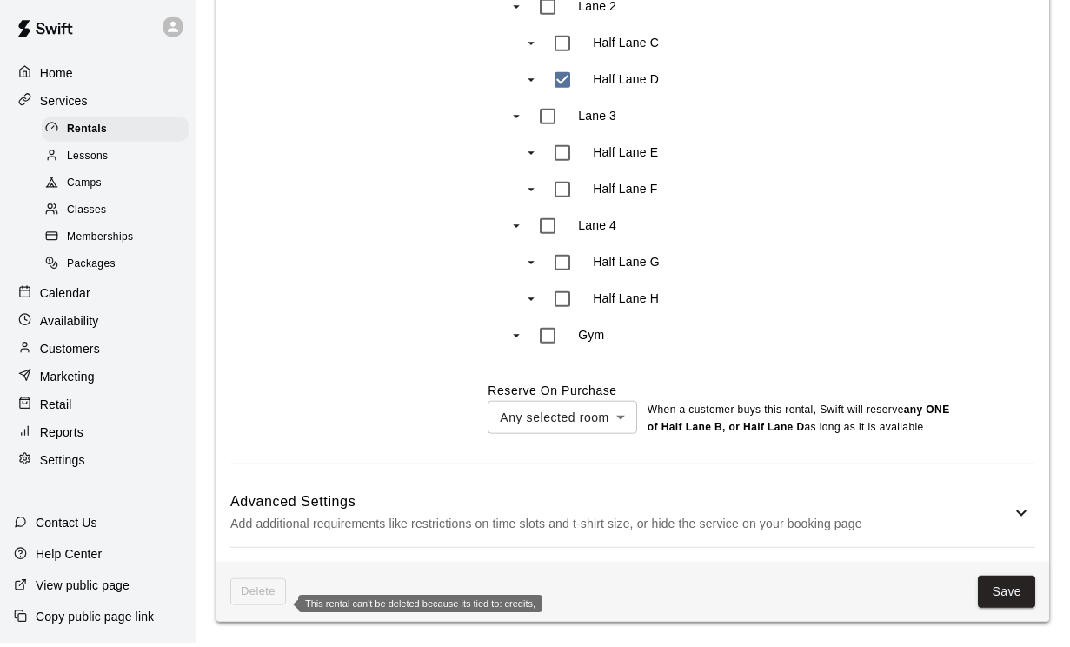
click at [249, 601] on span "Delete" at bounding box center [258, 595] width 56 height 27
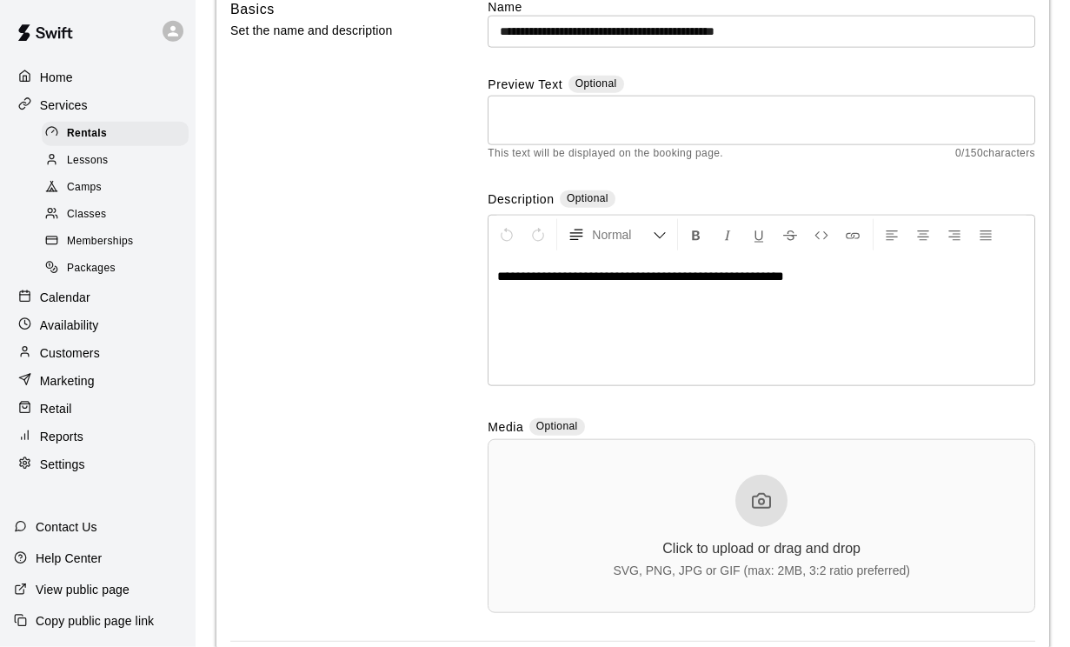
scroll to position [0, 0]
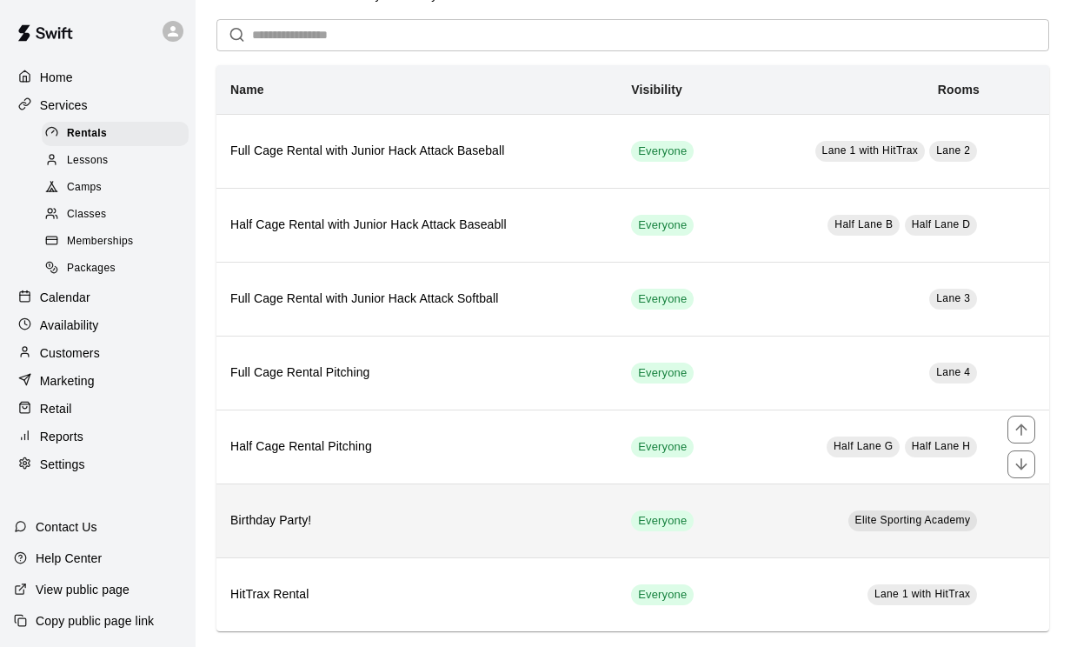
scroll to position [78, 0]
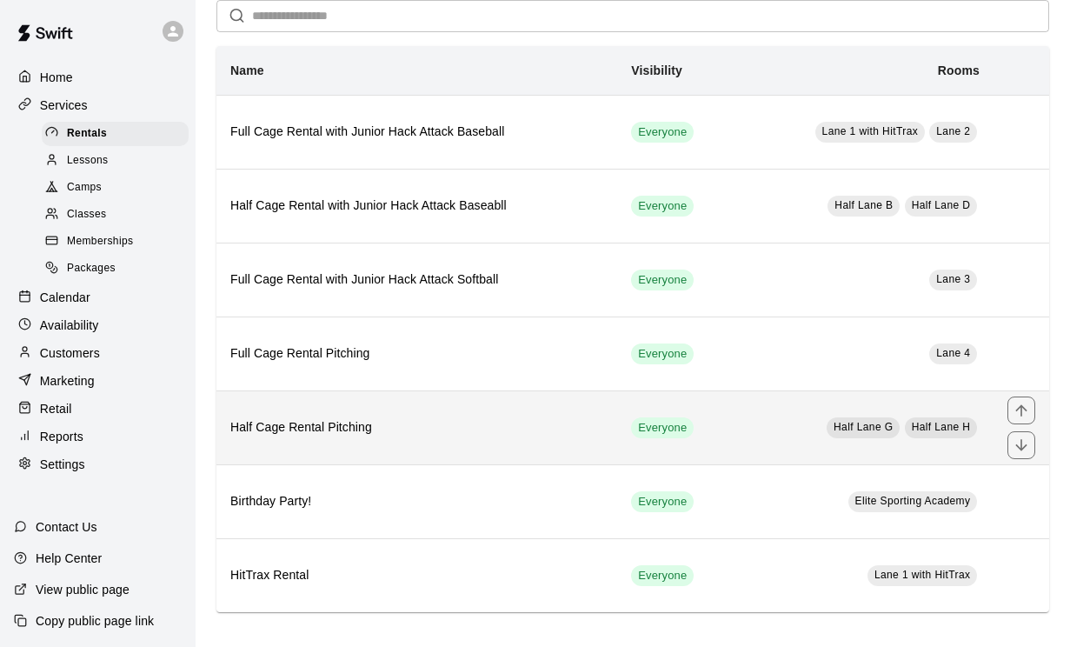
click at [369, 427] on h6 "Half Cage Rental Pitching" at bounding box center [416, 427] width 373 height 19
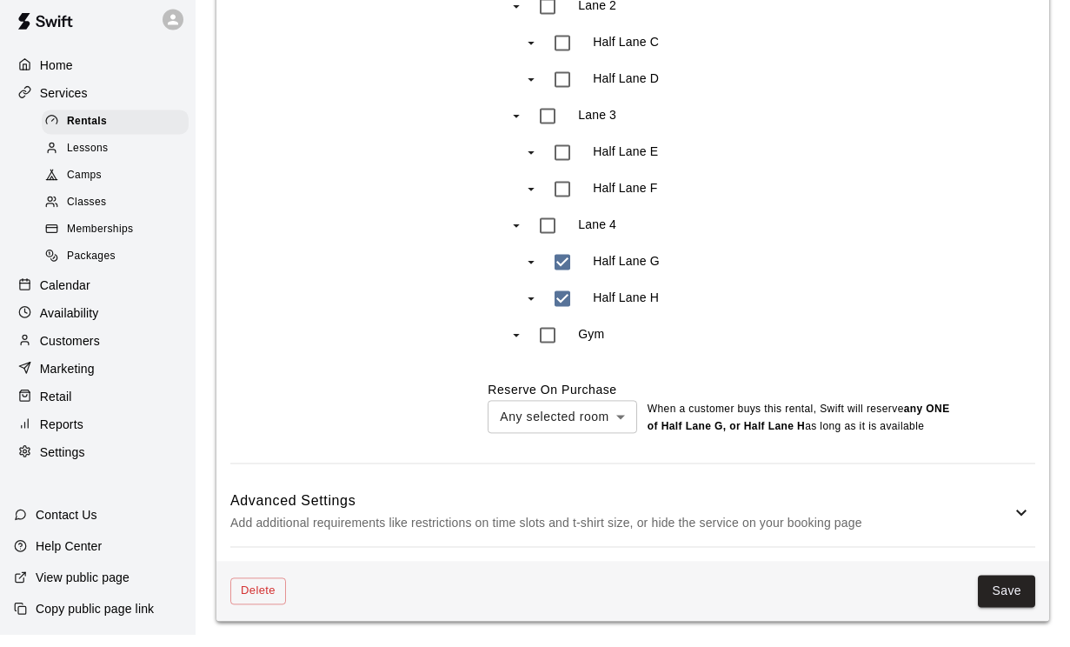
scroll to position [1199, 0]
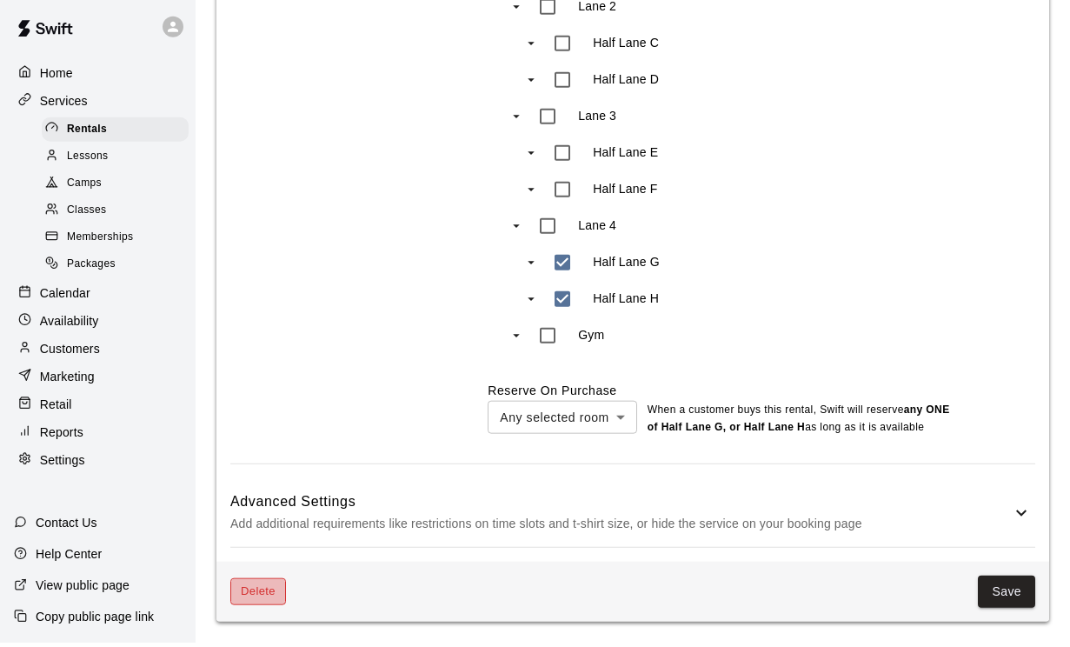
click at [256, 592] on button "Delete" at bounding box center [258, 595] width 56 height 27
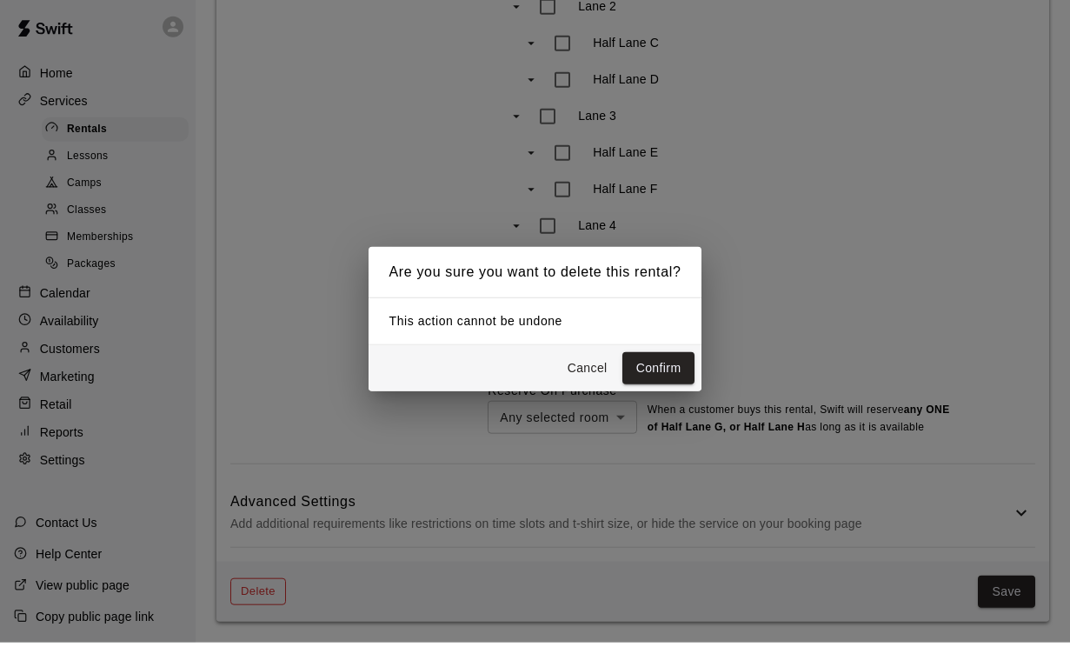
scroll to position [1140, 0]
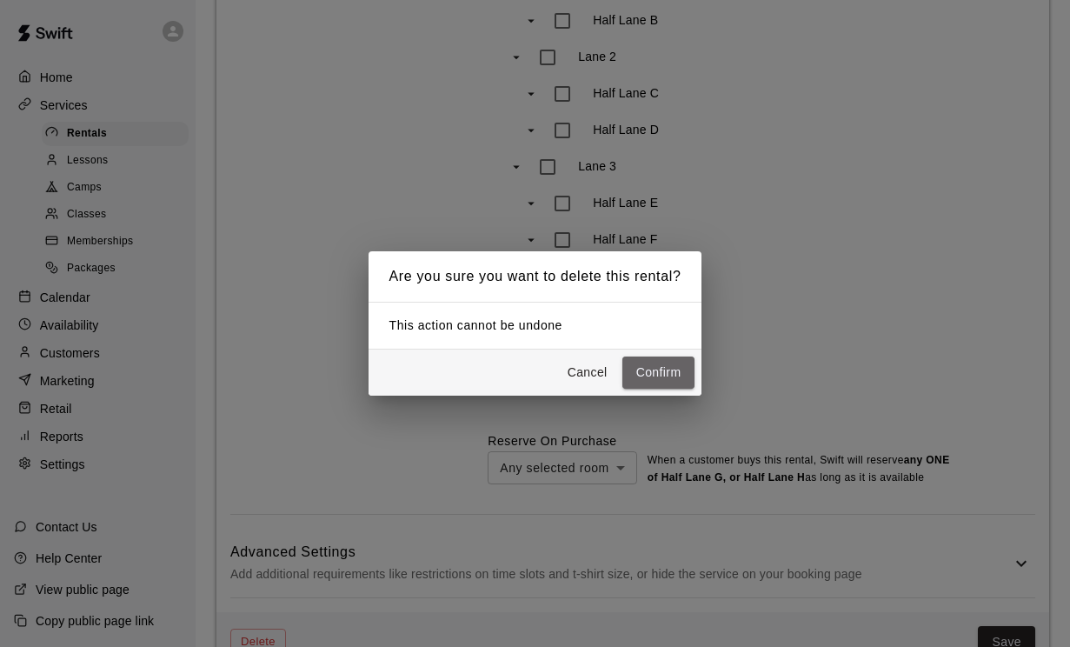
click at [667, 389] on button "Confirm" at bounding box center [658, 372] width 73 height 32
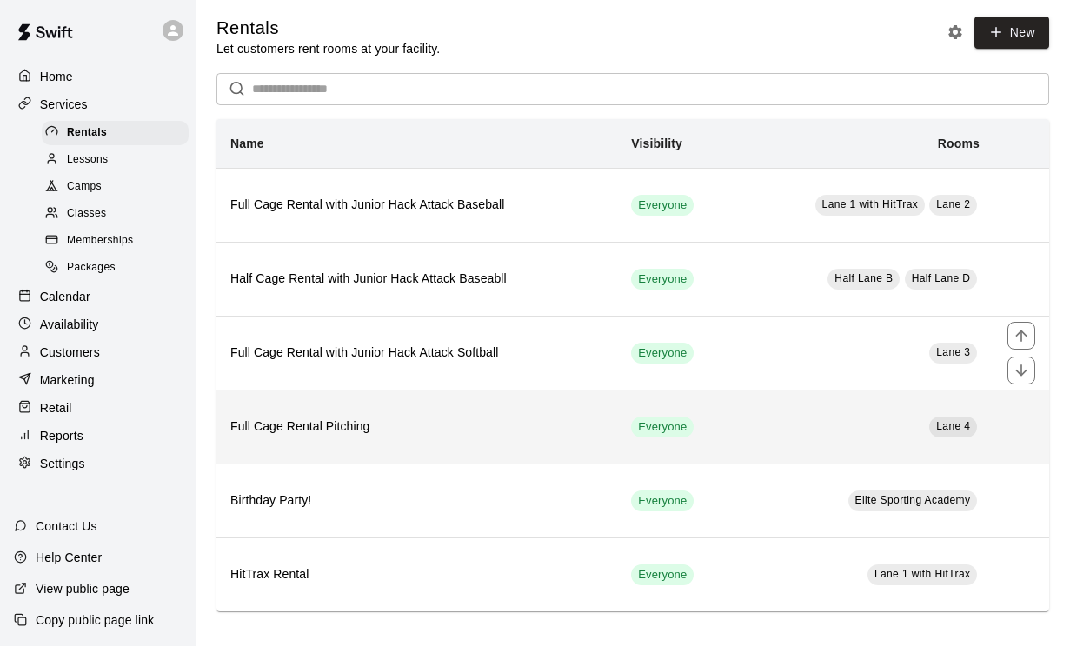
scroll to position [4, 0]
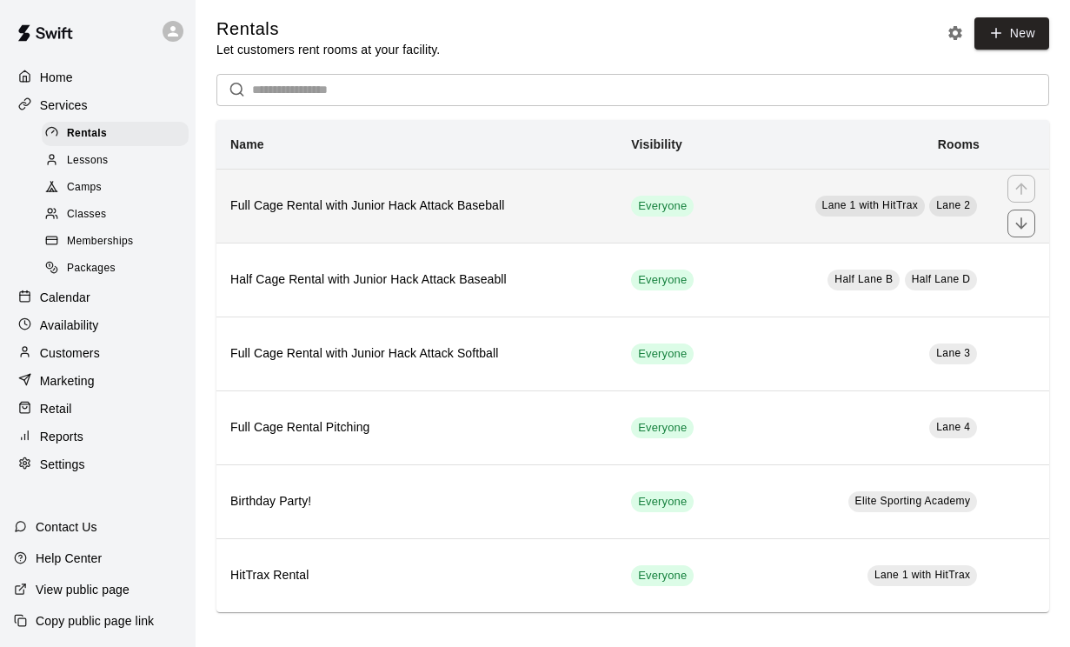
click at [522, 201] on h6 "Full Cage Rental with Junior Hack Attack Baseball" at bounding box center [416, 205] width 373 height 19
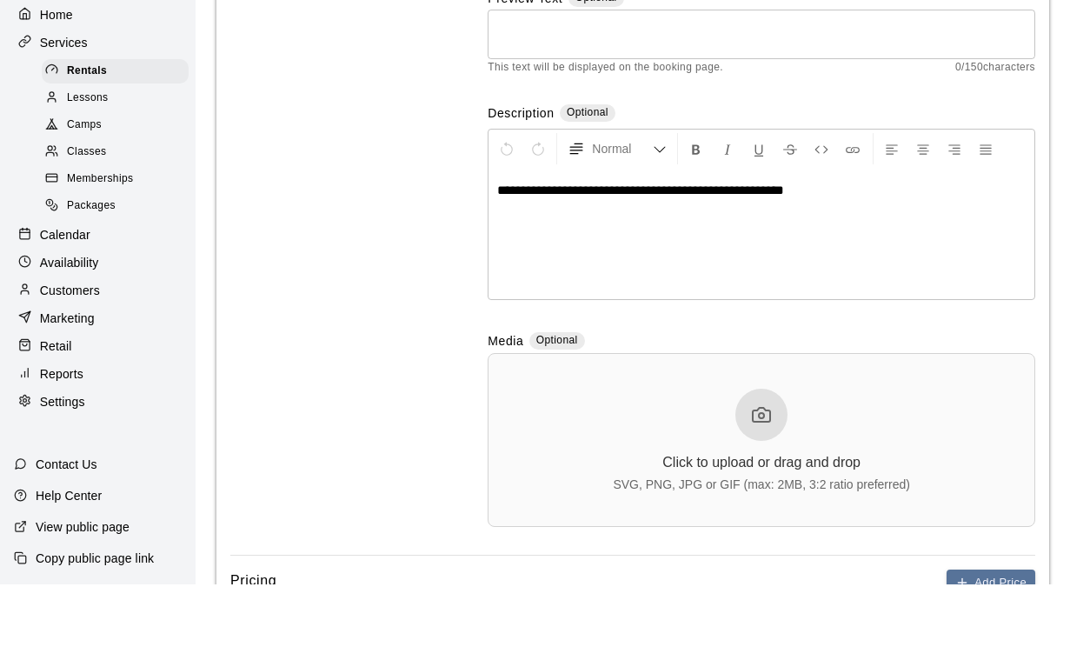
scroll to position [815, 0]
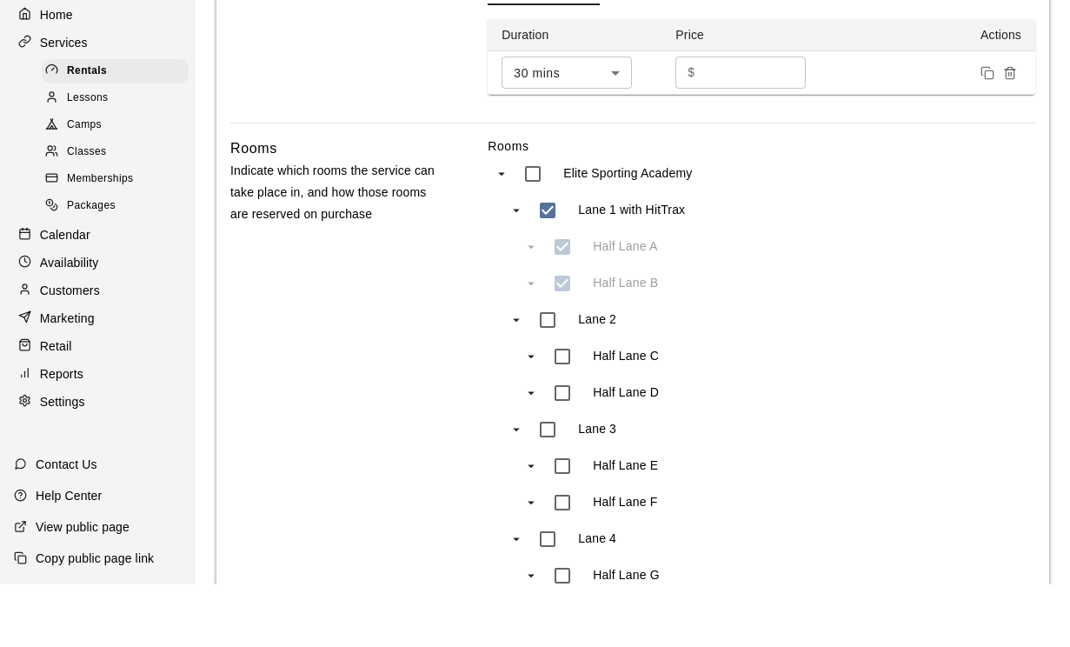
type input "***"
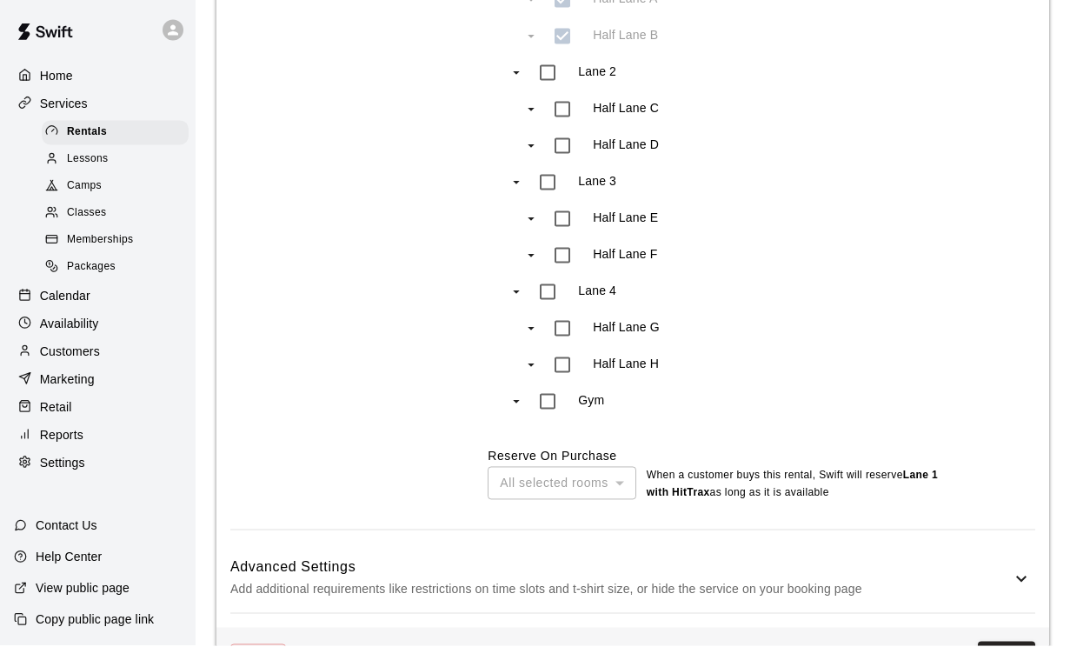
scroll to position [1124, 0]
click at [1012, 619] on button "Save" at bounding box center [1006, 658] width 57 height 32
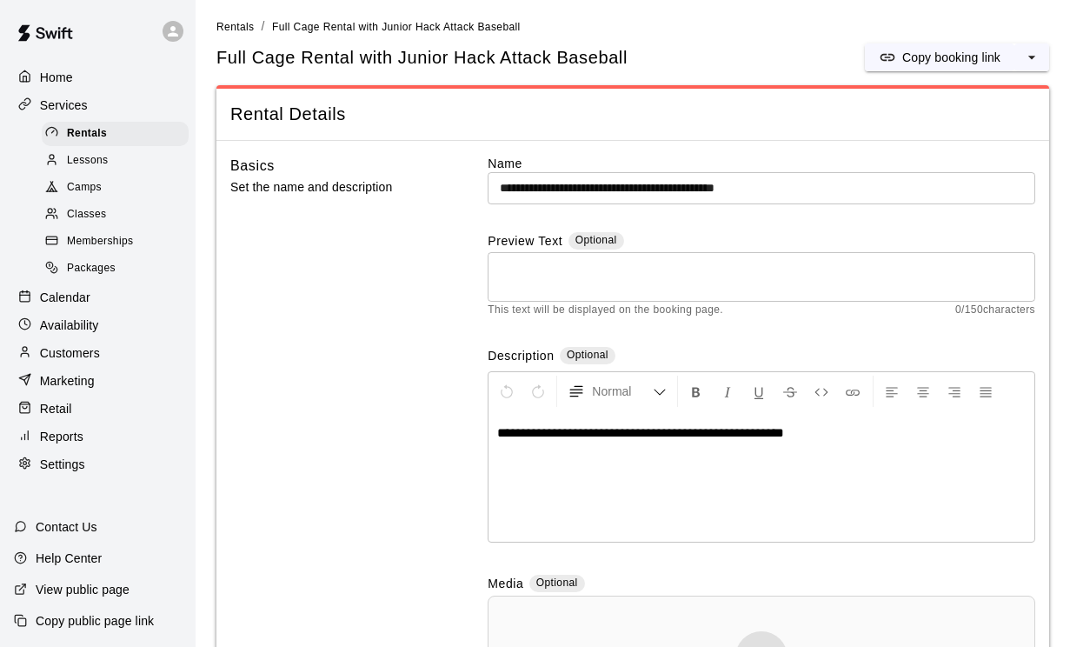
scroll to position [4, 0]
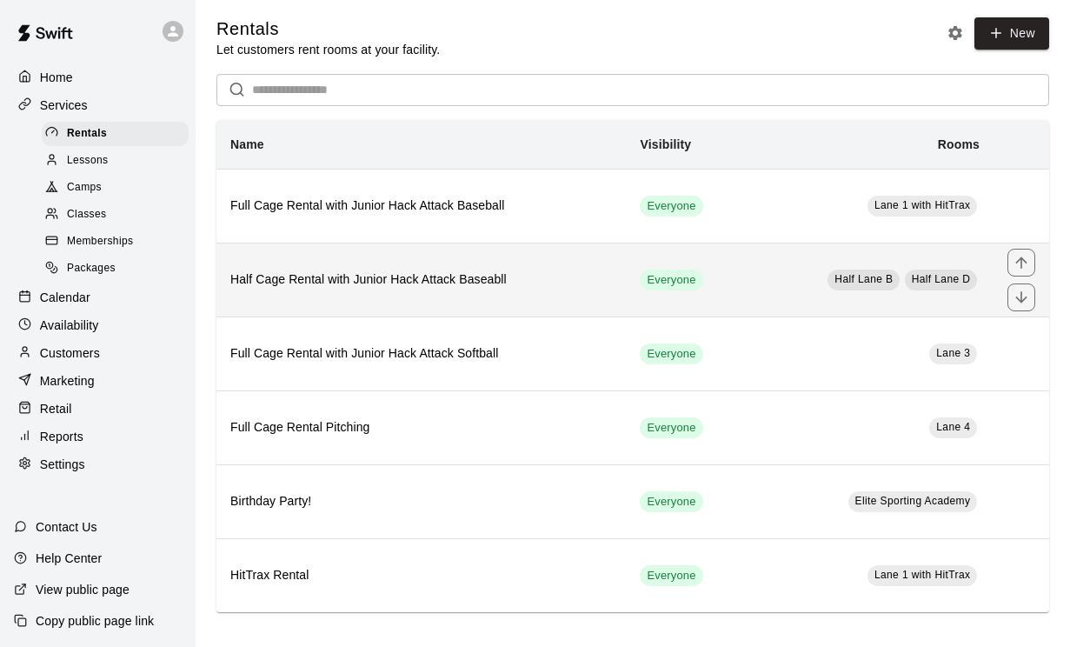
click at [322, 266] on th "Half Cage Rental with Junior Hack Attack Baseabll" at bounding box center [420, 279] width 409 height 74
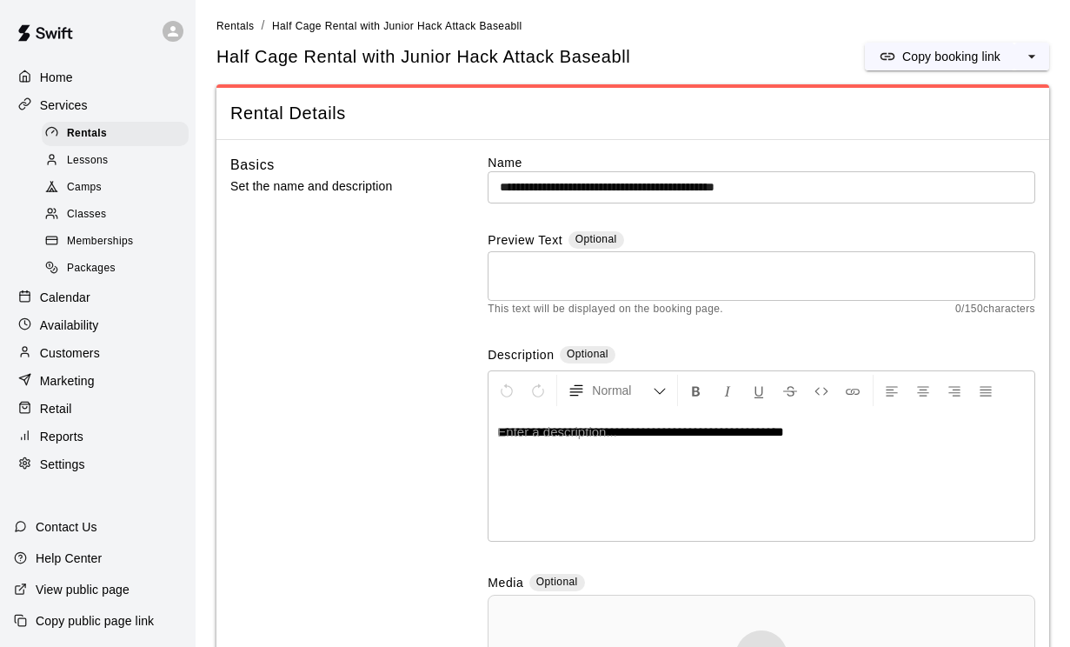
scroll to position [3, 0]
click at [627, 269] on textarea at bounding box center [761, 277] width 523 height 35
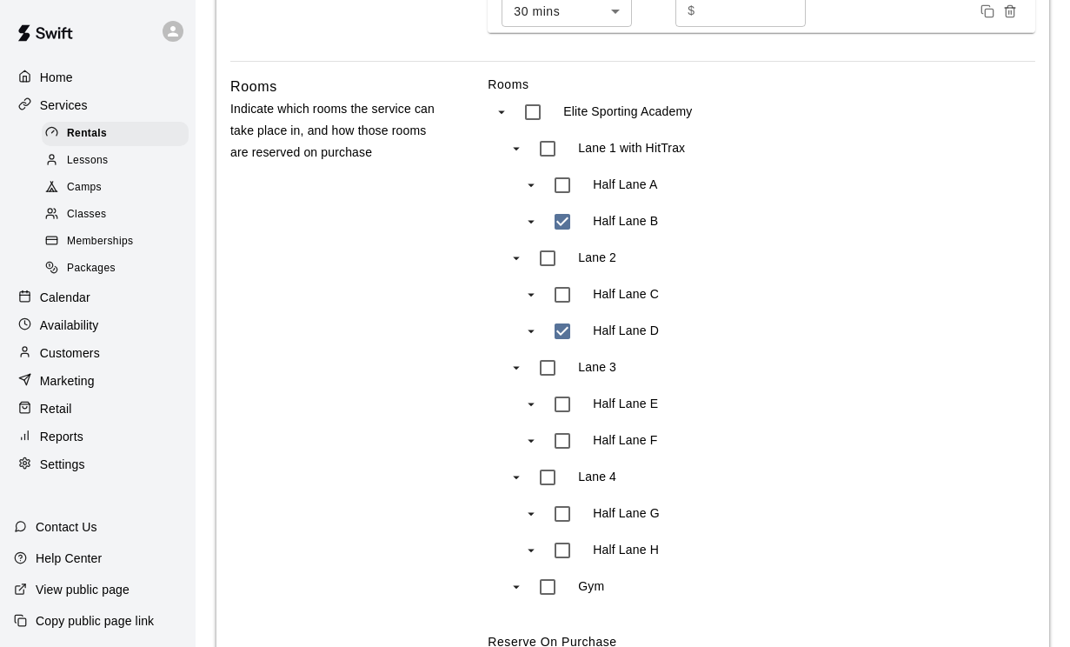
scroll to position [923, 0]
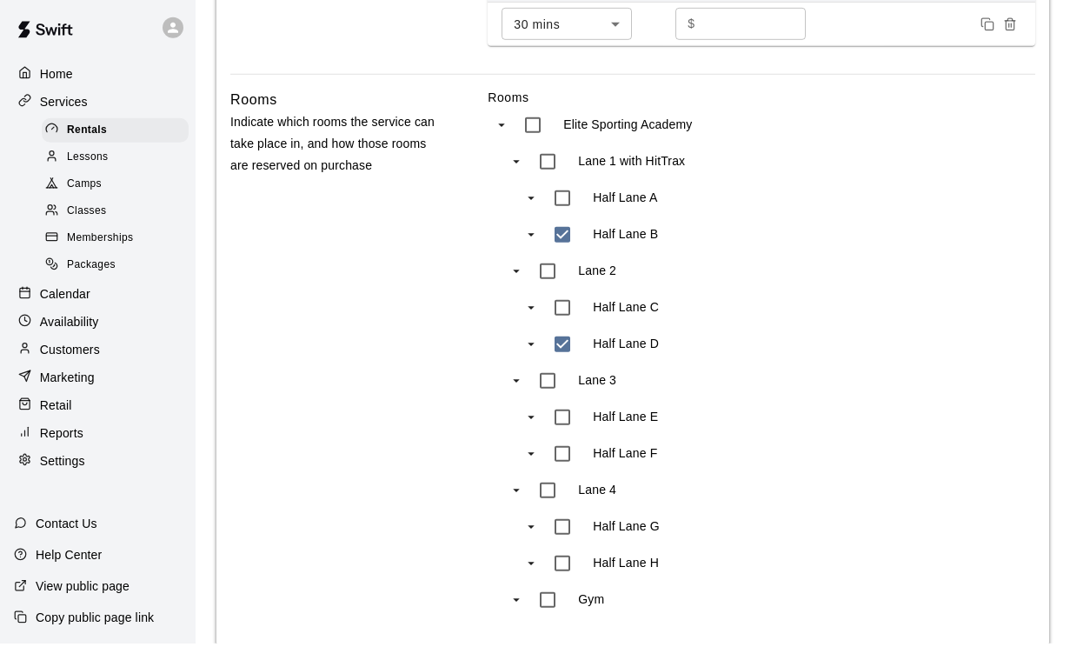
type input "***"
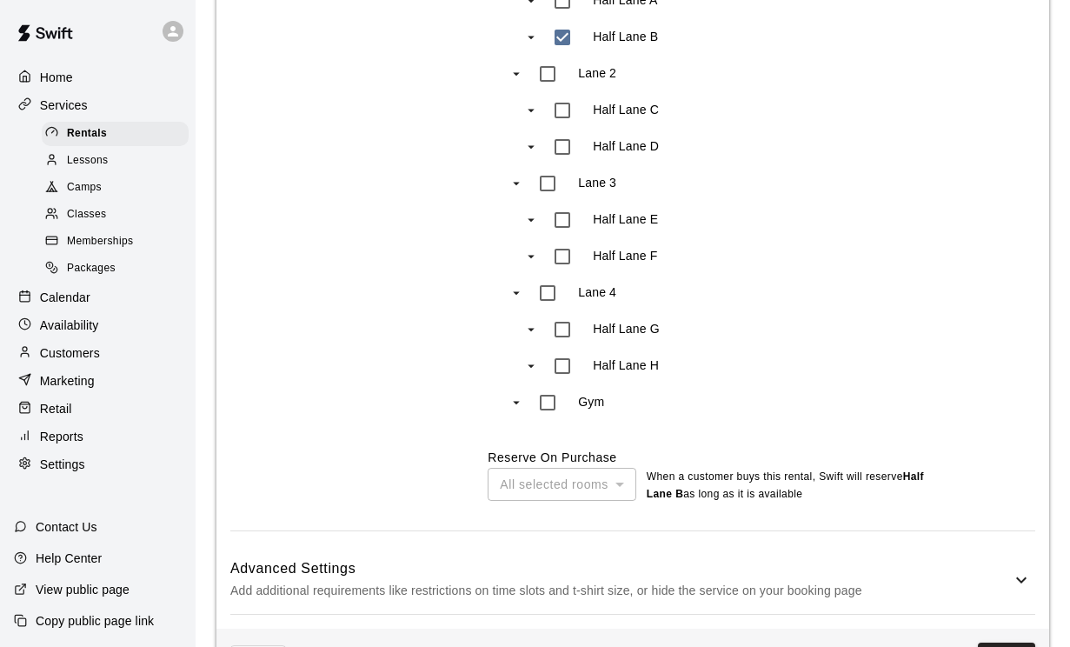
click at [994, 619] on button "Save" at bounding box center [1006, 658] width 57 height 32
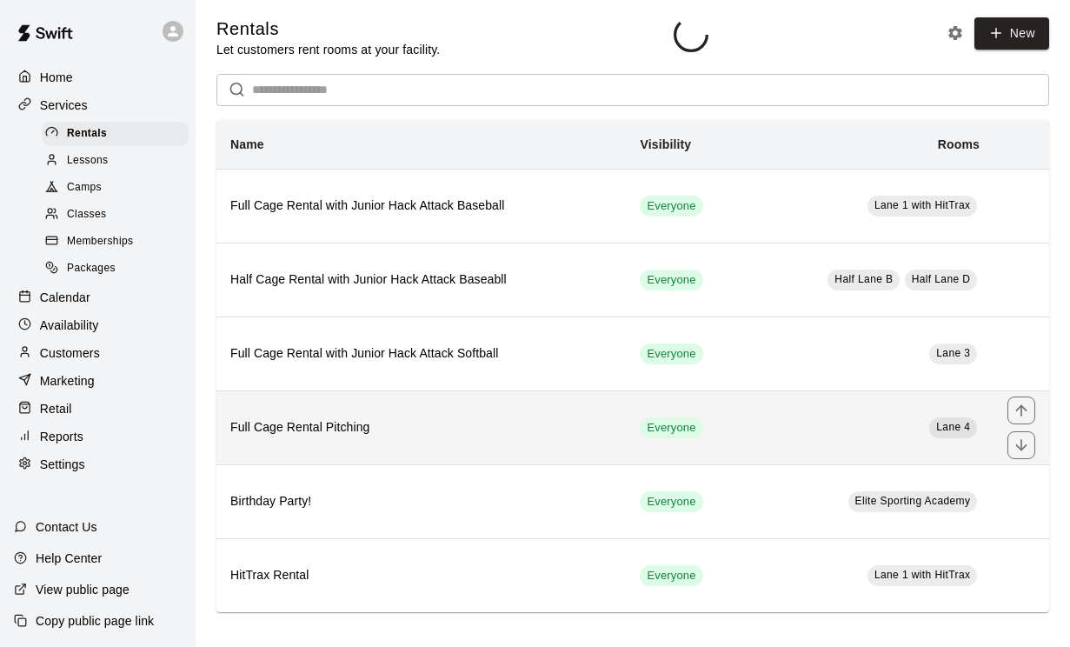
scroll to position [4, 0]
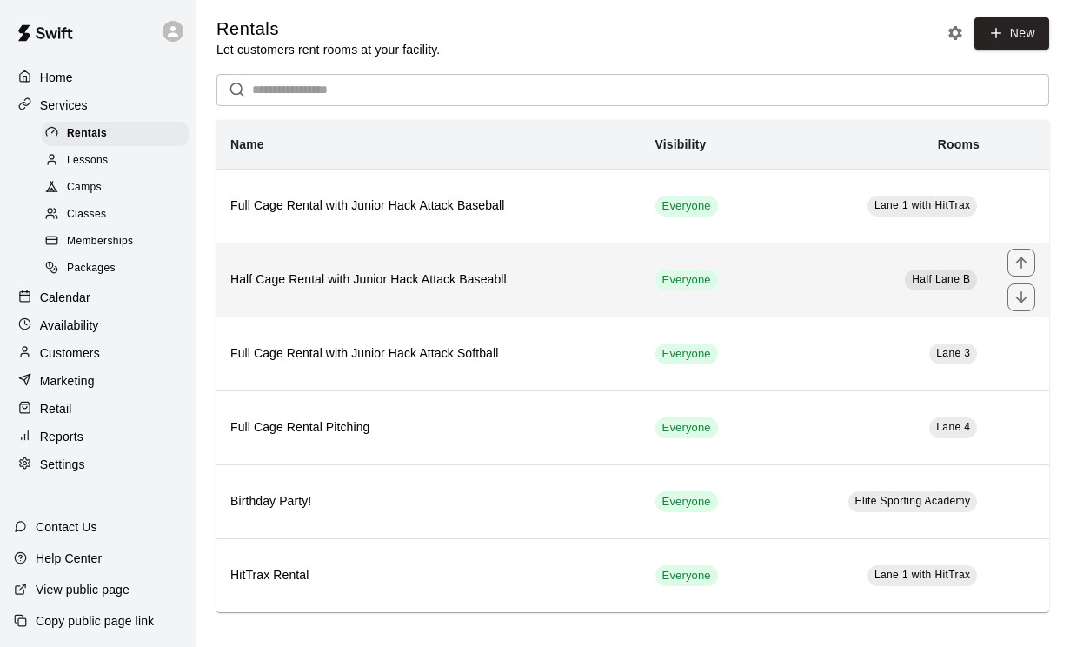
click at [369, 274] on h6 "Half Cage Rental with Junior Hack Attack Baseabll" at bounding box center [428, 279] width 397 height 19
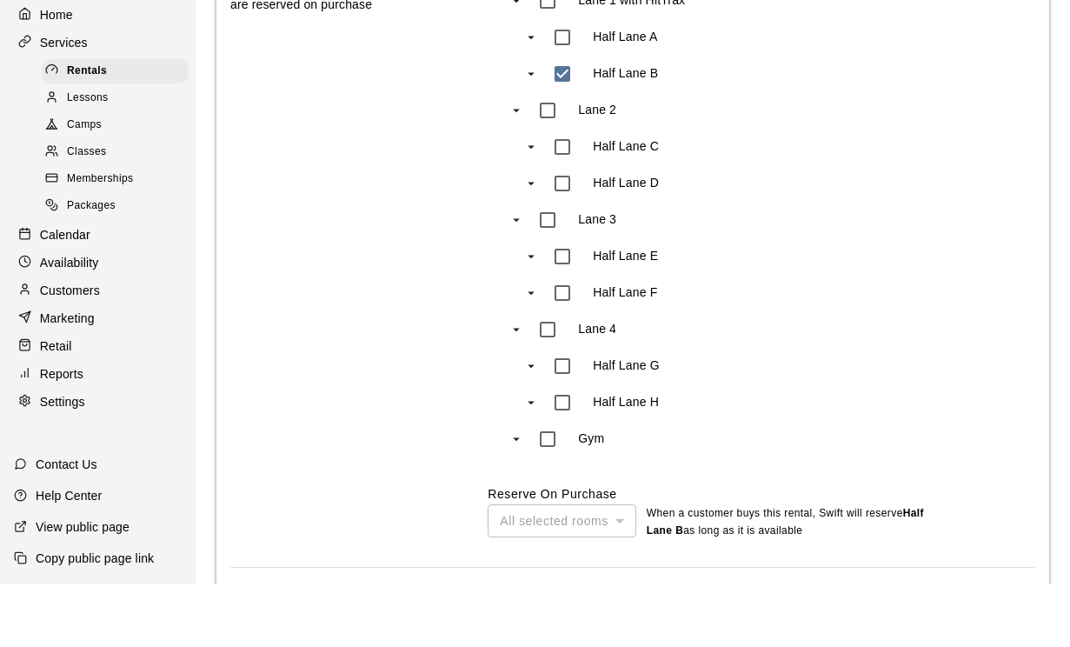
scroll to position [1182, 0]
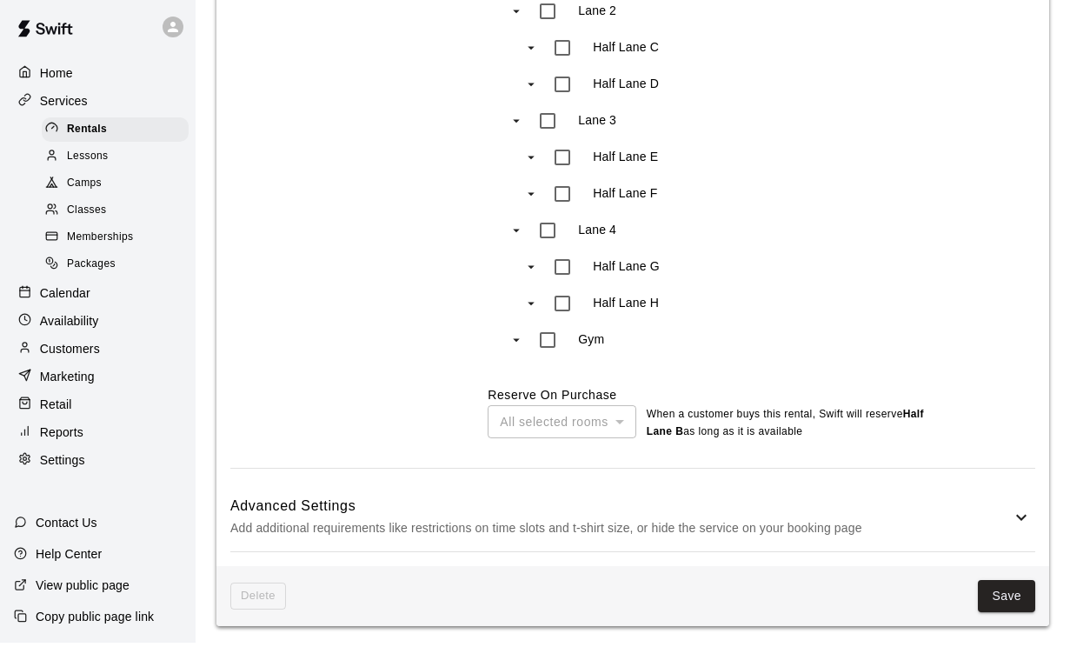
click at [74, 321] on p "Availability" at bounding box center [69, 324] width 59 height 17
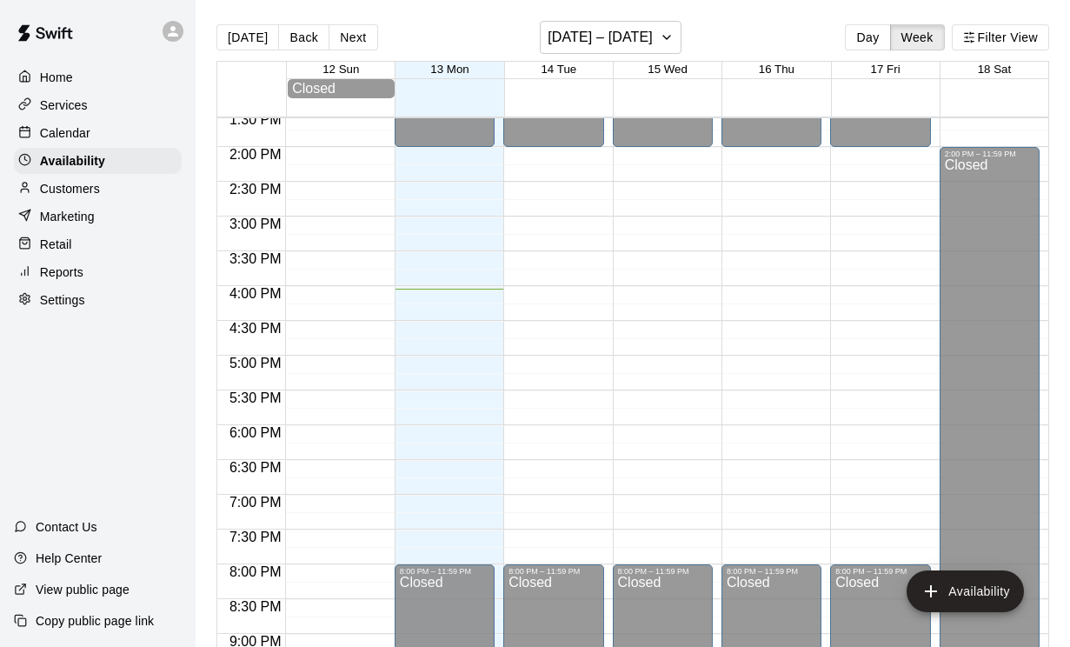
scroll to position [942, 0]
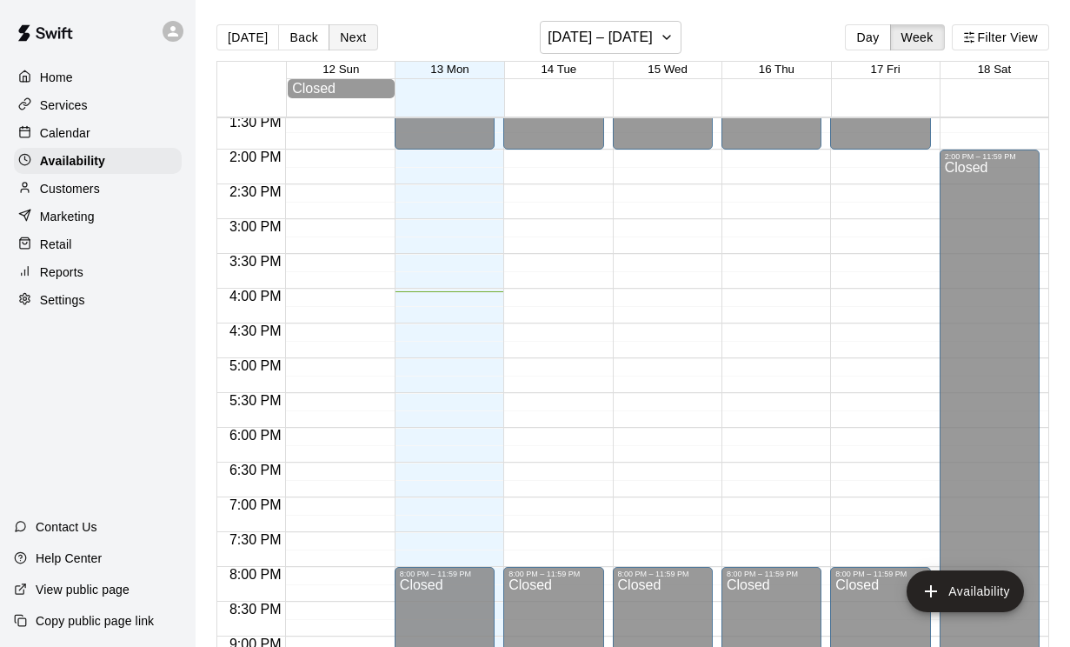
click at [346, 43] on button "Next" at bounding box center [353, 37] width 49 height 26
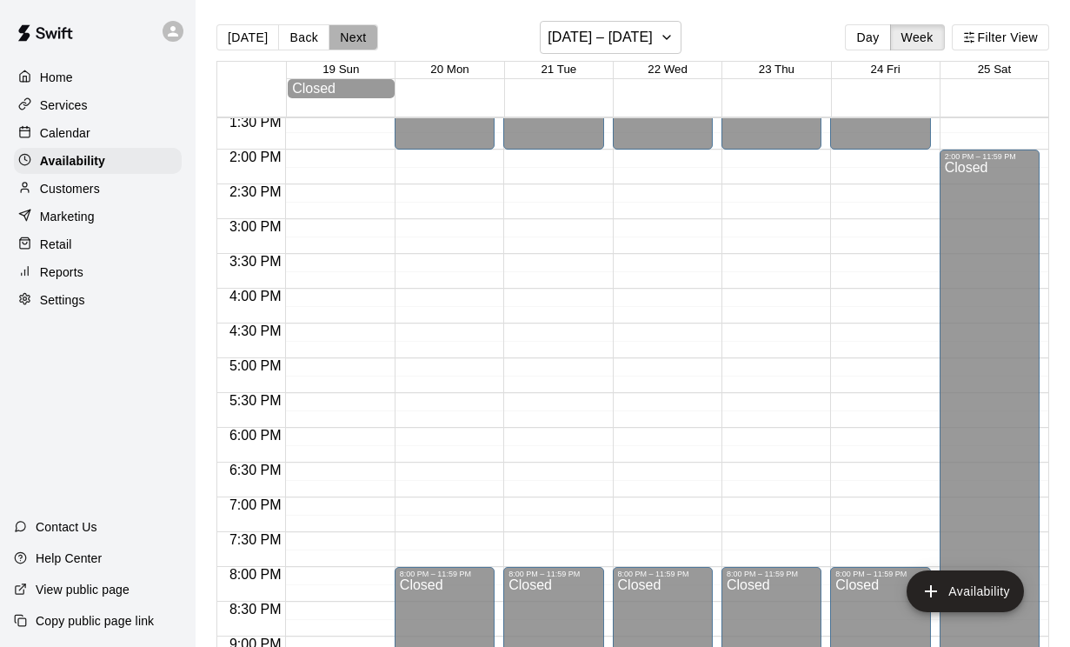
click at [353, 27] on button "Next" at bounding box center [353, 37] width 49 height 26
click at [260, 34] on button "[DATE]" at bounding box center [247, 37] width 63 height 26
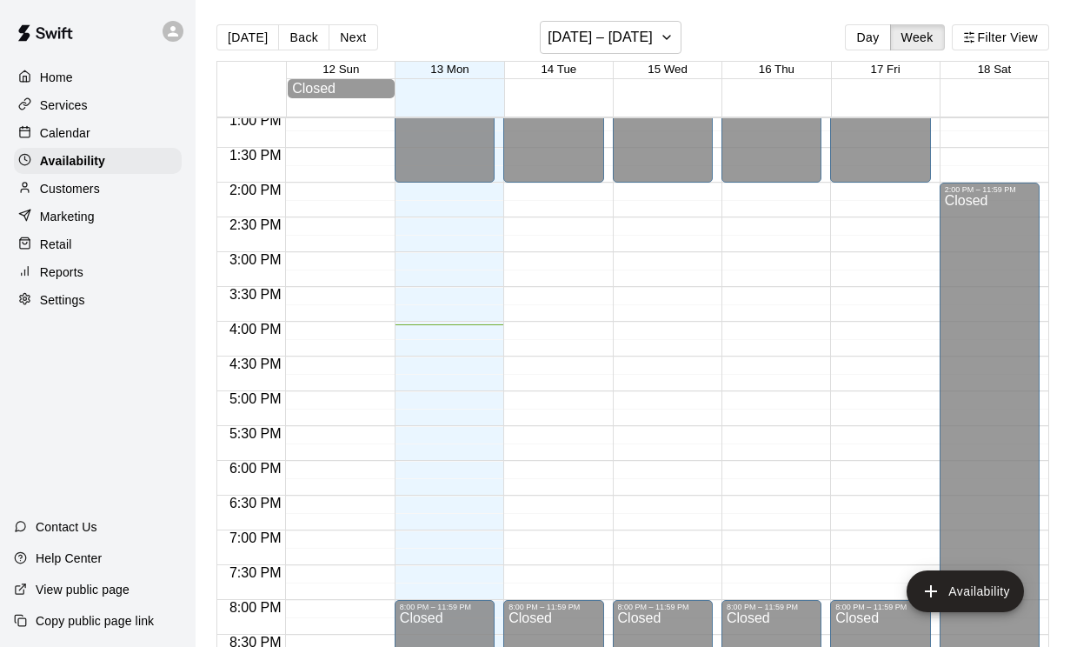
scroll to position [854, 0]
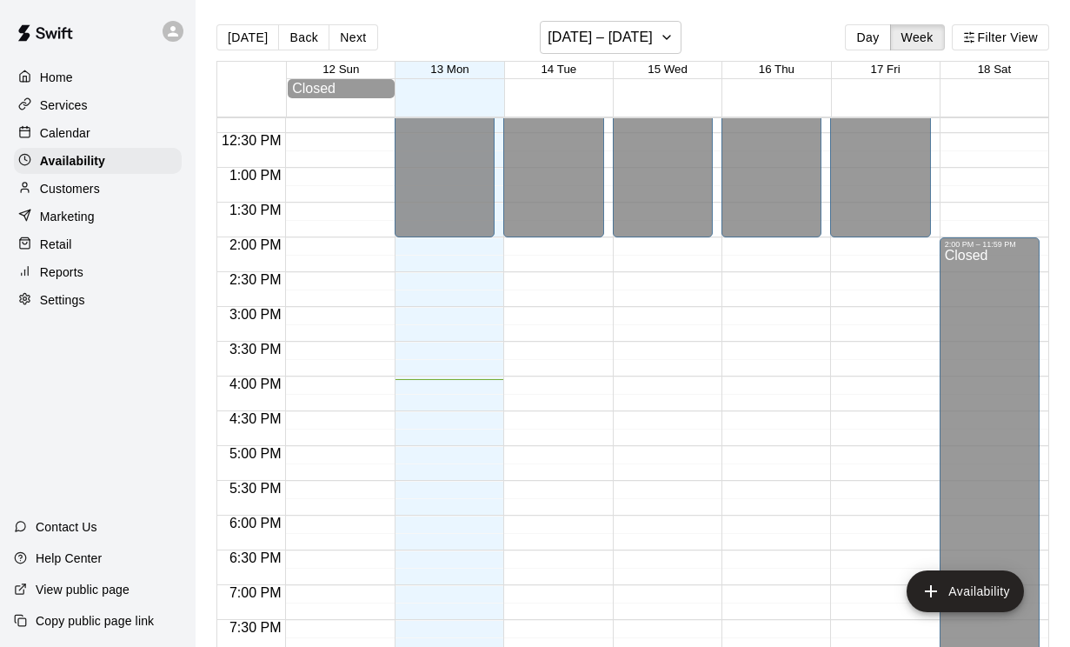
click at [61, 80] on p "Home" at bounding box center [56, 77] width 33 height 17
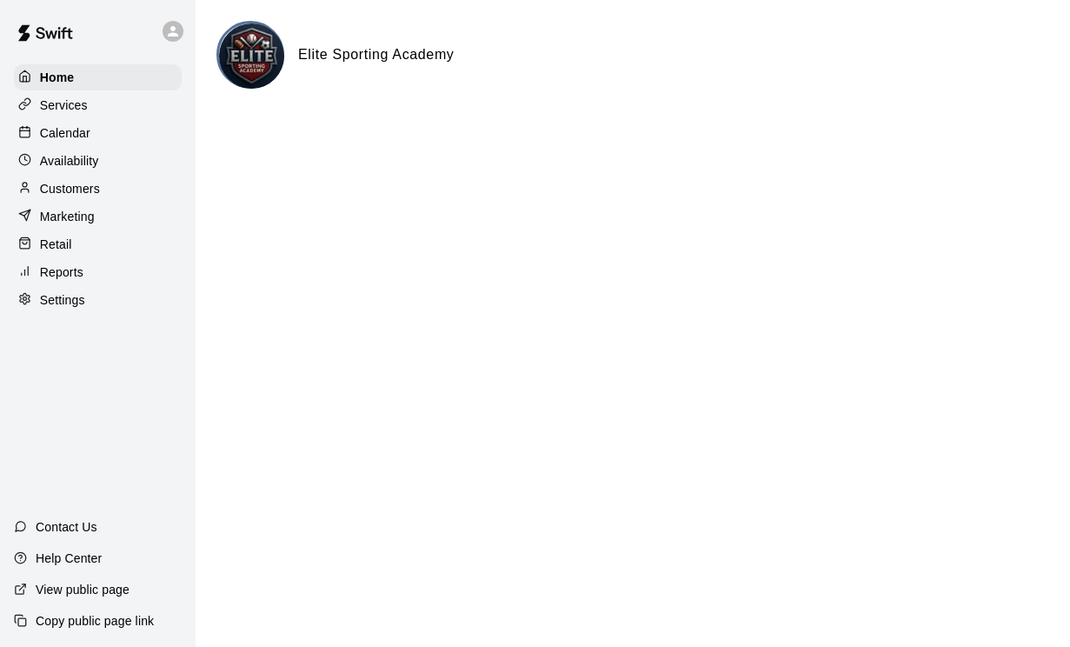
click at [42, 298] on p "Settings" at bounding box center [62, 299] width 45 height 17
select select "**"
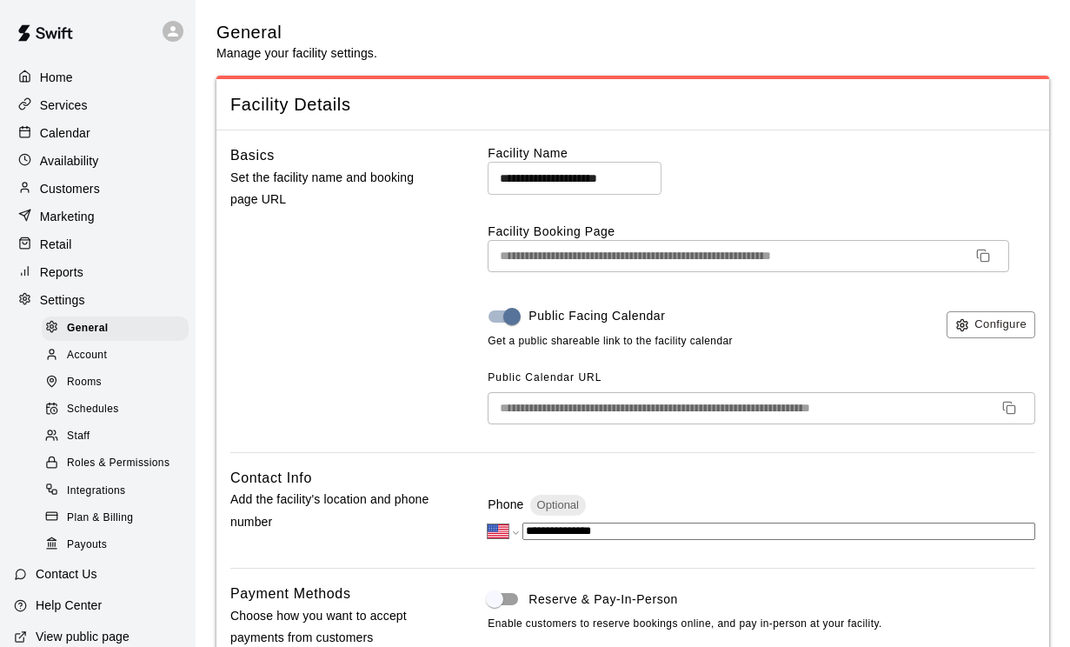
scroll to position [4051, 0]
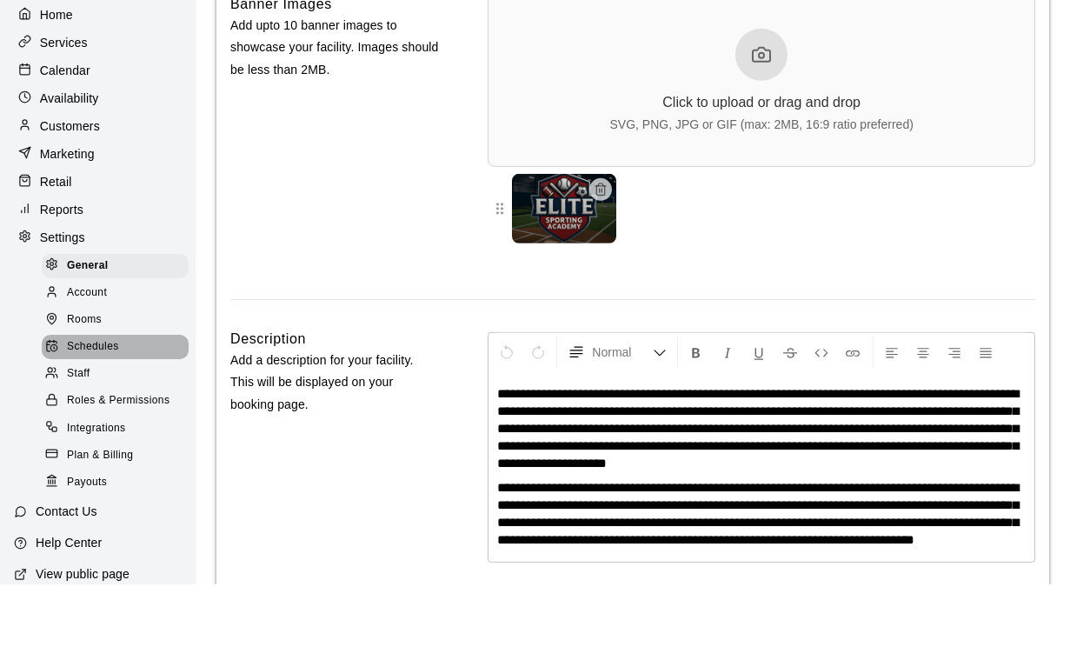
click at [80, 401] on span "Schedules" at bounding box center [93, 409] width 52 height 17
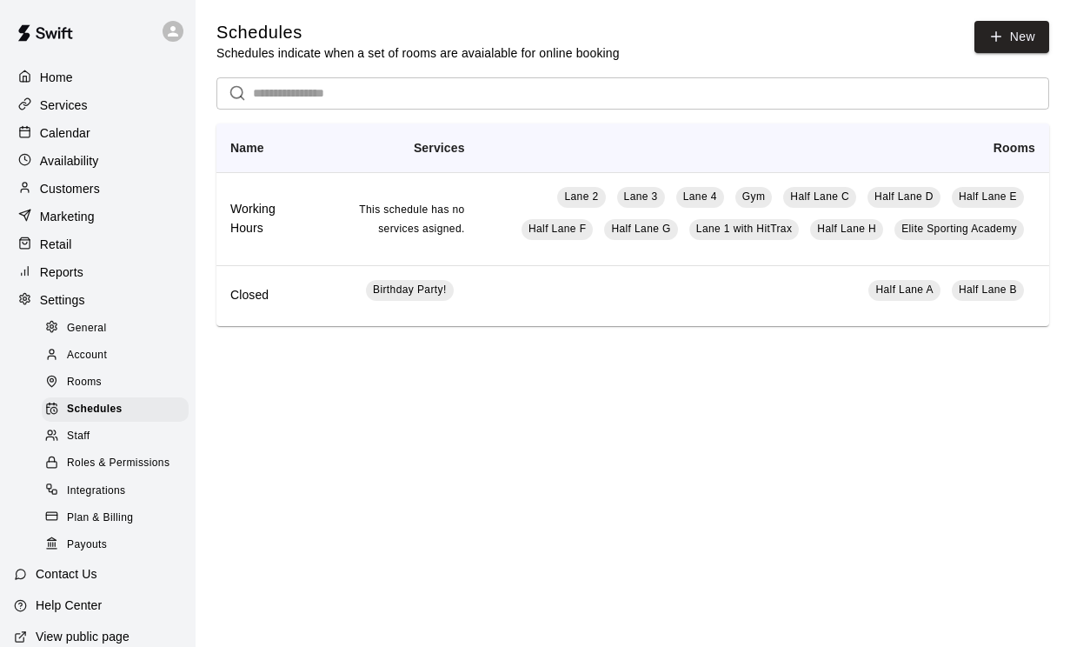
click at [107, 515] on span "Plan & Billing" at bounding box center [100, 517] width 66 height 17
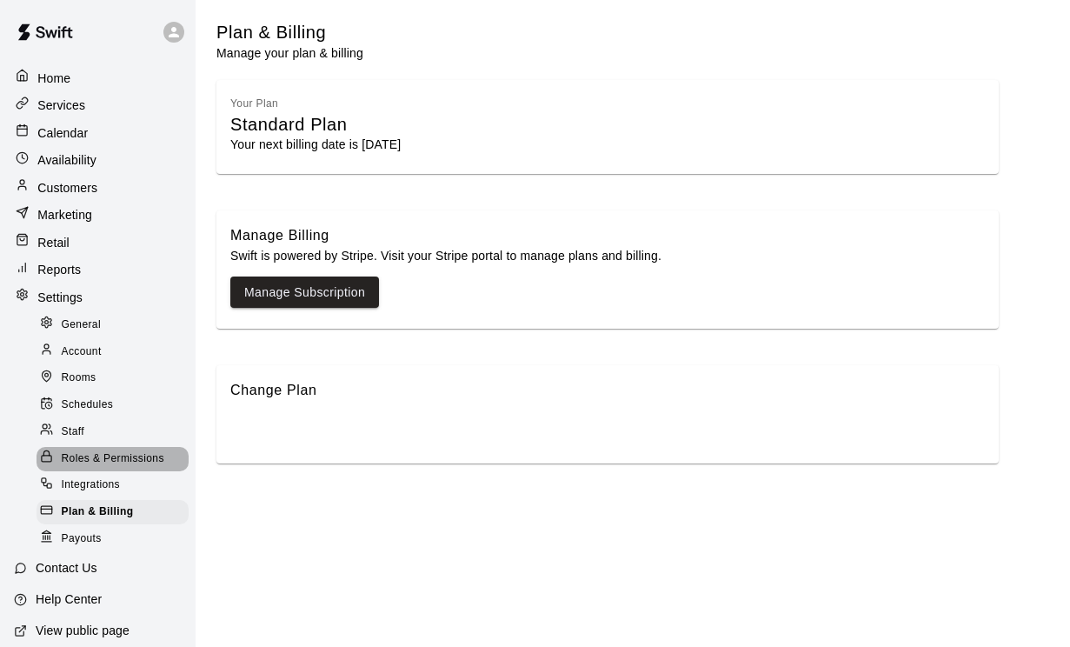
click at [94, 460] on span "Roles & Permissions" at bounding box center [113, 458] width 103 height 17
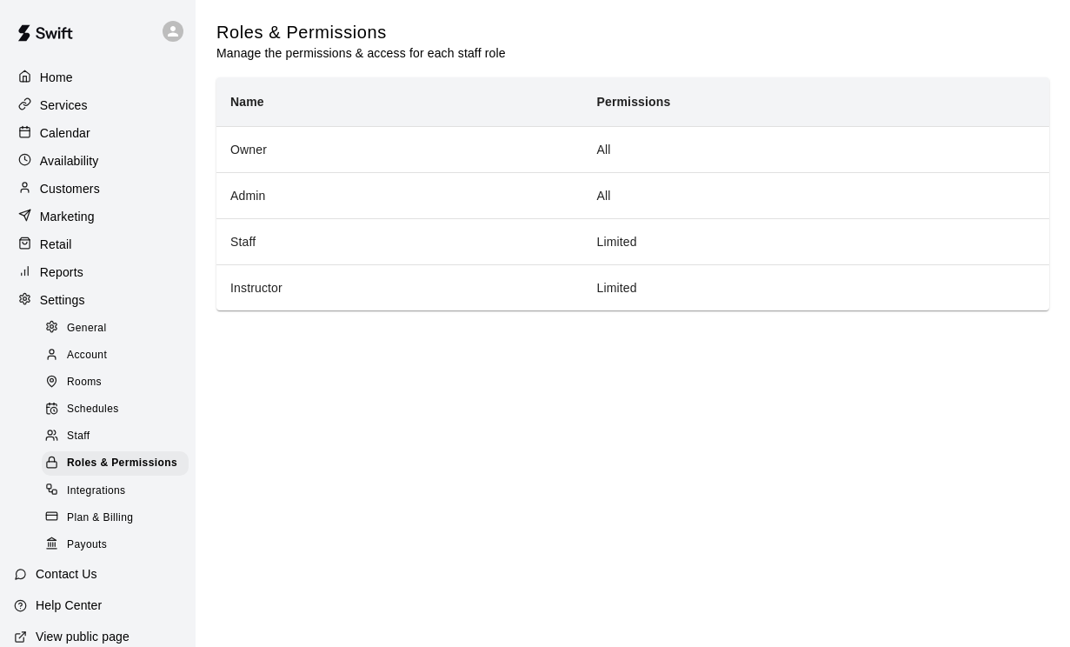
click at [71, 441] on span "Staff" at bounding box center [78, 436] width 23 height 17
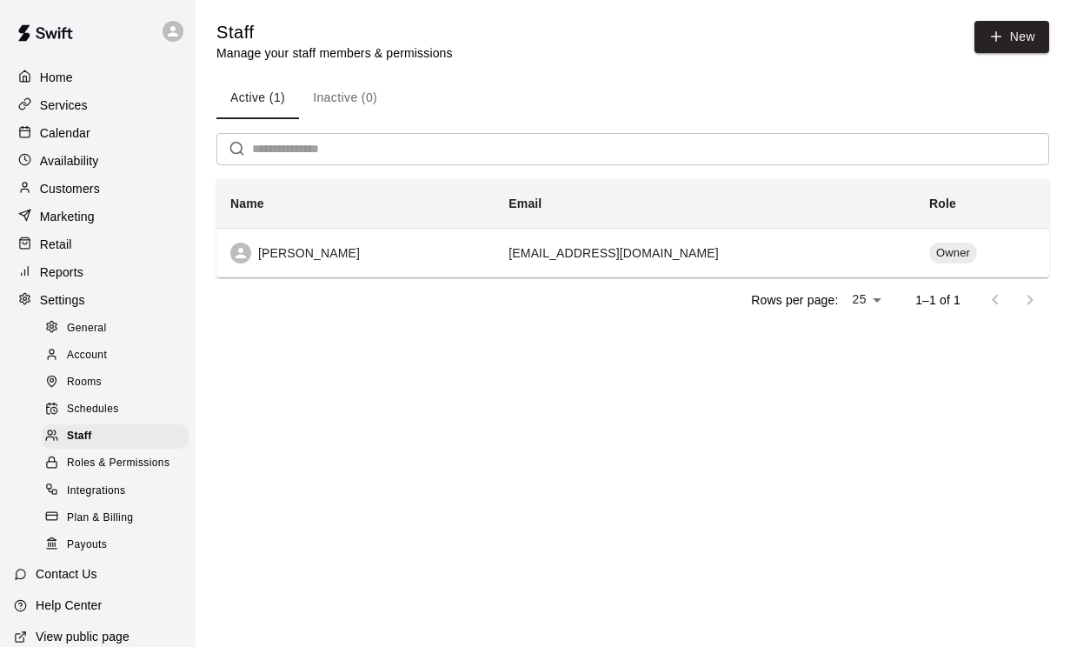
click at [66, 406] on div at bounding box center [56, 410] width 22 height 17
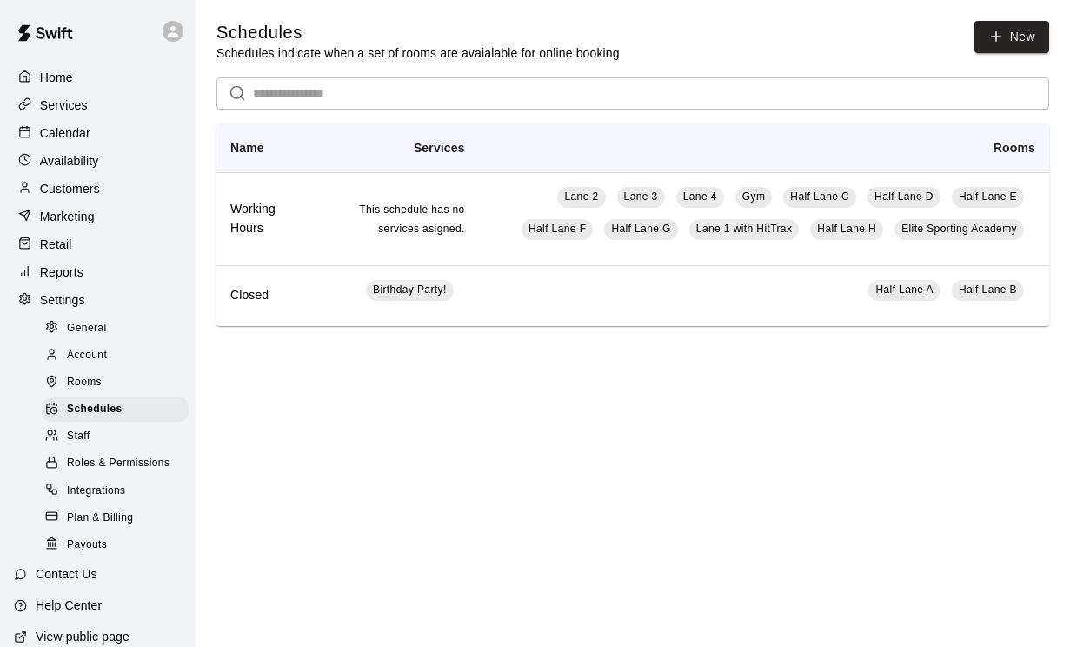
click at [71, 376] on span "Rooms" at bounding box center [84, 382] width 35 height 17
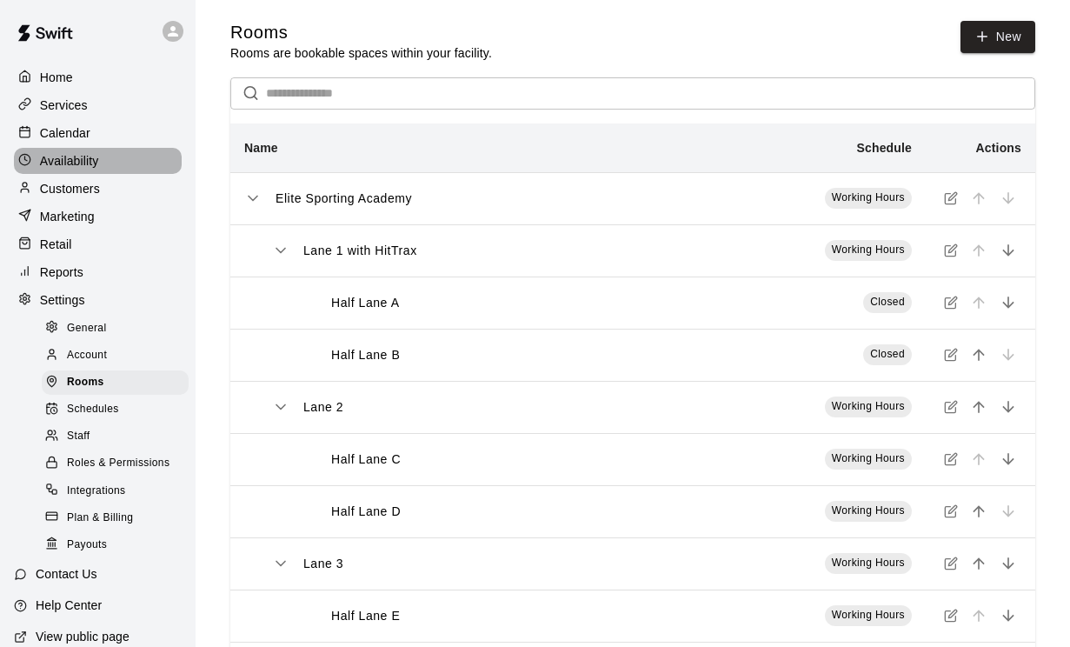
click at [45, 162] on p "Availability" at bounding box center [69, 160] width 59 height 17
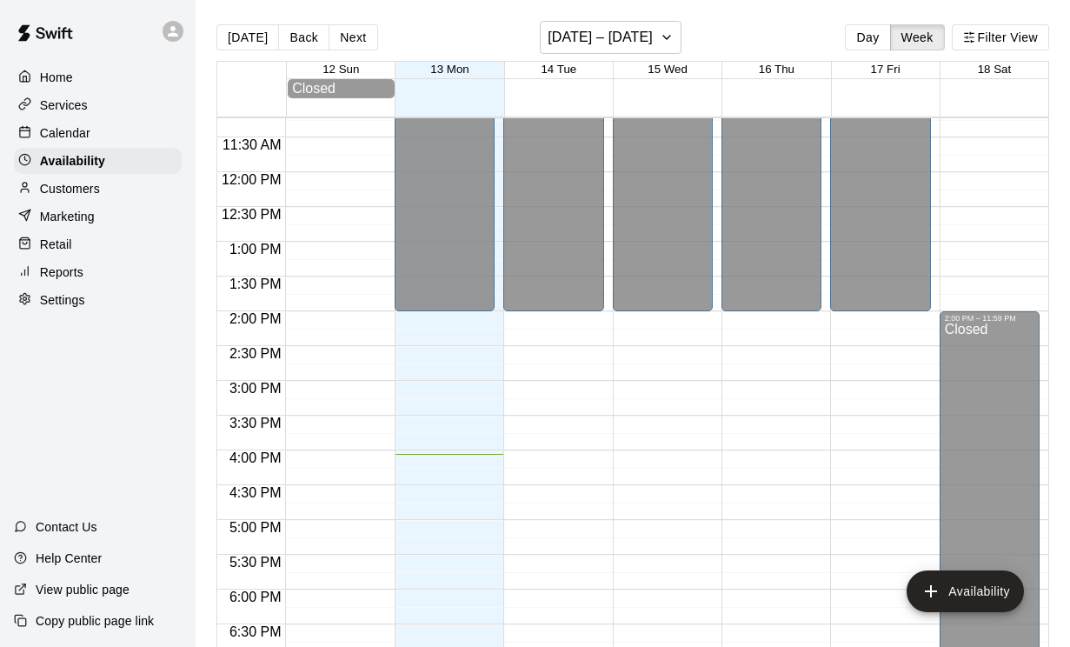
scroll to position [768, 0]
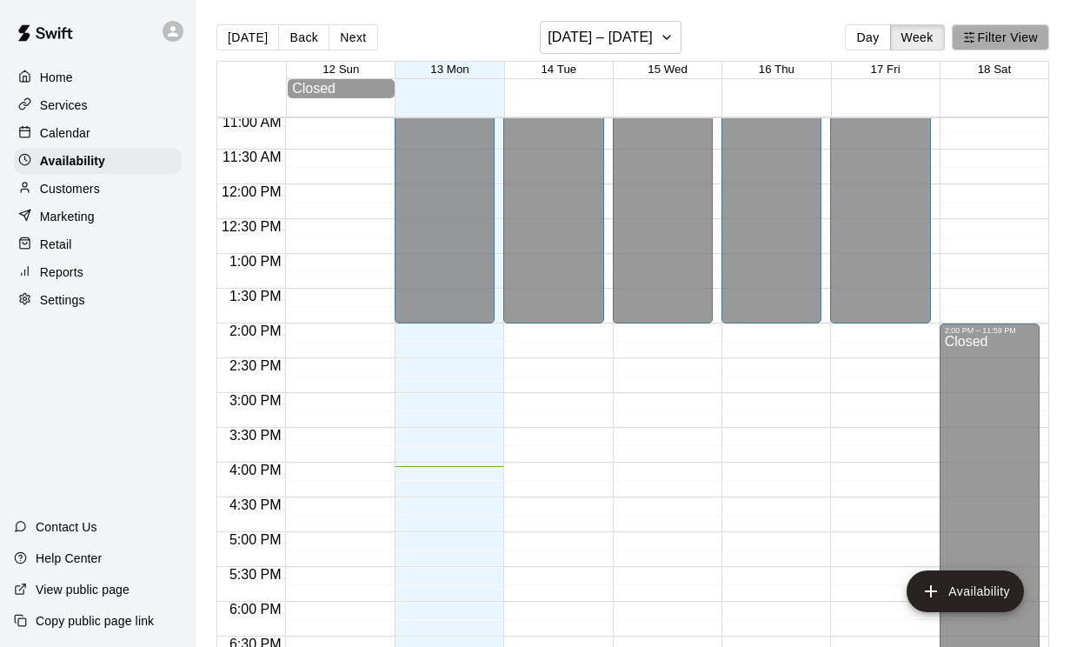
click at [1001, 34] on button "Filter View" at bounding box center [1000, 37] width 97 height 26
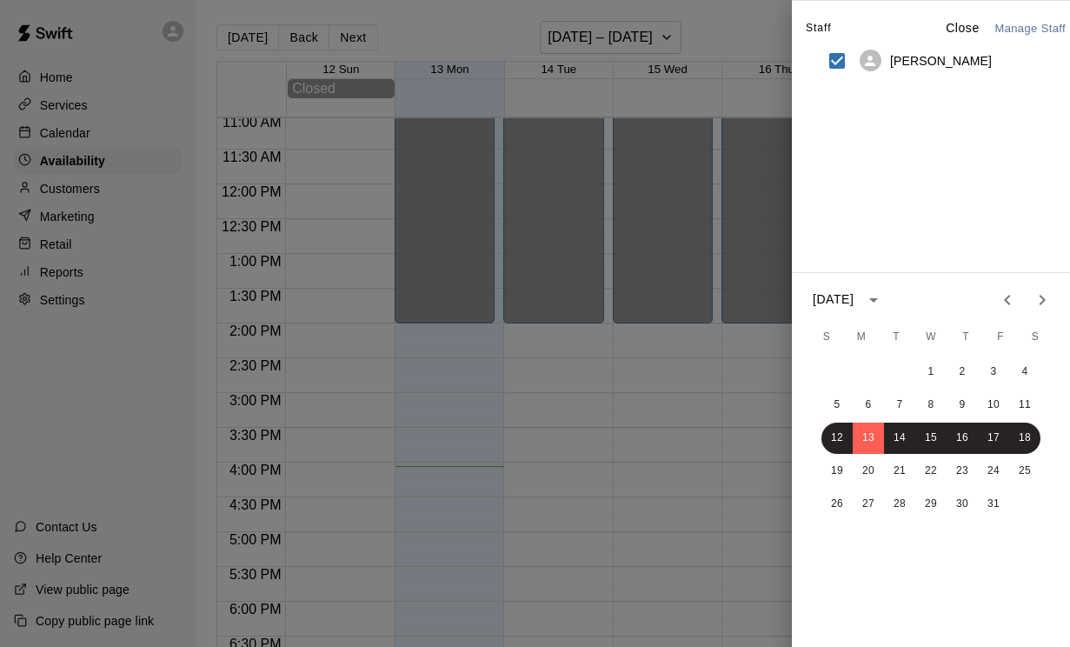
click at [419, 51] on div at bounding box center [535, 323] width 1070 height 647
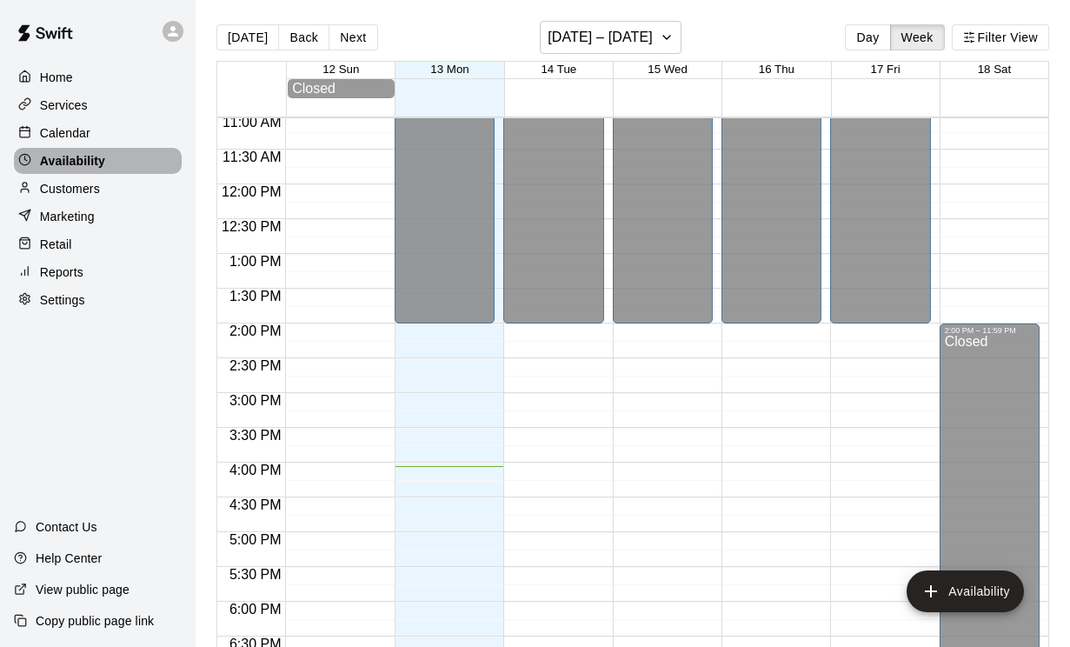
click at [42, 149] on div "Availability" at bounding box center [98, 161] width 168 height 26
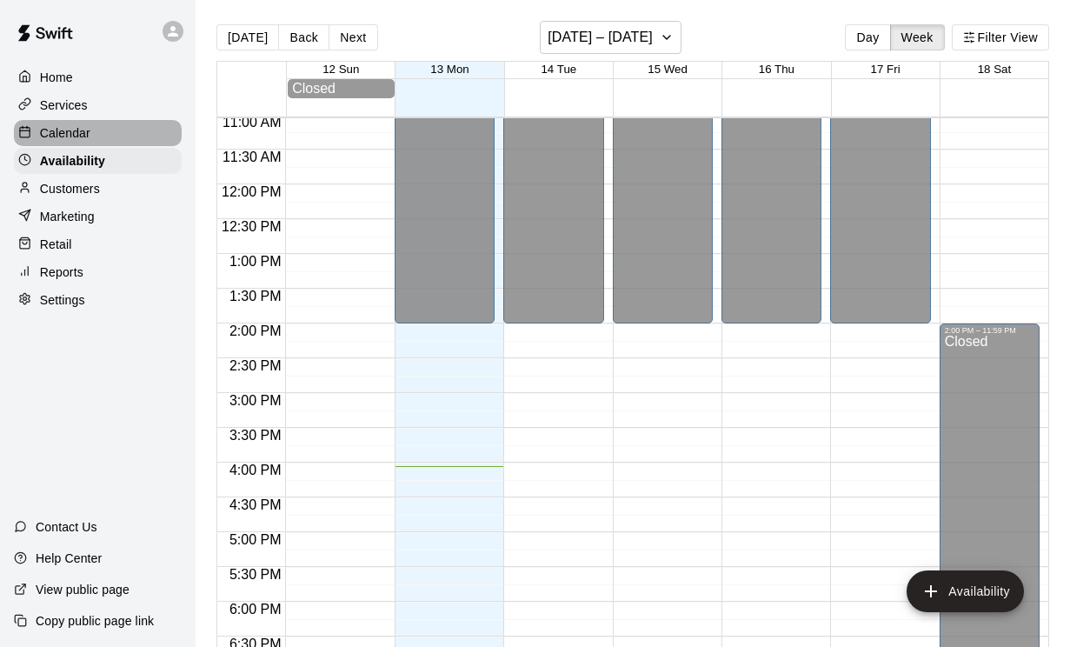
click at [48, 140] on p "Calendar" at bounding box center [65, 132] width 50 height 17
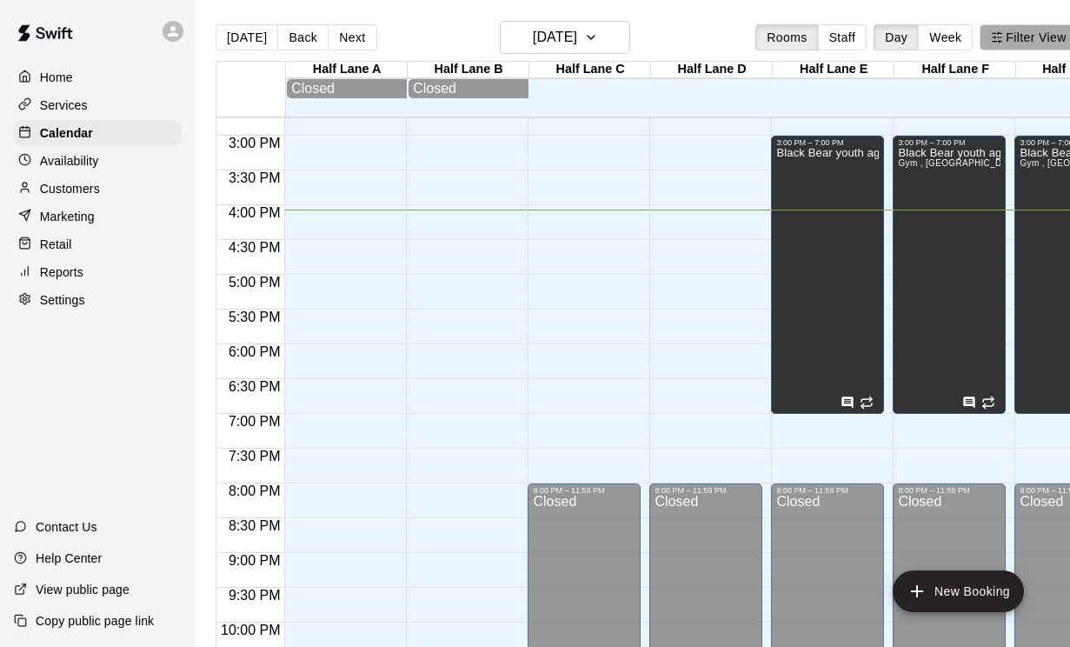
click at [1025, 43] on button "Filter View" at bounding box center [1028, 37] width 97 height 26
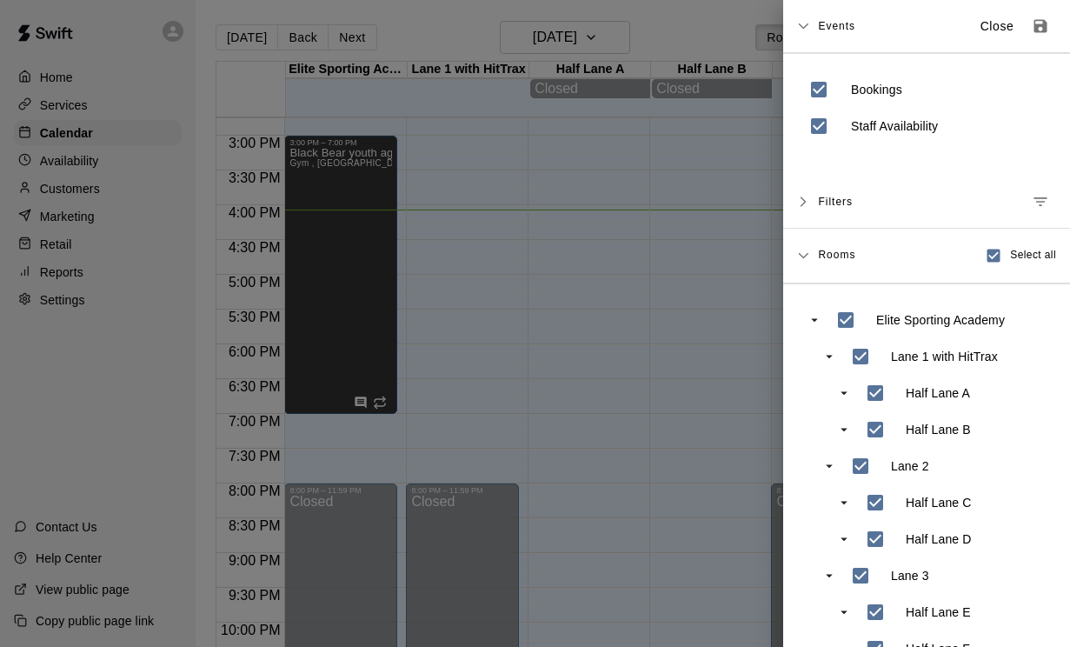
click at [642, 281] on div at bounding box center [535, 323] width 1070 height 647
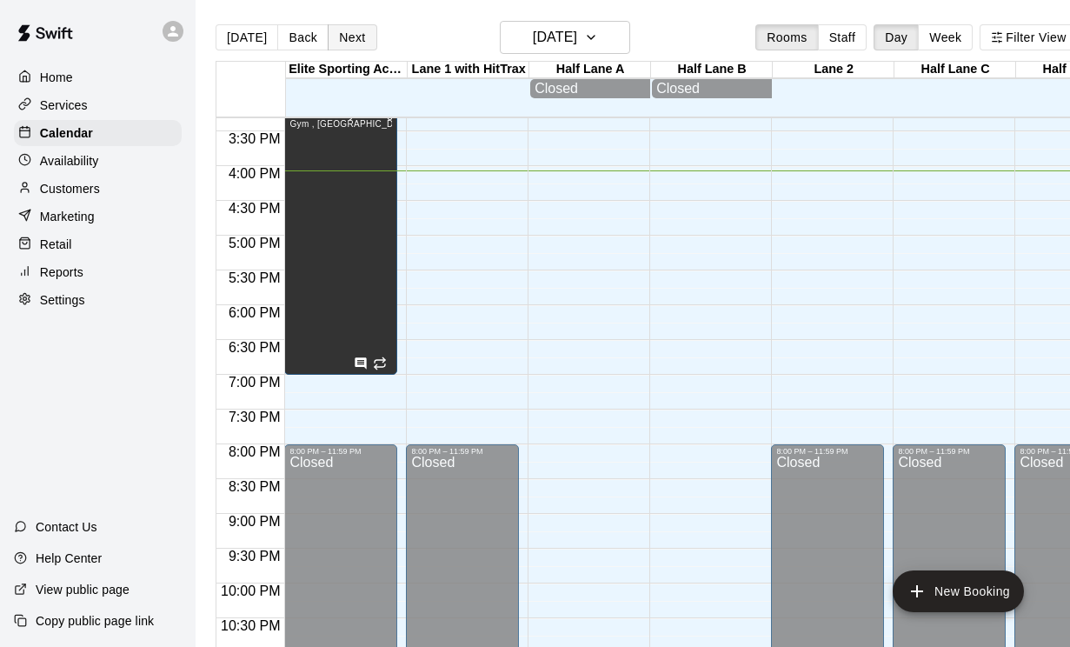
click at [349, 30] on button "Next" at bounding box center [352, 37] width 49 height 26
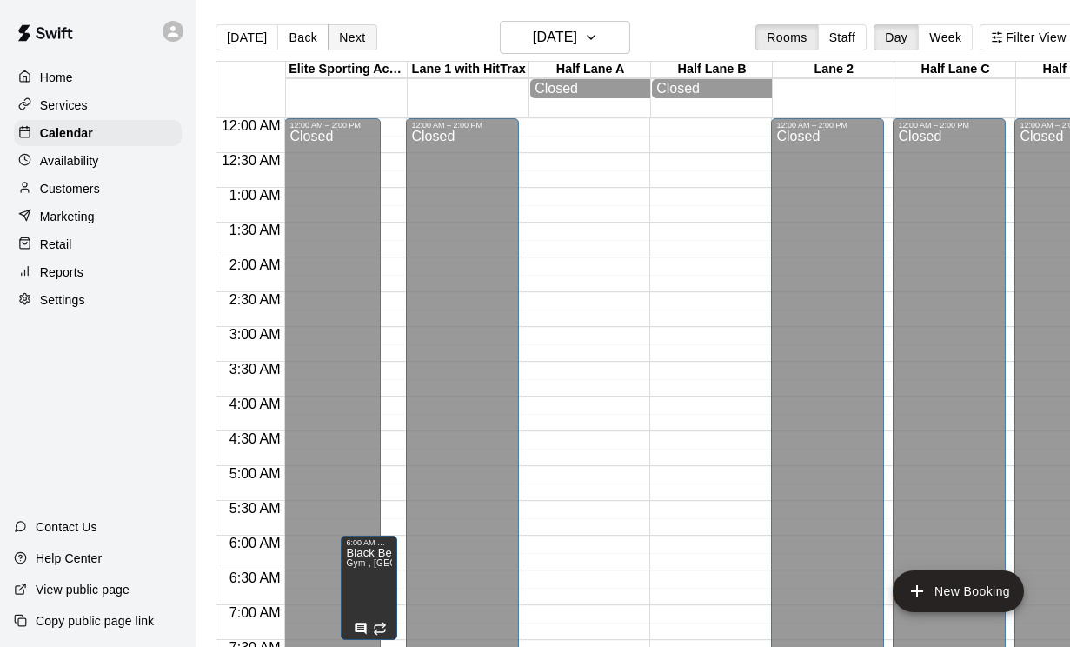
click at [337, 38] on button "Next" at bounding box center [352, 37] width 49 height 26
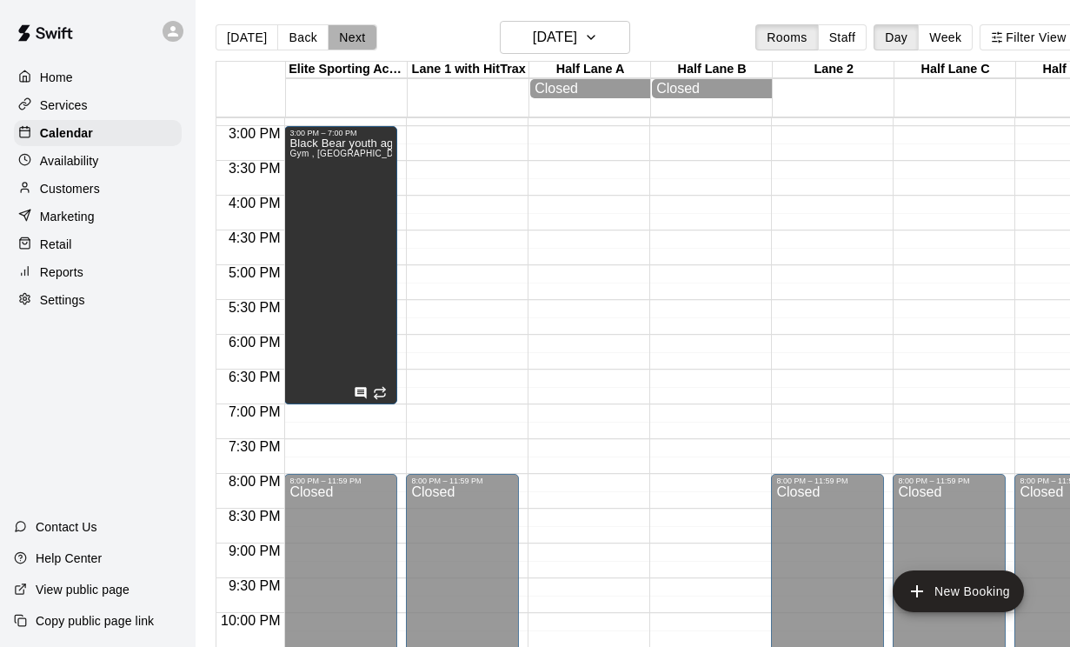
click at [351, 34] on button "Next" at bounding box center [352, 37] width 49 height 26
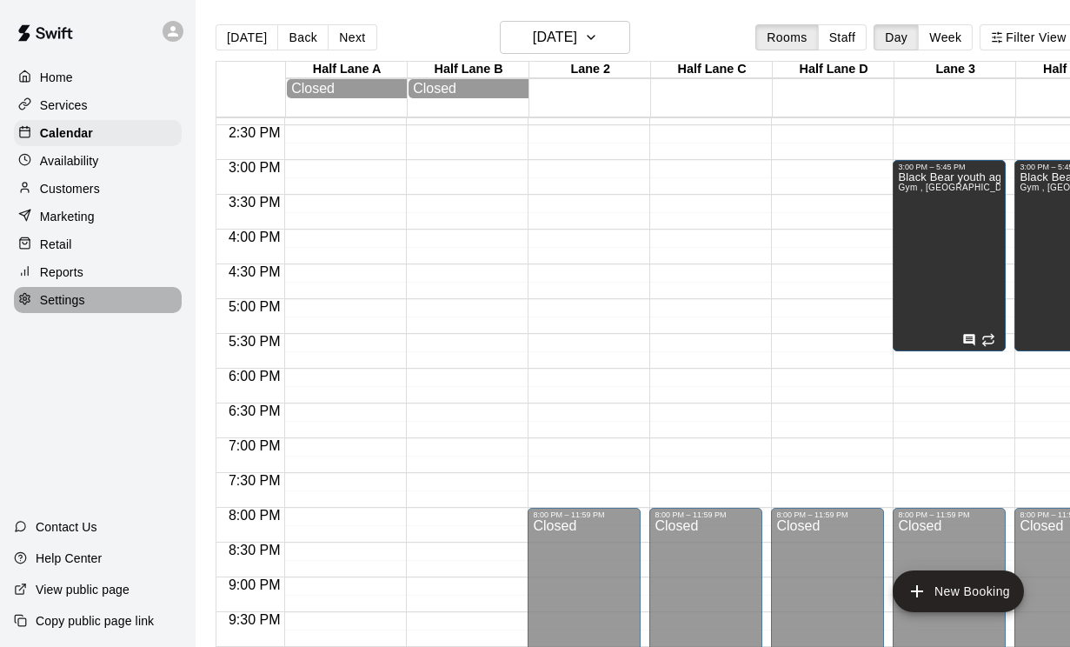
click at [63, 302] on p "Settings" at bounding box center [62, 299] width 45 height 17
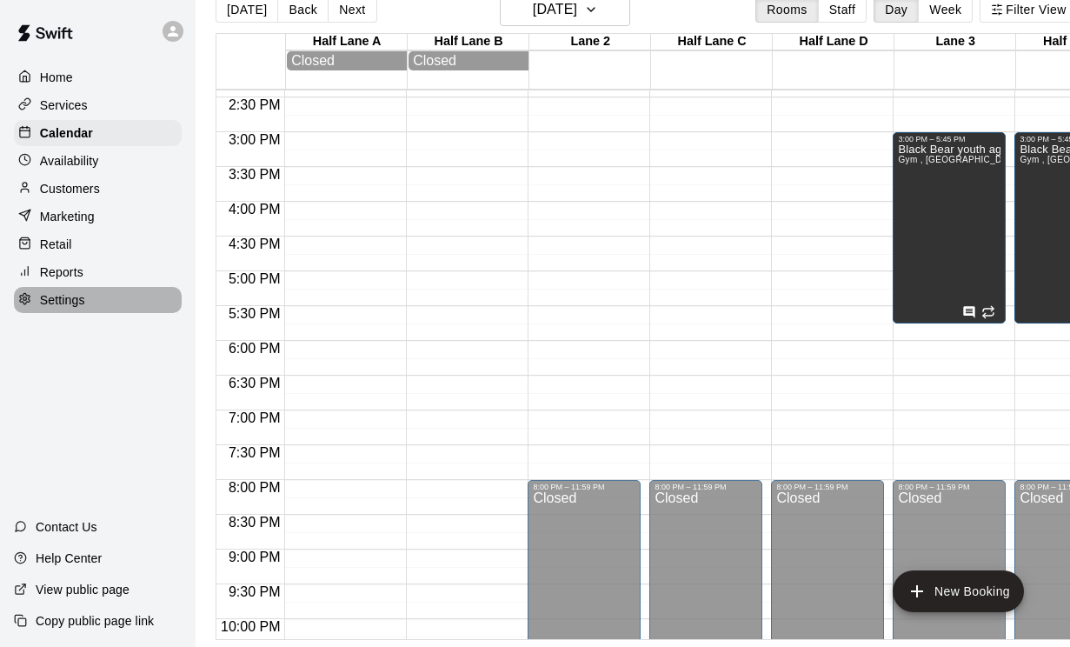
select select "**"
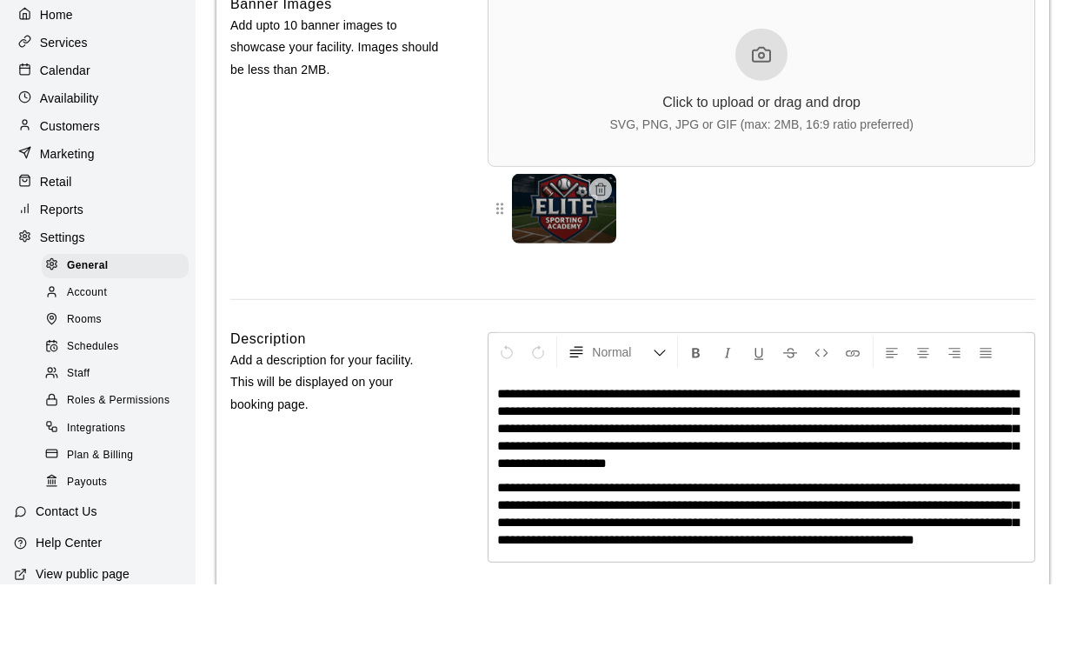
click at [59, 375] on div at bounding box center [56, 383] width 22 height 17
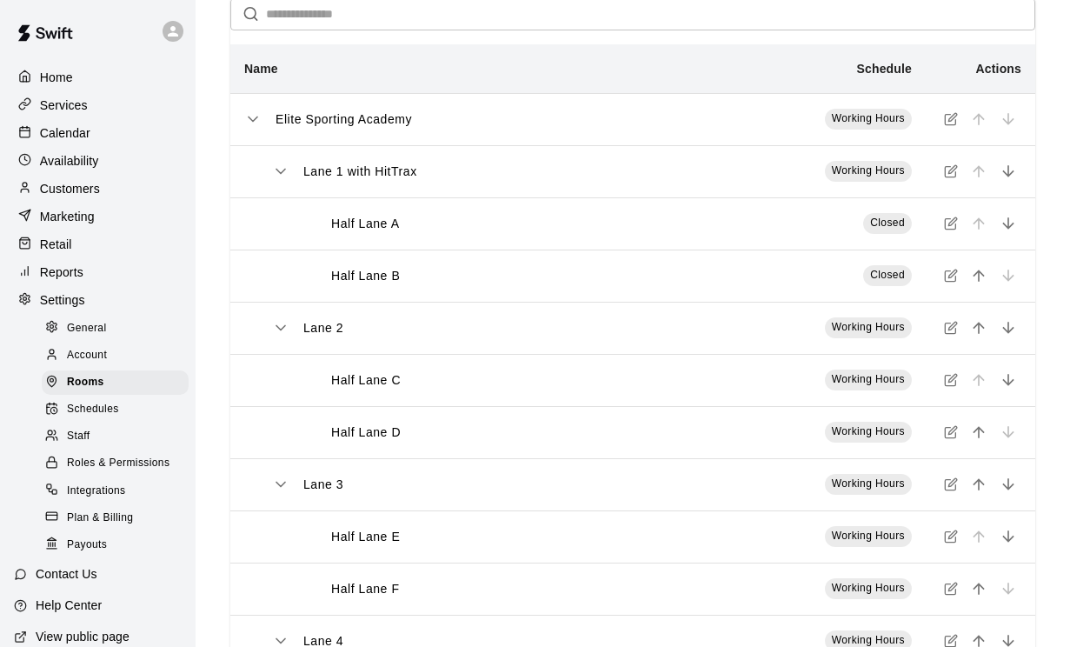
click at [948, 382] on icon "simple table" at bounding box center [951, 380] width 14 height 14
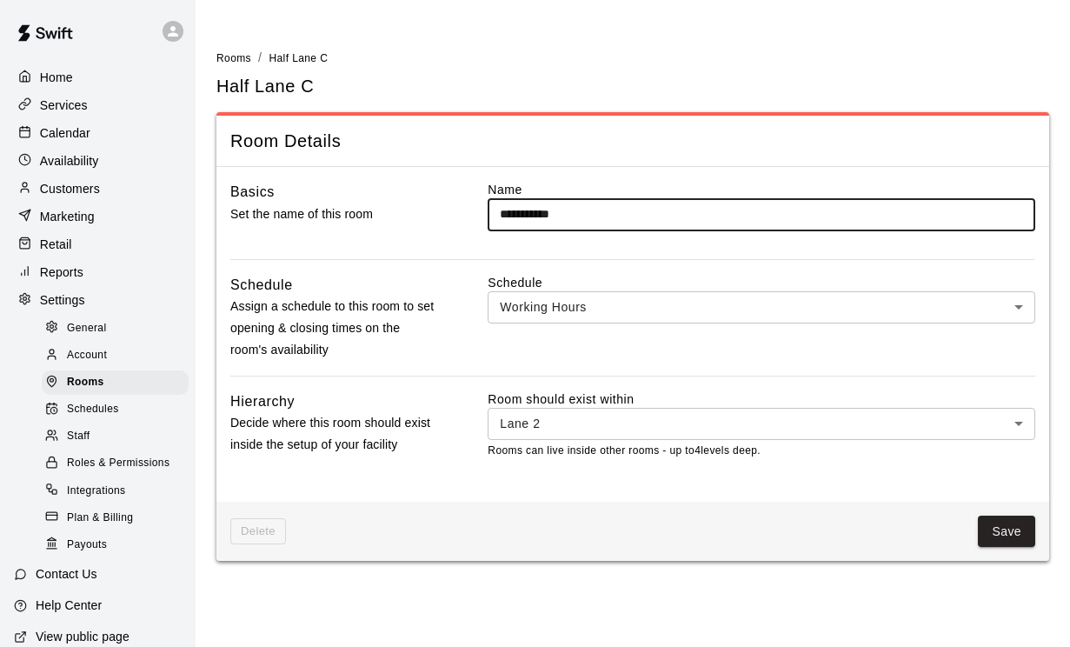
click at [549, 315] on body "**********" at bounding box center [535, 290] width 1070 height 581
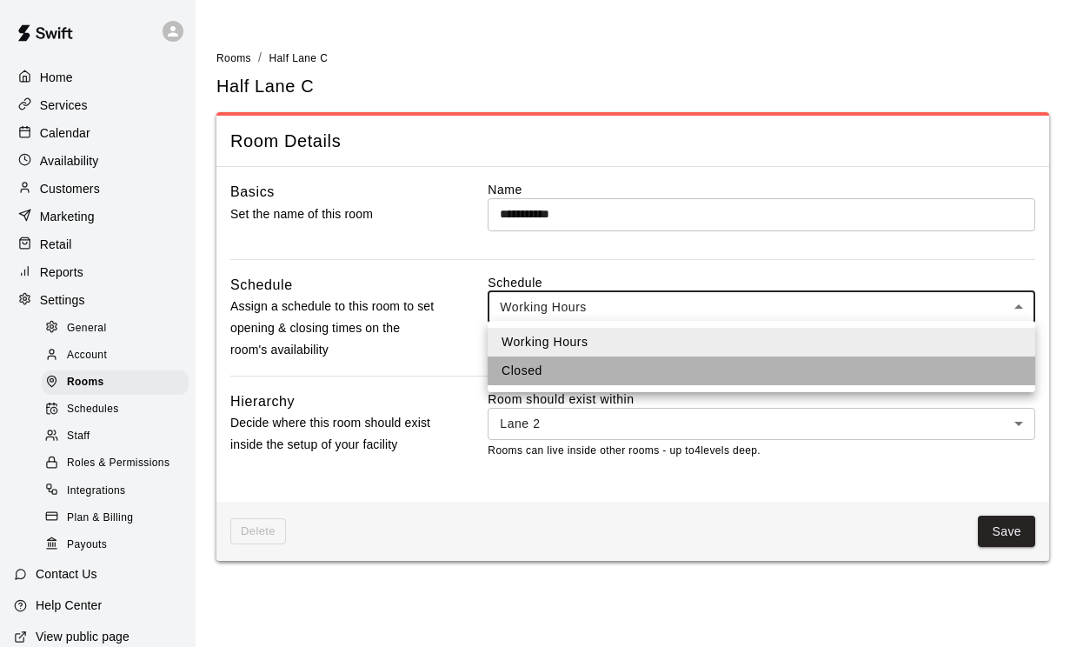
click at [535, 375] on li "Closed" at bounding box center [762, 370] width 548 height 29
type input "***"
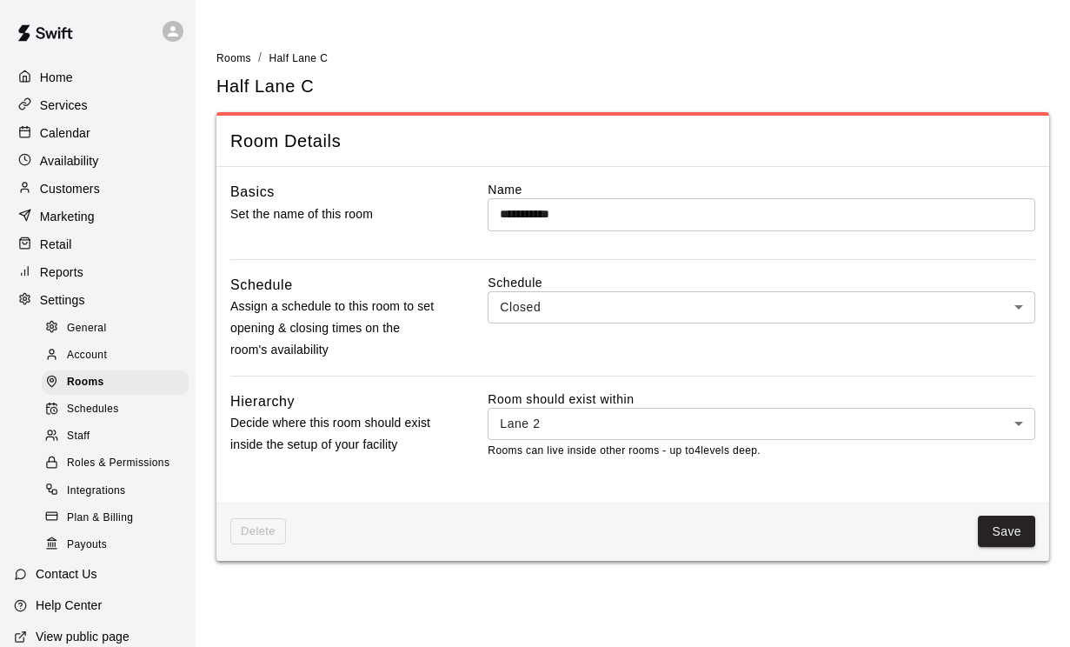
click at [1015, 547] on div "Delete Save" at bounding box center [632, 532] width 833 height 60
click at [1005, 530] on button "Save" at bounding box center [1006, 531] width 57 height 32
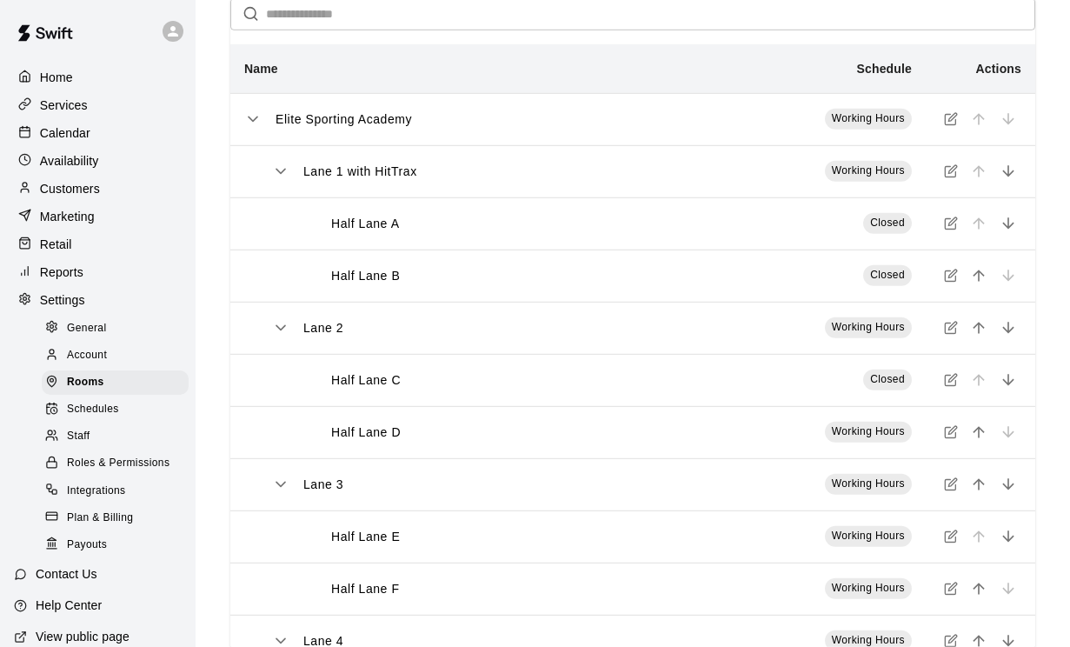
scroll to position [87, 0]
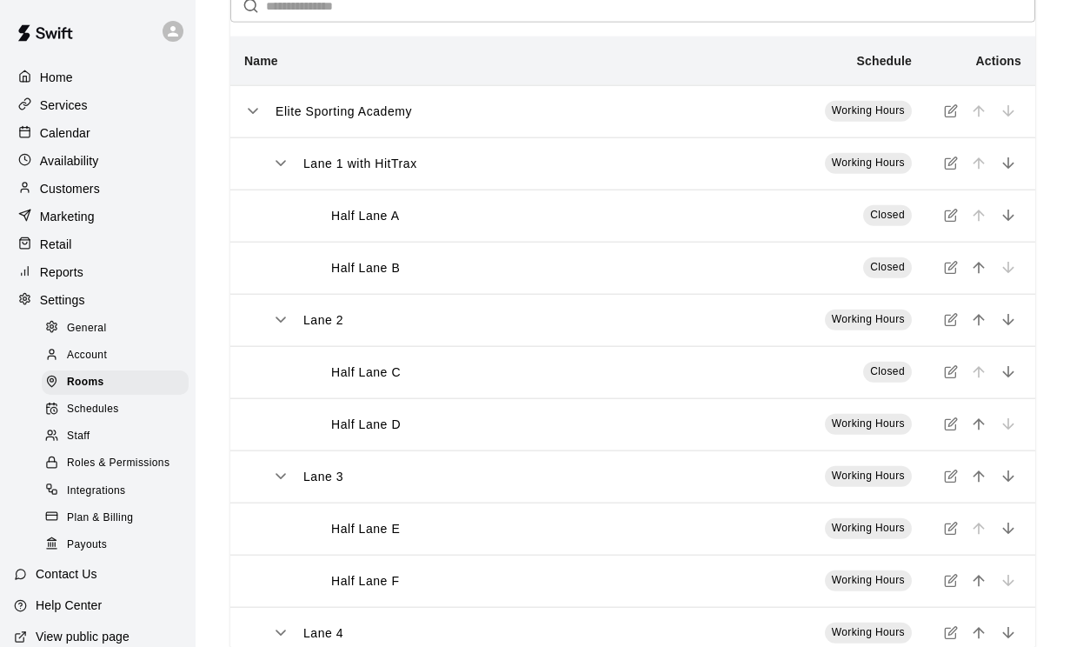
click at [947, 429] on icon "simple table" at bounding box center [951, 424] width 14 height 14
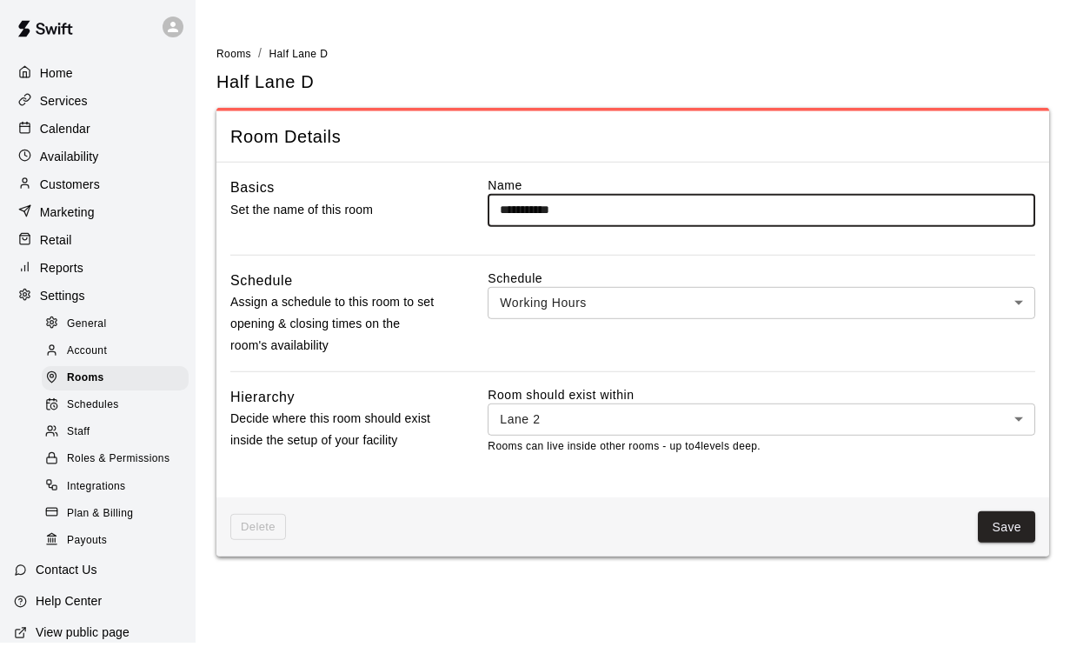
click at [524, 292] on body "**********" at bounding box center [535, 290] width 1070 height 581
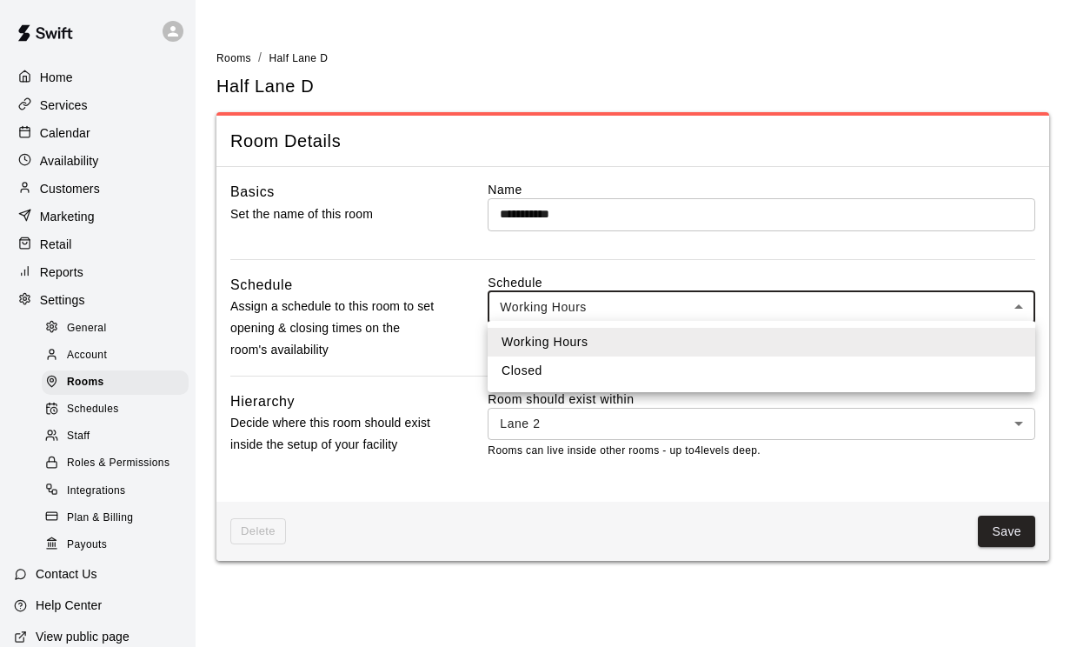
click at [521, 377] on li "Closed" at bounding box center [762, 370] width 548 height 29
type input "***"
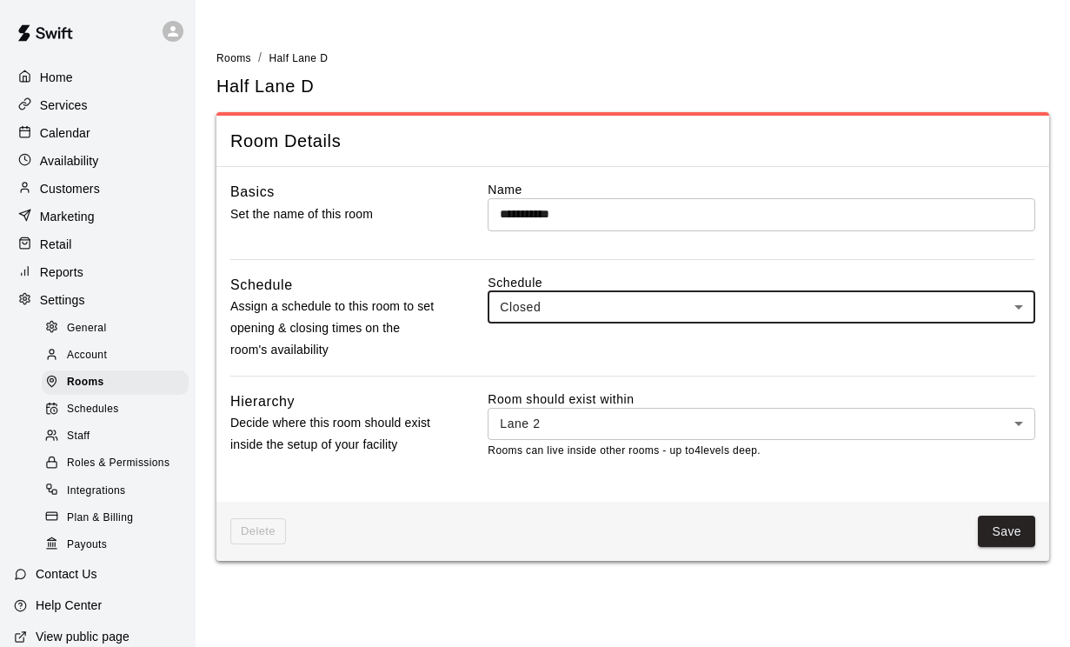
click at [1013, 527] on button "Save" at bounding box center [1006, 531] width 57 height 32
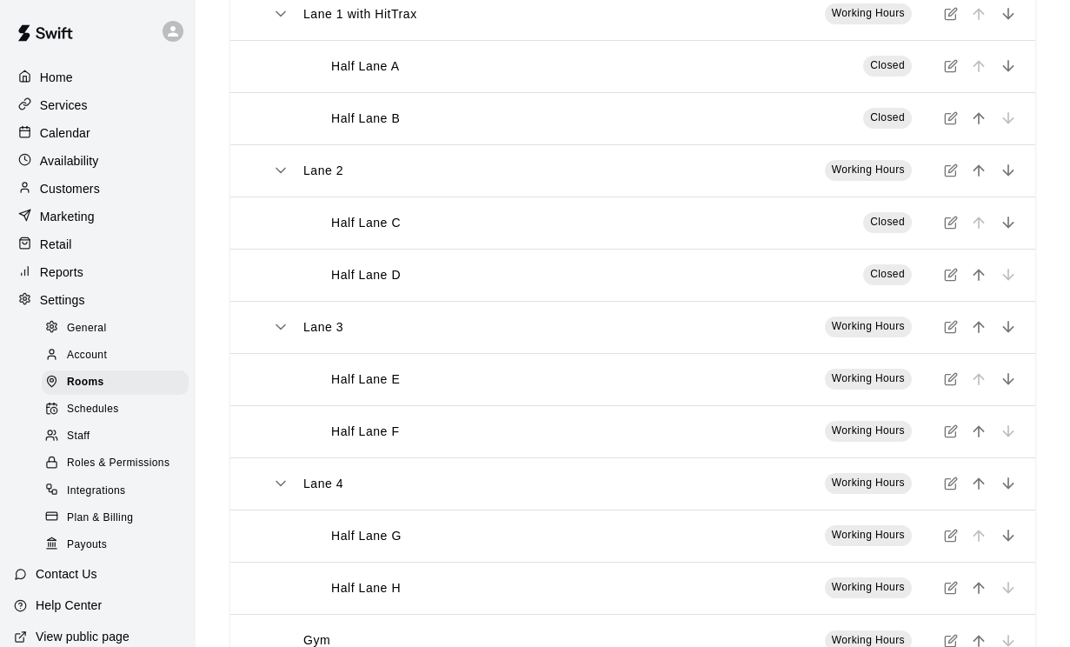
scroll to position [234, 0]
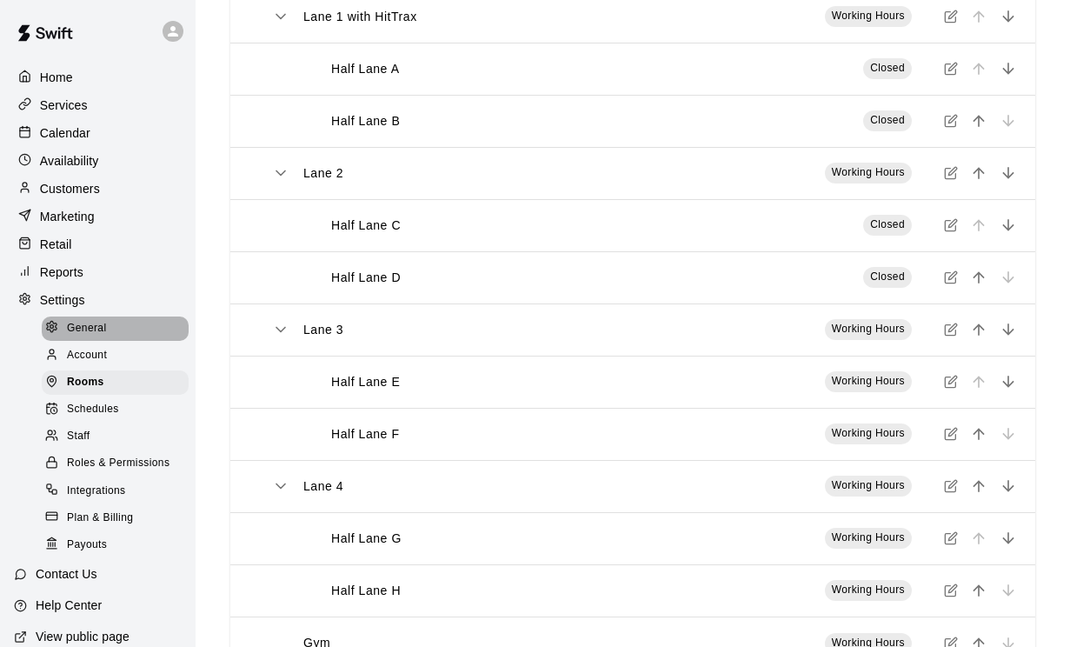
click at [91, 331] on span "General" at bounding box center [87, 328] width 40 height 17
select select "**"
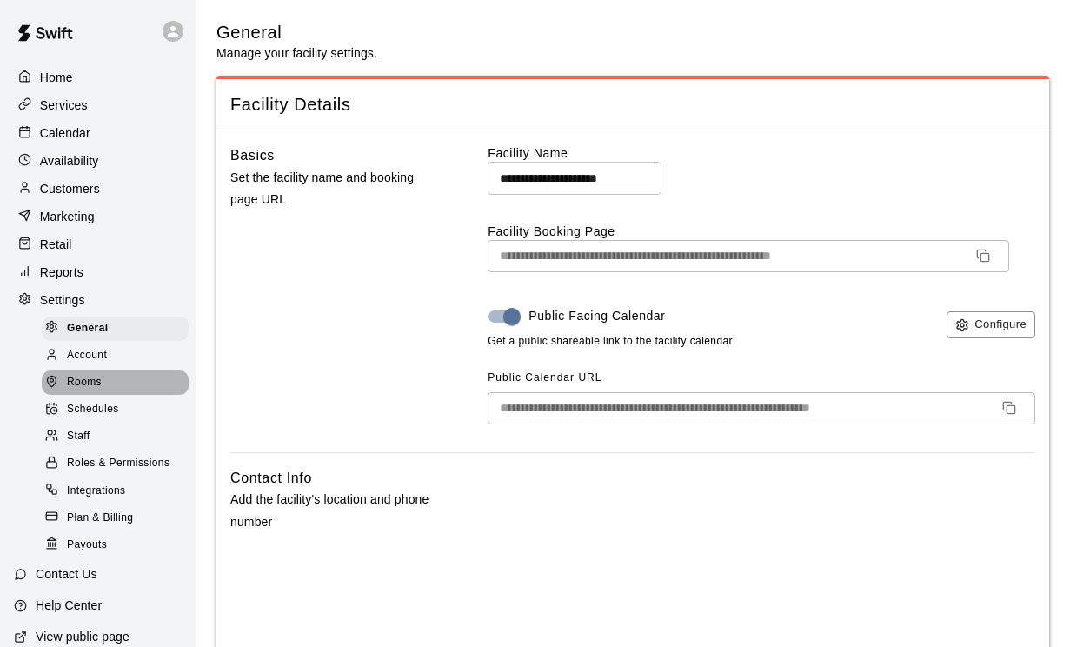
click at [80, 381] on span "Rooms" at bounding box center [84, 382] width 35 height 17
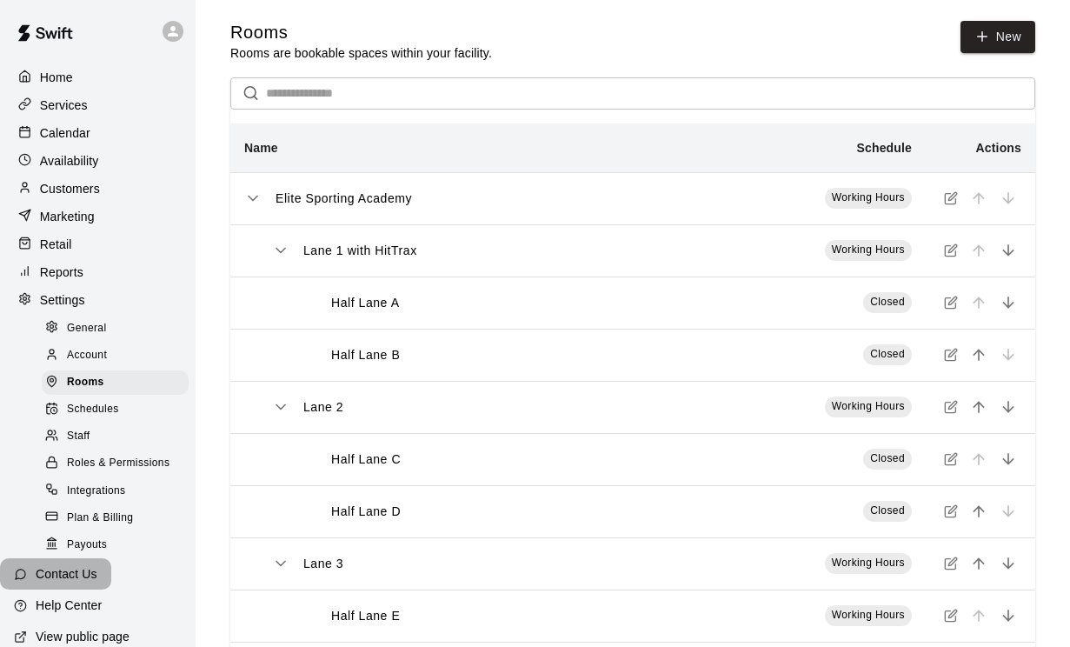
click at [58, 582] on p "Contact Us" at bounding box center [67, 573] width 62 height 17
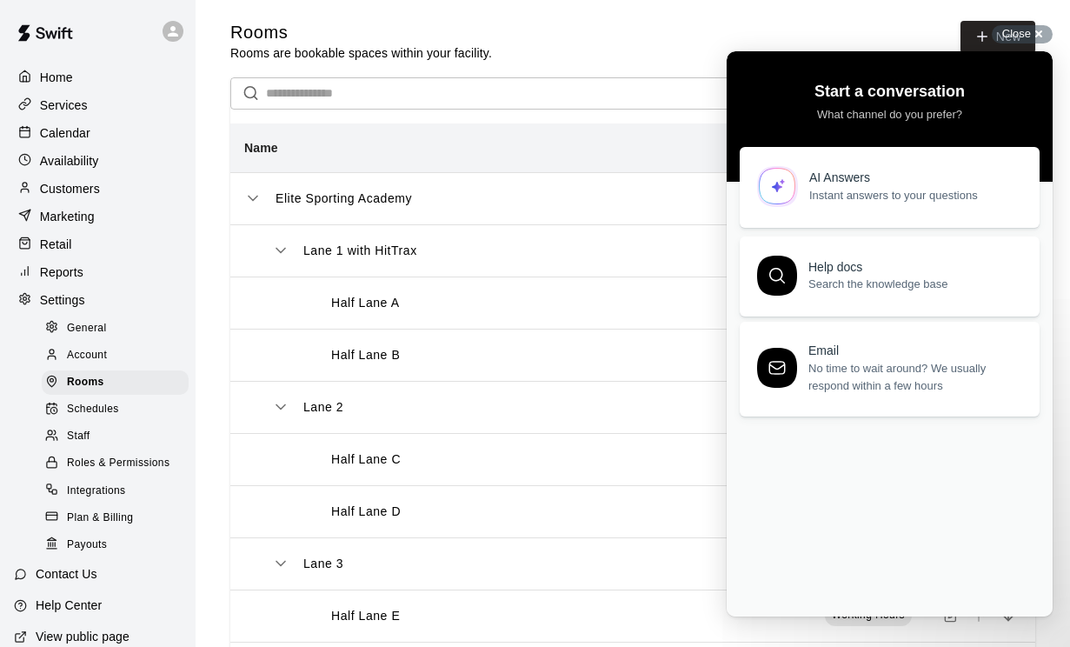
click at [840, 184] on div "AI Answers" at bounding box center [914, 177] width 210 height 15
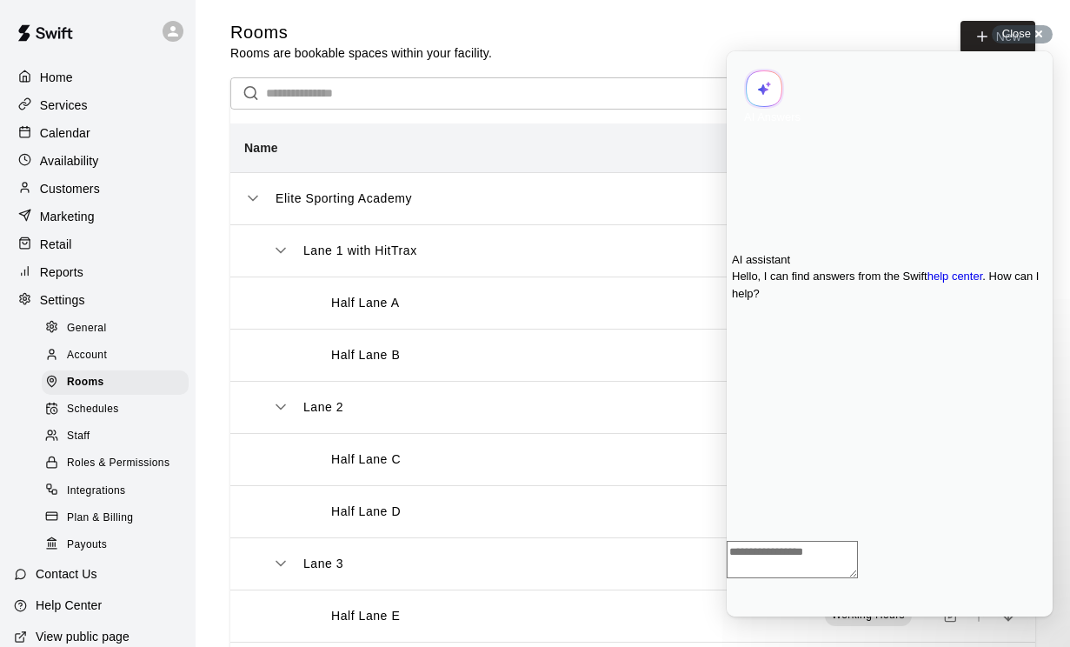
scroll to position [239, 0]
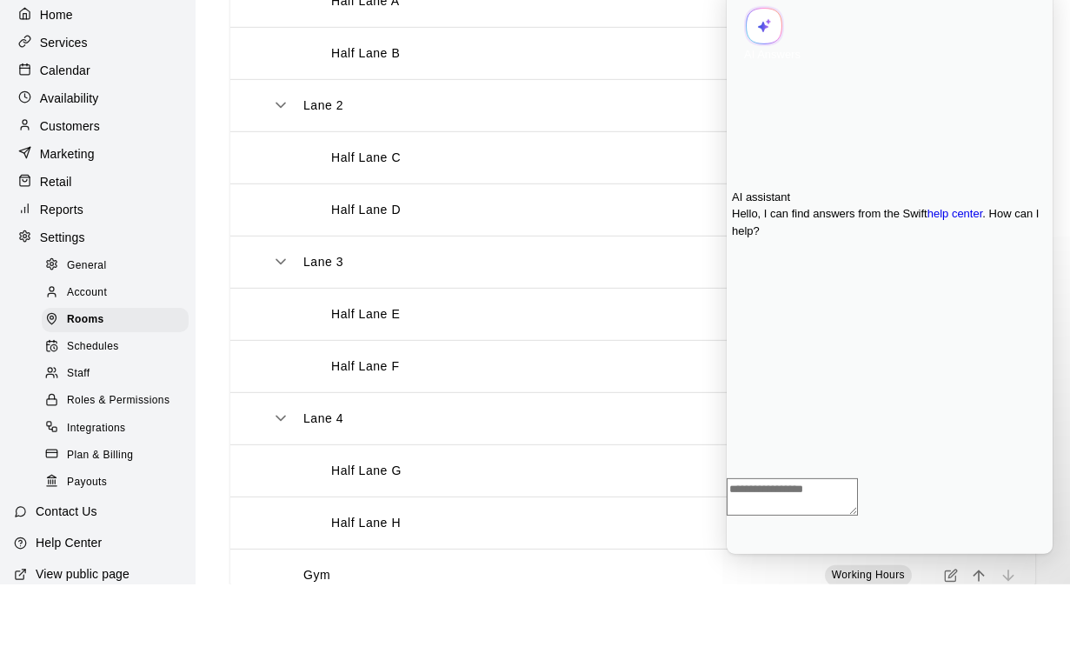
type textarea "*"
type textarea "**********"
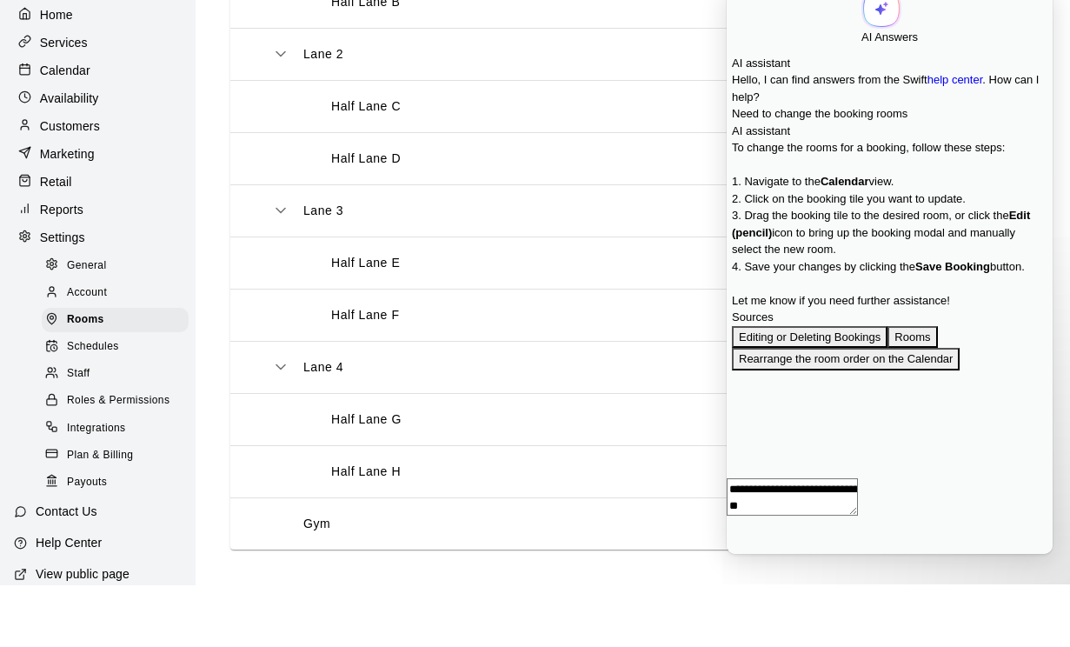
scroll to position [116, 0]
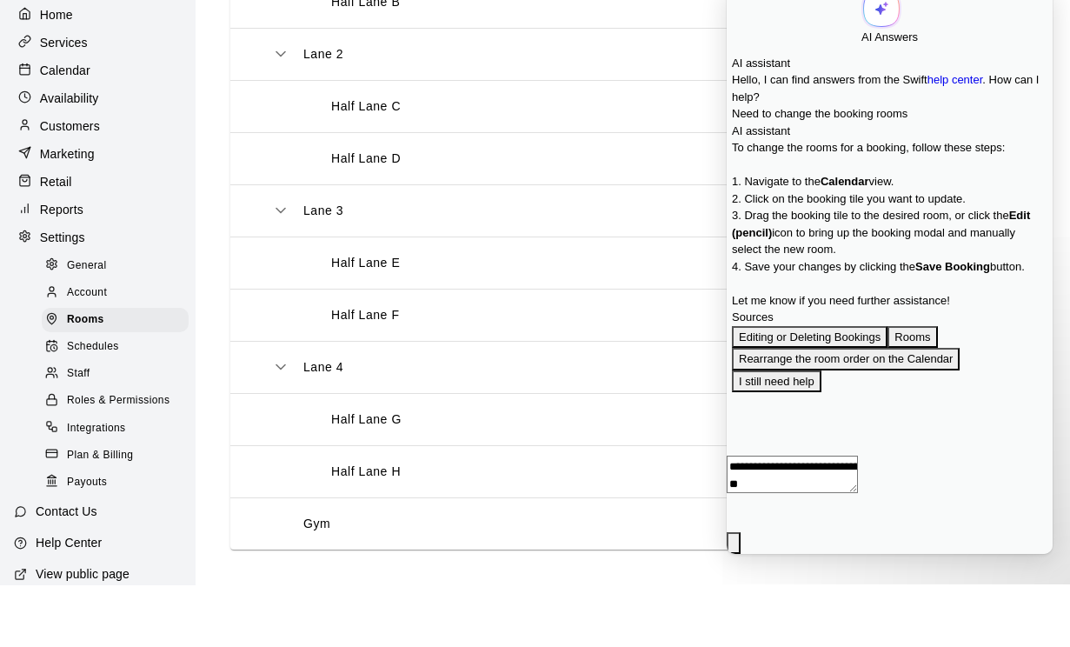
click at [81, 124] on p "Calendar" at bounding box center [65, 132] width 50 height 17
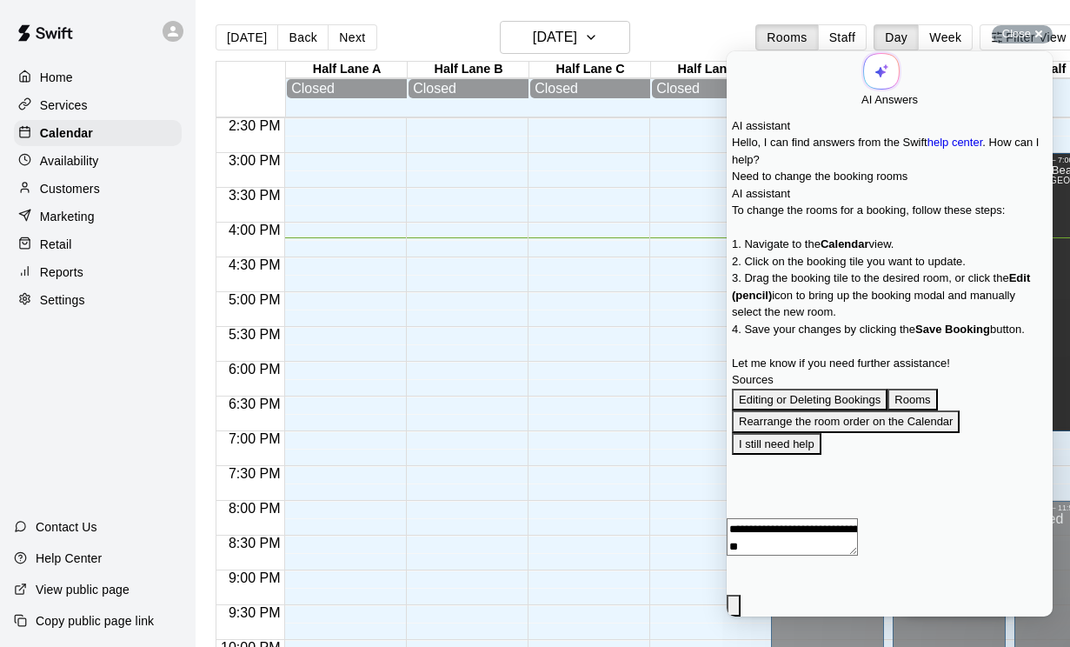
drag, startPoint x: 774, startPoint y: 595, endPoint x: 774, endPoint y: 658, distance: 62.6
click at [774, 616] on html "**********" at bounding box center [890, 333] width 326 height 565
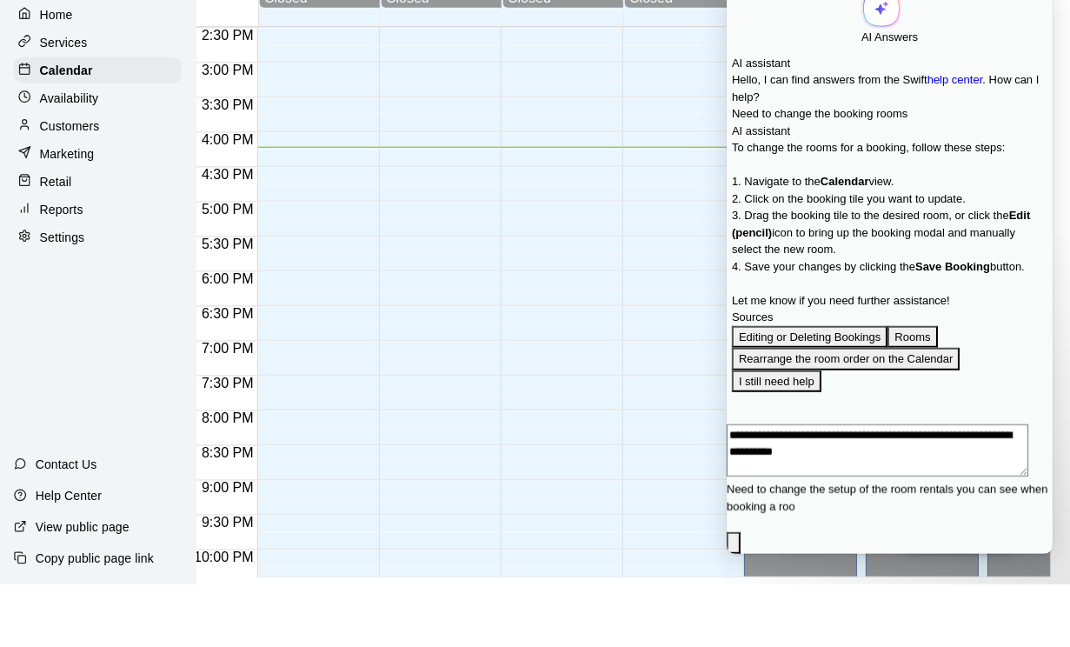
type textarea "**********"
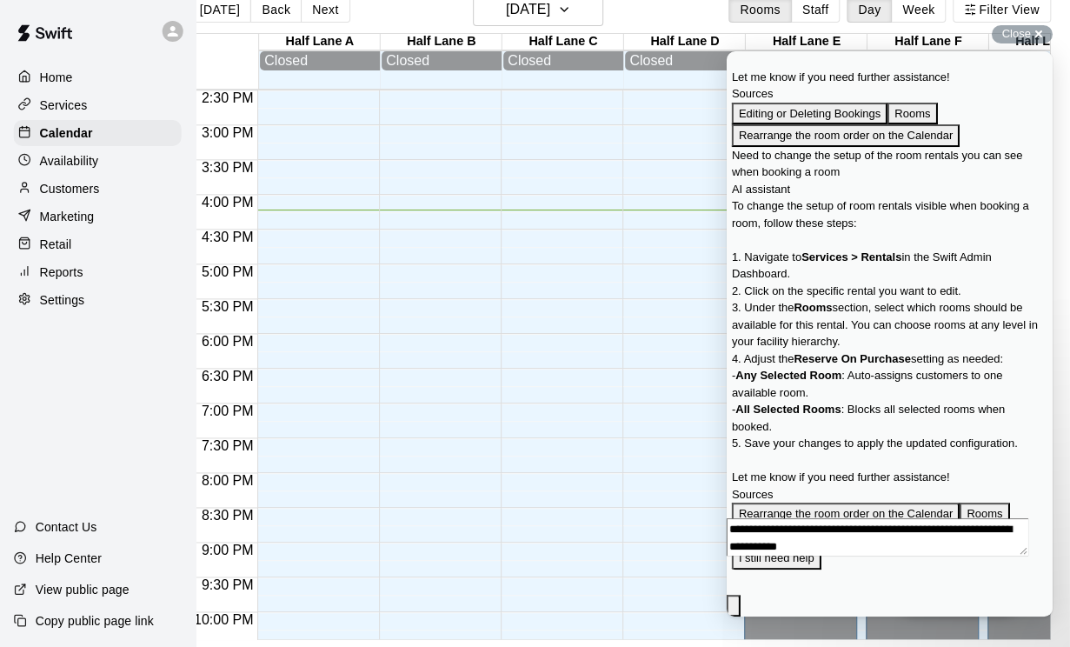
scroll to position [39, 27]
drag, startPoint x: 34, startPoint y: 110, endPoint x: 34, endPoint y: 150, distance: 40.0
click at [34, 110] on div at bounding box center [29, 105] width 22 height 17
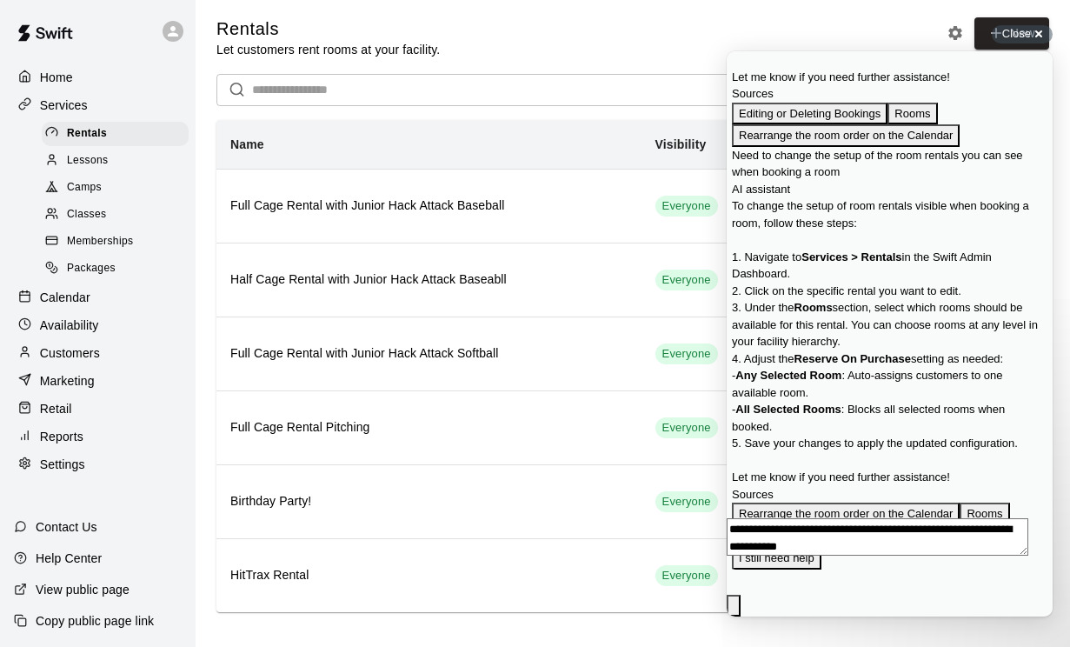
scroll to position [852, 0]
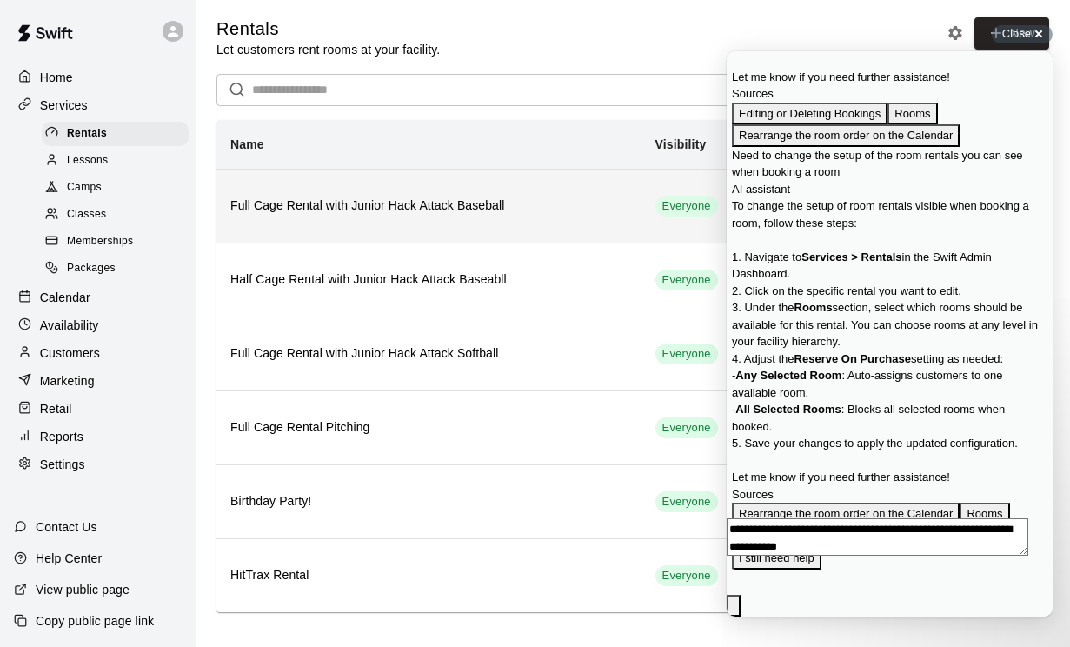
click at [576, 212] on h6 "Full Cage Rental with Junior Hack Attack Baseball" at bounding box center [428, 205] width 397 height 19
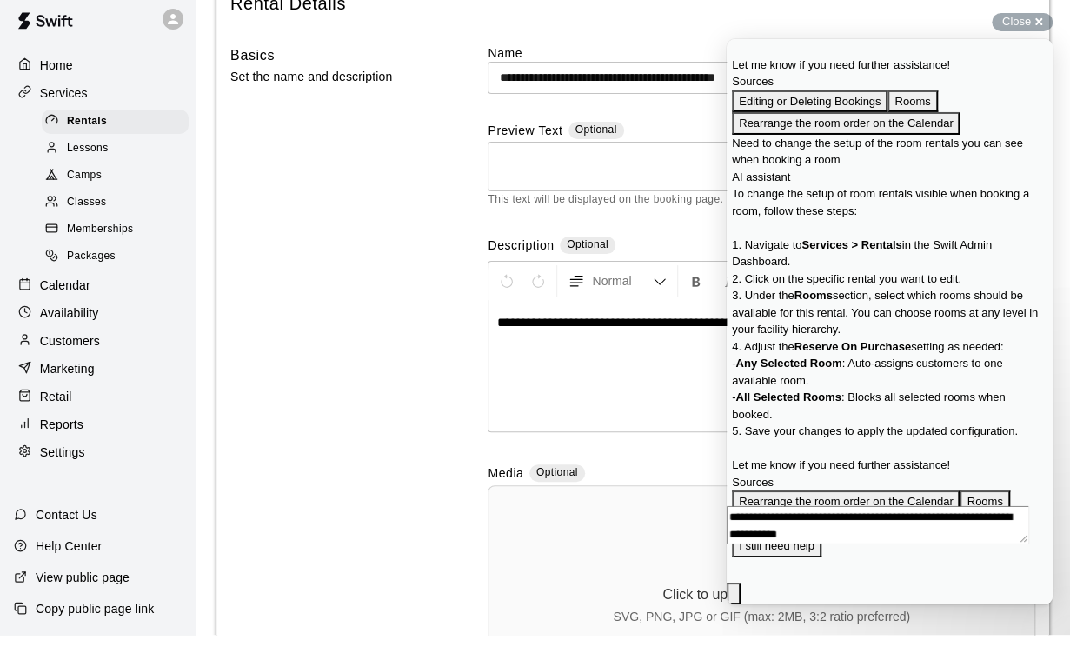
scroll to position [74, 0]
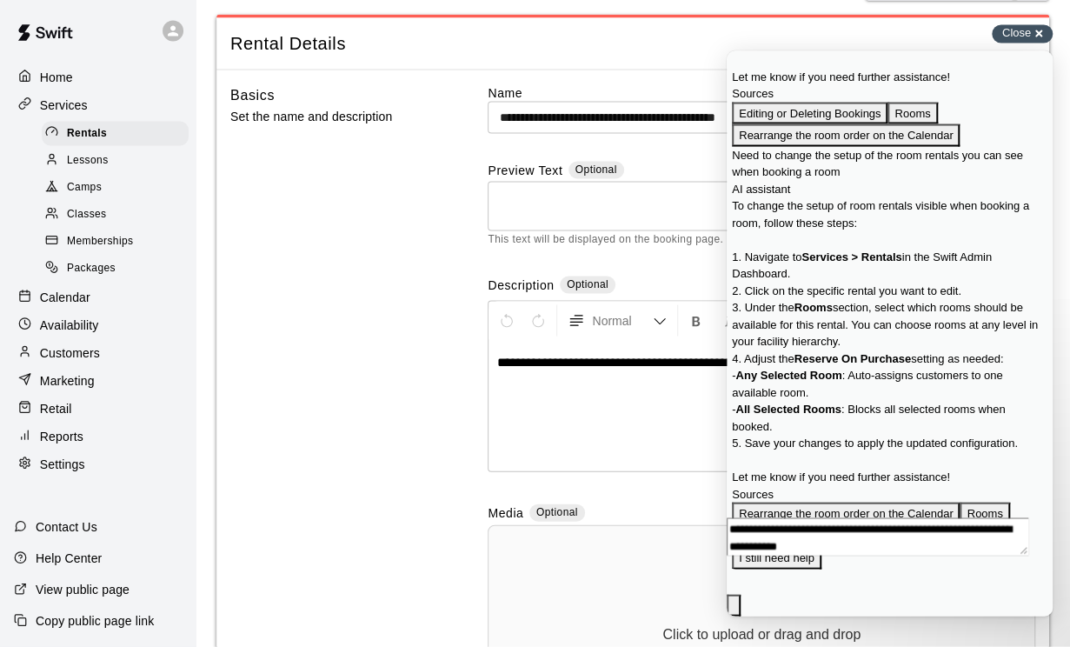
click at [1025, 32] on div "Close cross-small" at bounding box center [1022, 34] width 61 height 18
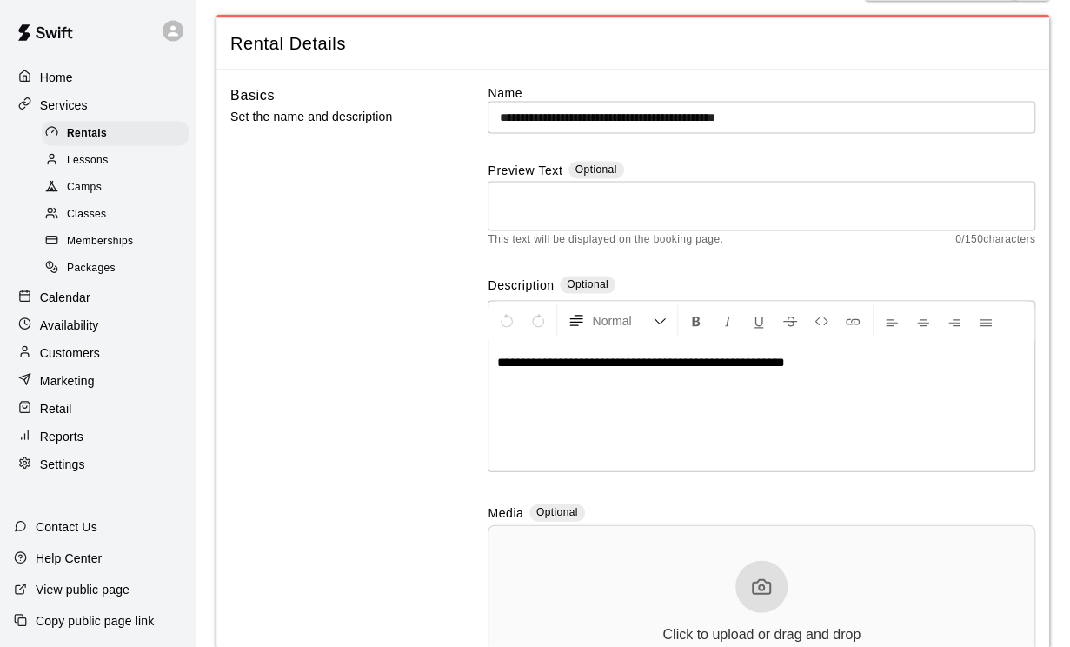
scroll to position [75, 0]
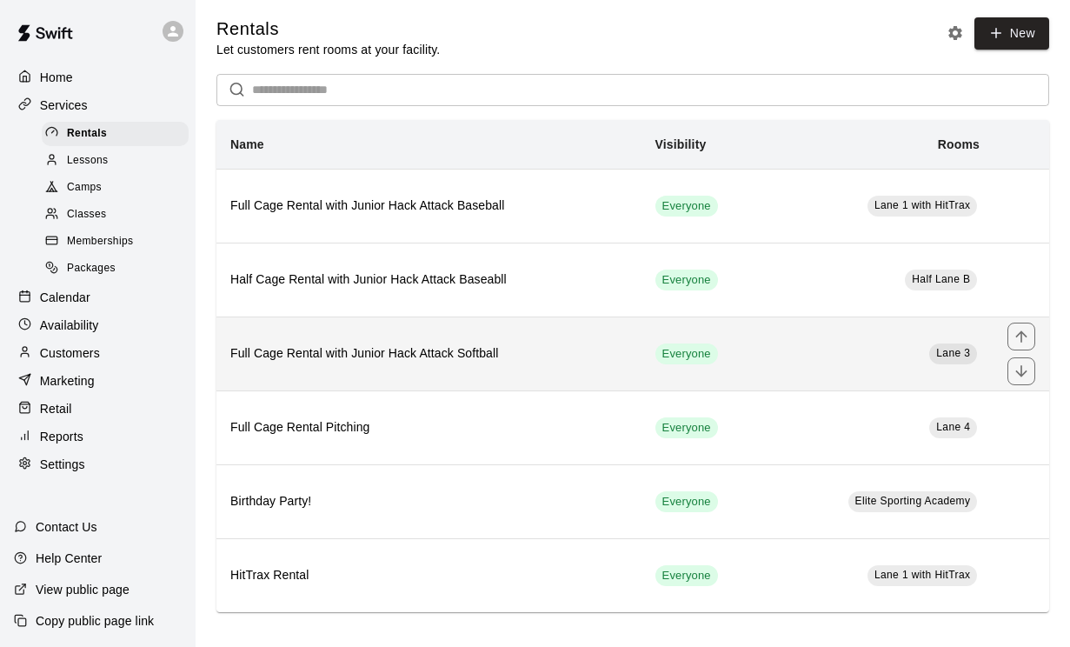
click at [543, 361] on h6 "Full Cage Rental with Junior Hack Attack Softball" at bounding box center [428, 353] width 397 height 19
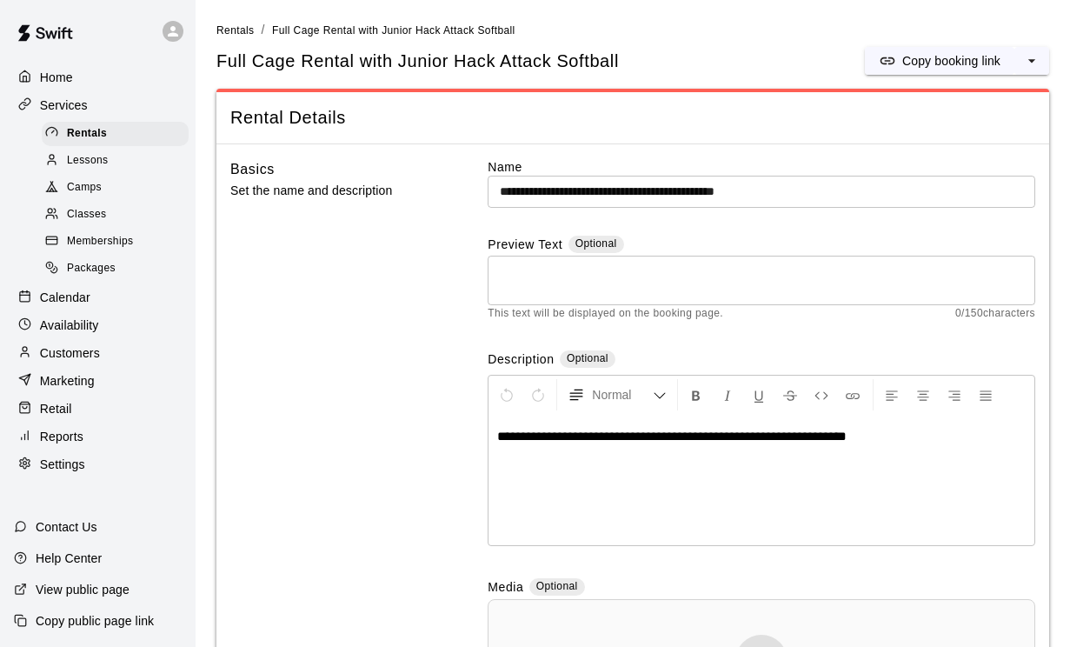
scroll to position [4, 0]
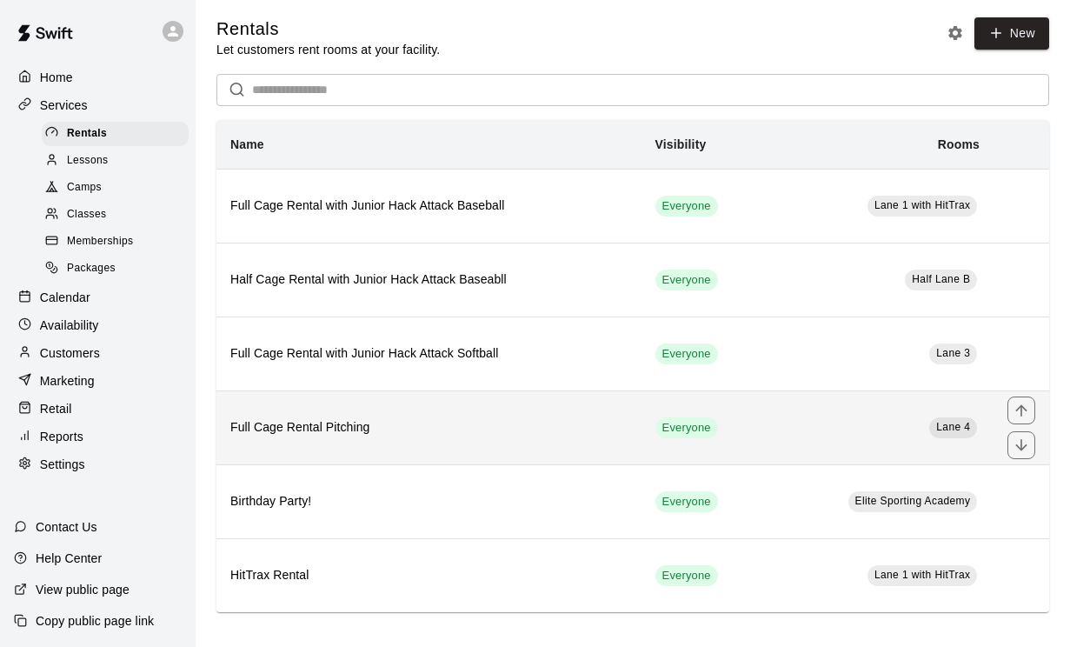
click at [385, 433] on h6 "Full Cage Rental Pitching" at bounding box center [428, 427] width 397 height 19
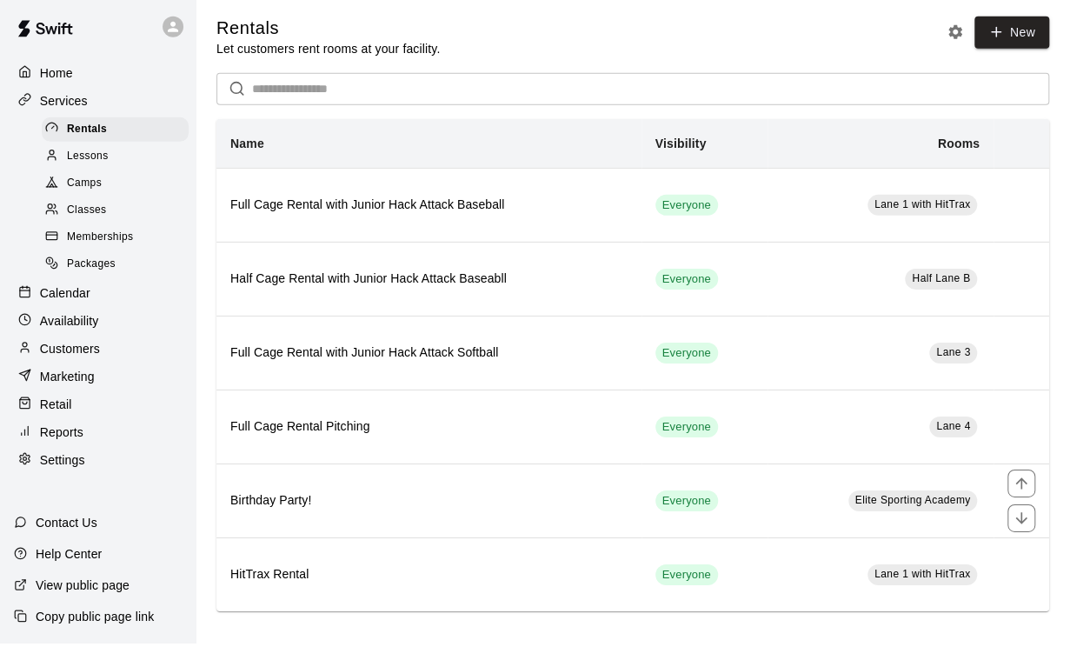
scroll to position [4, 0]
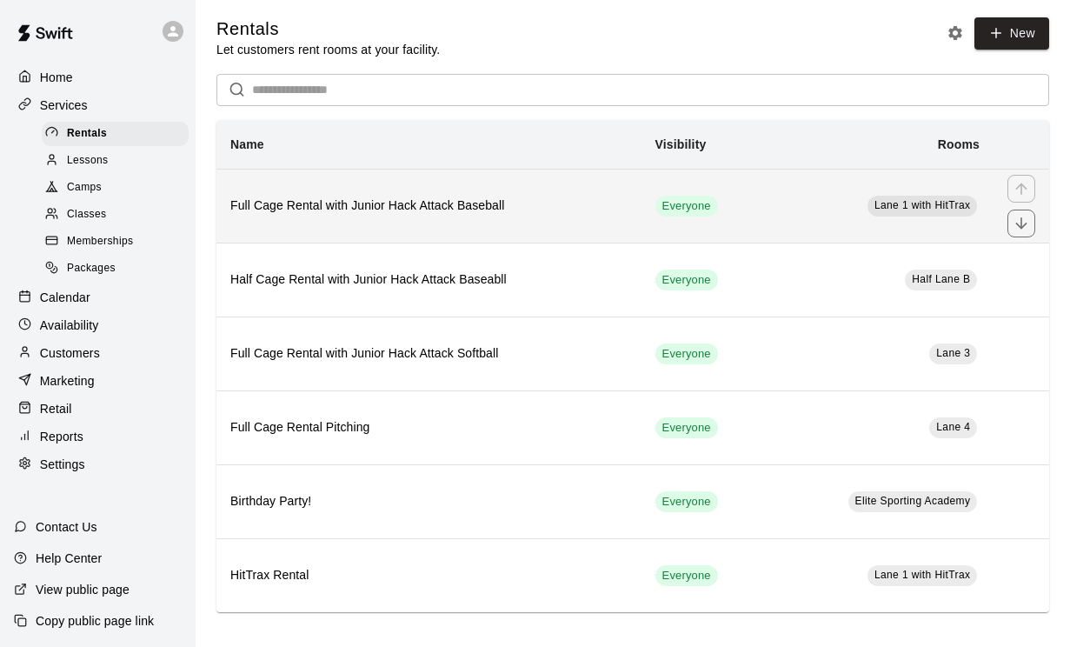
click at [562, 215] on h6 "Full Cage Rental with Junior Hack Attack Baseball" at bounding box center [428, 205] width 397 height 19
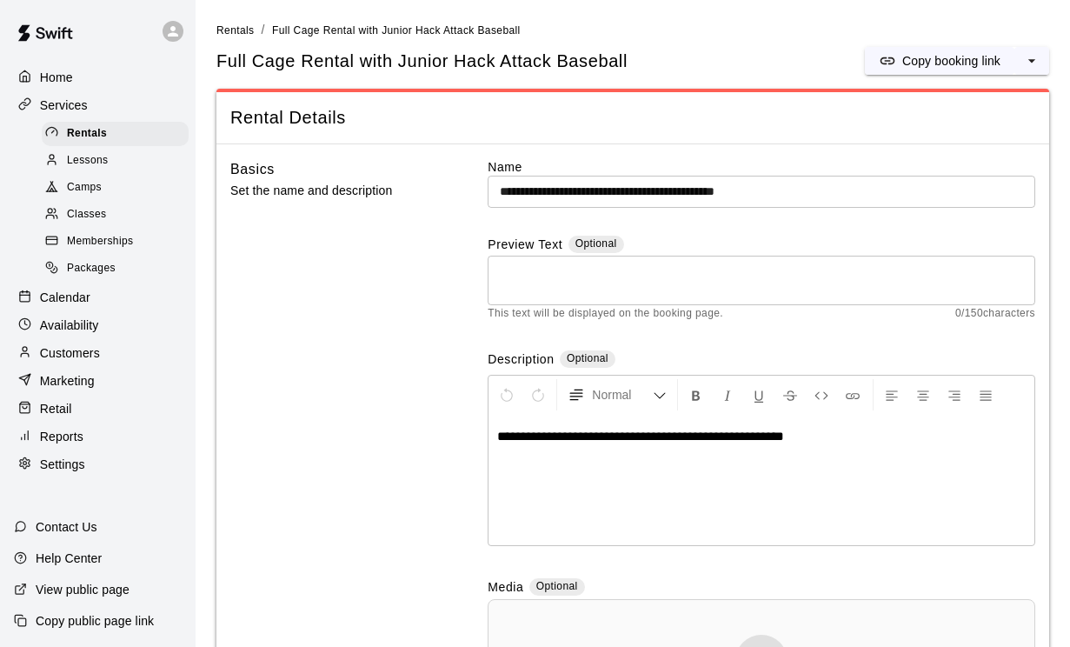
scroll to position [3, 0]
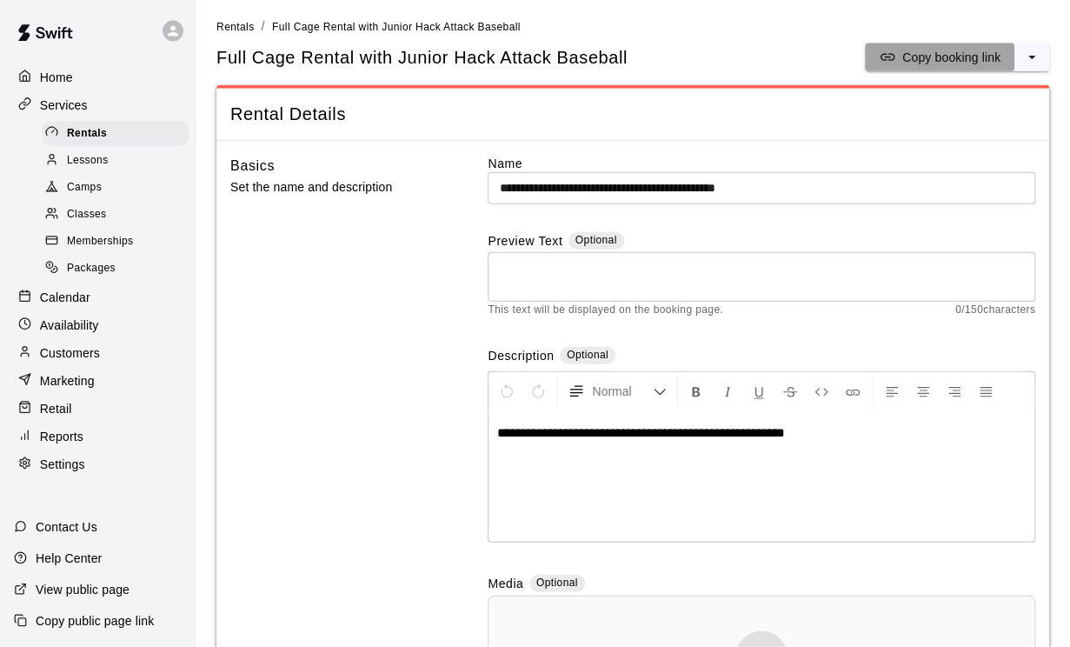
click at [957, 59] on p "Copy booking link" at bounding box center [951, 57] width 98 height 17
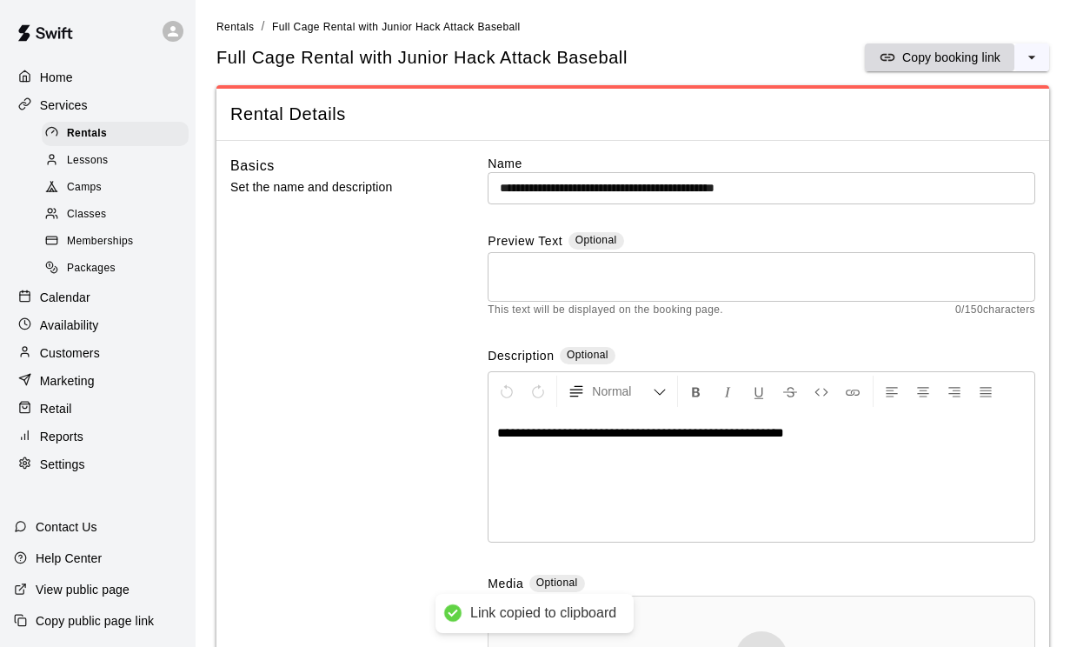
scroll to position [4, 0]
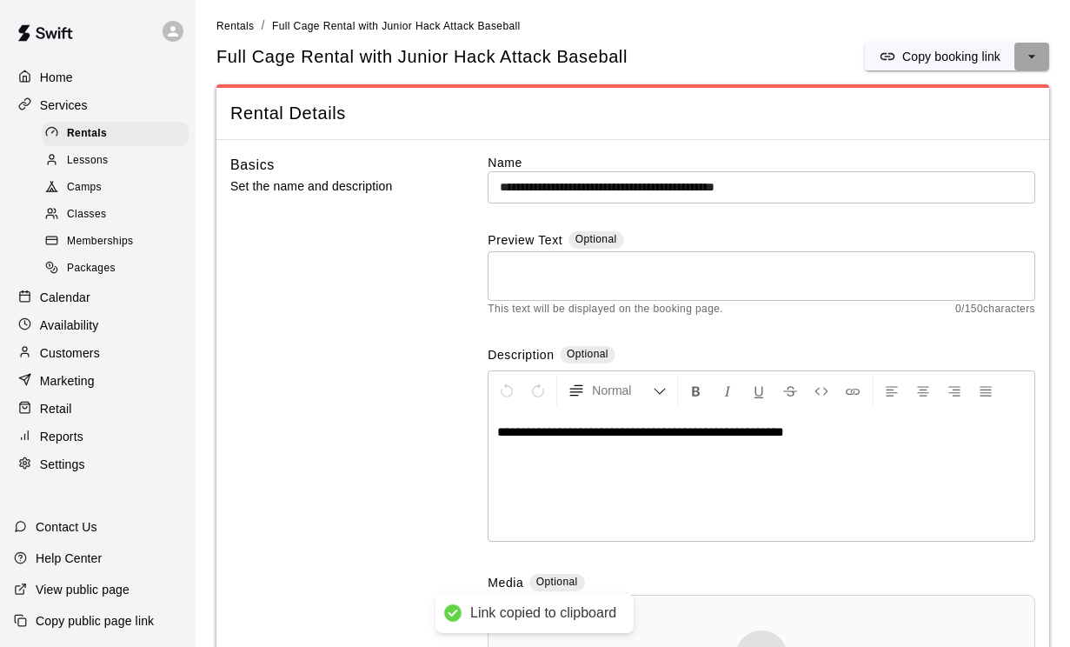
click at [1025, 62] on icon "select merge strategy" at bounding box center [1031, 56] width 17 height 17
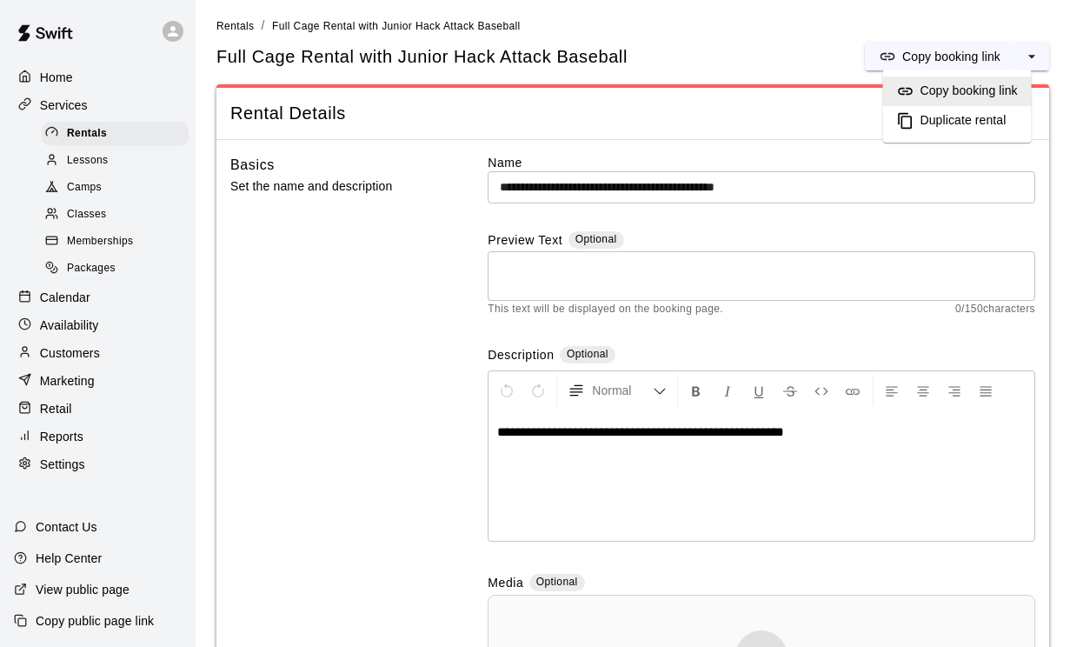
click at [749, 185] on input "**********" at bounding box center [762, 187] width 548 height 32
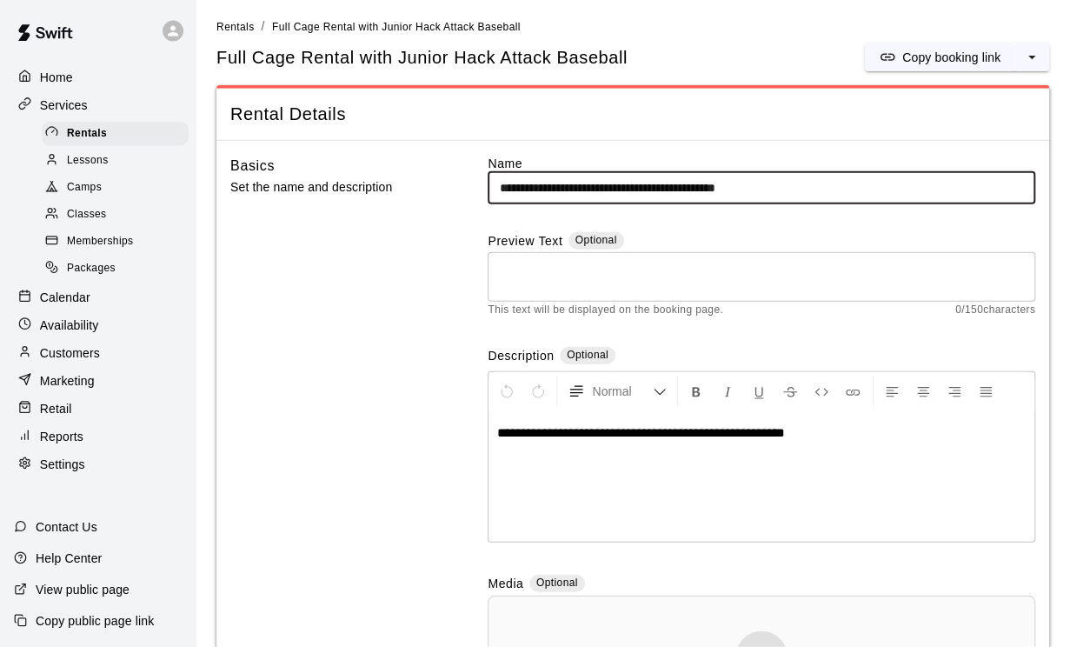
click at [749, 185] on input "**********" at bounding box center [762, 188] width 548 height 32
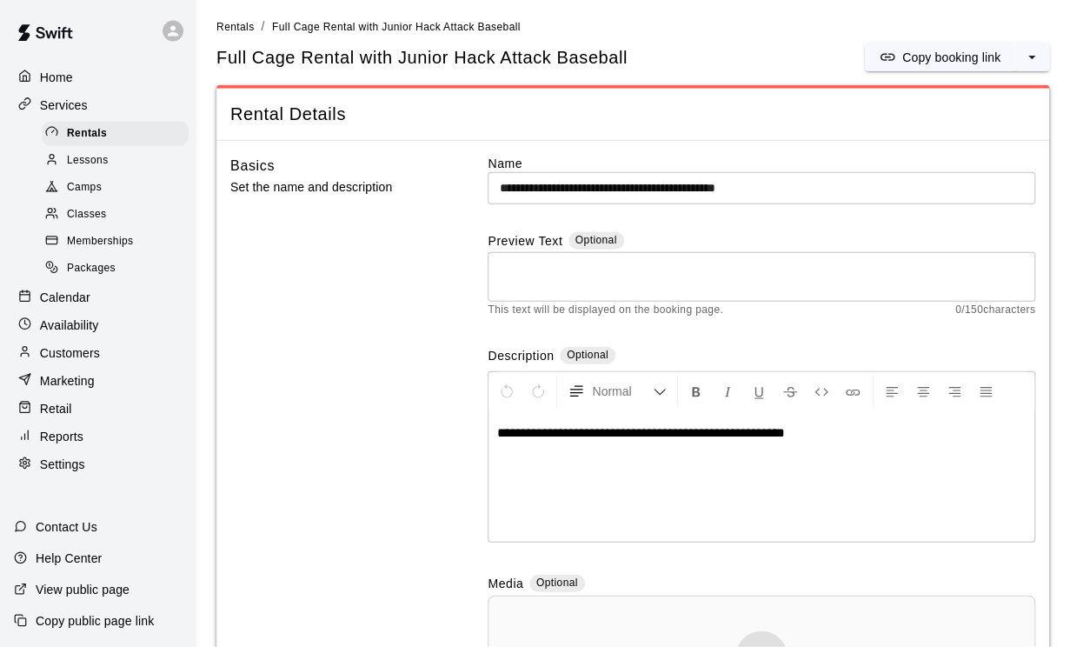
click at [842, 427] on p "**********" at bounding box center [761, 432] width 528 height 17
click at [1025, 59] on icon "select merge strategy" at bounding box center [1031, 57] width 17 height 17
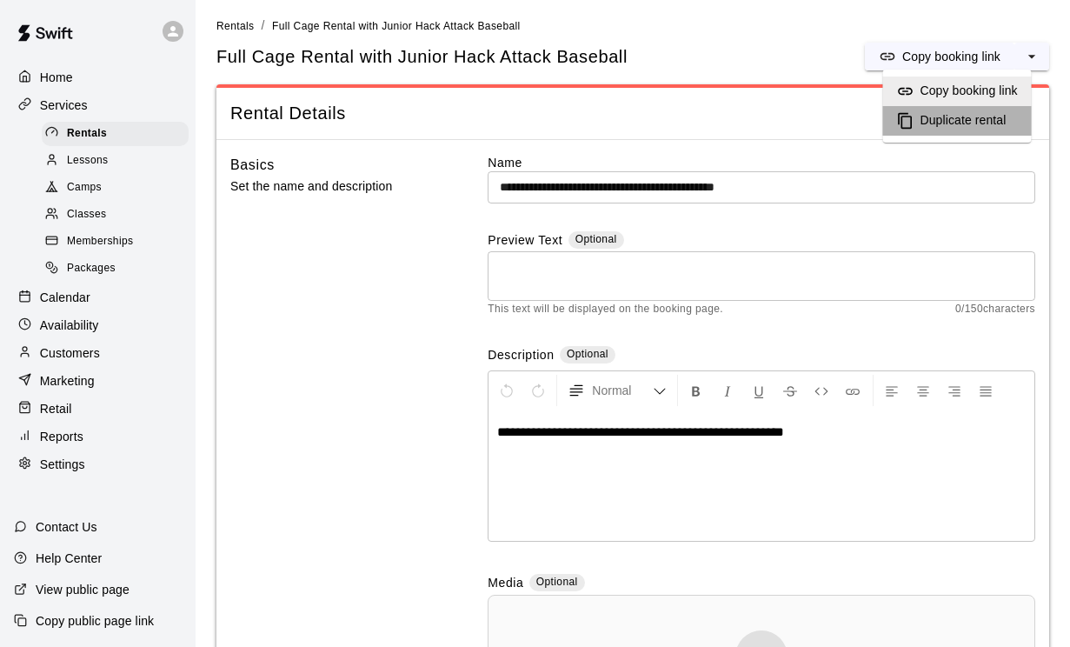
click at [991, 118] on h6 "Duplicate rental" at bounding box center [963, 120] width 86 height 19
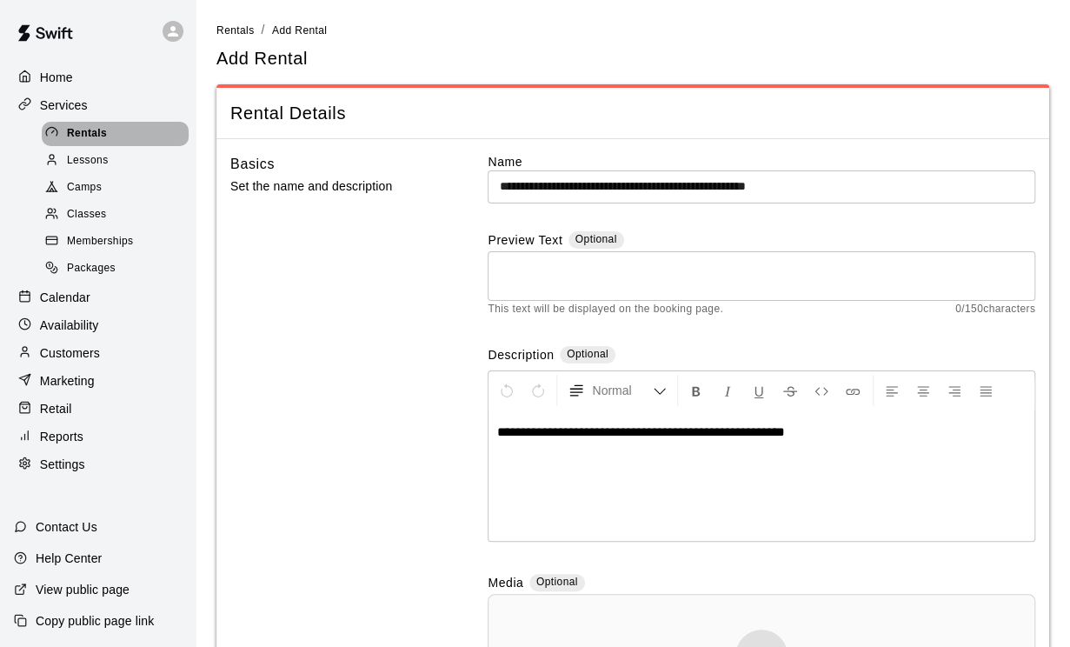
click at [76, 139] on span "Rentals" at bounding box center [87, 133] width 40 height 17
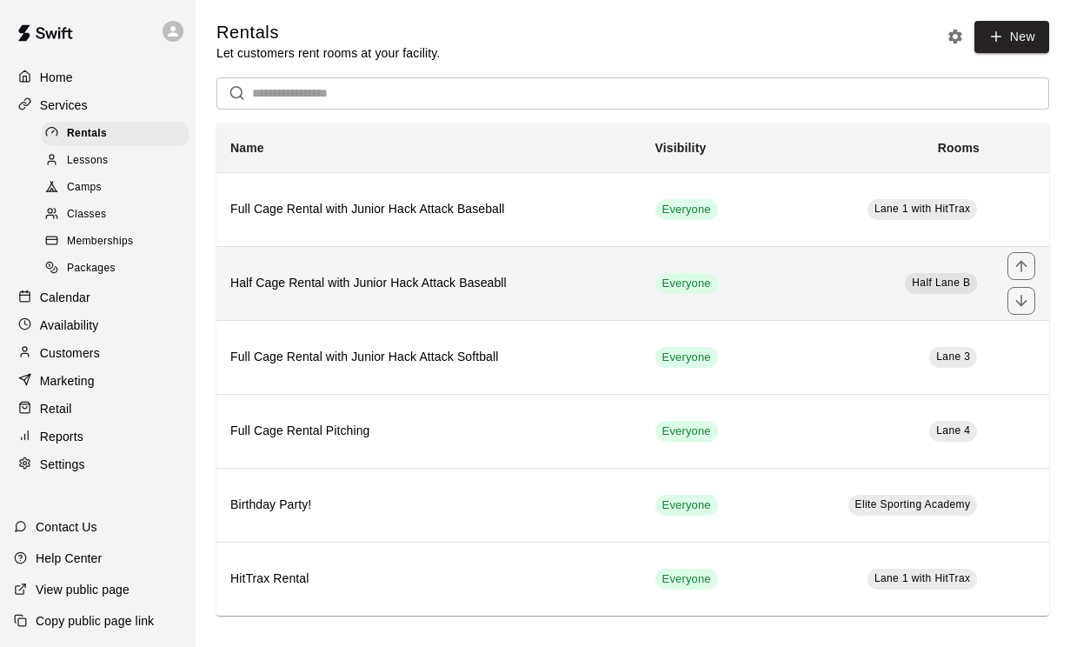
scroll to position [4, 0]
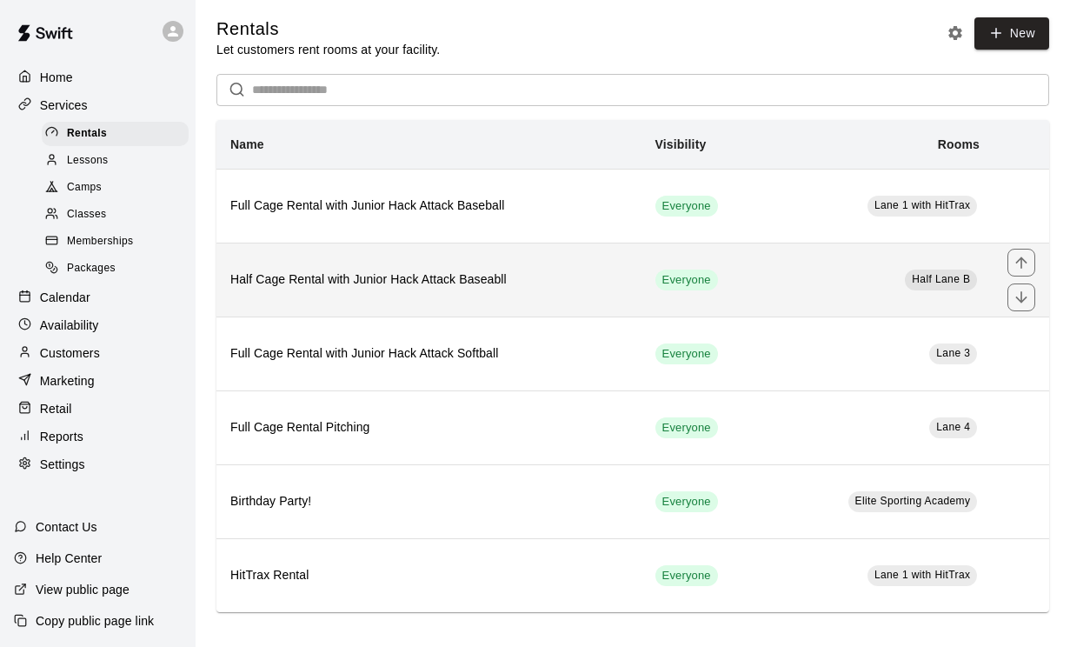
click at [364, 288] on h6 "Half Cage Rental with Junior Hack Attack Baseabll" at bounding box center [428, 279] width 397 height 19
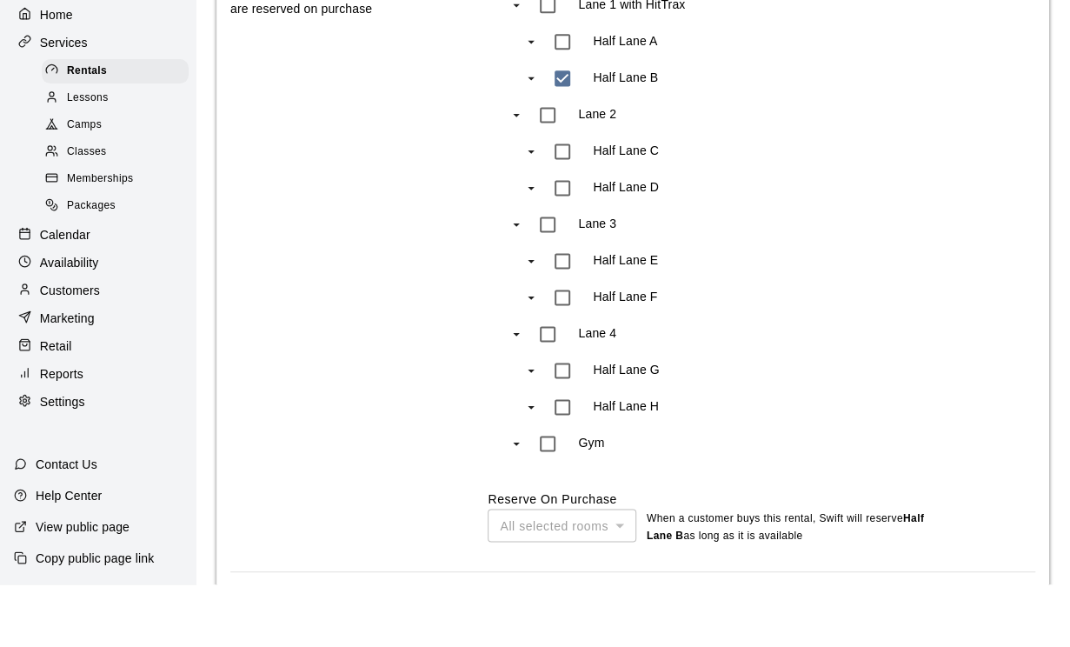
scroll to position [1182, 0]
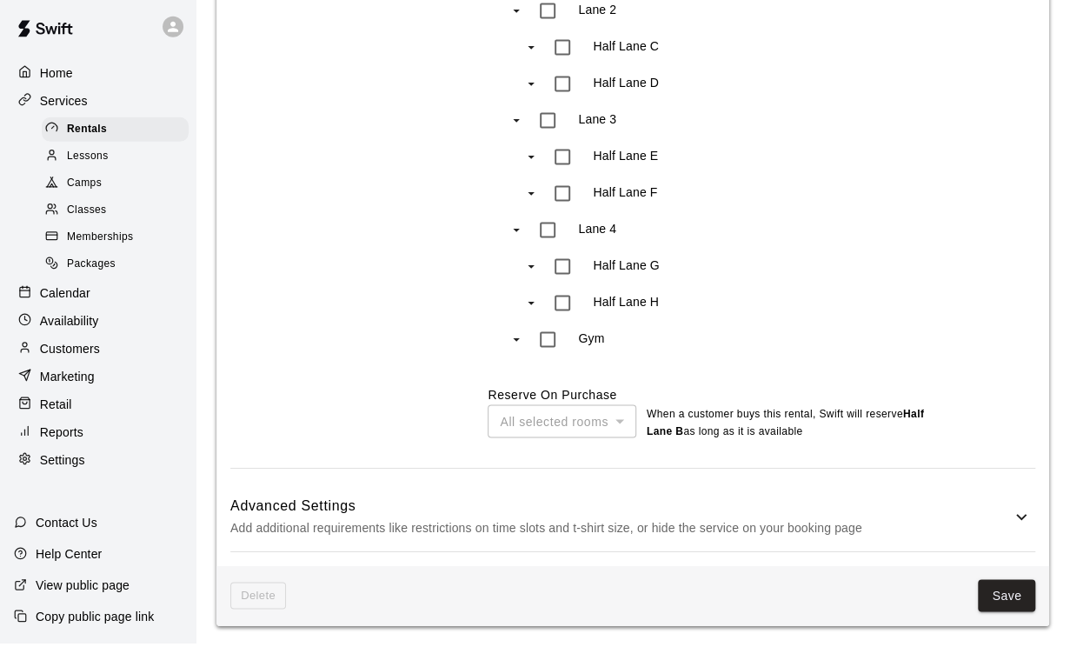
click at [56, 432] on p "Reports" at bounding box center [61, 436] width 43 height 17
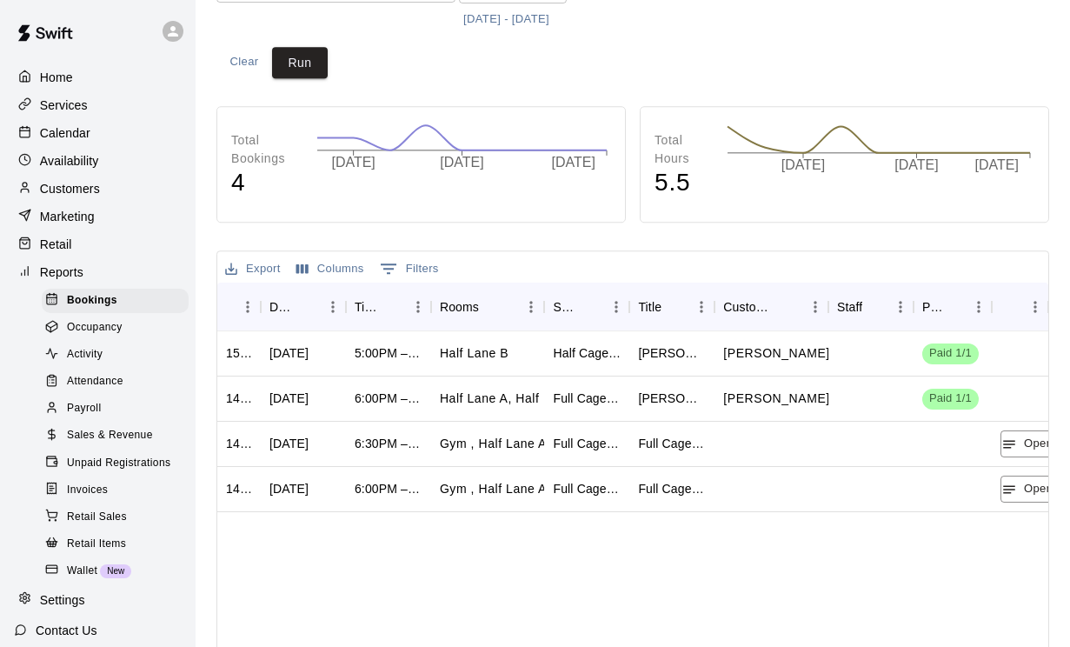
scroll to position [196, 0]
drag, startPoint x: 344, startPoint y: 301, endPoint x: 398, endPoint y: 302, distance: 53.9
click at [398, 302] on div "ID Date Time Rooms Service Title Customers Staff Payment Notes" at bounding box center [632, 306] width 831 height 49
drag, startPoint x: 330, startPoint y: 297, endPoint x: 416, endPoint y: 286, distance: 86.8
click at [416, 286] on div "ID Date Time Rooms Service Title Customers Staff Payment Notes" at bounding box center [632, 306] width 831 height 49
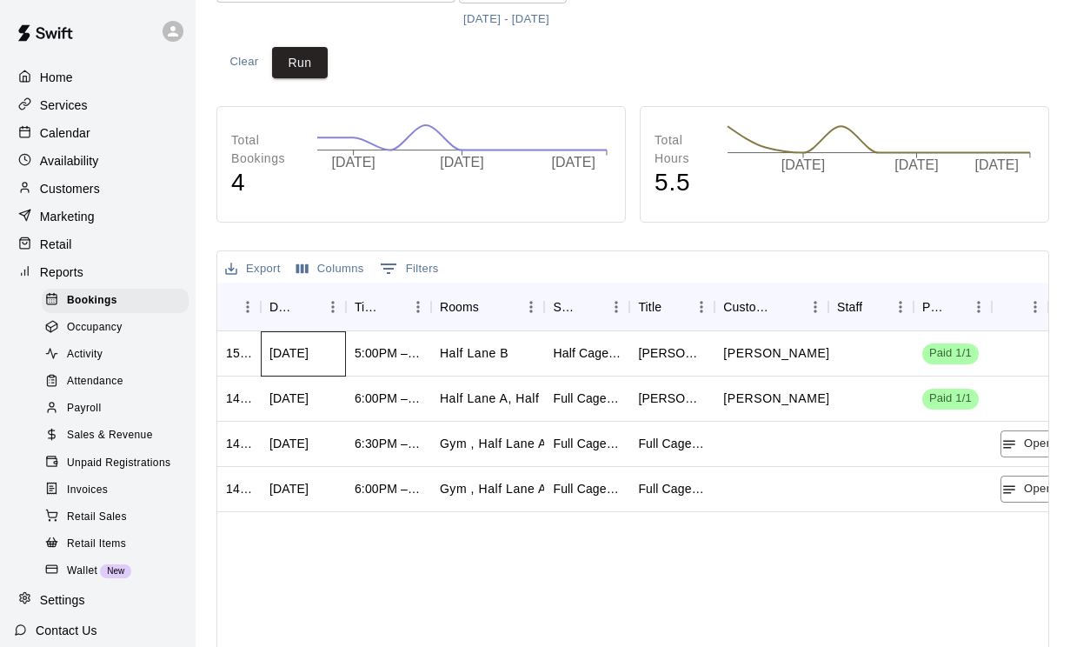
click at [302, 346] on div "[DATE]" at bounding box center [288, 352] width 39 height 17
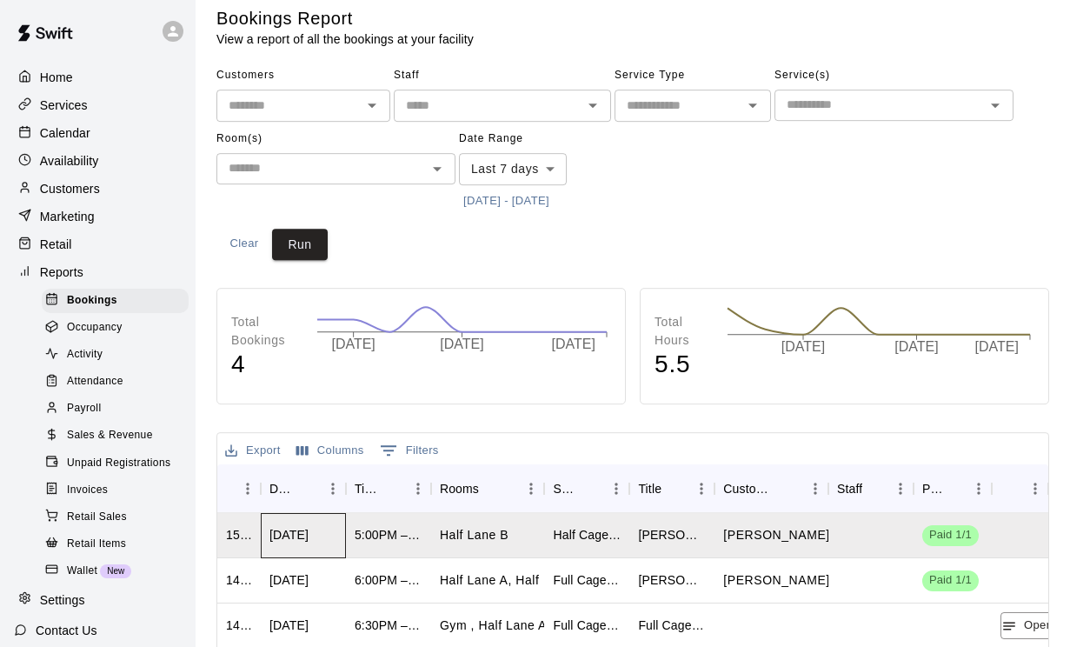
scroll to position [0, 0]
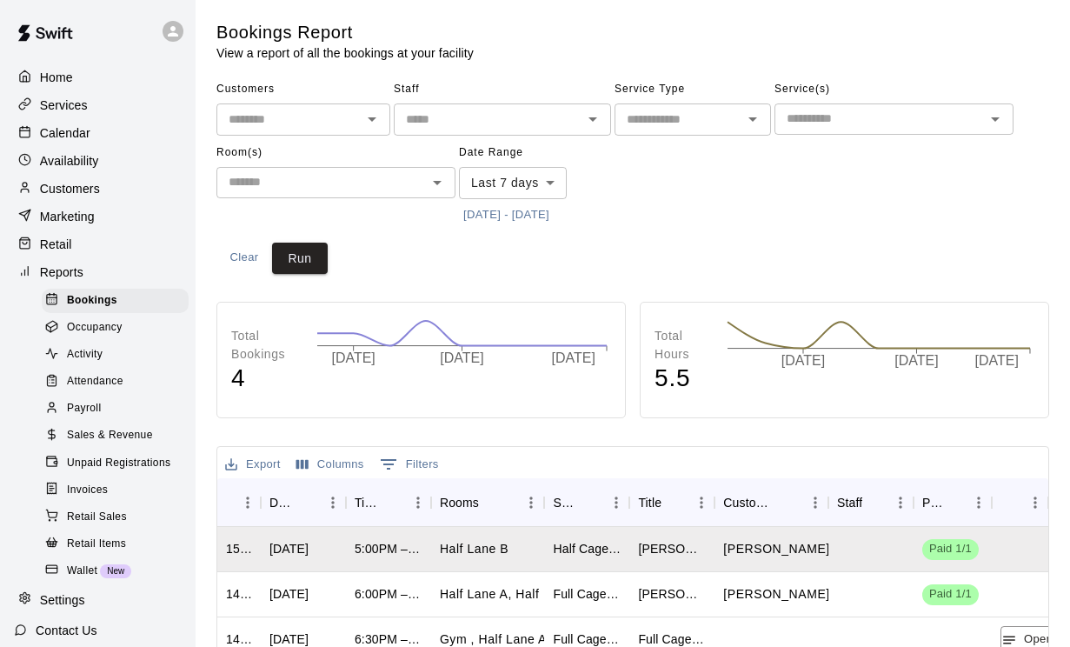
click at [557, 188] on body "Home Services Calendar Availability Customers Marketing Retail Reports Bookings…" at bounding box center [535, 530] width 1070 height 1061
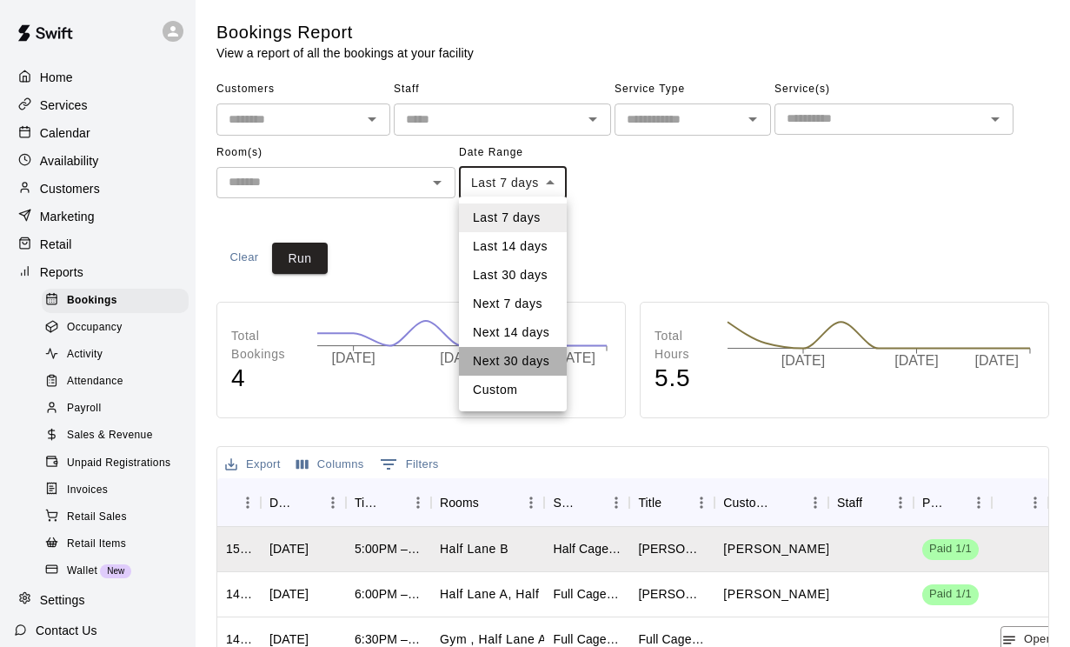
click at [520, 358] on li "Next 30 days" at bounding box center [513, 361] width 108 height 29
type input "*********"
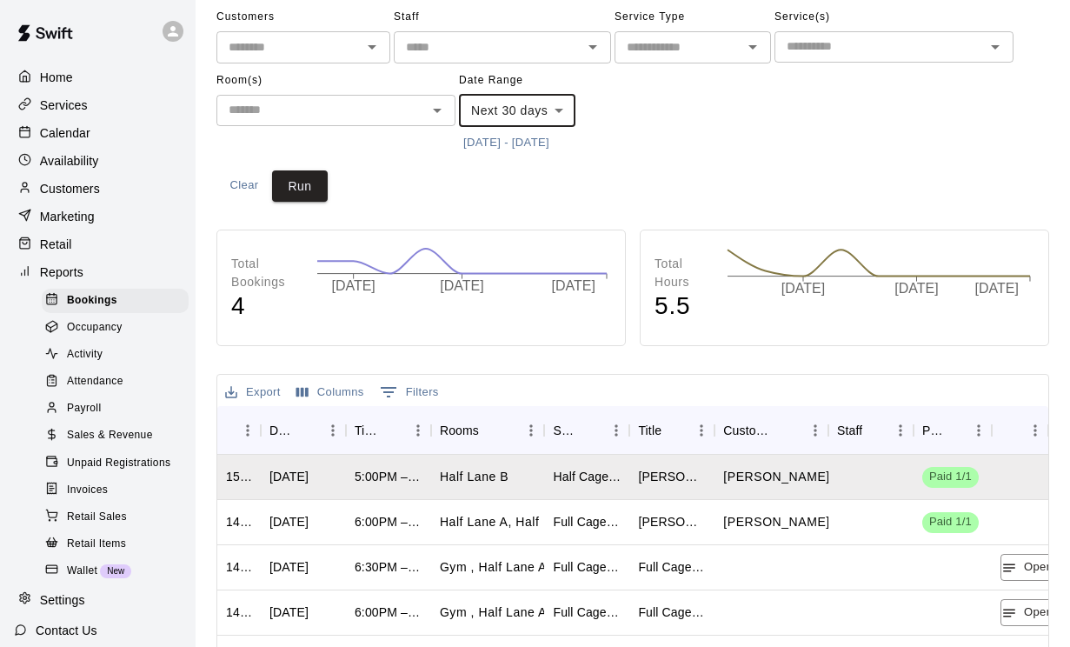
scroll to position [101, 0]
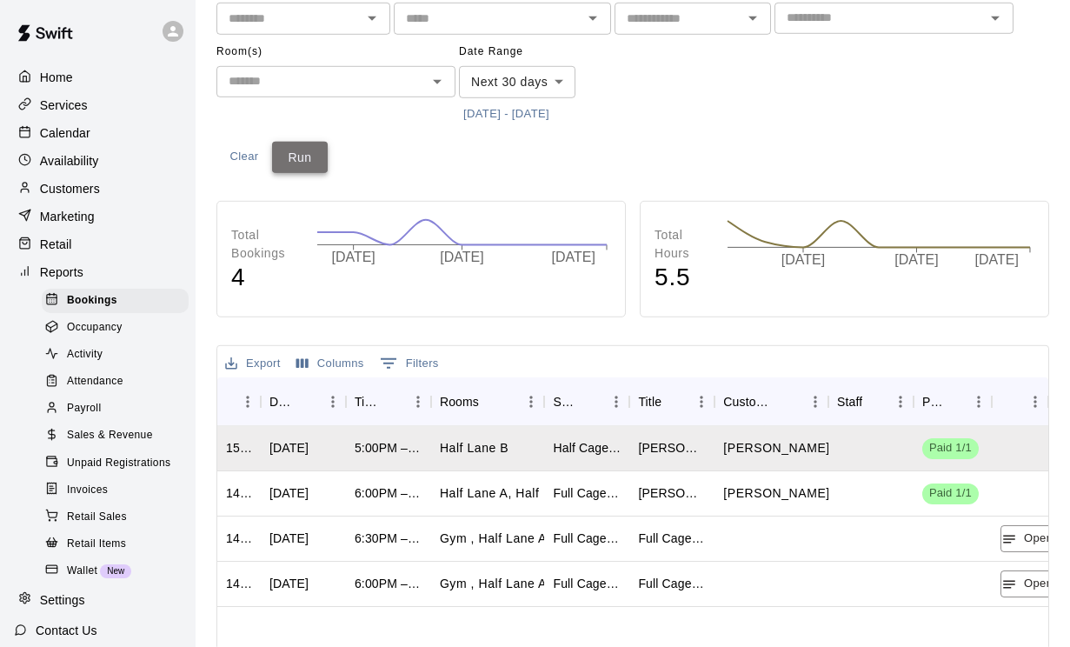
click at [298, 154] on button "Run" at bounding box center [300, 158] width 56 height 32
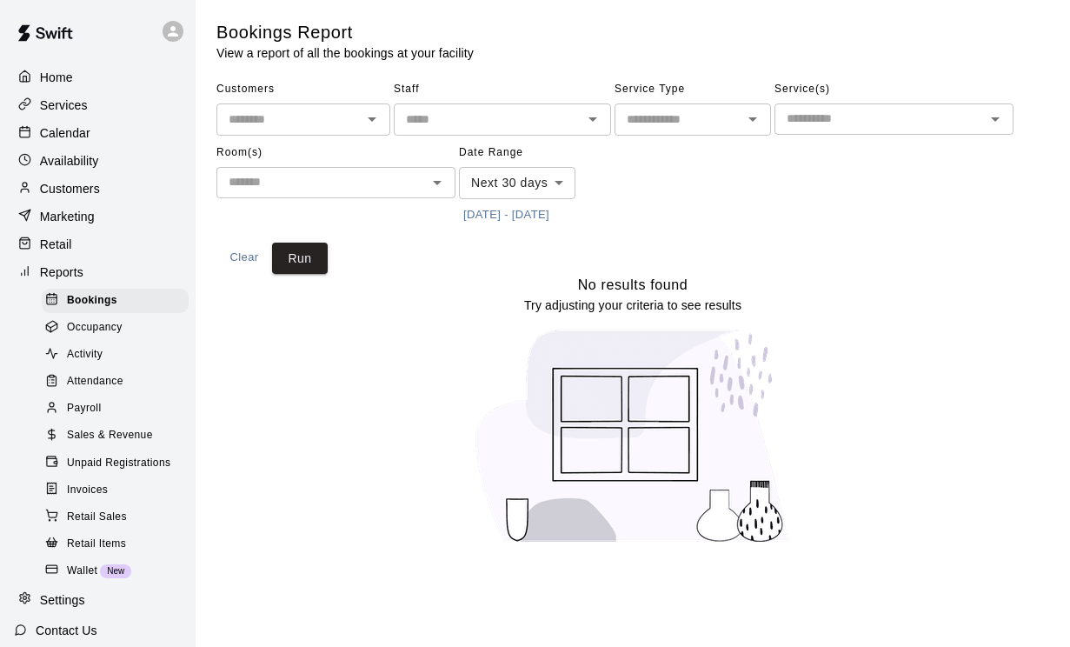
click at [575, 183] on body "Home Services Calendar Availability Customers Marketing Retail Reports Bookings…" at bounding box center [535, 282] width 1070 height 565
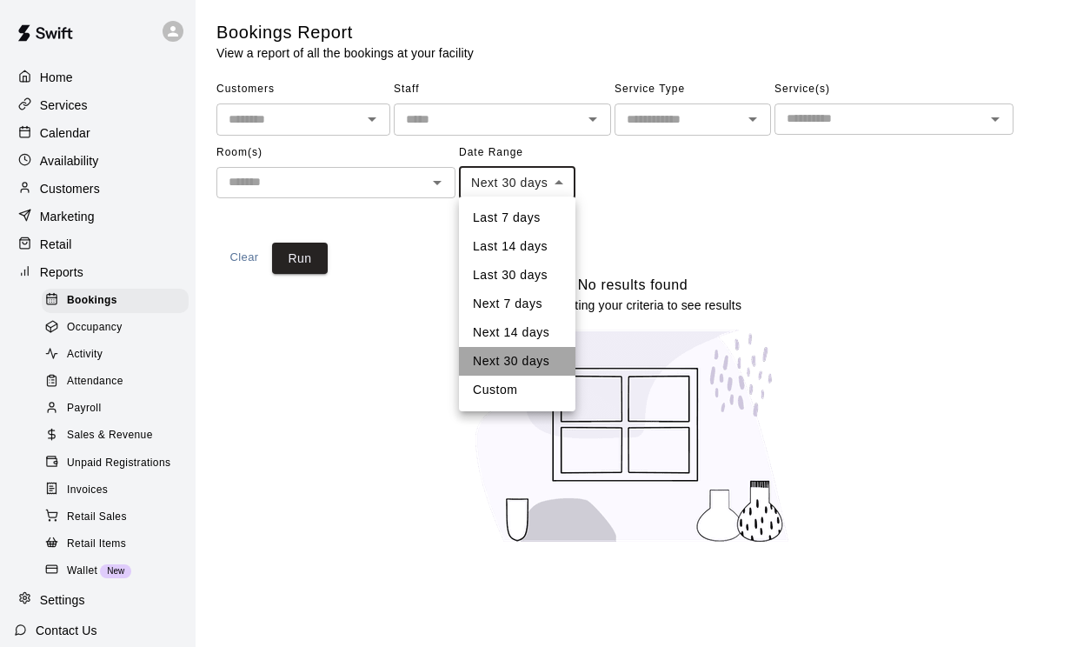
click at [497, 359] on li "Next 30 days" at bounding box center [517, 361] width 116 height 29
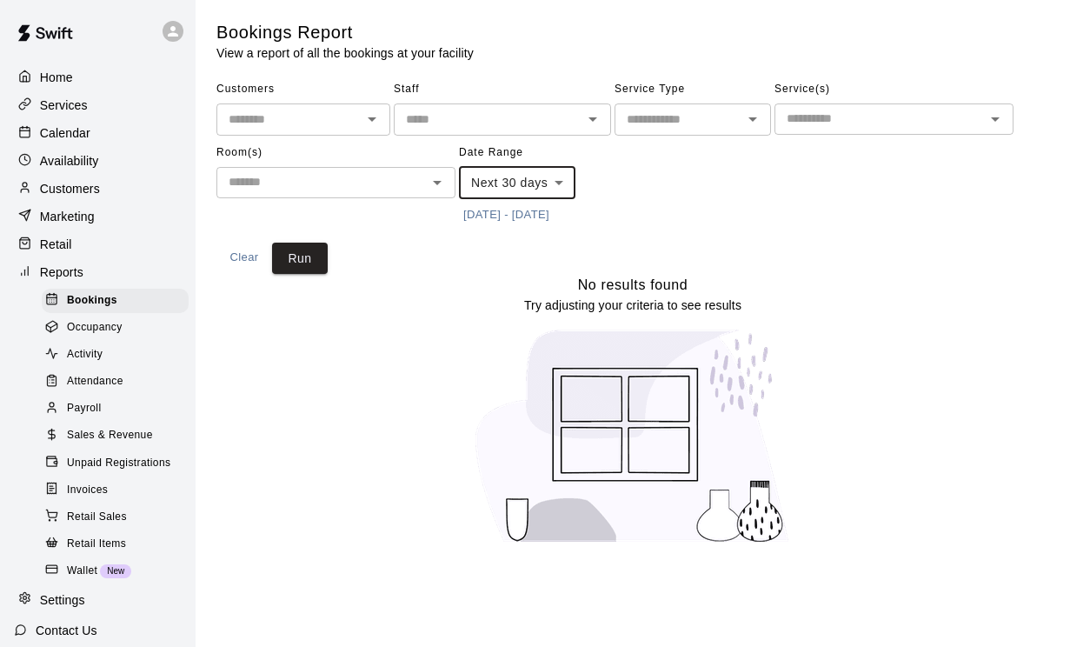
click at [334, 116] on input "text" at bounding box center [289, 120] width 135 height 22
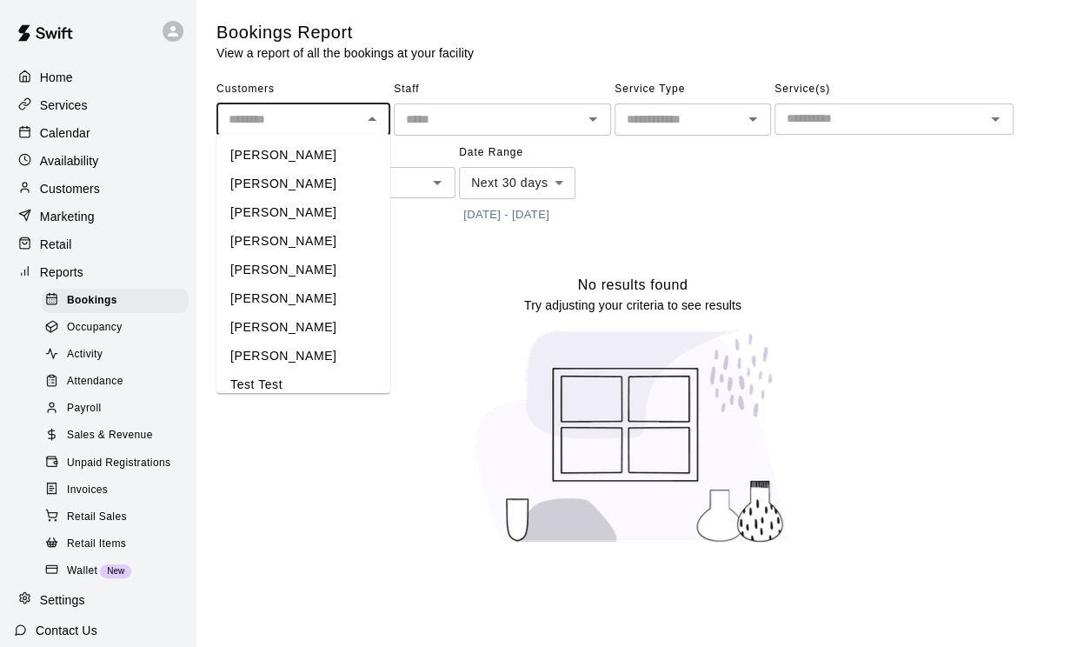
click at [319, 109] on input "text" at bounding box center [289, 120] width 135 height 22
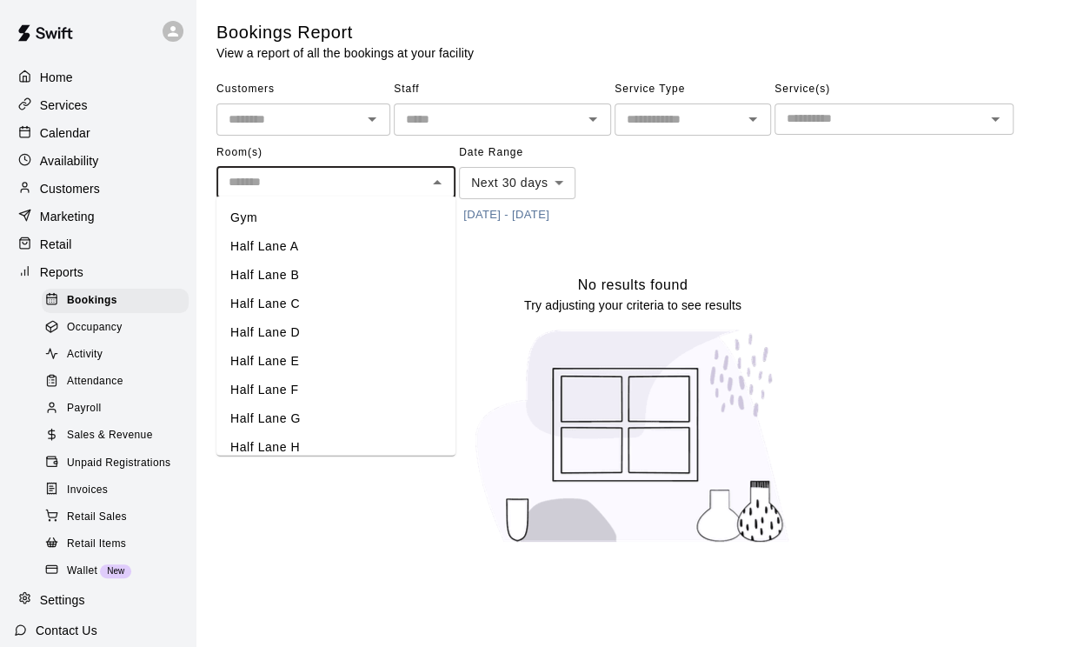
click at [345, 183] on input "text" at bounding box center [322, 182] width 200 height 22
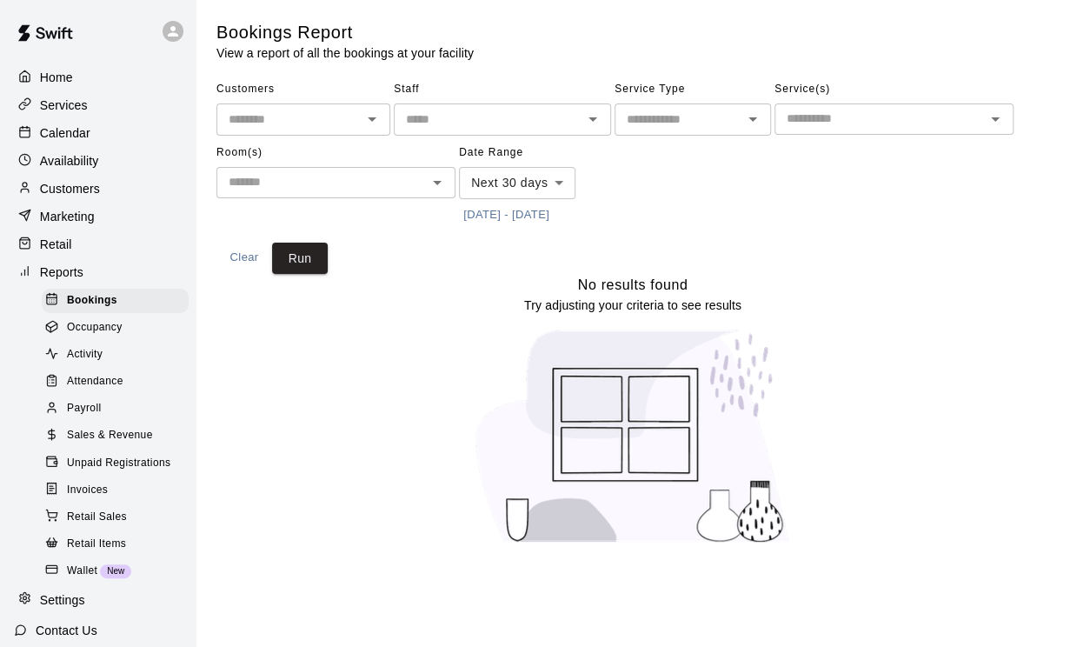
click at [494, 146] on span "Date Range" at bounding box center [535, 153] width 152 height 28
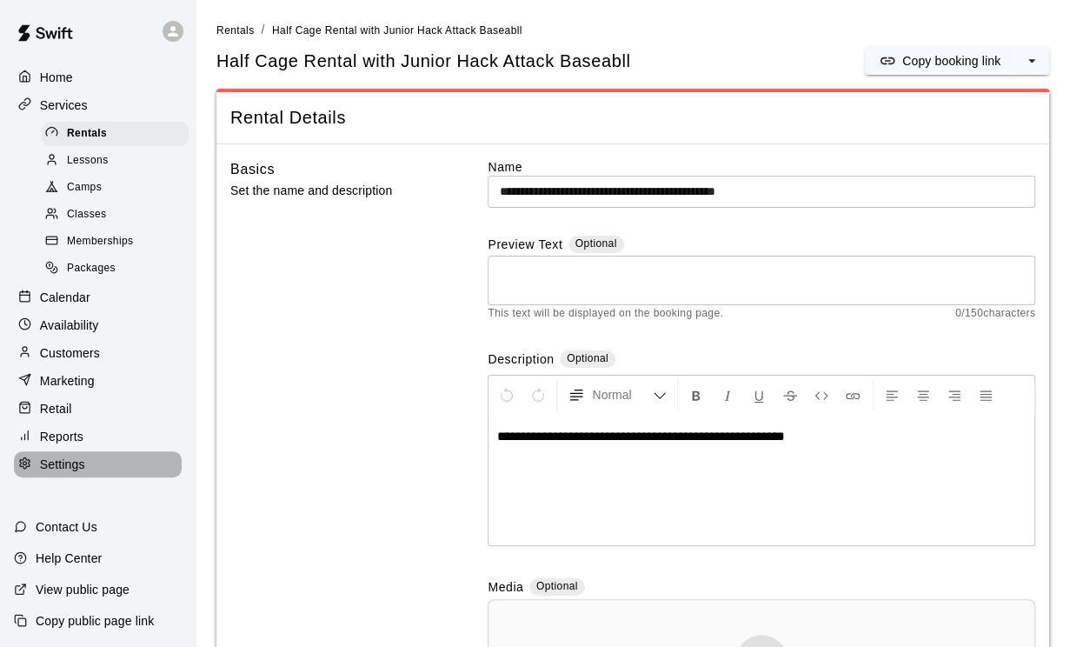
click at [70, 463] on p "Settings" at bounding box center [62, 463] width 45 height 17
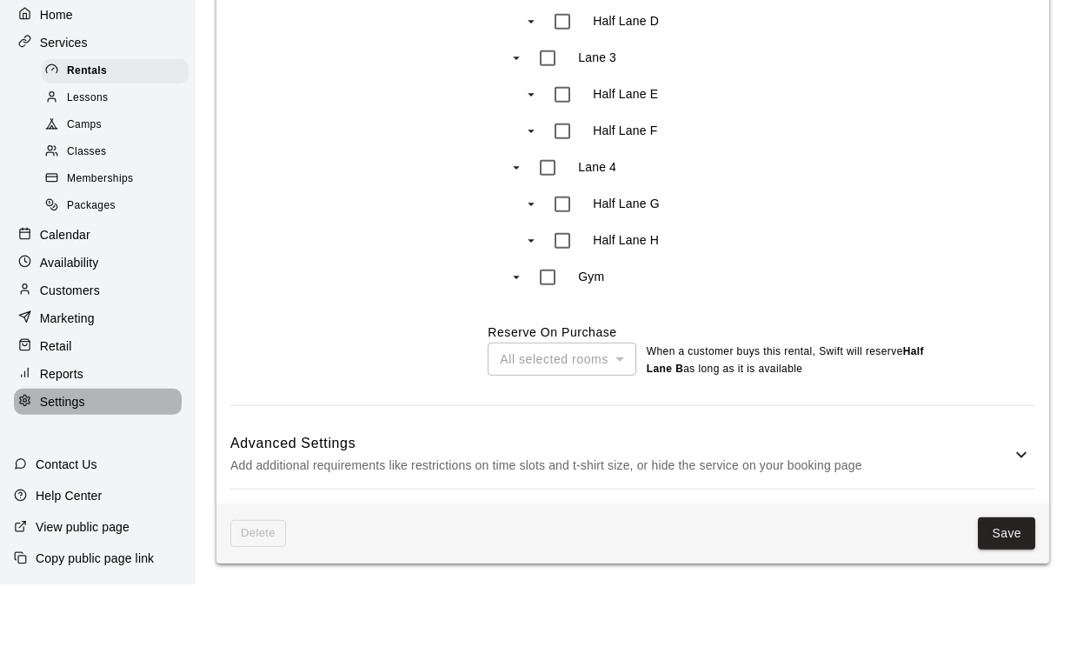
select select "**"
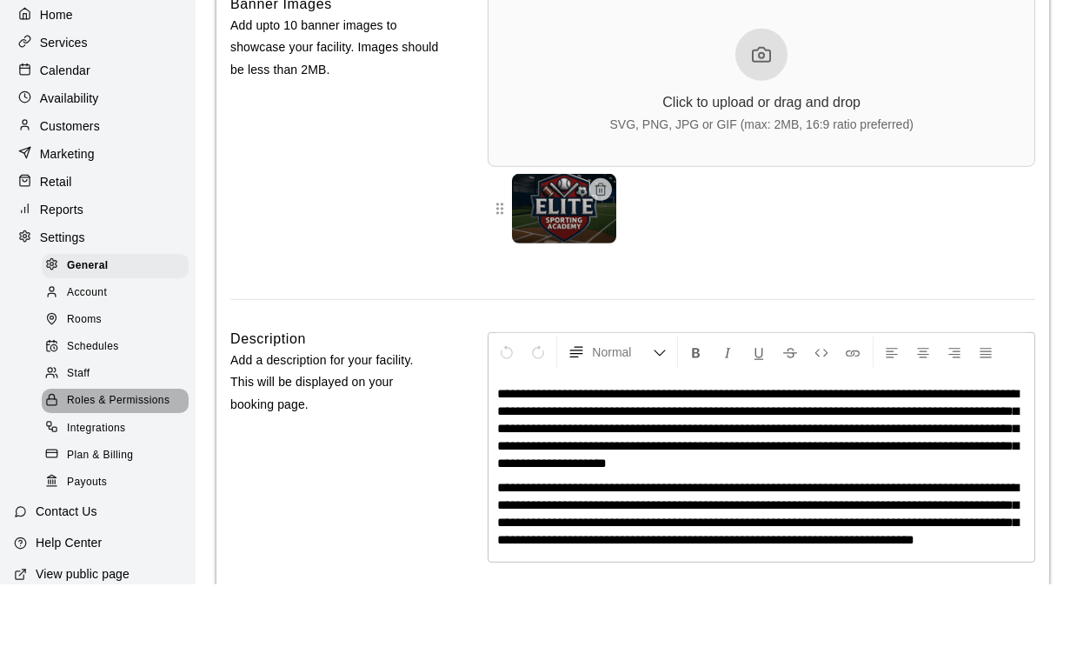
click at [116, 455] on span "Roles & Permissions" at bounding box center [118, 463] width 103 height 17
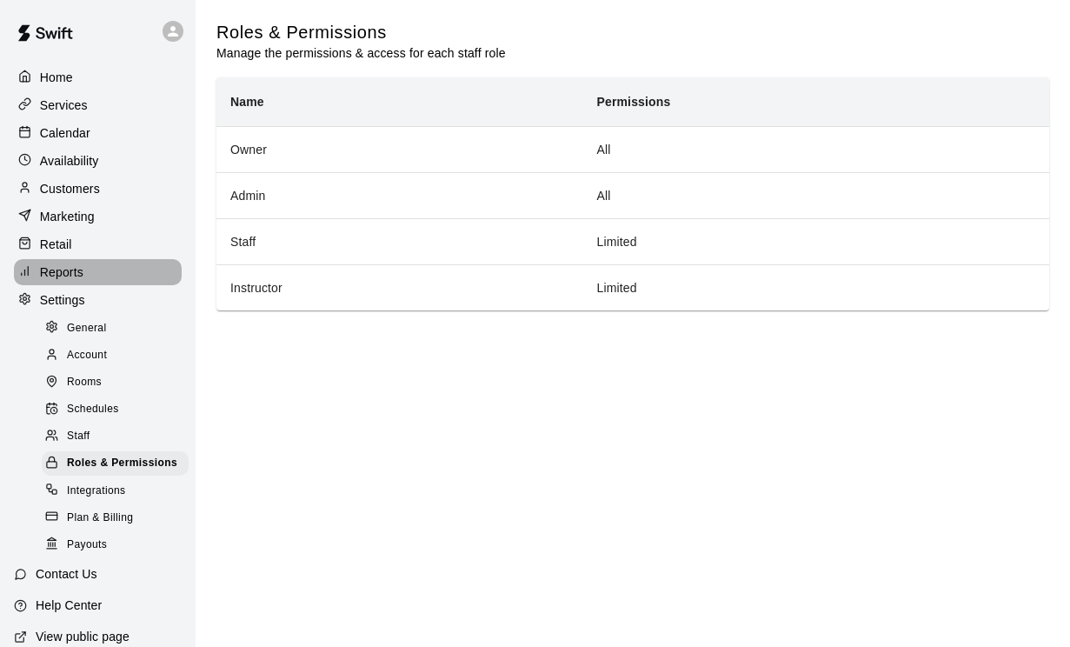
click at [53, 278] on p "Reports" at bounding box center [61, 271] width 43 height 17
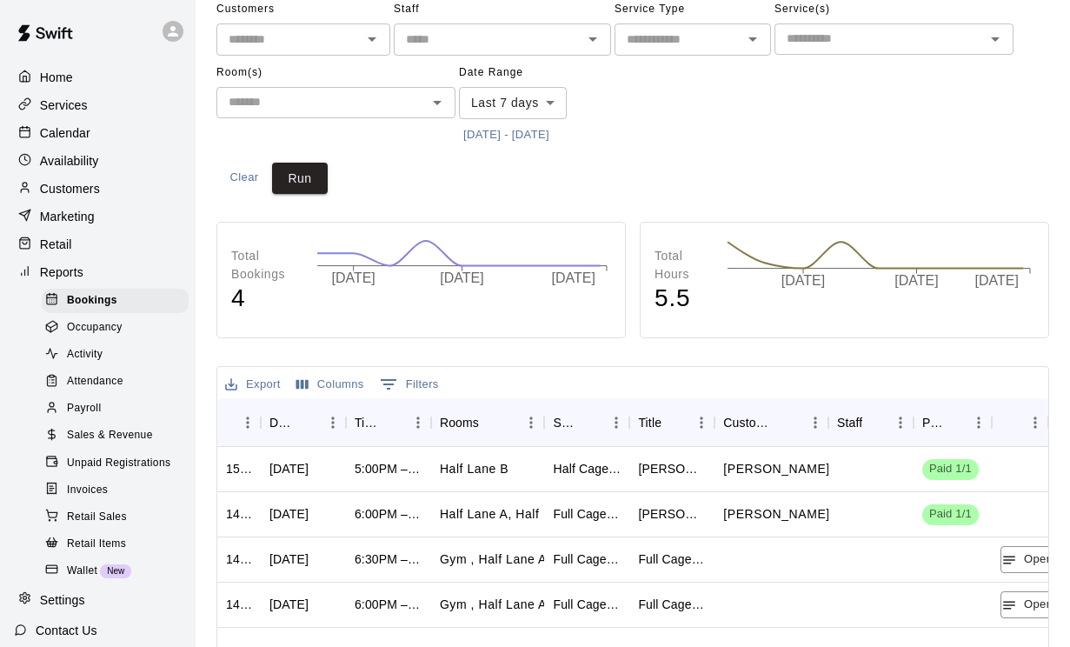
scroll to position [81, 0]
click at [333, 379] on button "Columns" at bounding box center [330, 383] width 76 height 27
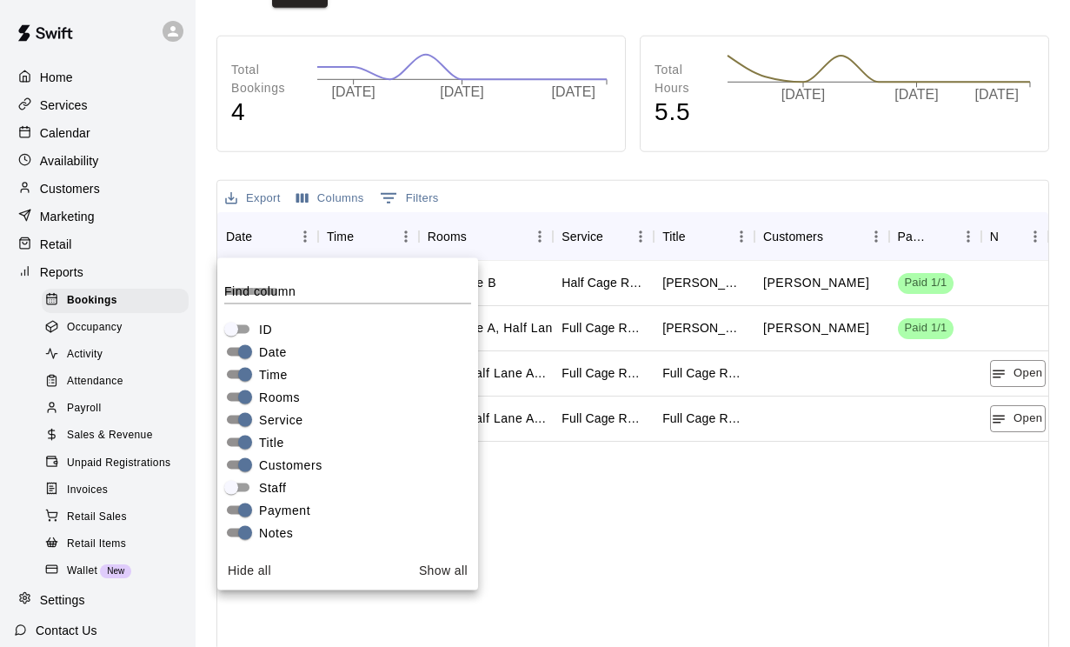
scroll to position [267, 0]
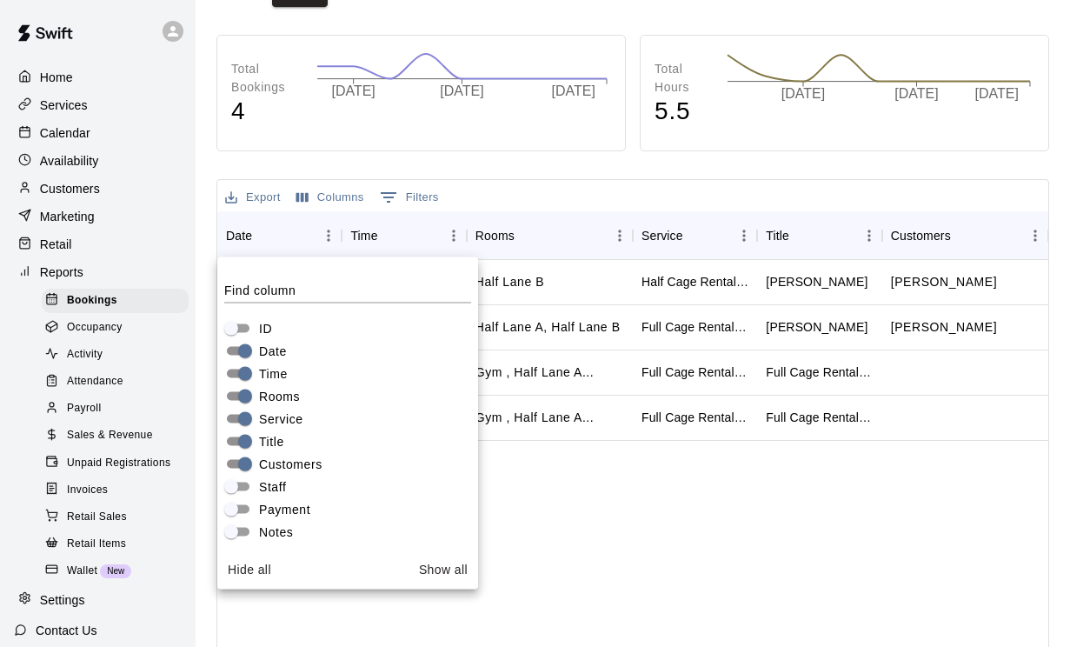
click at [559, 479] on div "[DATE] 5:00PM – 5:30PM Half Lane B Half Cage Rental with Junior Hack Attack Bas…" at bounding box center [632, 500] width 831 height 481
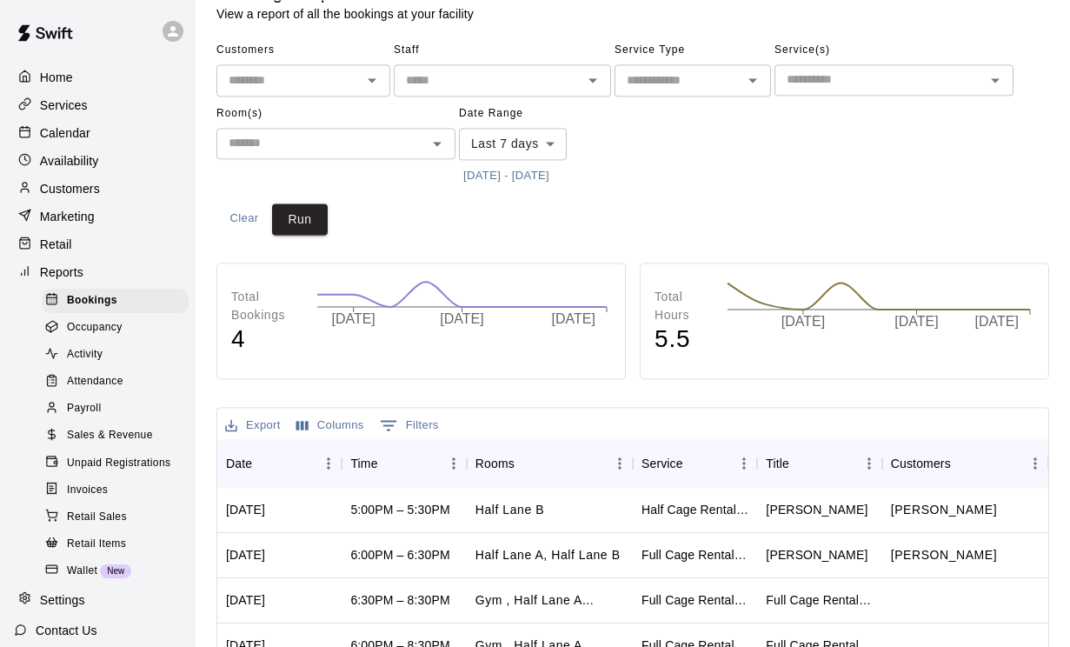
scroll to position [0, 0]
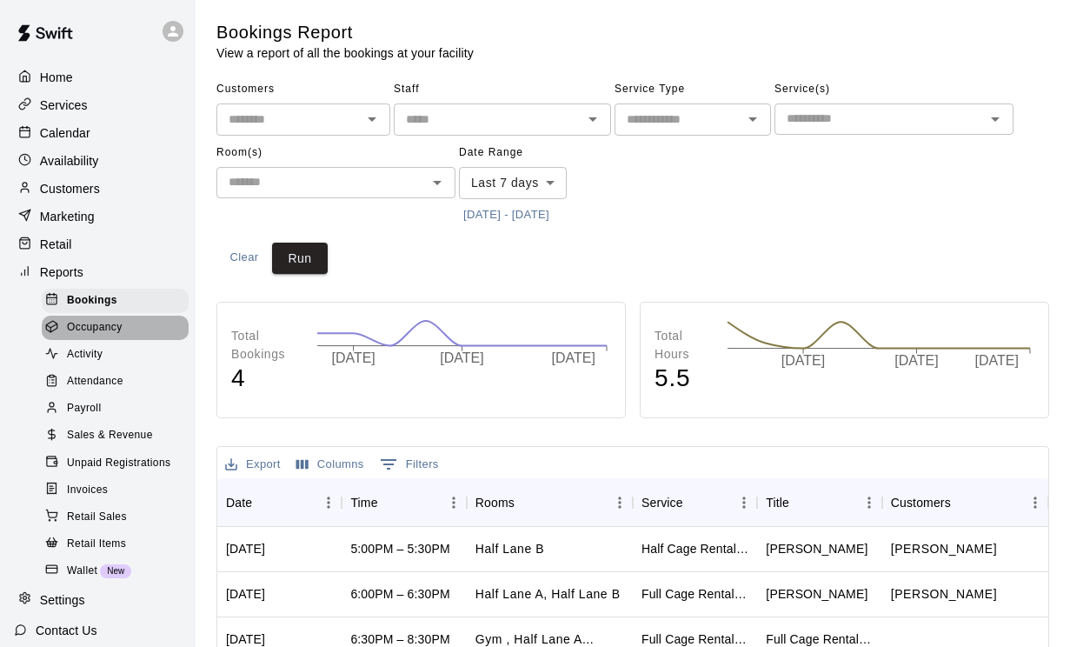
click at [82, 328] on span "Occupancy" at bounding box center [95, 327] width 56 height 17
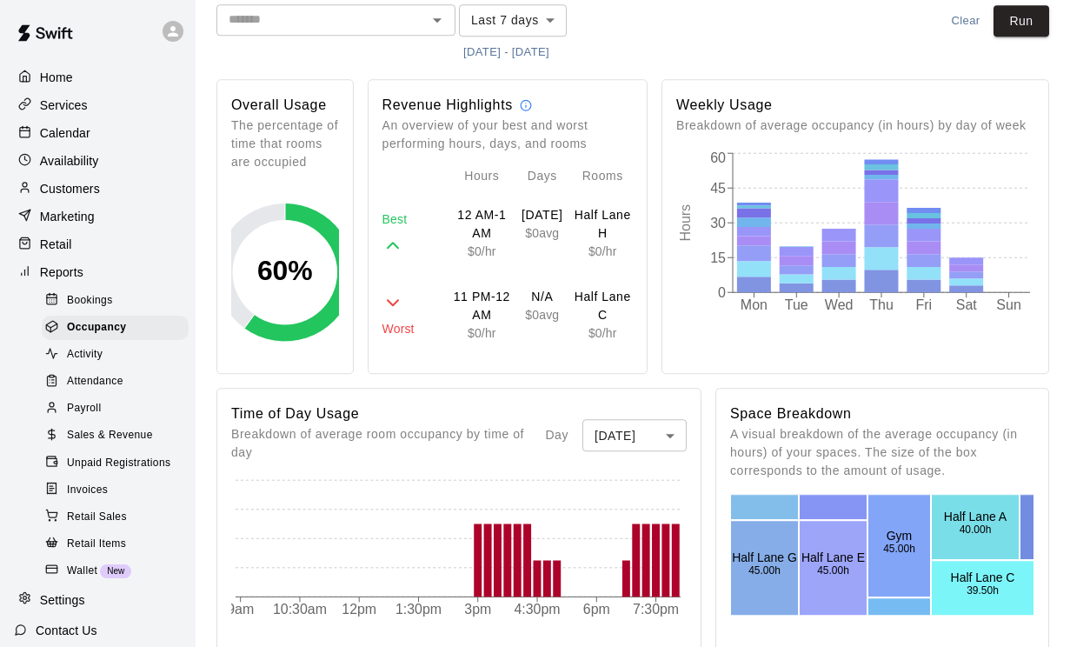
scroll to position [99, 0]
click at [96, 361] on span "Activity" at bounding box center [85, 354] width 36 height 17
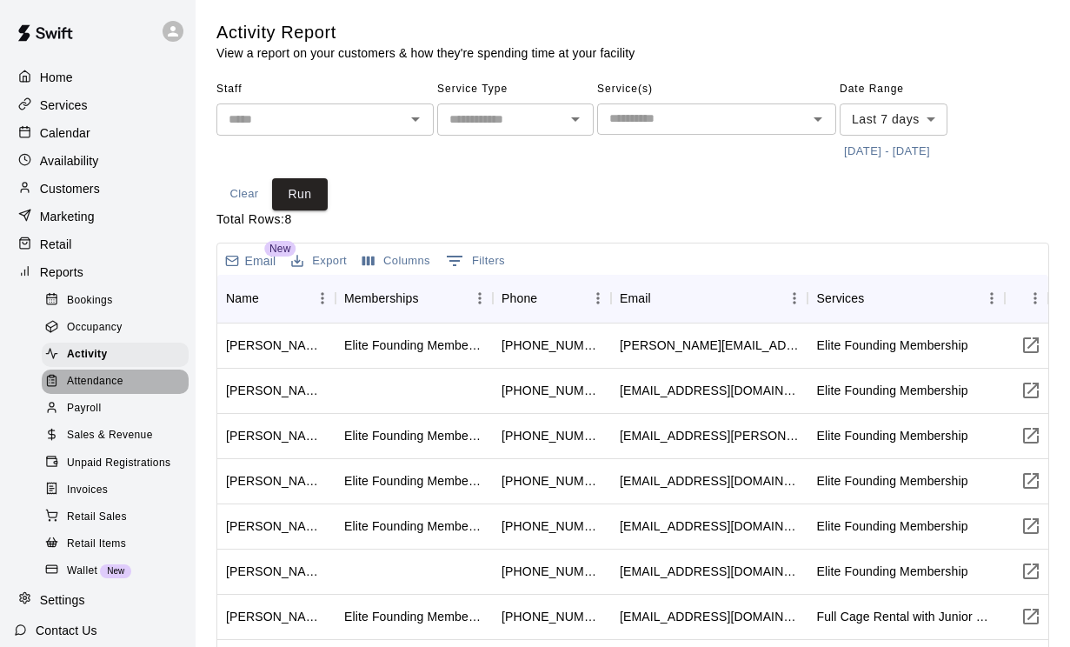
click at [96, 386] on span "Attendance" at bounding box center [95, 381] width 56 height 17
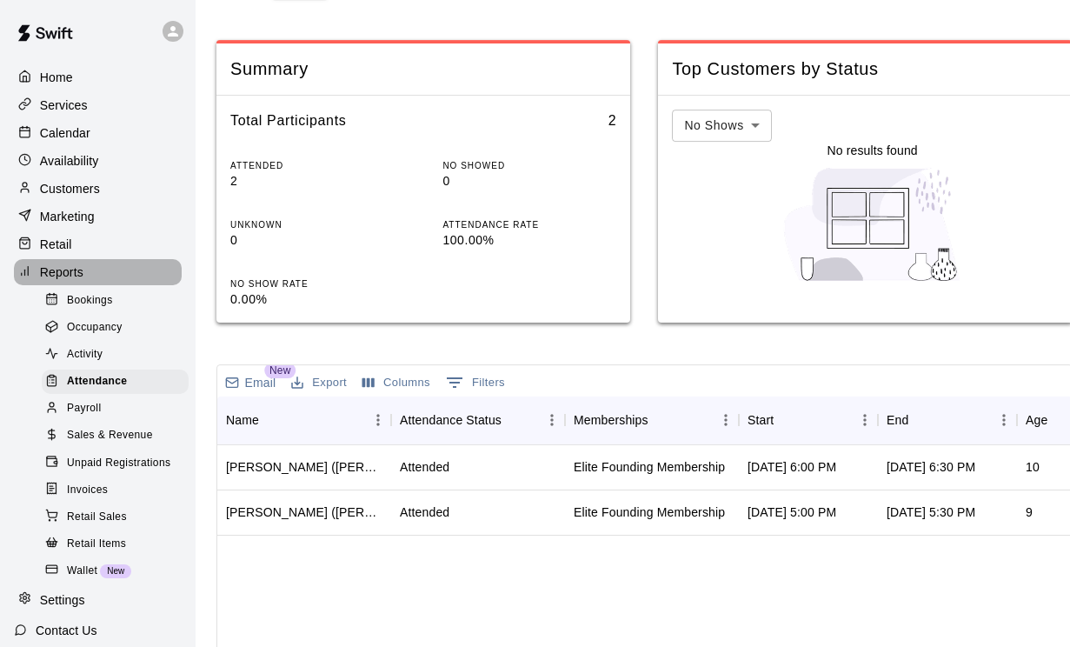
scroll to position [212, 0]
drag, startPoint x: 50, startPoint y: 261, endPoint x: 50, endPoint y: 473, distance: 212.1
click at [50, 261] on div "Reports" at bounding box center [98, 272] width 168 height 26
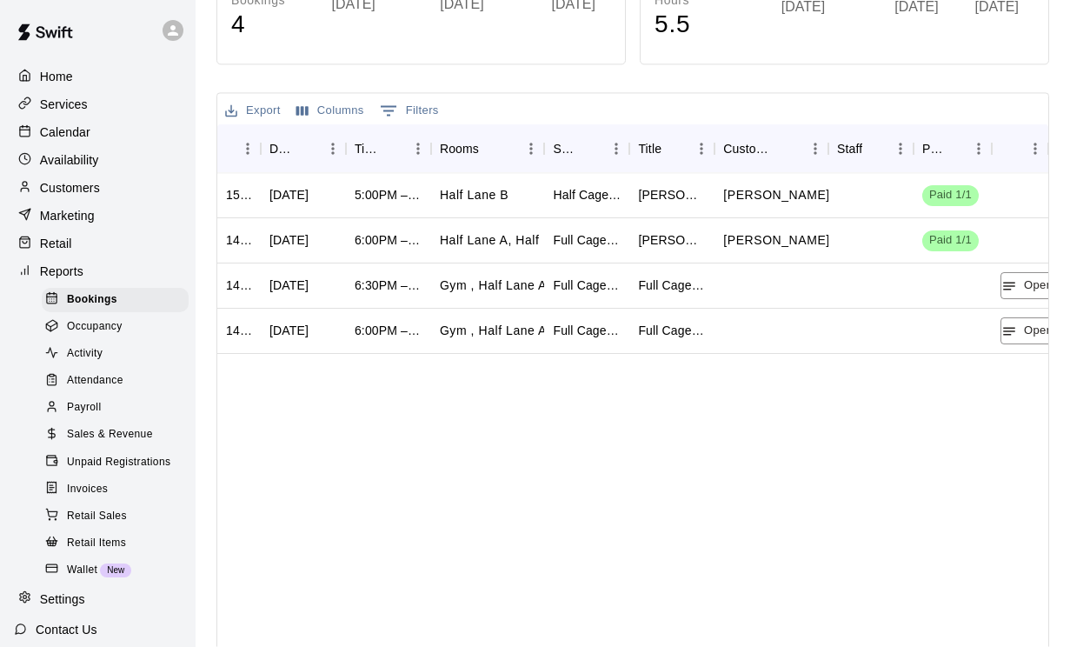
scroll to position [353, 0]
click at [89, 619] on p "Contact Us" at bounding box center [67, 629] width 62 height 17
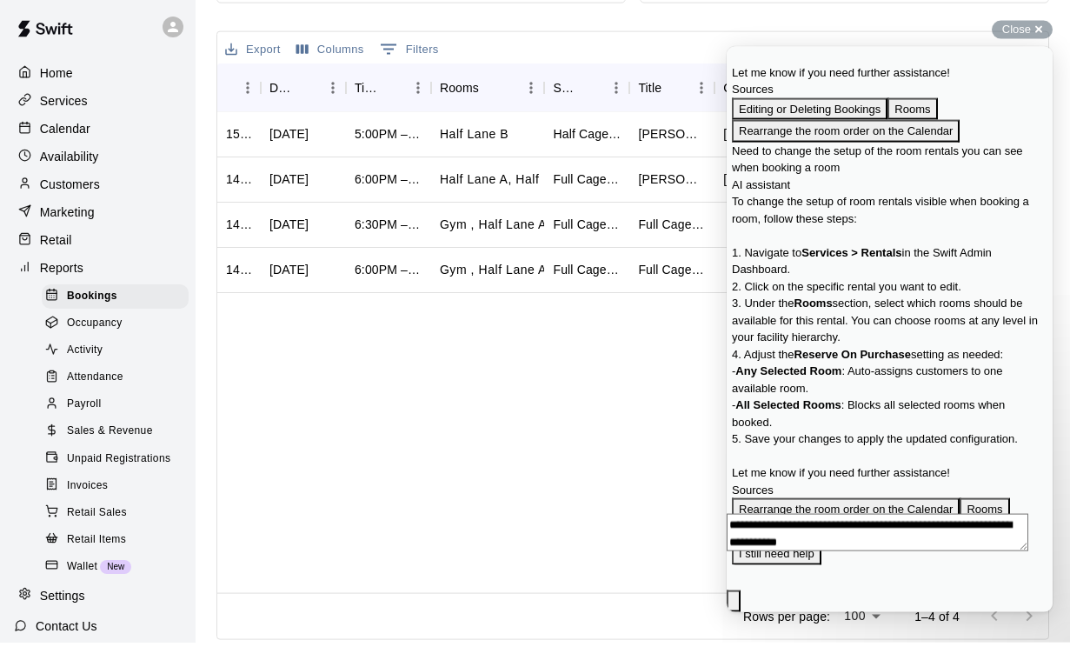
scroll to position [768, 0]
click at [674, 479] on div "1504020 [DATE] 5:00PM – 5:30PM Half Lane B Half Cage Rental with Junior Hack At…" at bounding box center [632, 356] width 831 height 481
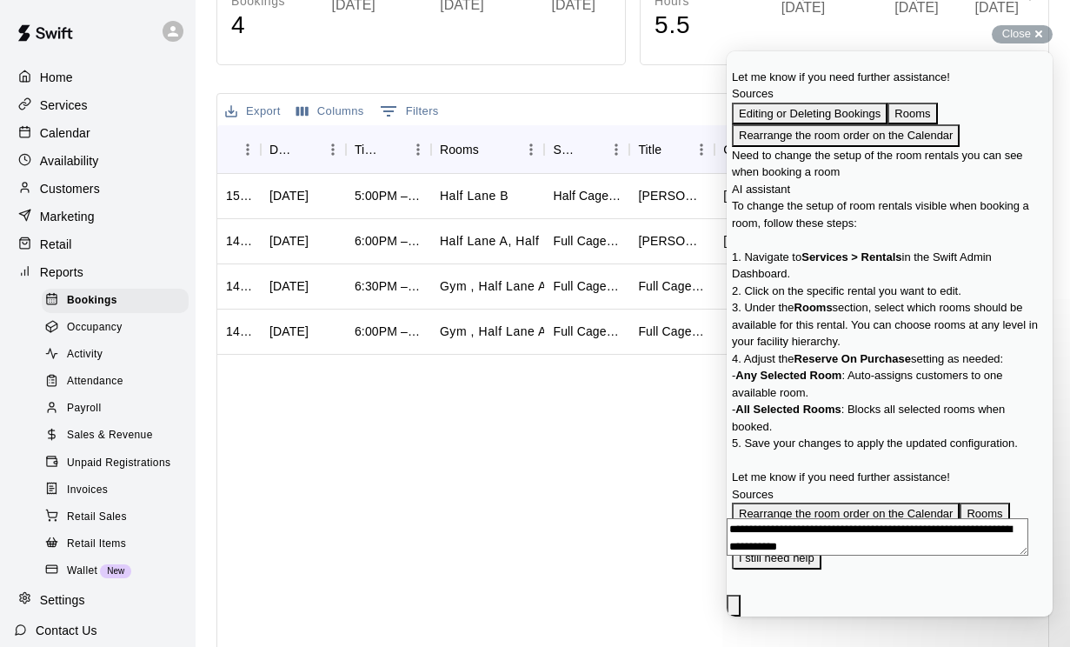
scroll to position [0, 0]
click at [56, 111] on p "Services" at bounding box center [64, 104] width 48 height 17
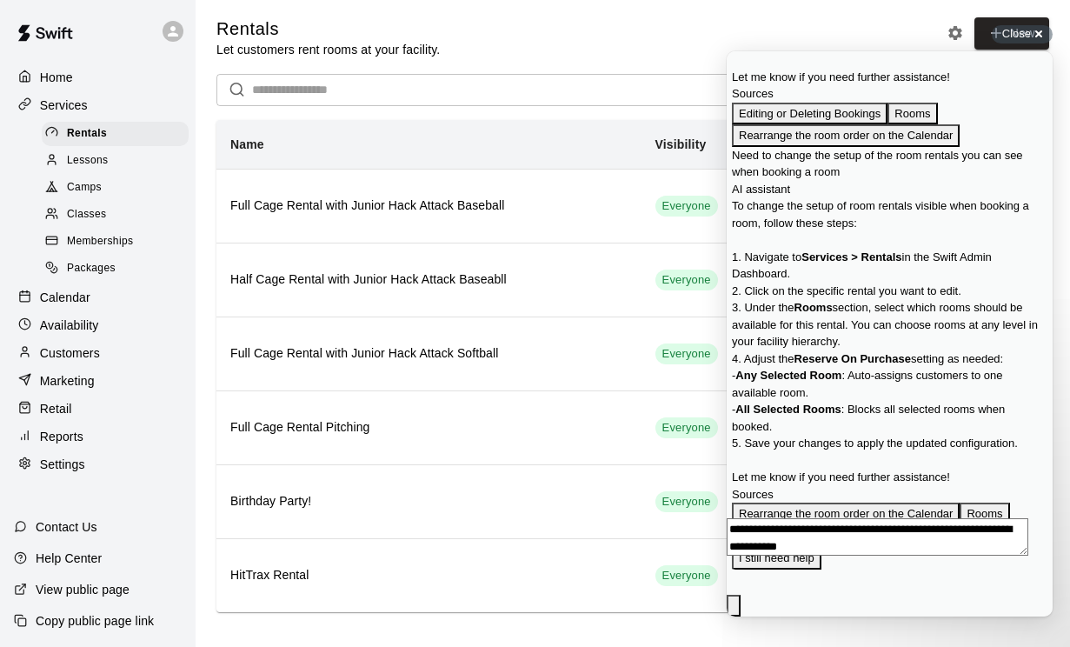
scroll to position [4, 0]
click at [55, 103] on p "Services" at bounding box center [64, 104] width 48 height 17
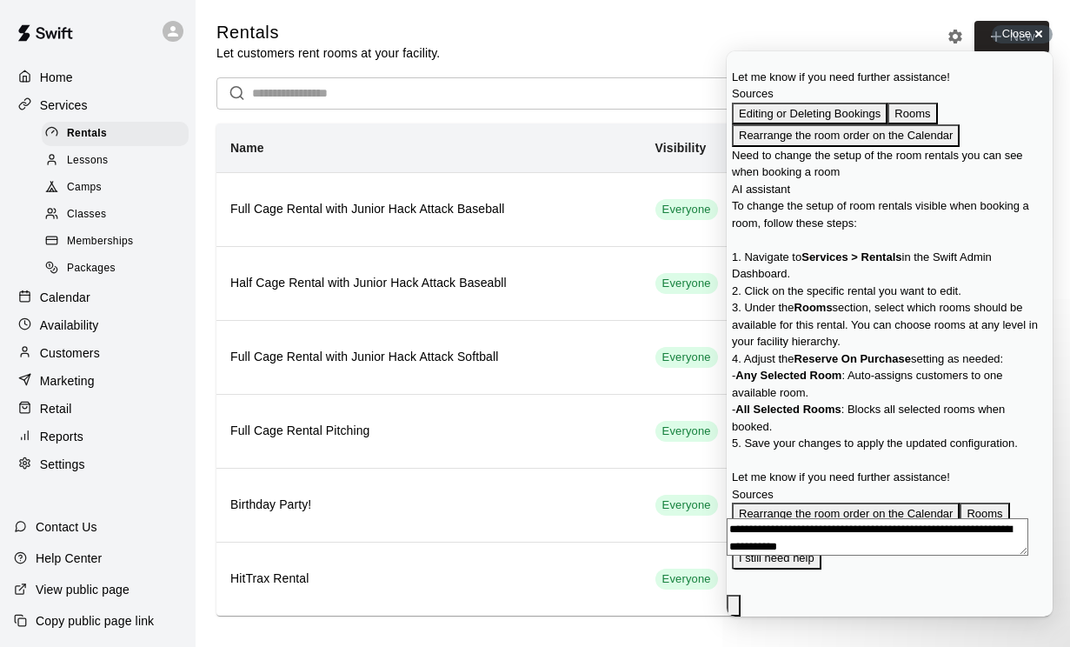
click at [60, 473] on p "Settings" at bounding box center [62, 463] width 45 height 17
select select "**"
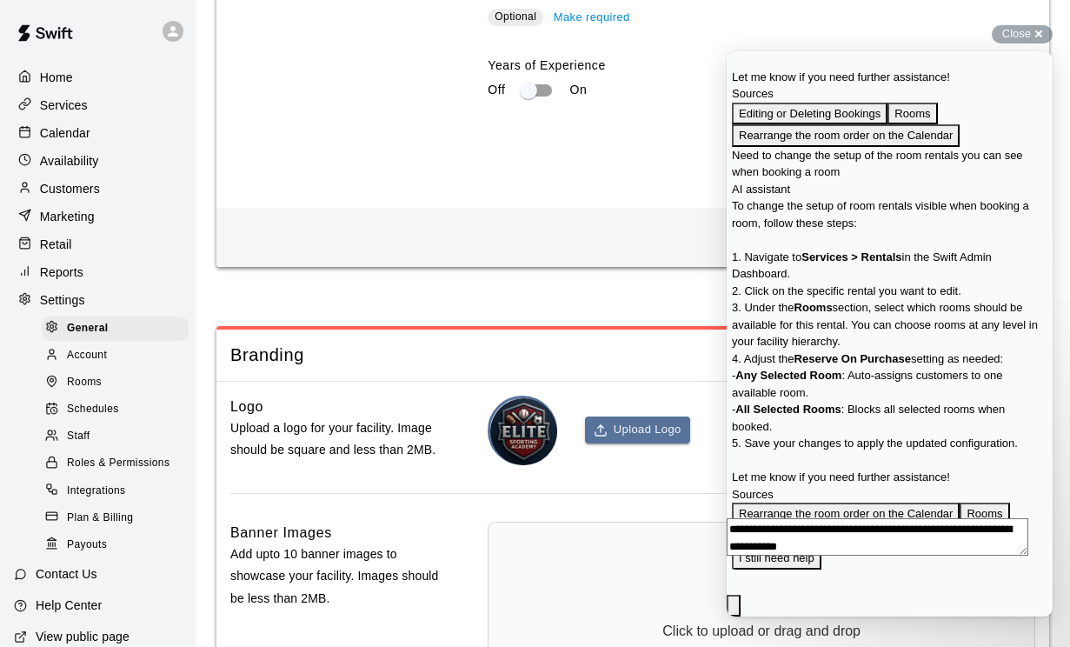
scroll to position [3570, 0]
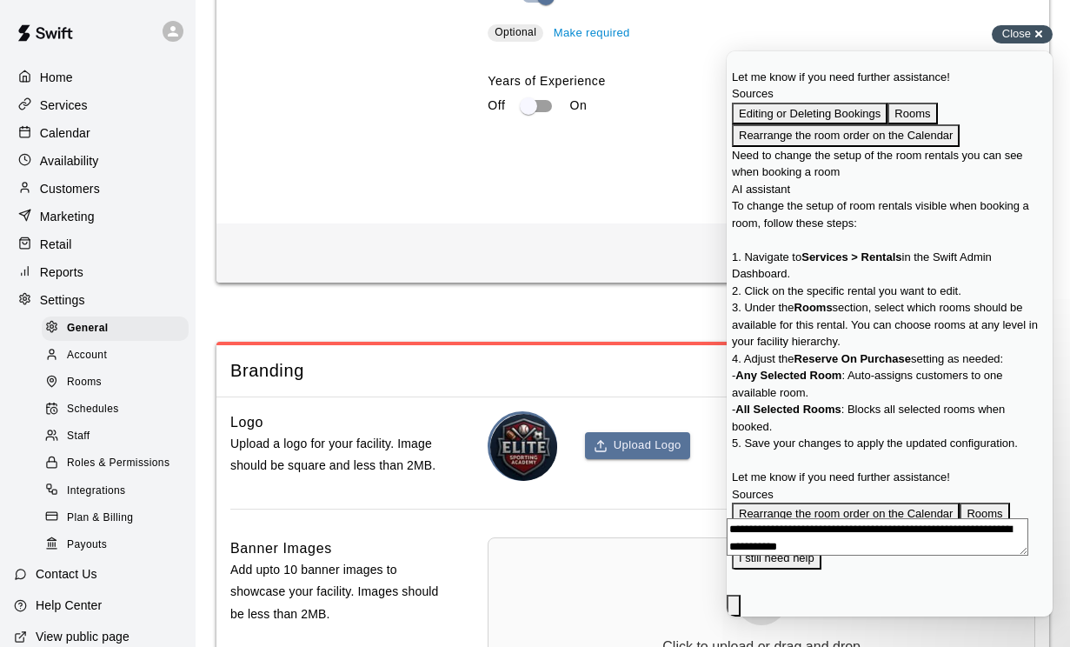
click at [1025, 28] on div "Close cross-small" at bounding box center [1022, 34] width 61 height 18
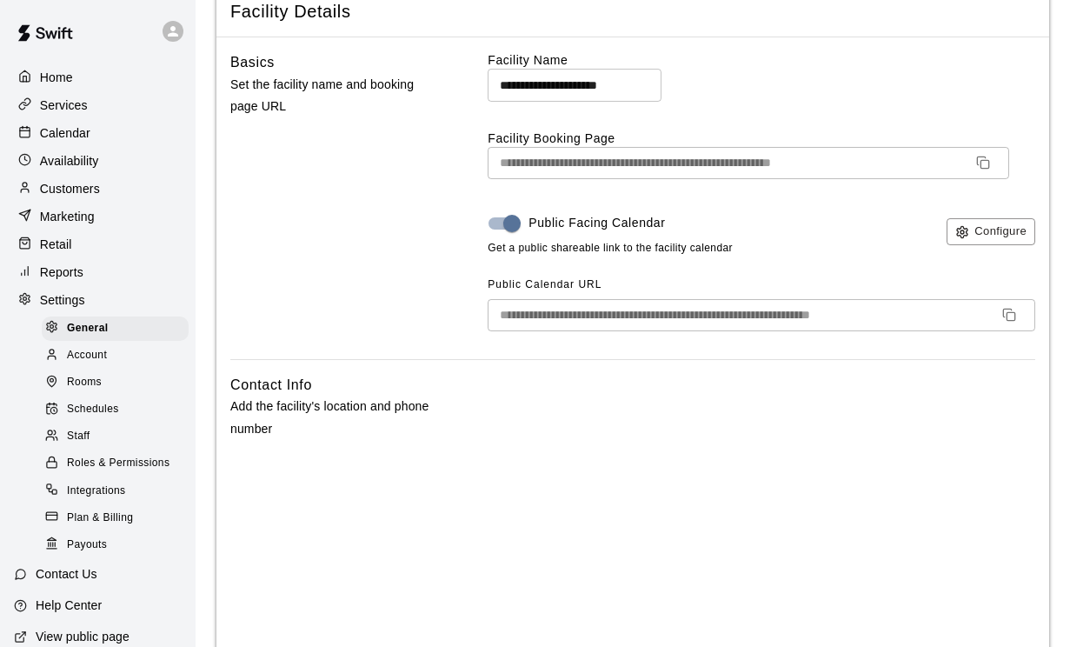
scroll to position [0, 0]
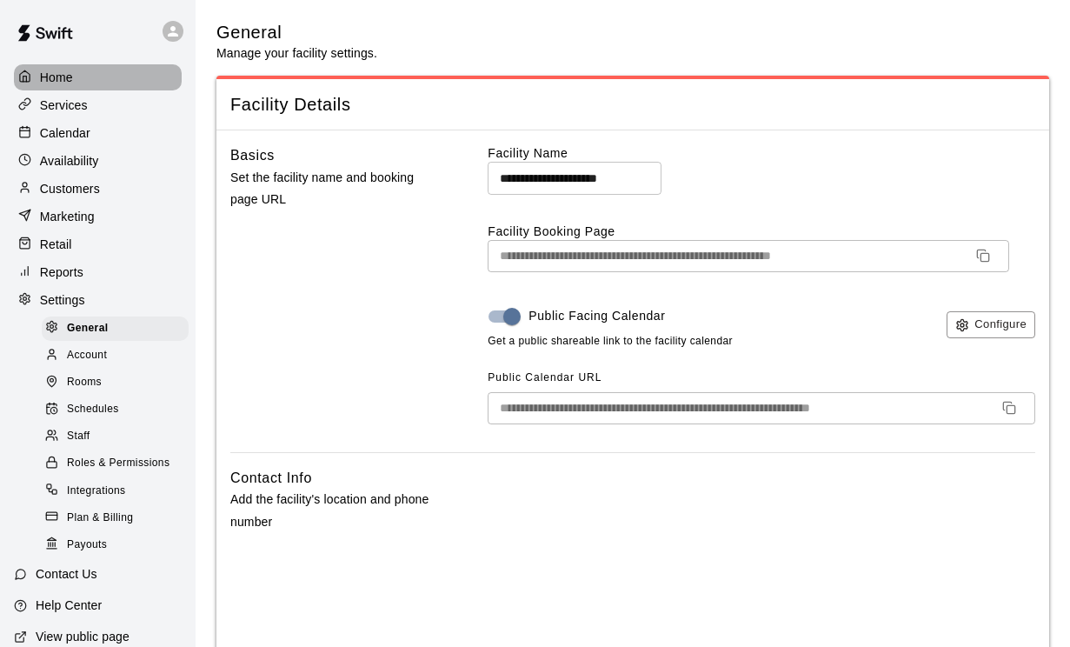
click at [31, 76] on div at bounding box center [29, 78] width 22 height 17
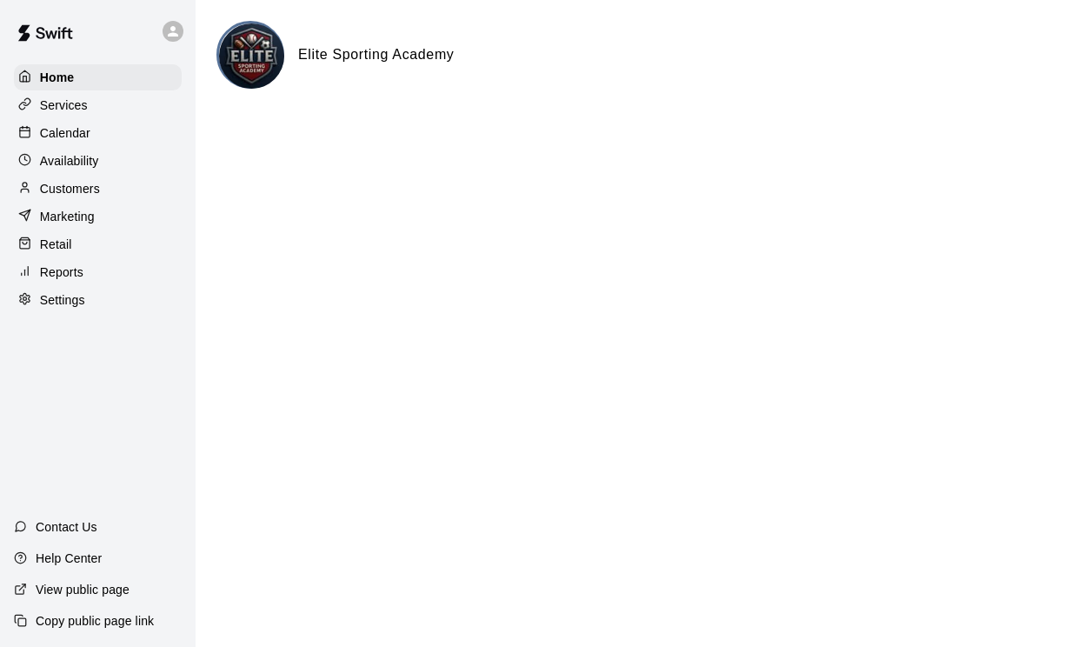
click at [174, 31] on icon at bounding box center [173, 31] width 16 height 16
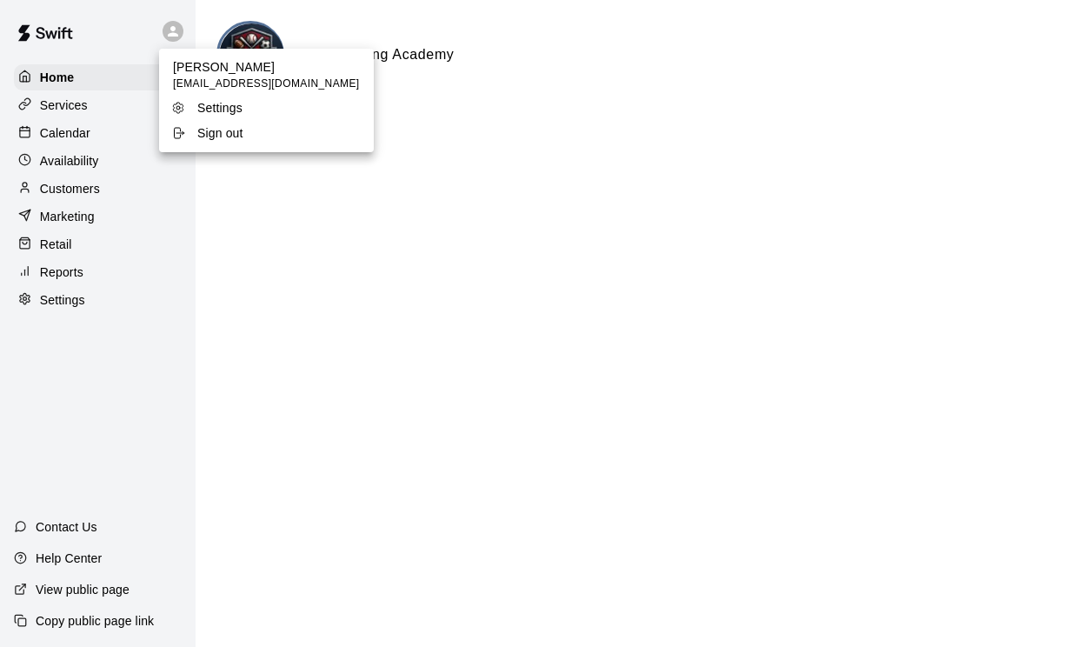
click at [192, 103] on div "Settings" at bounding box center [227, 107] width 113 height 17
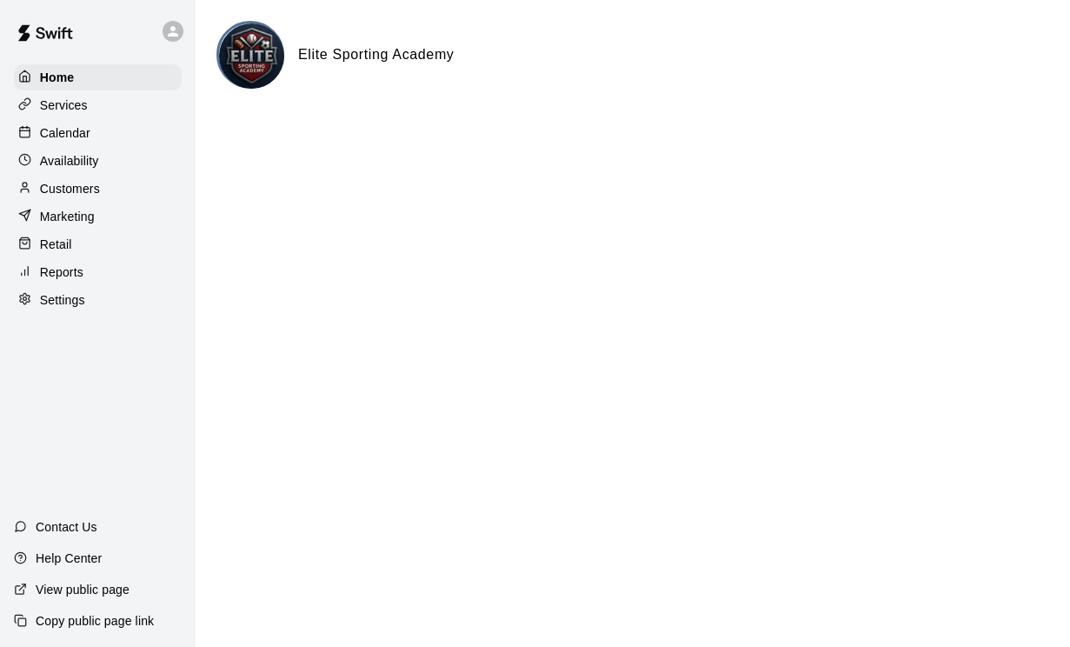
select select "**"
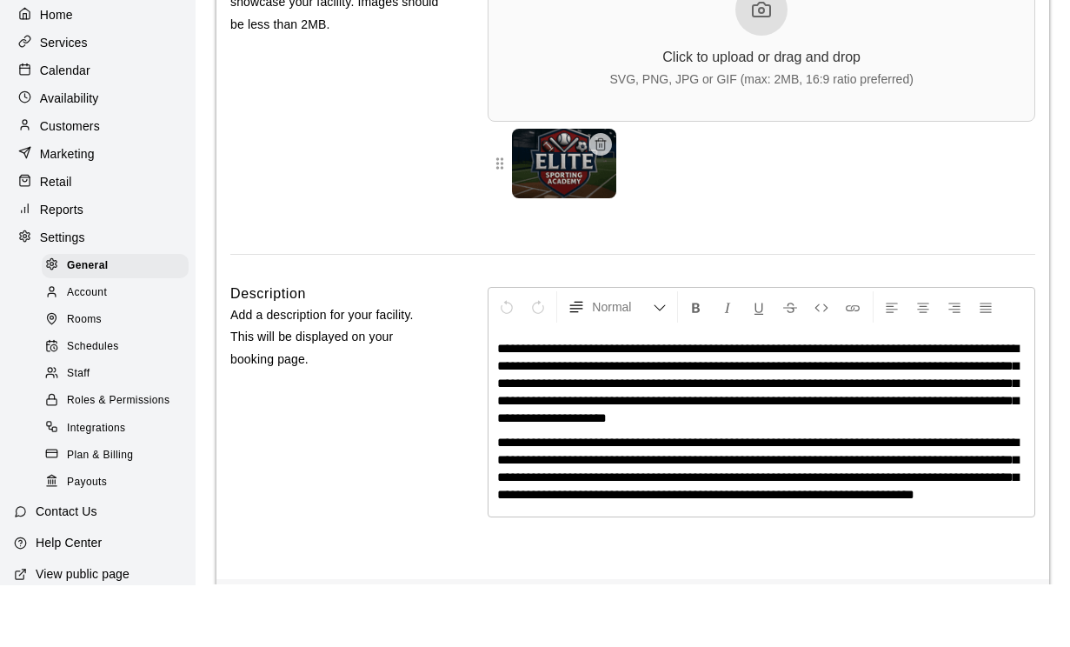
scroll to position [4097, 0]
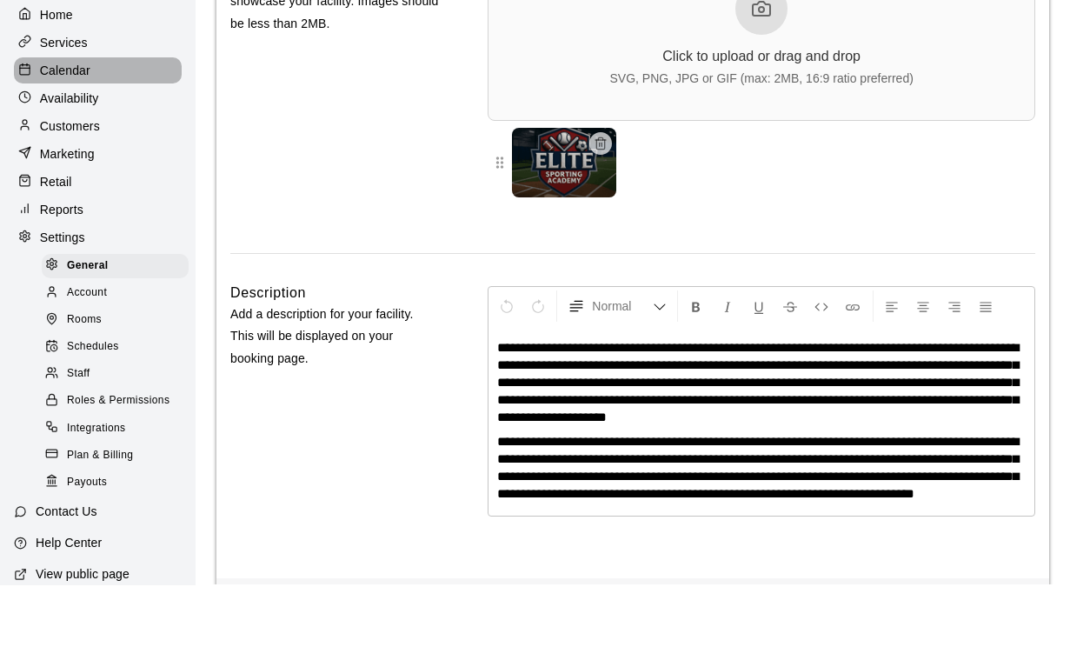
click at [72, 124] on p "Calendar" at bounding box center [65, 132] width 50 height 17
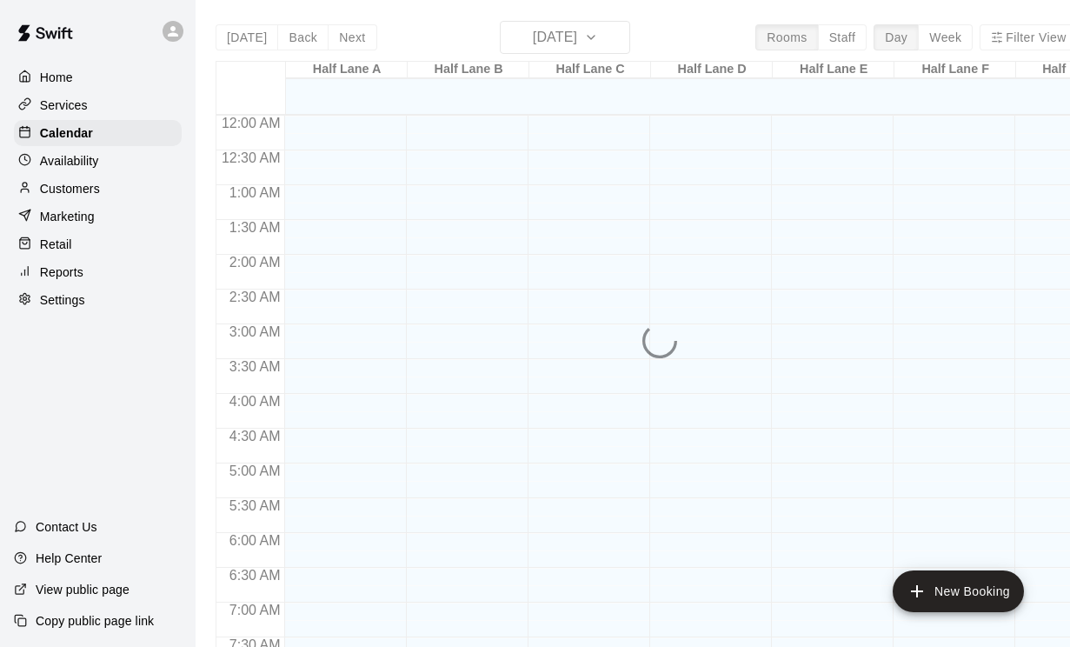
scroll to position [1008, 0]
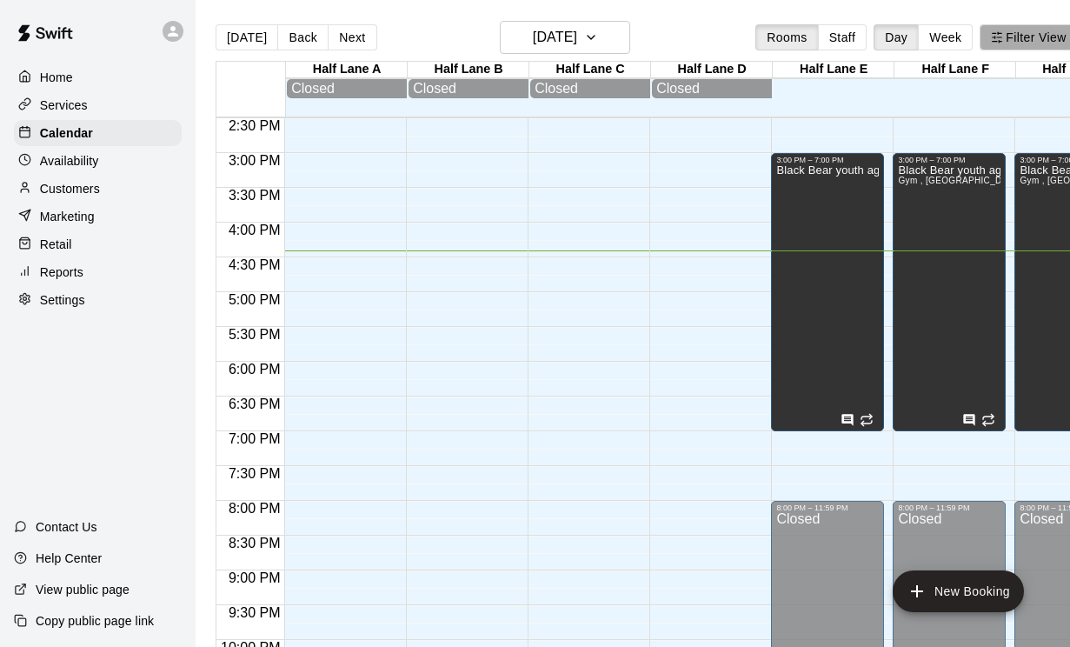
click at [1021, 35] on button "Filter View" at bounding box center [1028, 37] width 97 height 26
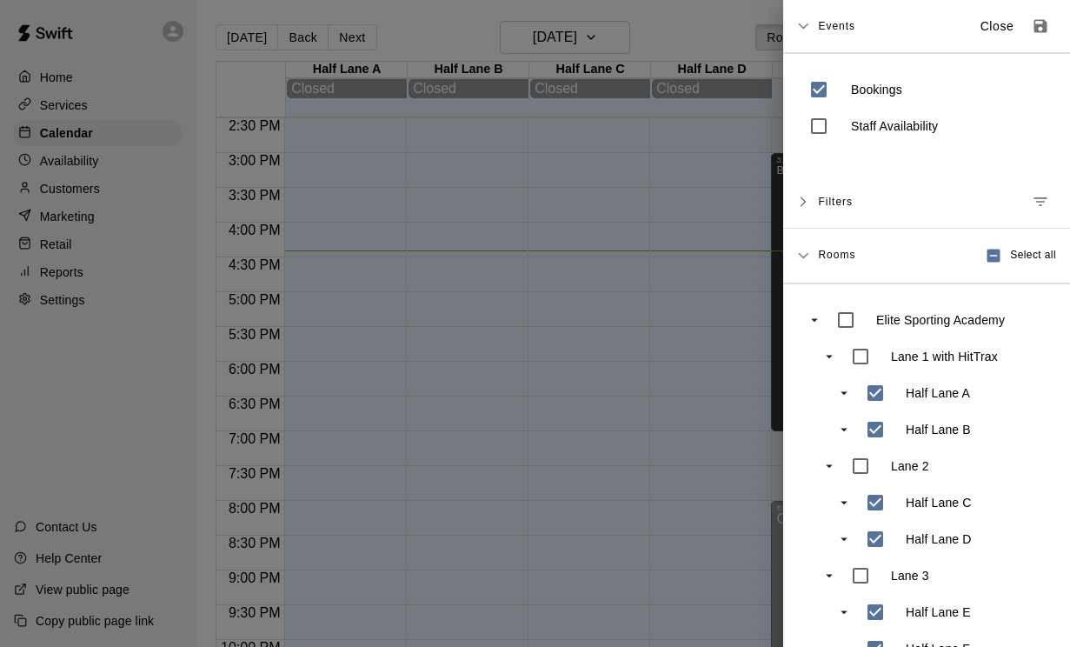
click at [23, 74] on div at bounding box center [535, 323] width 1070 height 647
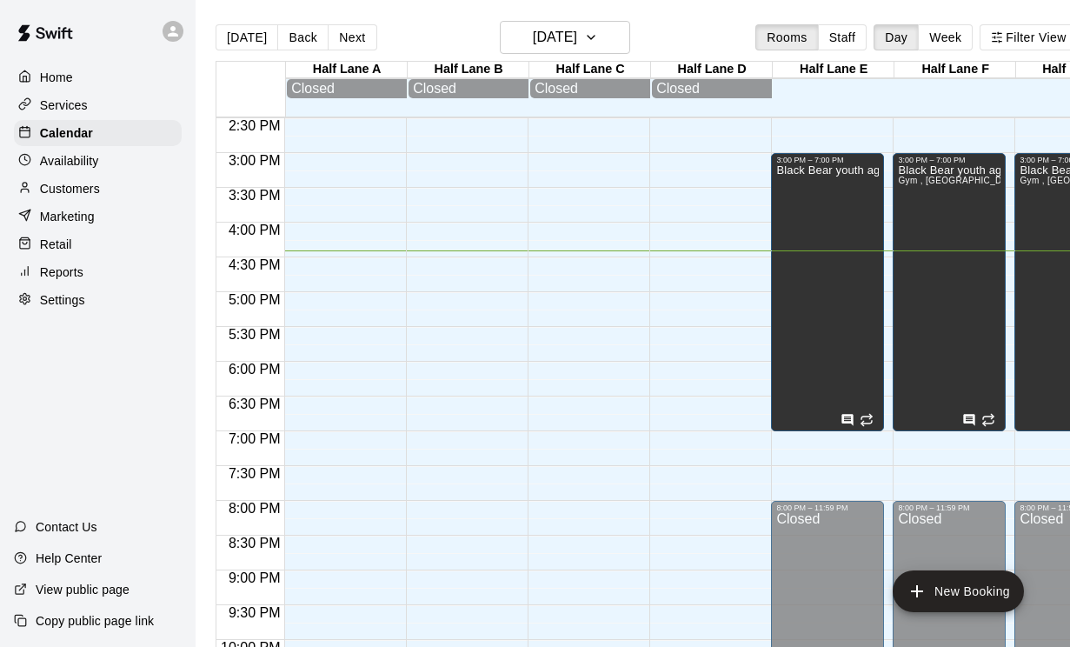
click at [23, 74] on icon at bounding box center [24, 76] width 13 height 13
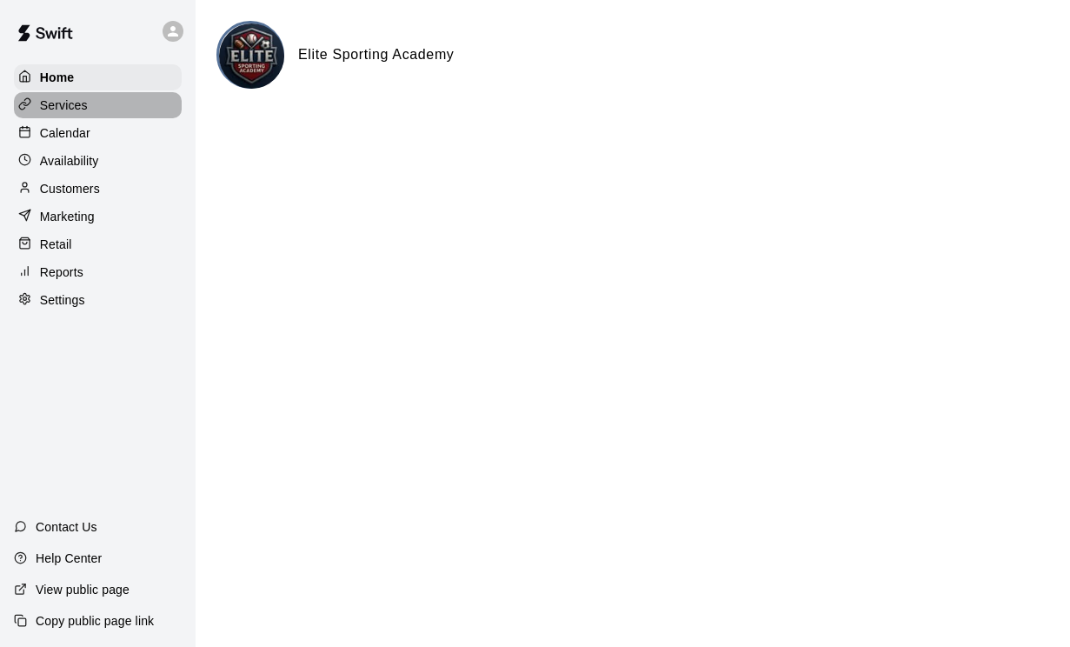
click at [15, 111] on div "Services" at bounding box center [98, 105] width 168 height 26
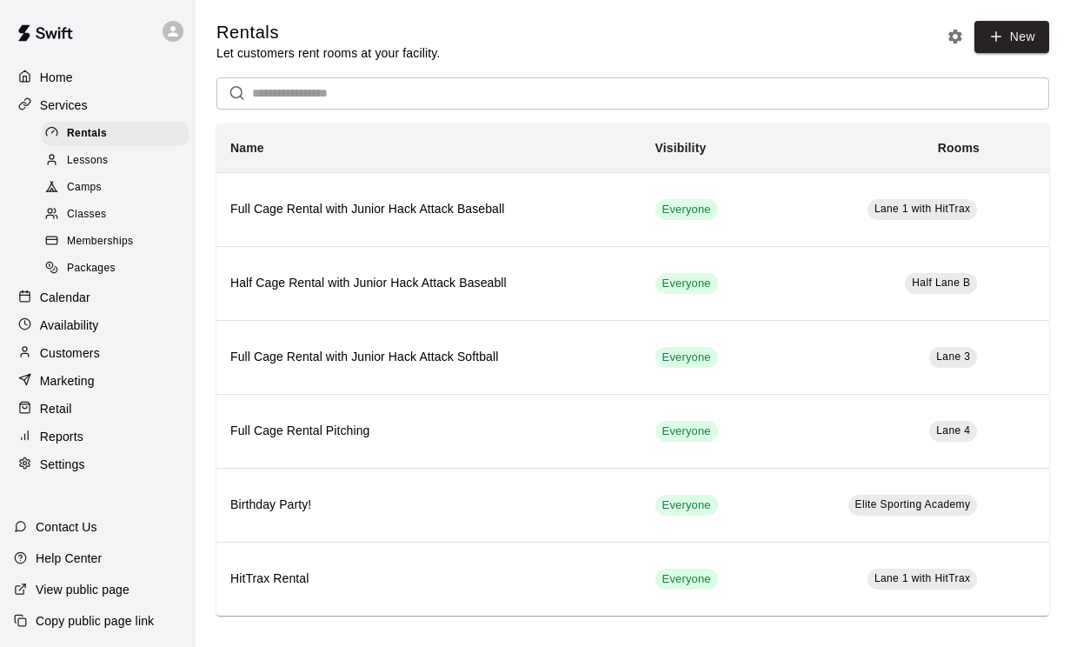
scroll to position [58, 0]
click at [52, 455] on p "Settings" at bounding box center [62, 463] width 45 height 17
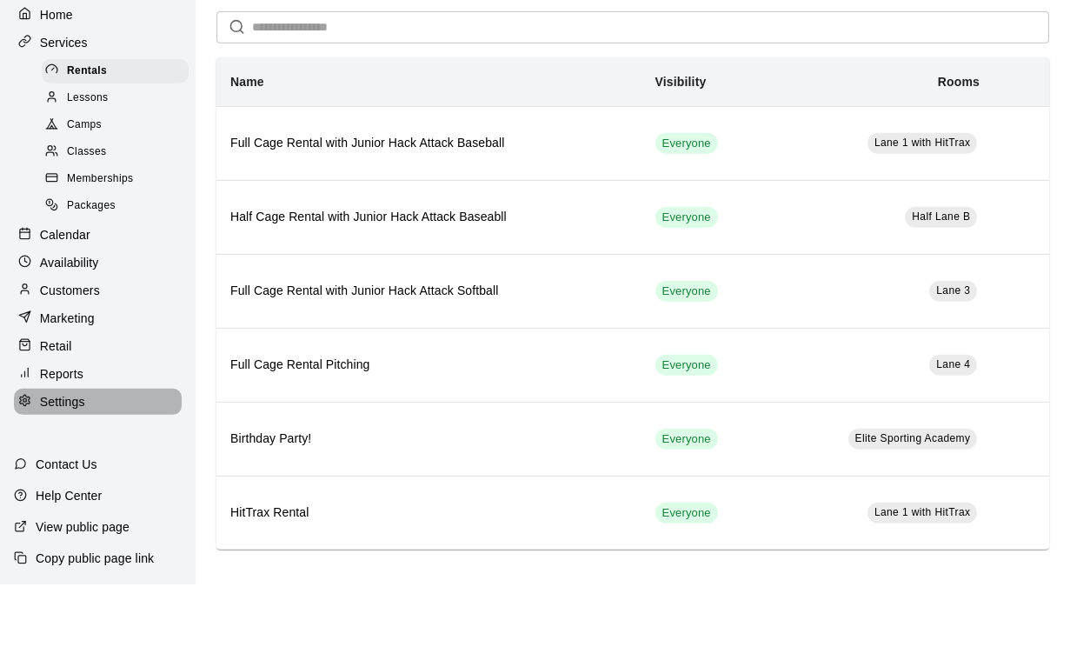
select select "**"
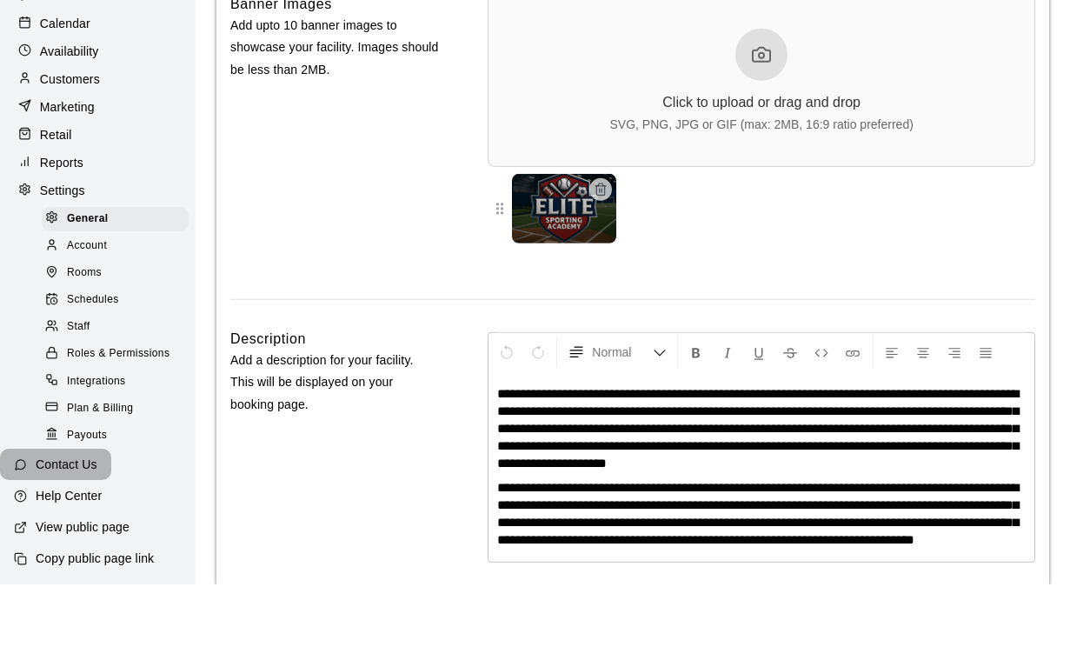
click at [58, 518] on p "Contact Us" at bounding box center [67, 526] width 62 height 17
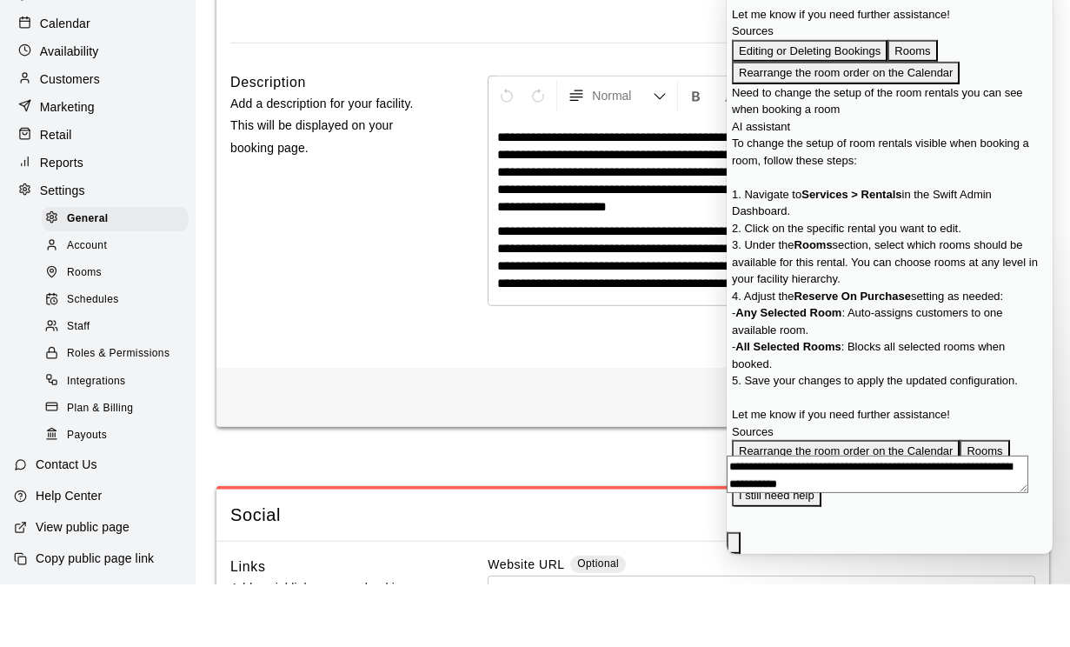
scroll to position [768, 0]
type textarea "**********"
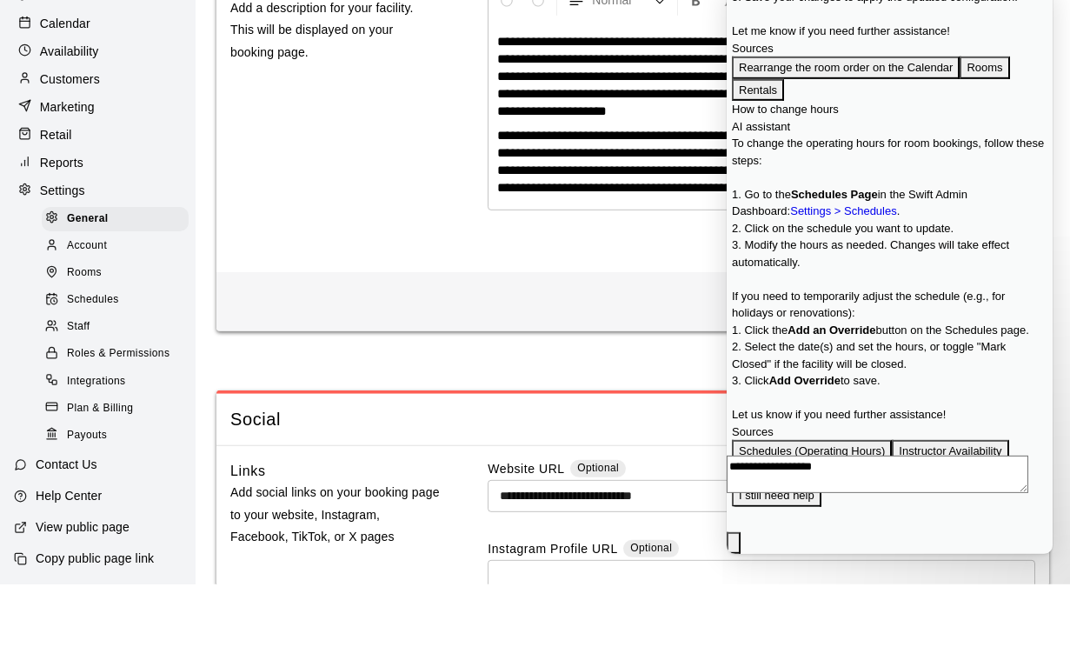
scroll to position [1290, 0]
click at [91, 354] on span "Schedules" at bounding box center [93, 362] width 52 height 17
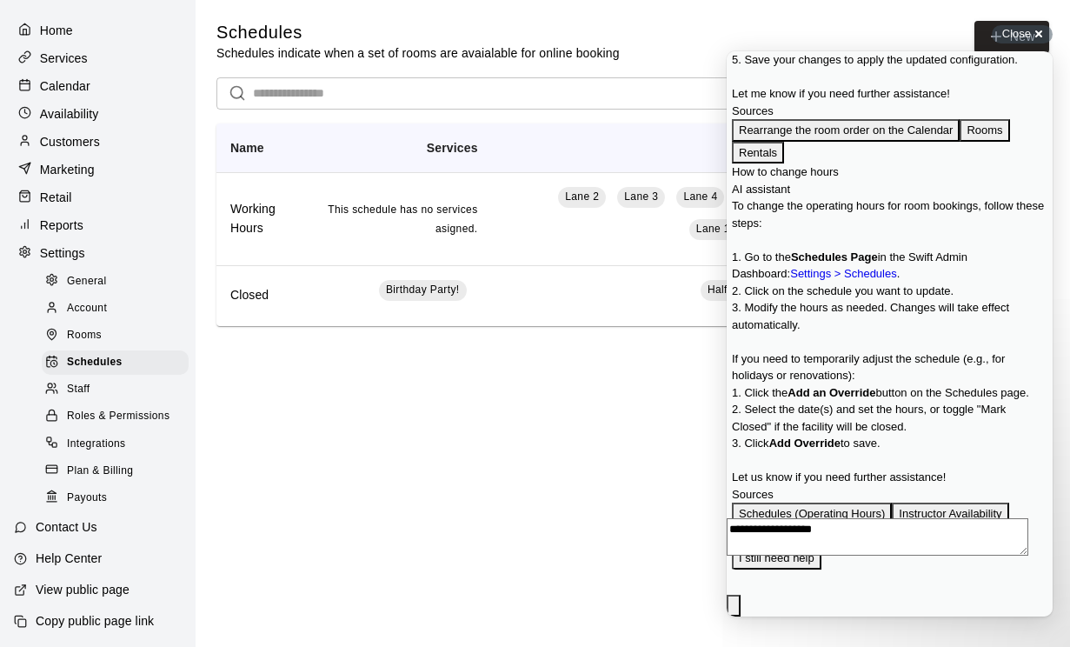
click at [626, 375] on html "Home Services Calendar Availability Customers Marketing Retail Reports Settings…" at bounding box center [535, 187] width 1070 height 375
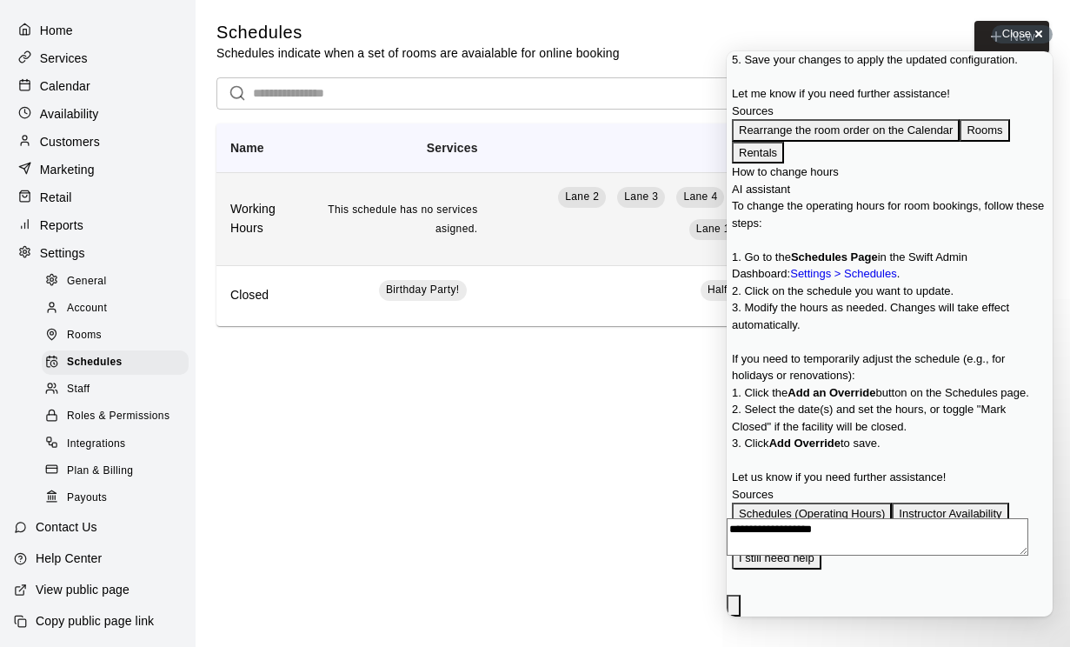
click at [492, 189] on td "Lane [GEOGRAPHIC_DATA] E [GEOGRAPHIC_DATA] [GEOGRAPHIC_DATA][PERSON_NAME] 1 wit…" at bounding box center [770, 218] width 557 height 93
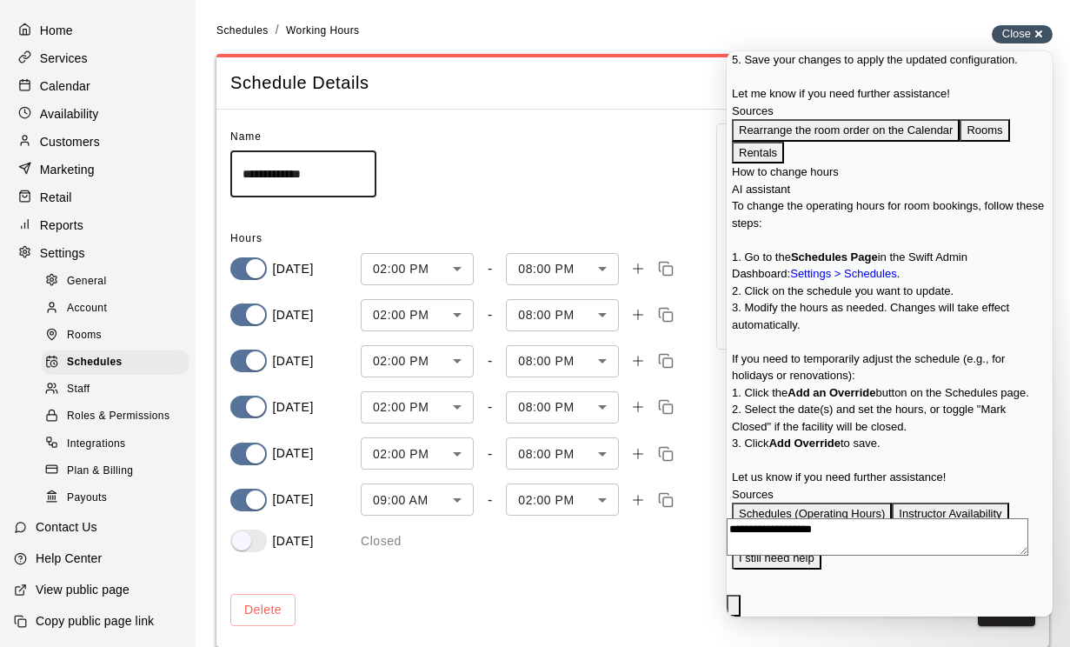
click at [1025, 31] on div "Close cross-small" at bounding box center [1022, 34] width 61 height 18
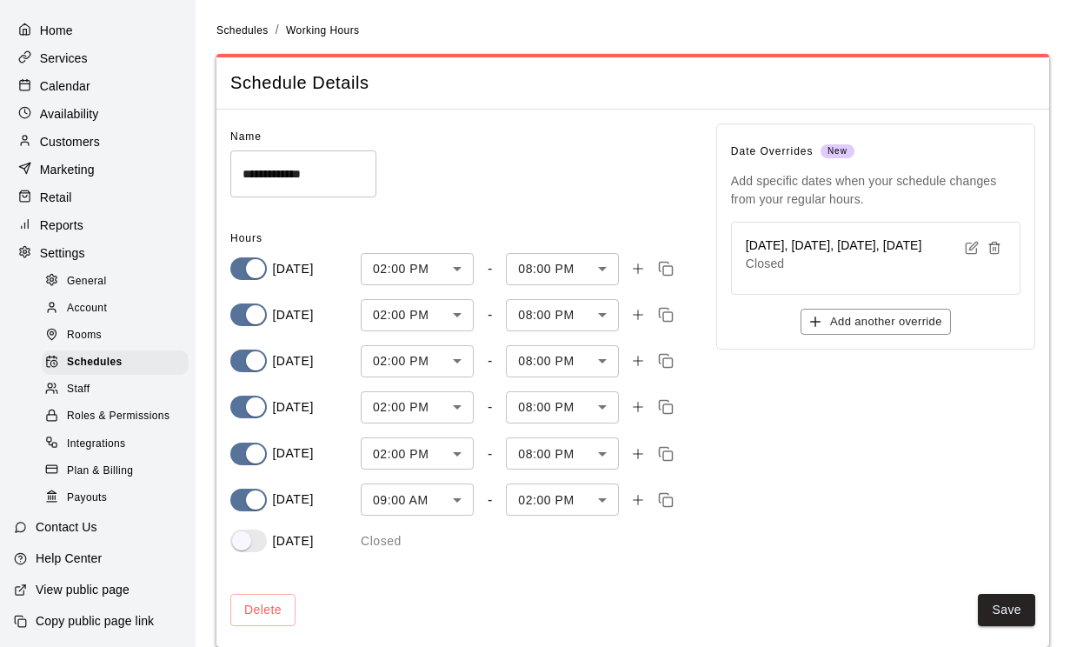
click at [47, 527] on p "Contact Us" at bounding box center [67, 526] width 62 height 17
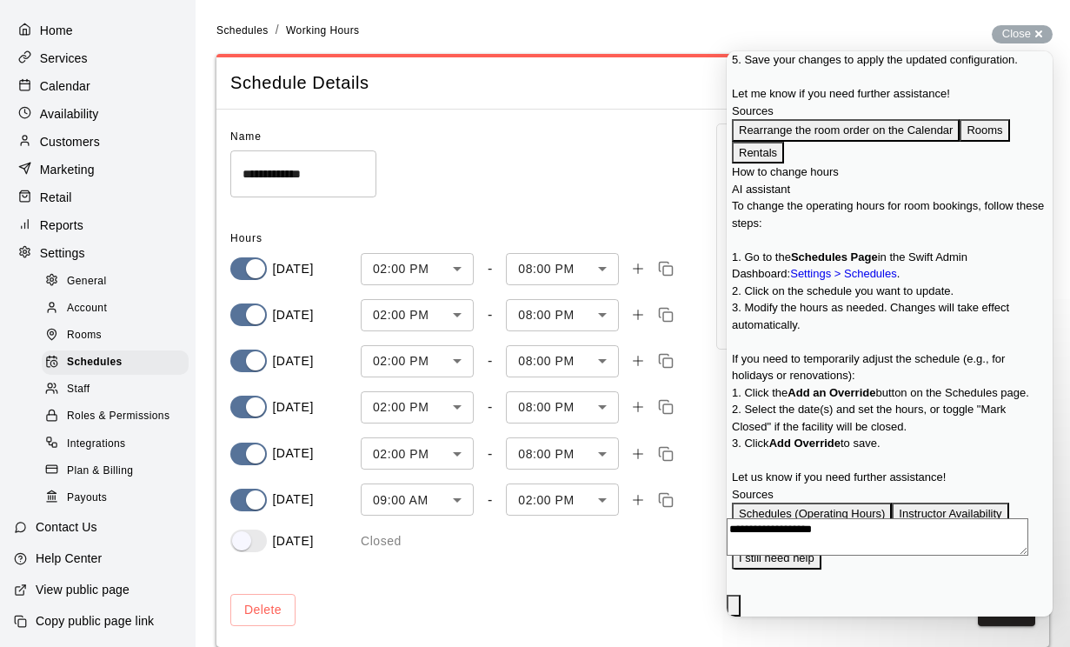
scroll to position [1290, 0]
click at [961, 555] on textarea "**********" at bounding box center [878, 536] width 302 height 37
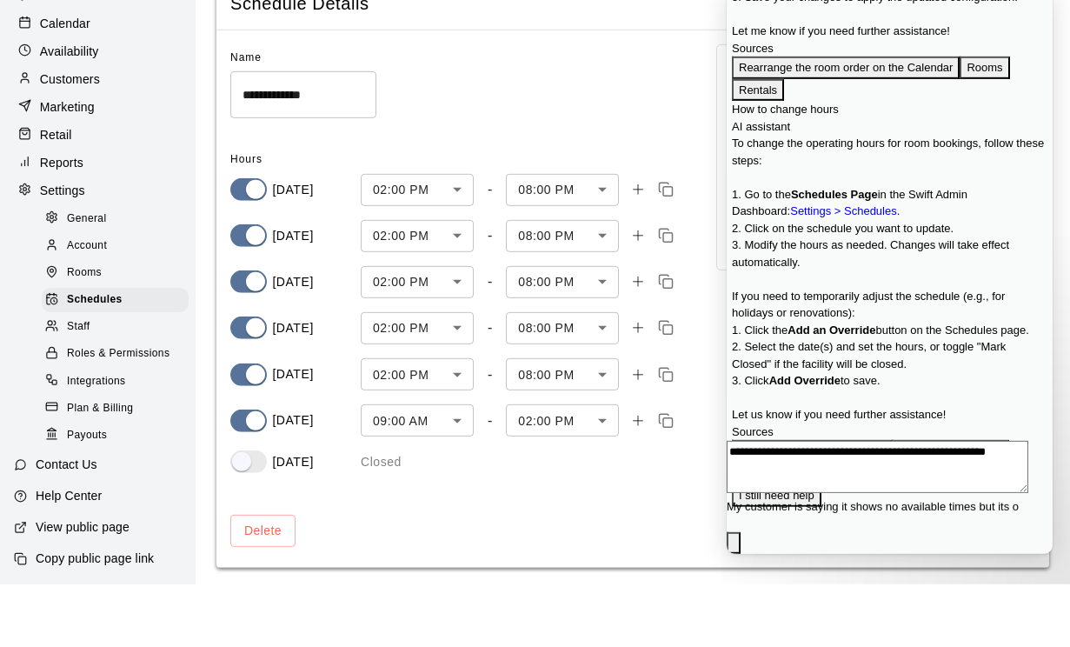
scroll to position [0, 0]
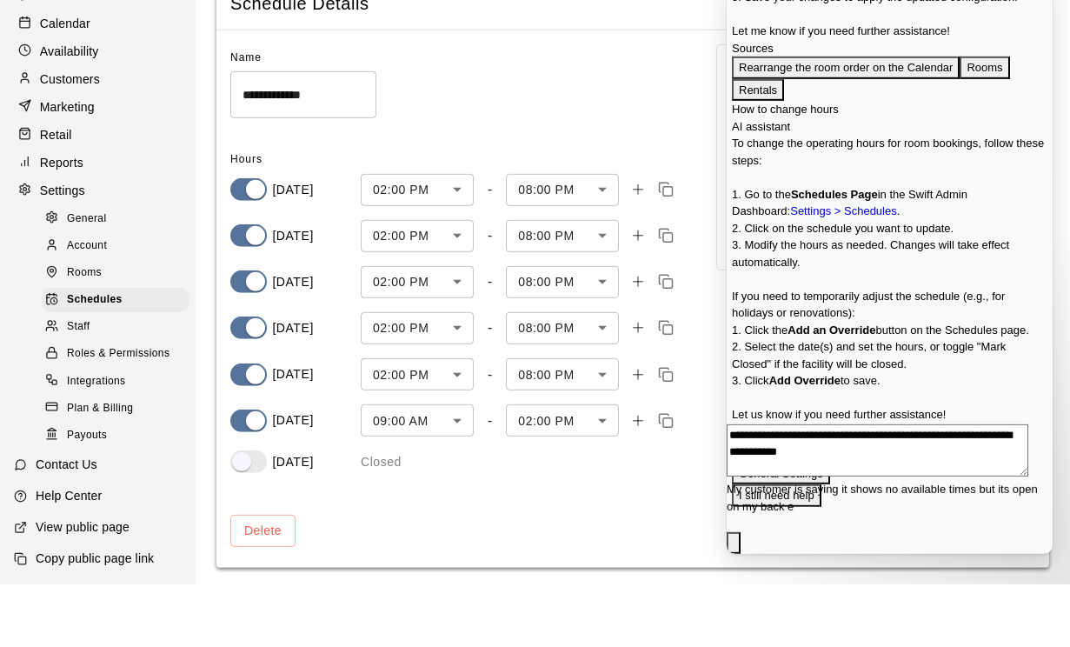
type textarea "**********"
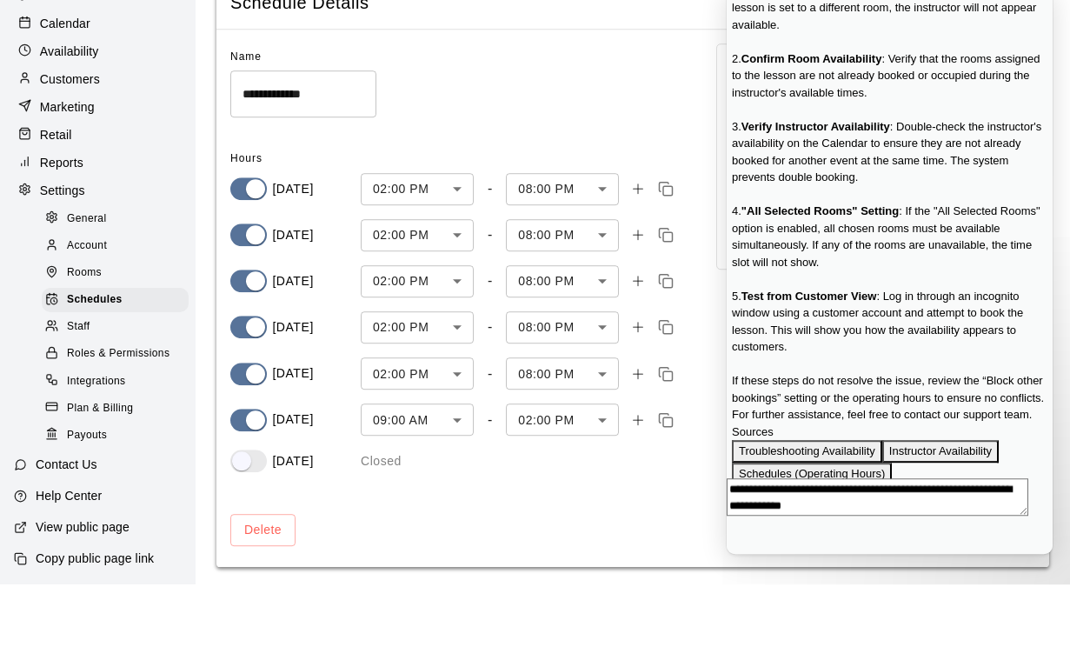
scroll to position [2450, 0]
click at [842, 441] on button "Troubleshooting Availability" at bounding box center [807, 452] width 150 height 23
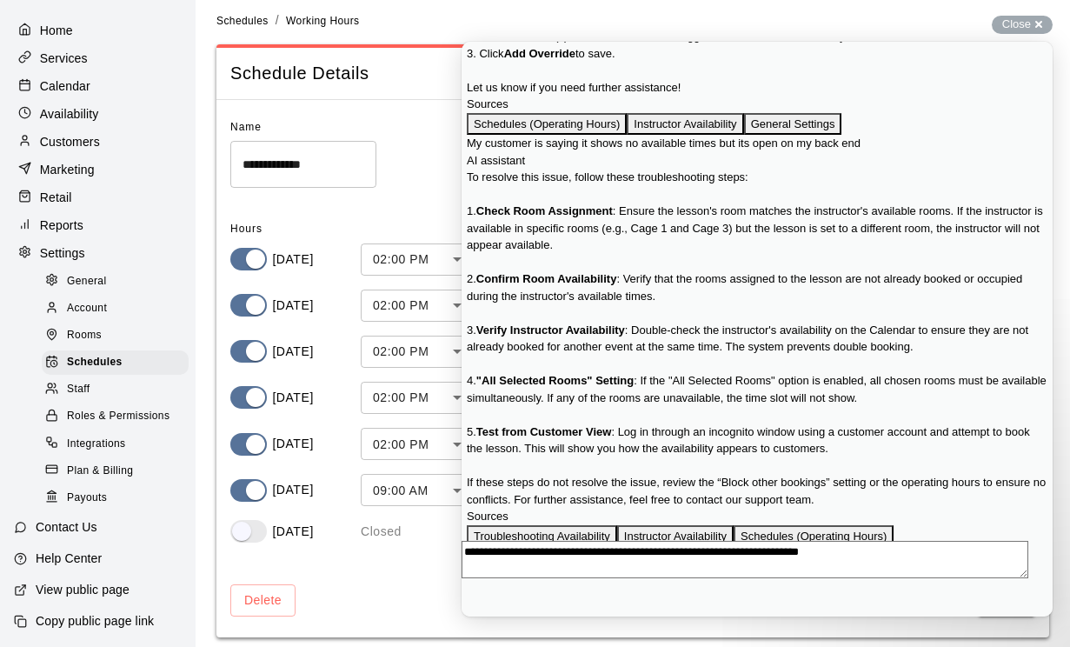
scroll to position [1226, 0]
